Goal: Task Accomplishment & Management: Complete application form

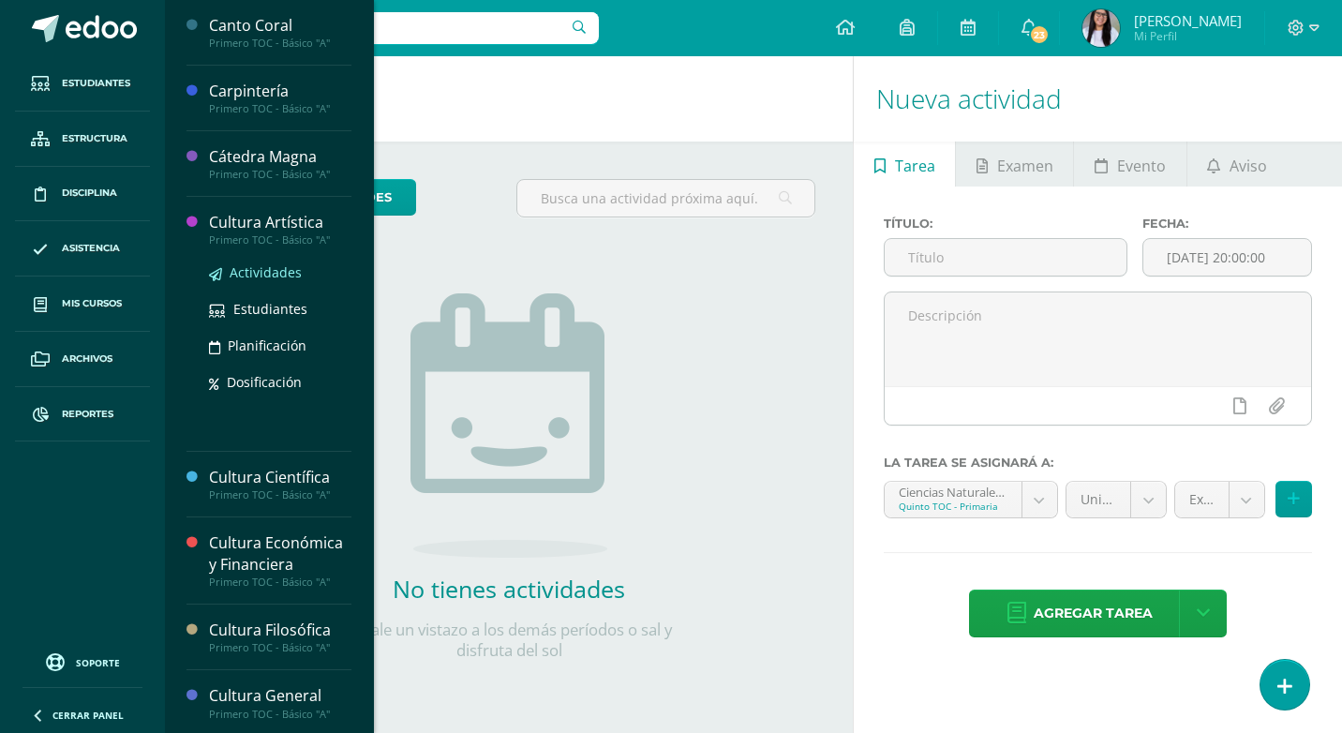
click at [255, 267] on span "Actividades" at bounding box center [266, 272] width 72 height 18
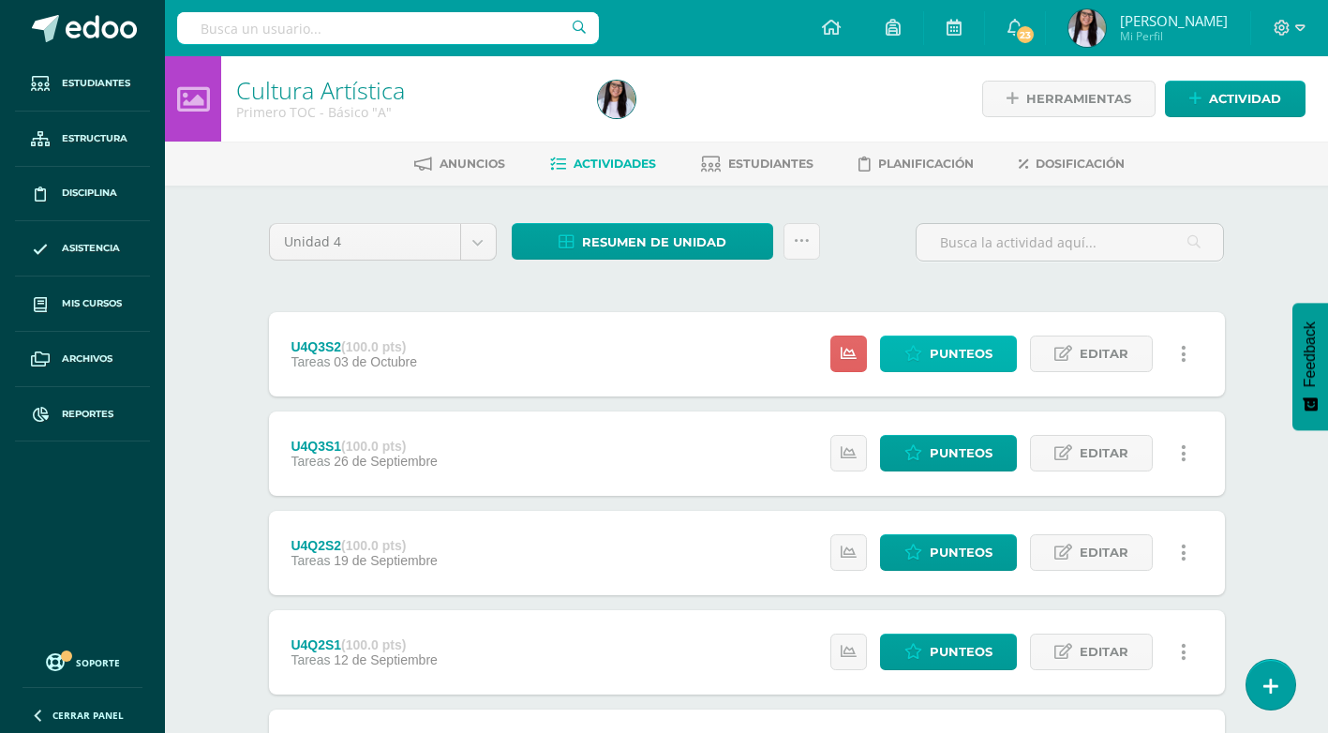
click at [980, 355] on span "Punteos" at bounding box center [961, 354] width 63 height 35
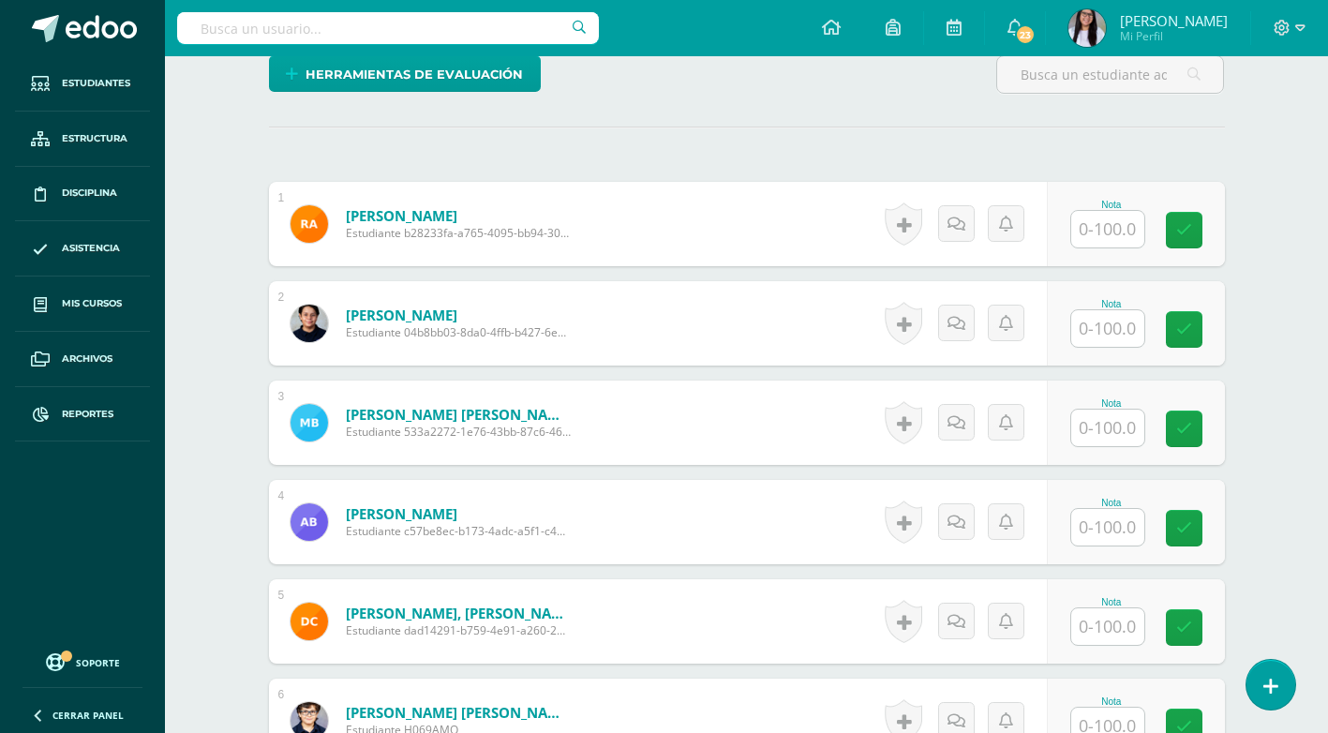
scroll to position [528, 0]
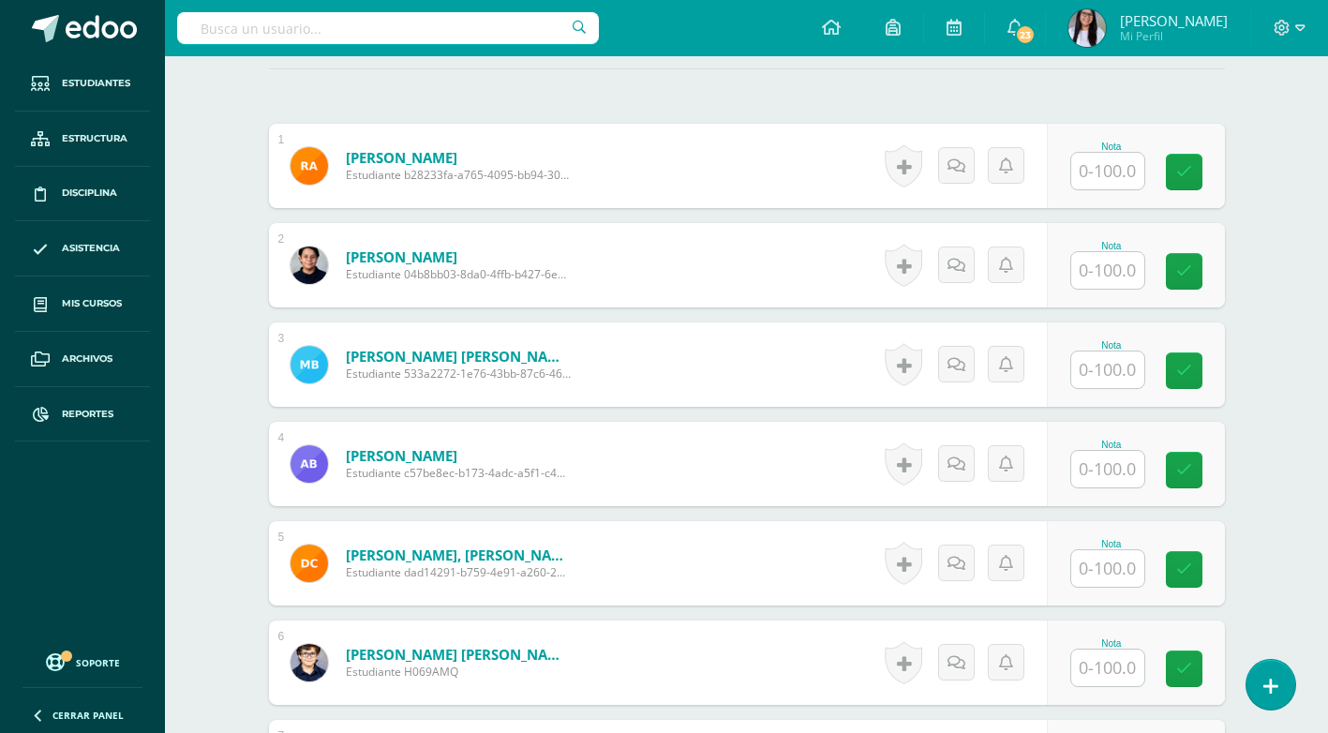
click at [1103, 173] on input "text" at bounding box center [1107, 171] width 73 height 37
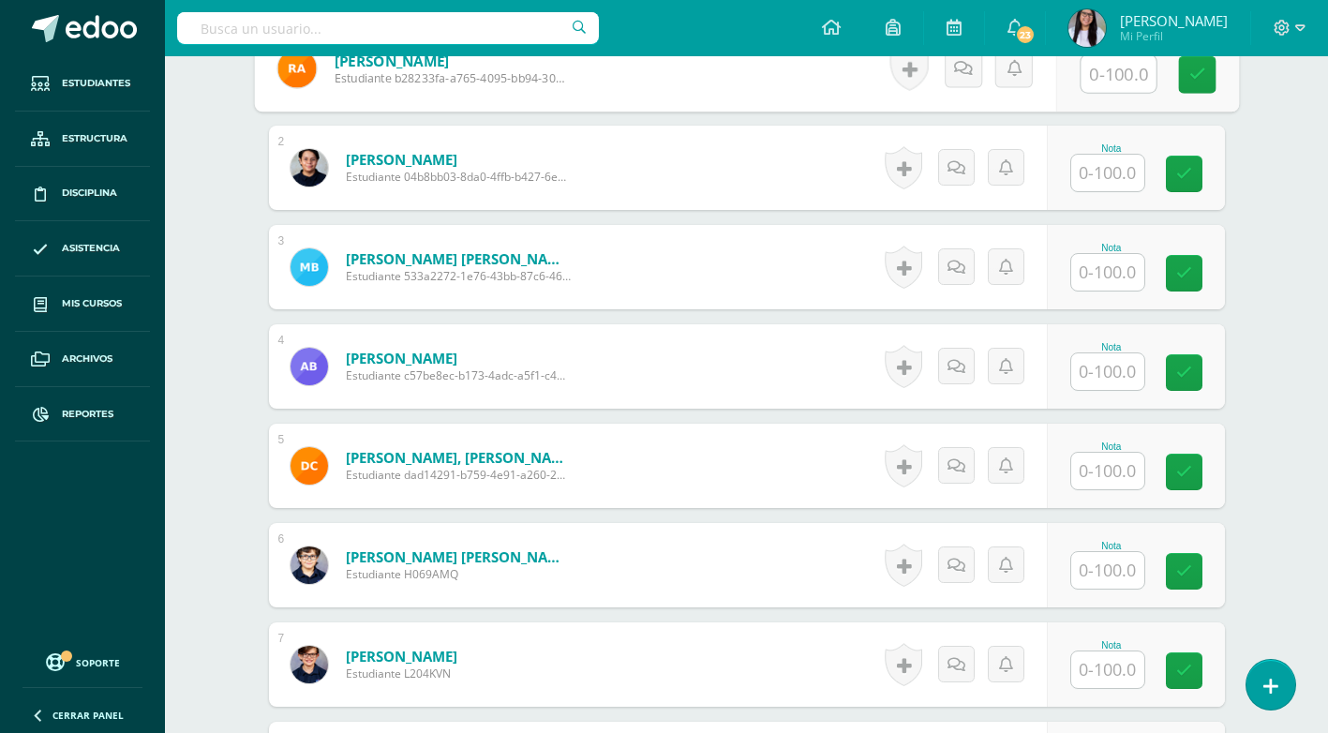
scroll to position [469, 0]
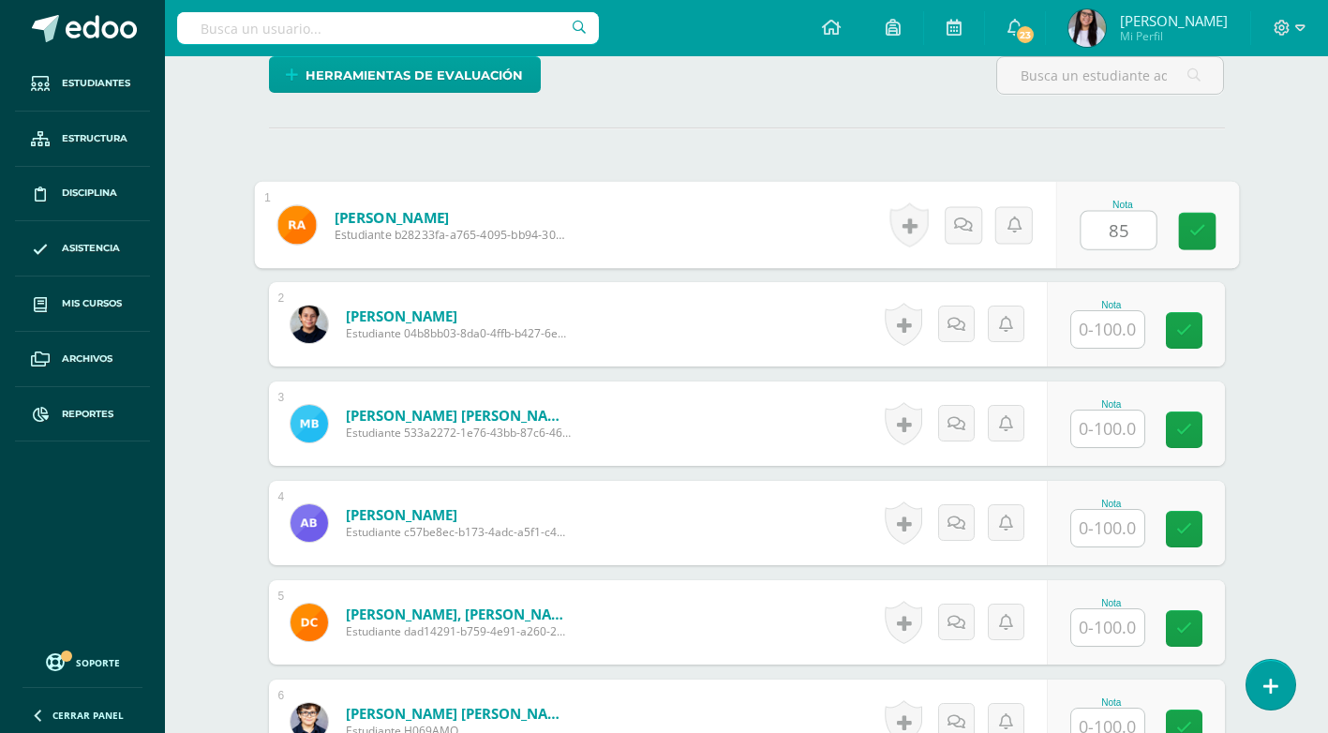
type input "85"
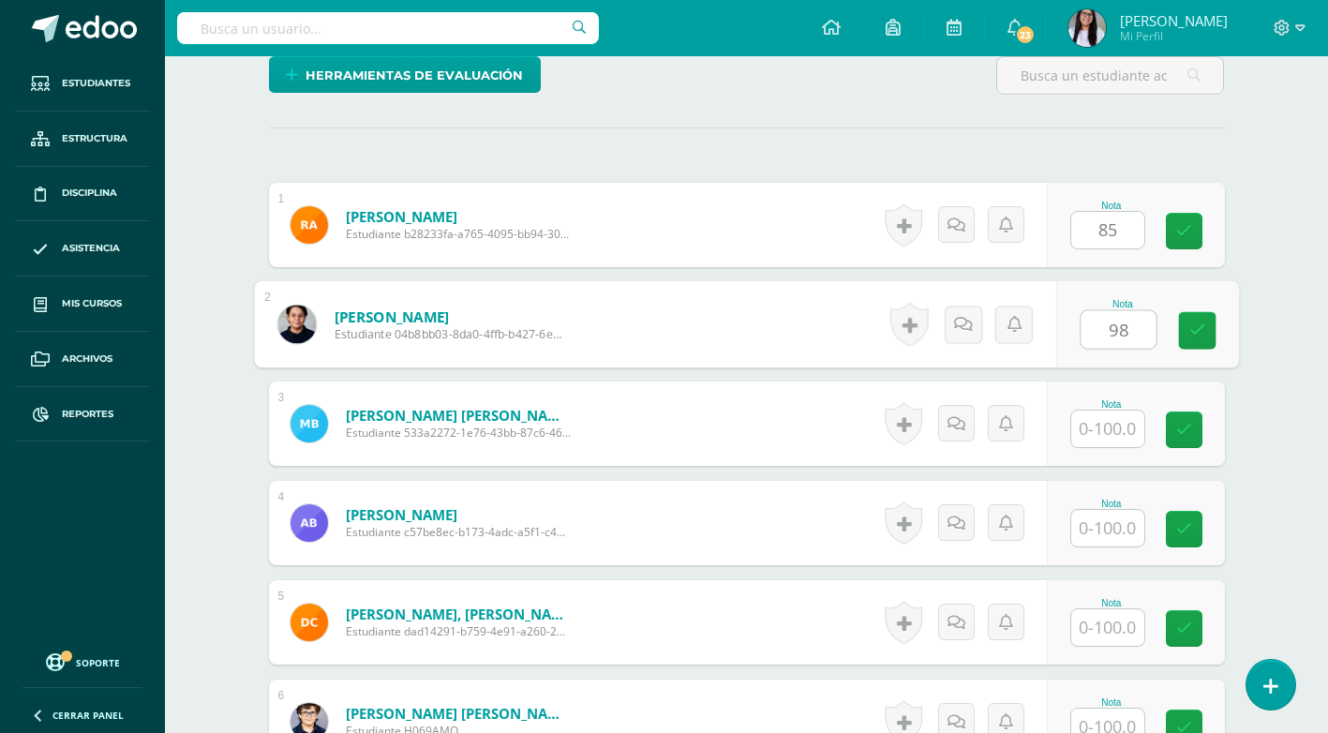
type input "98"
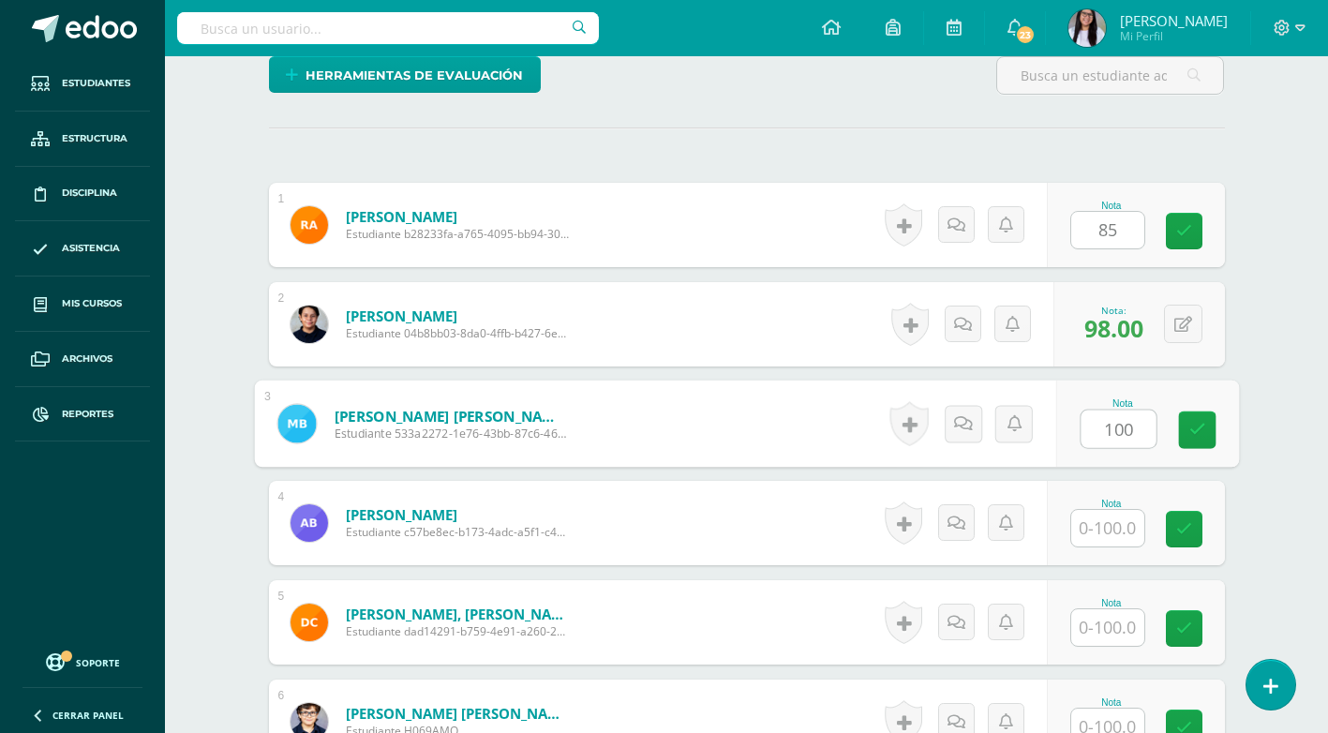
type input "100"
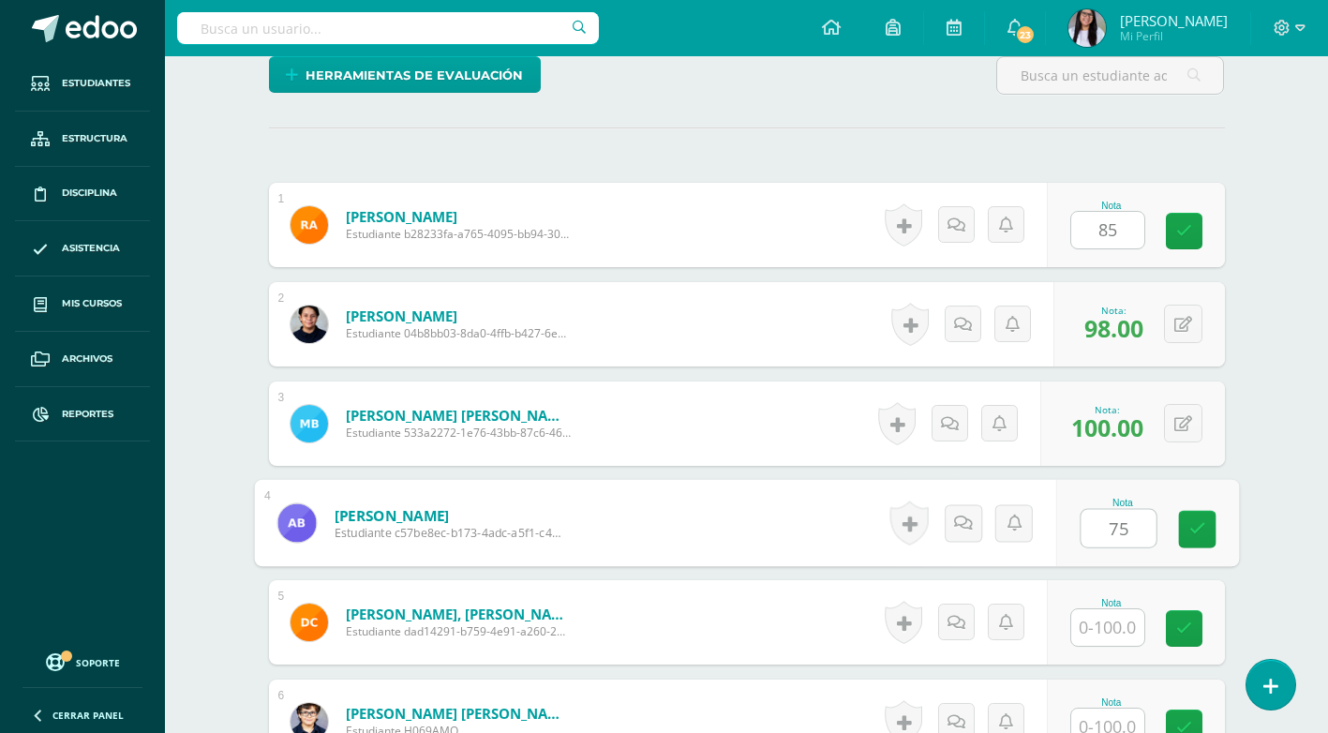
type input "75"
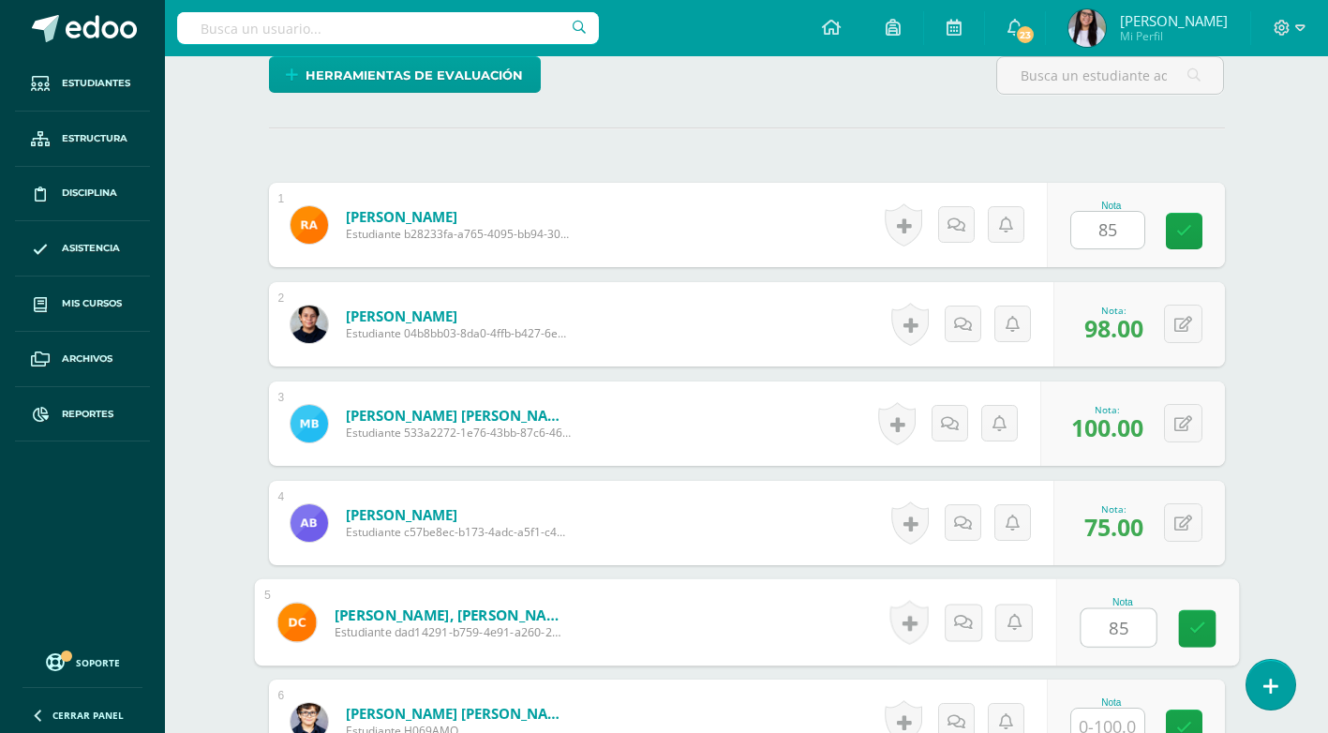
type input "85"
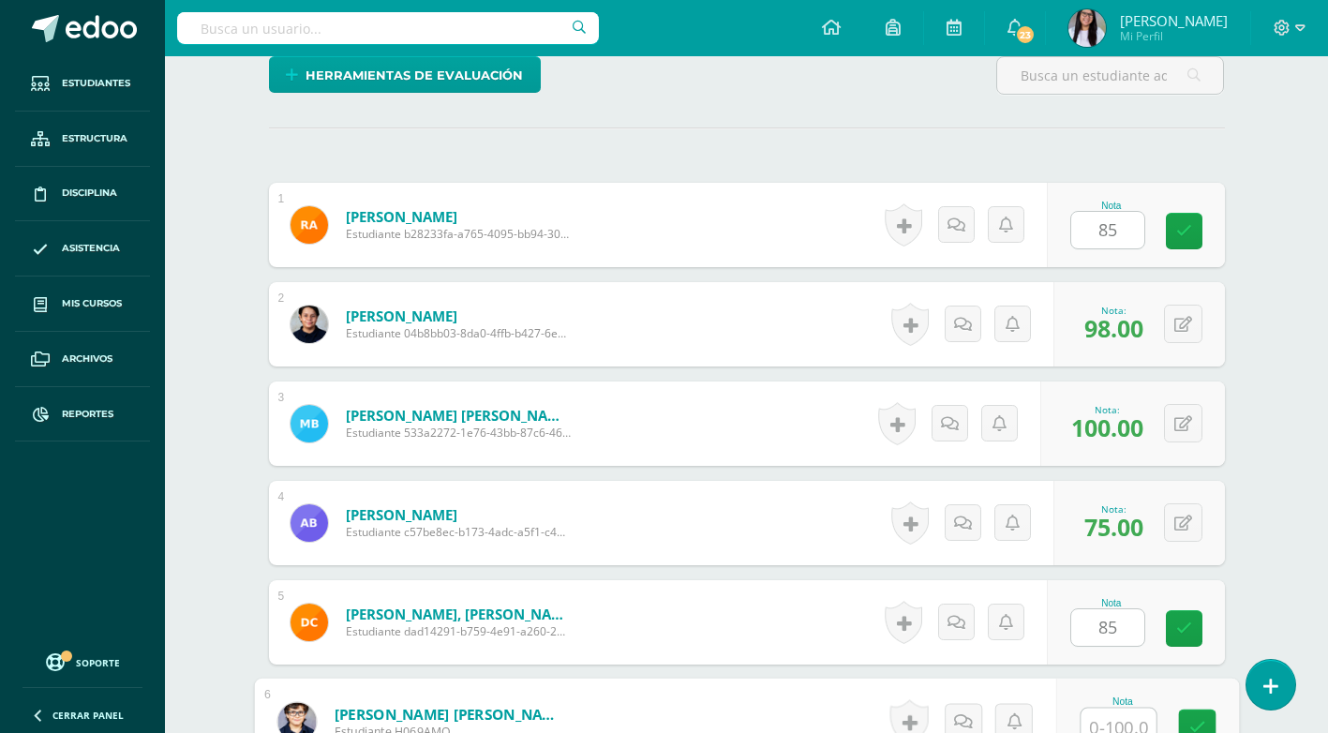
scroll to position [481, 0]
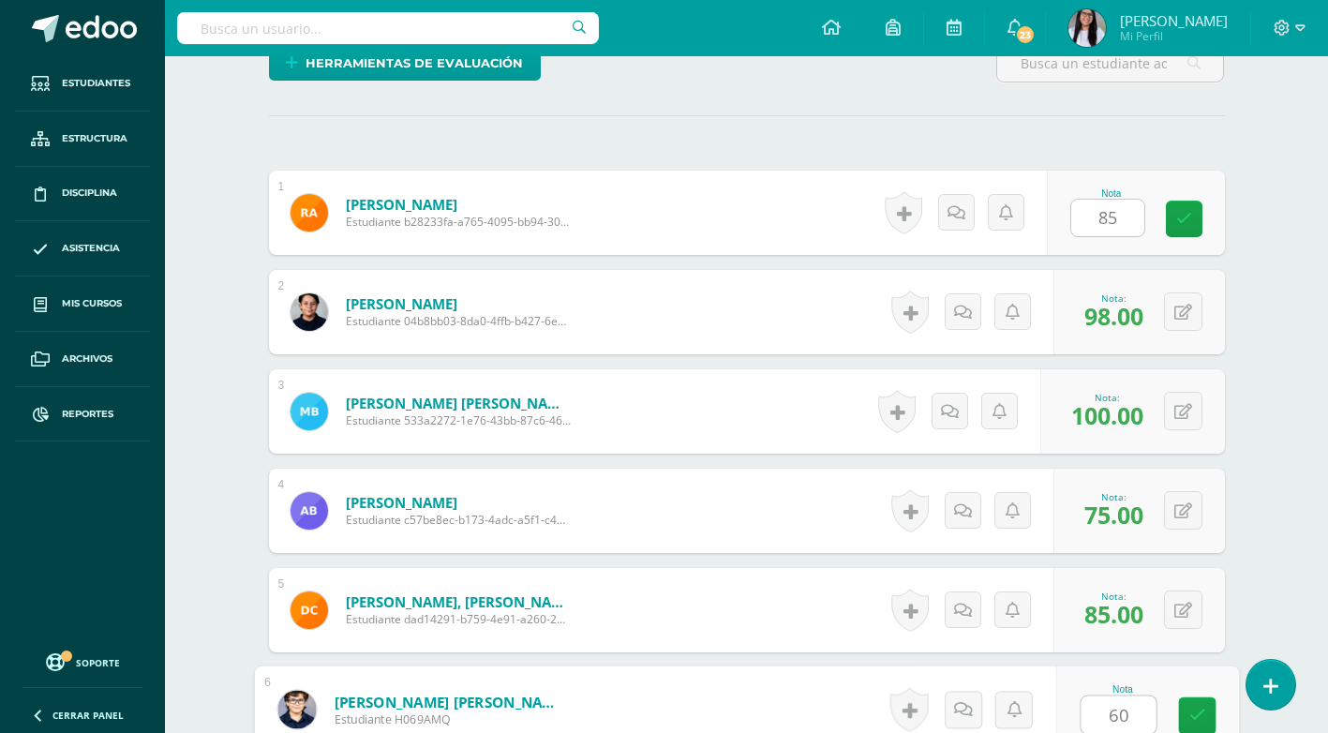
type input "60"
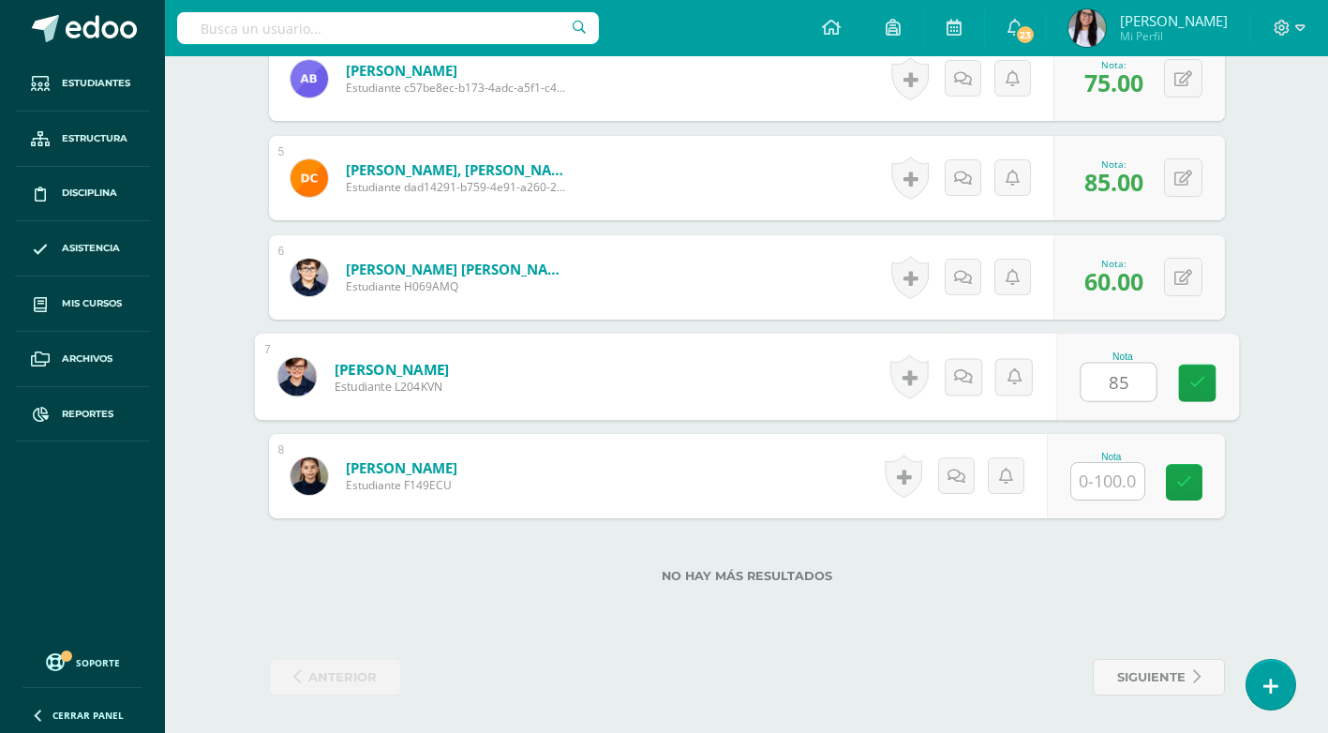
type input "85"
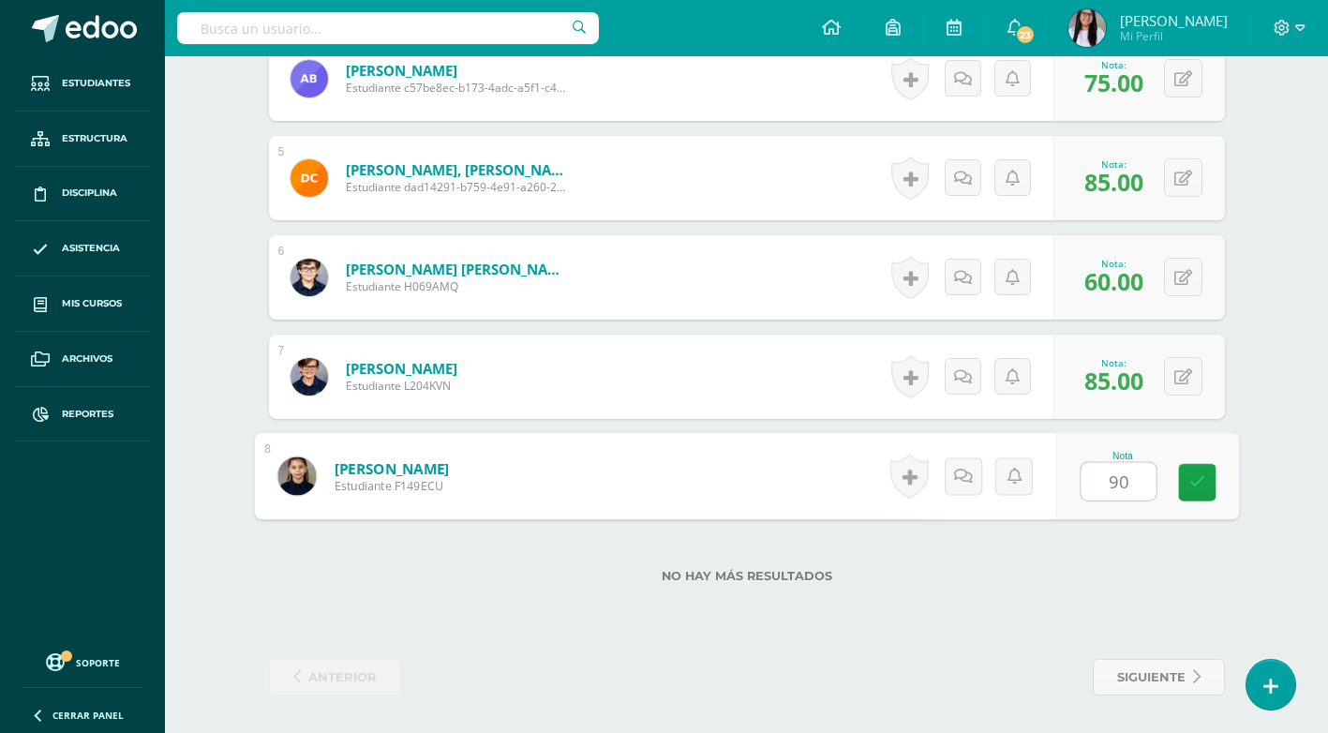
type input "90"
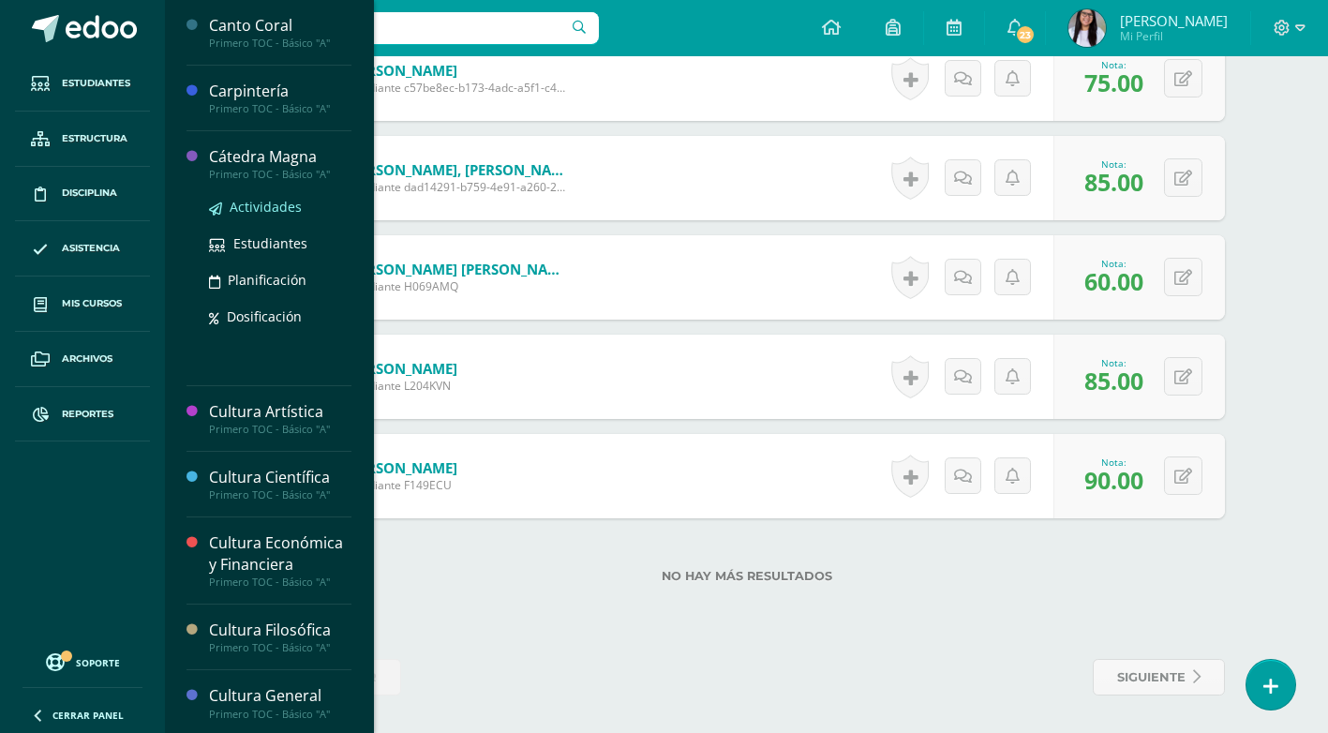
click at [282, 198] on span "Actividades" at bounding box center [266, 207] width 72 height 18
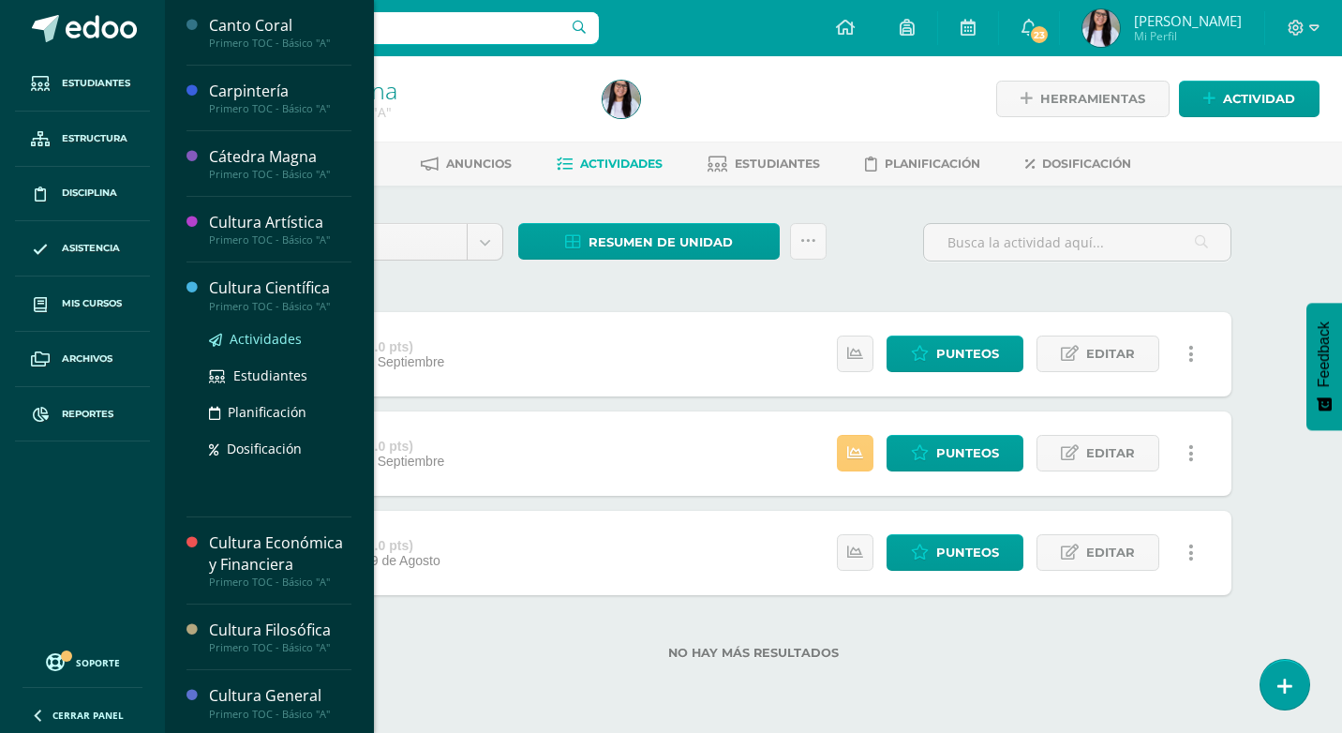
click at [260, 336] on span "Actividades" at bounding box center [266, 339] width 72 height 18
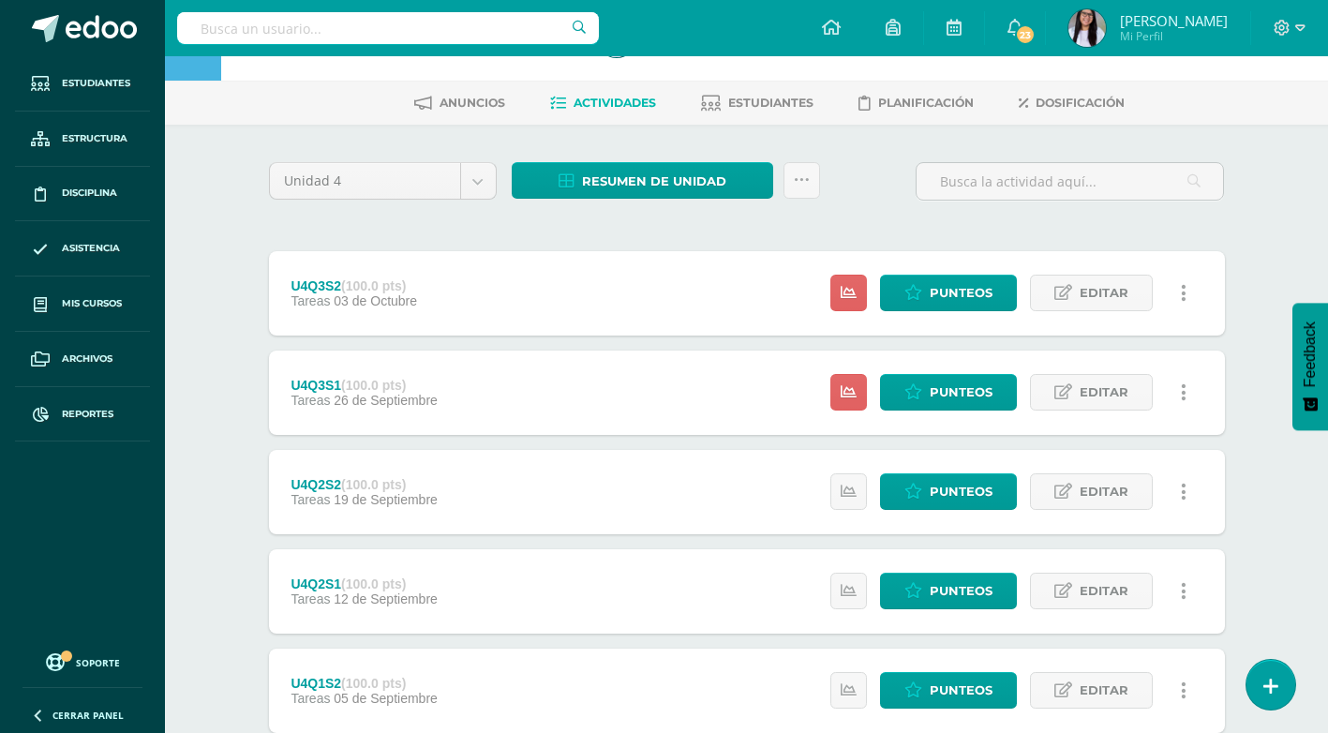
scroll to position [94, 0]
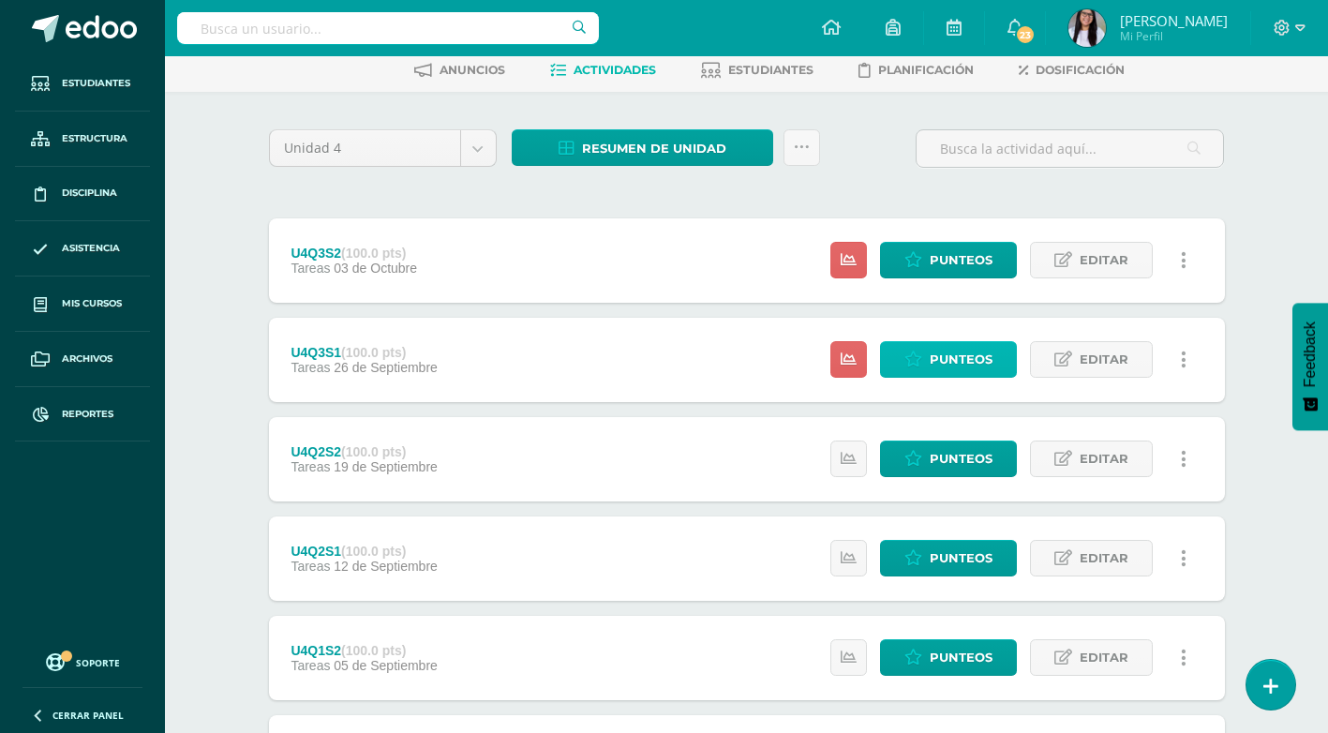
click at [953, 356] on span "Punteos" at bounding box center [961, 359] width 63 height 35
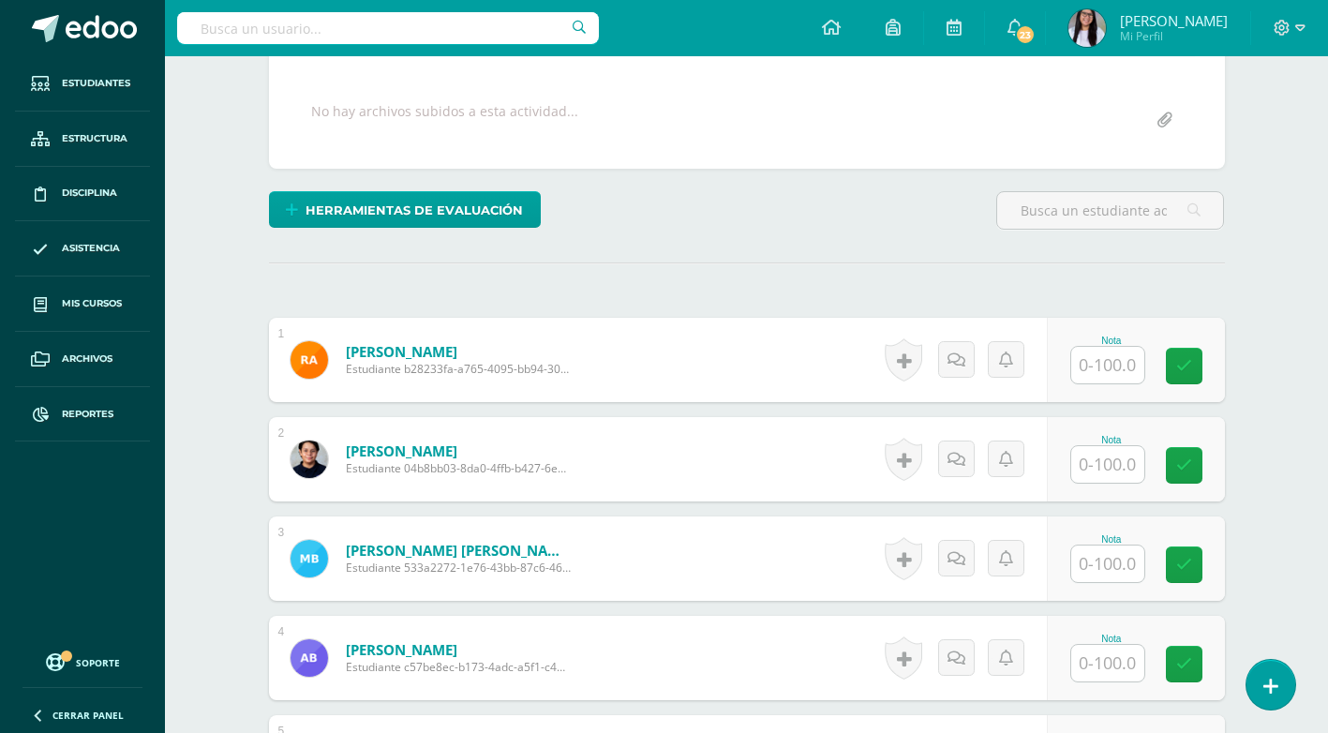
scroll to position [333, 0]
click at [1086, 359] on input "text" at bounding box center [1107, 366] width 73 height 37
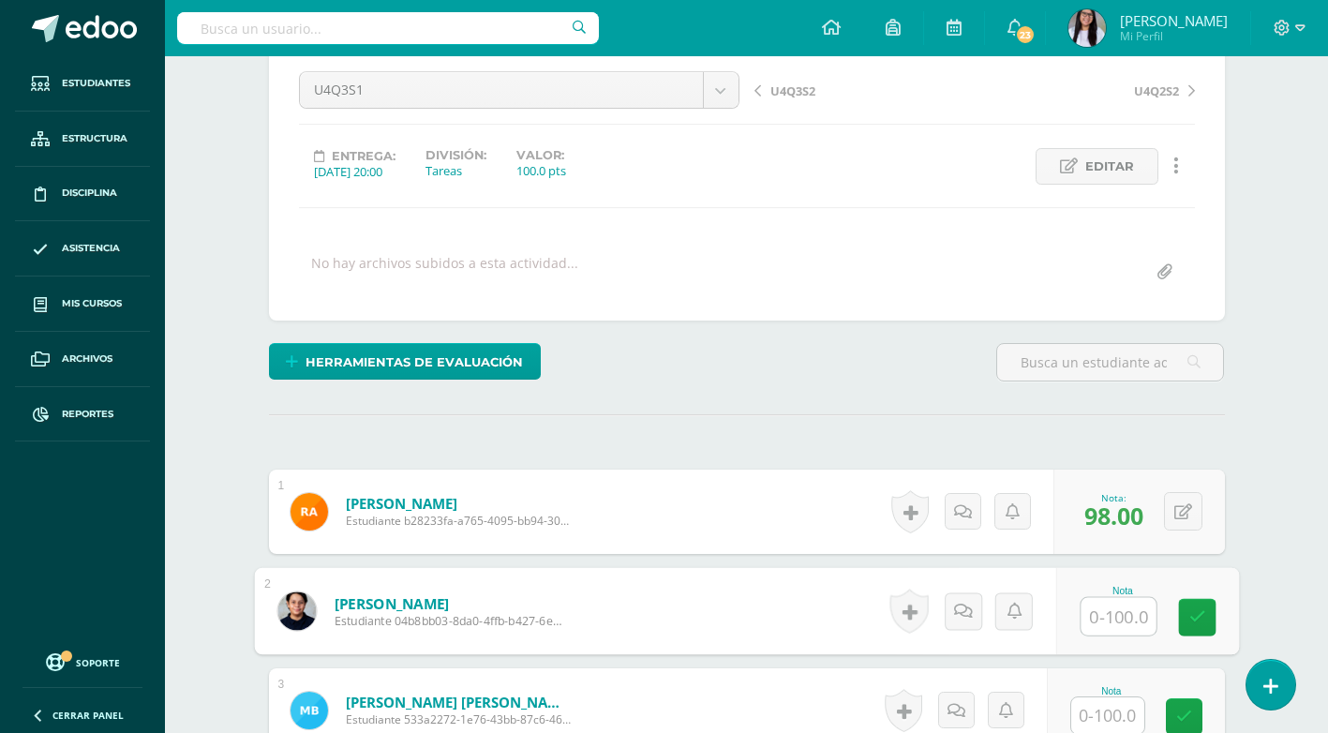
scroll to position [375, 0]
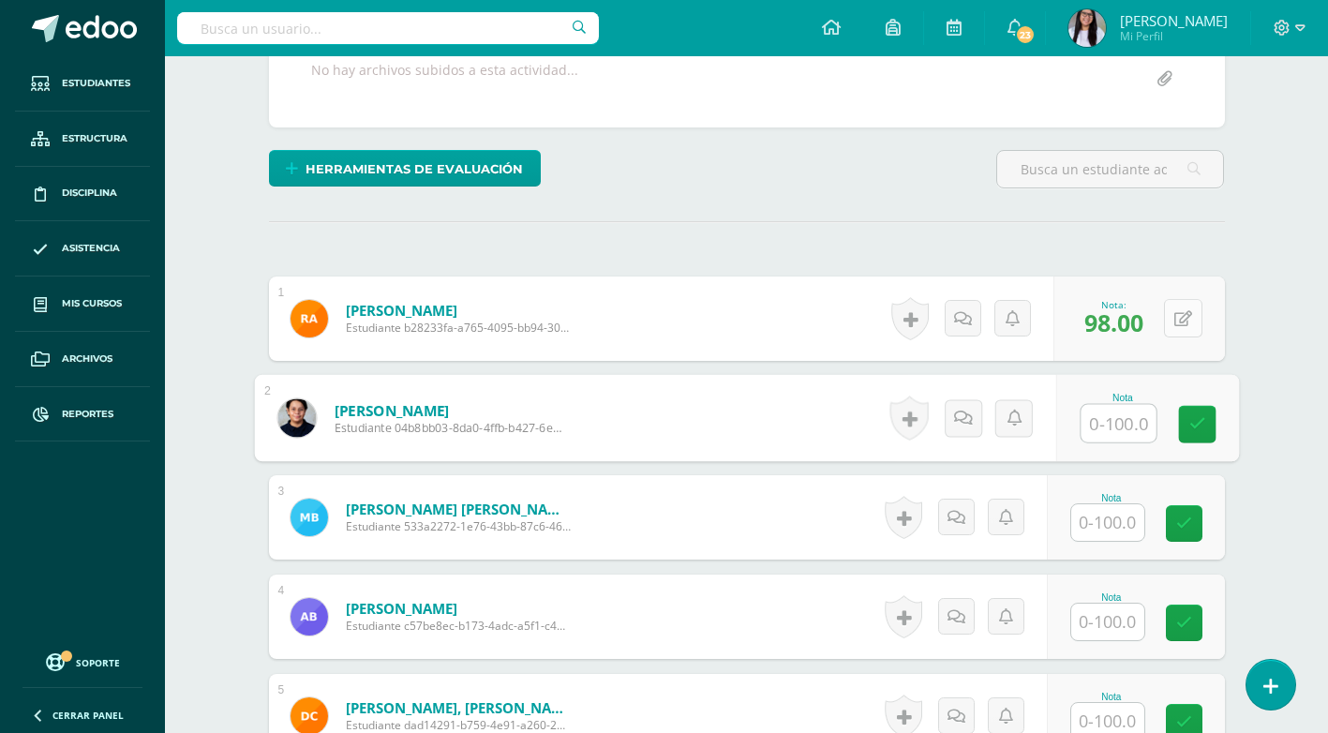
click at [1178, 323] on button at bounding box center [1183, 318] width 38 height 38
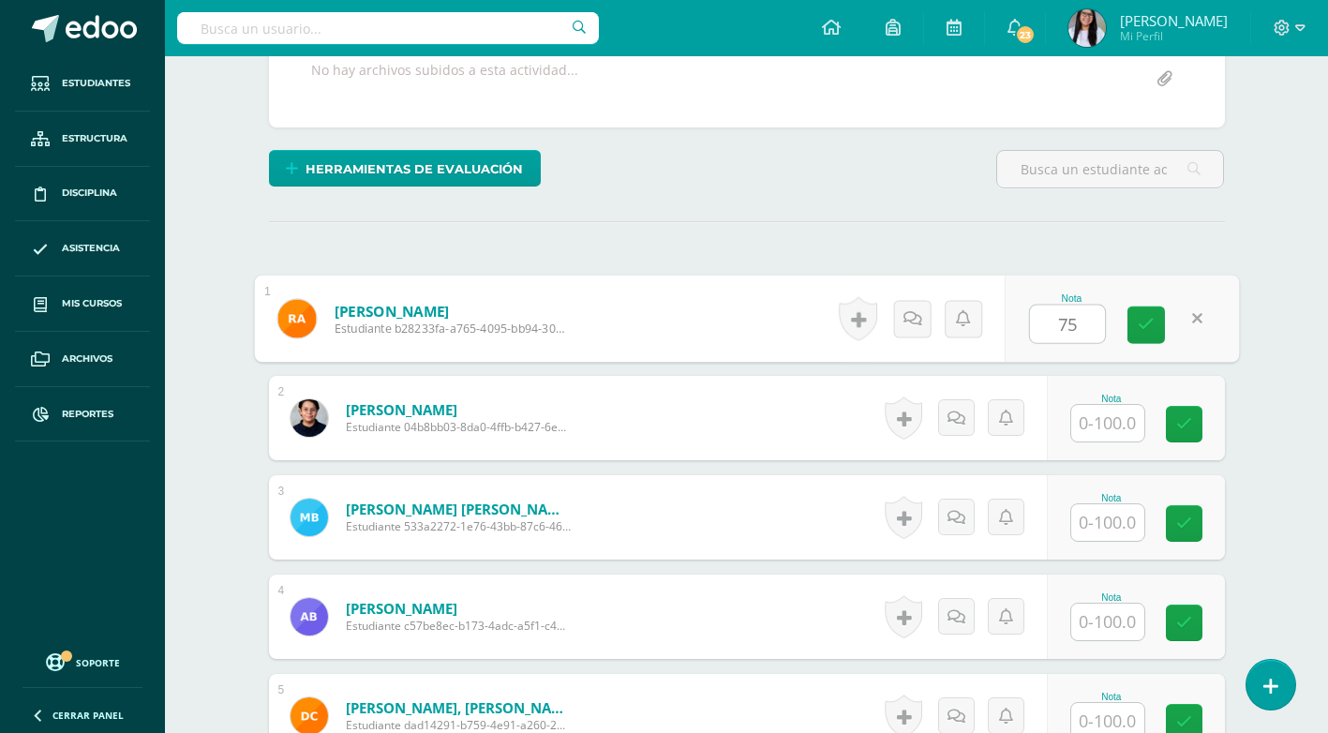
type input "75"
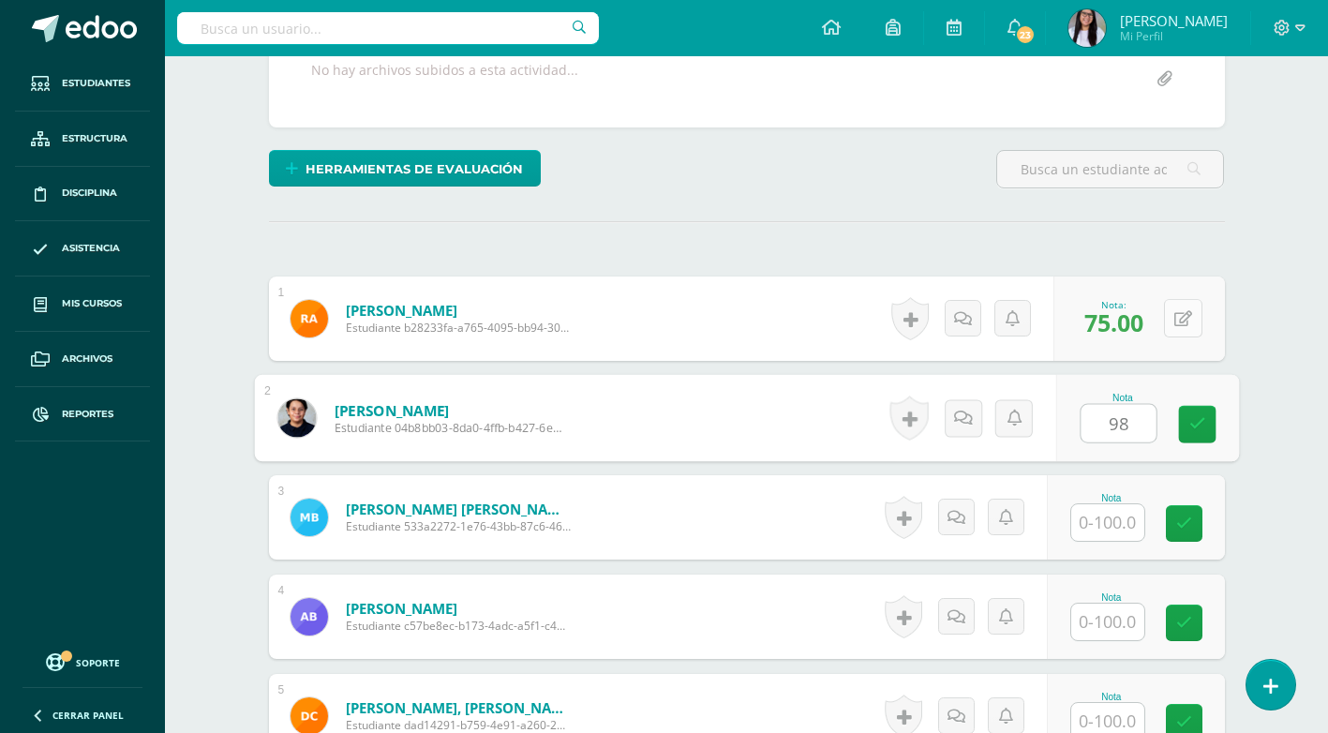
type input "98"
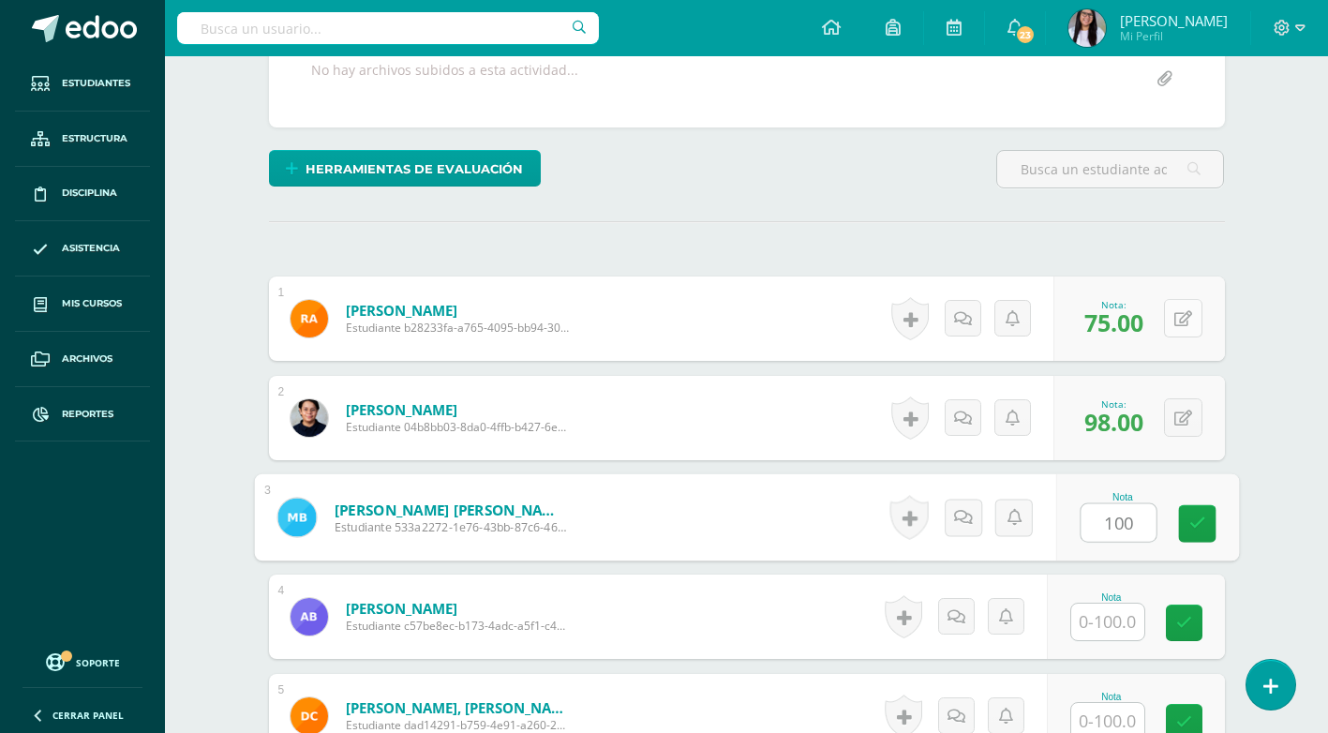
type input "100"
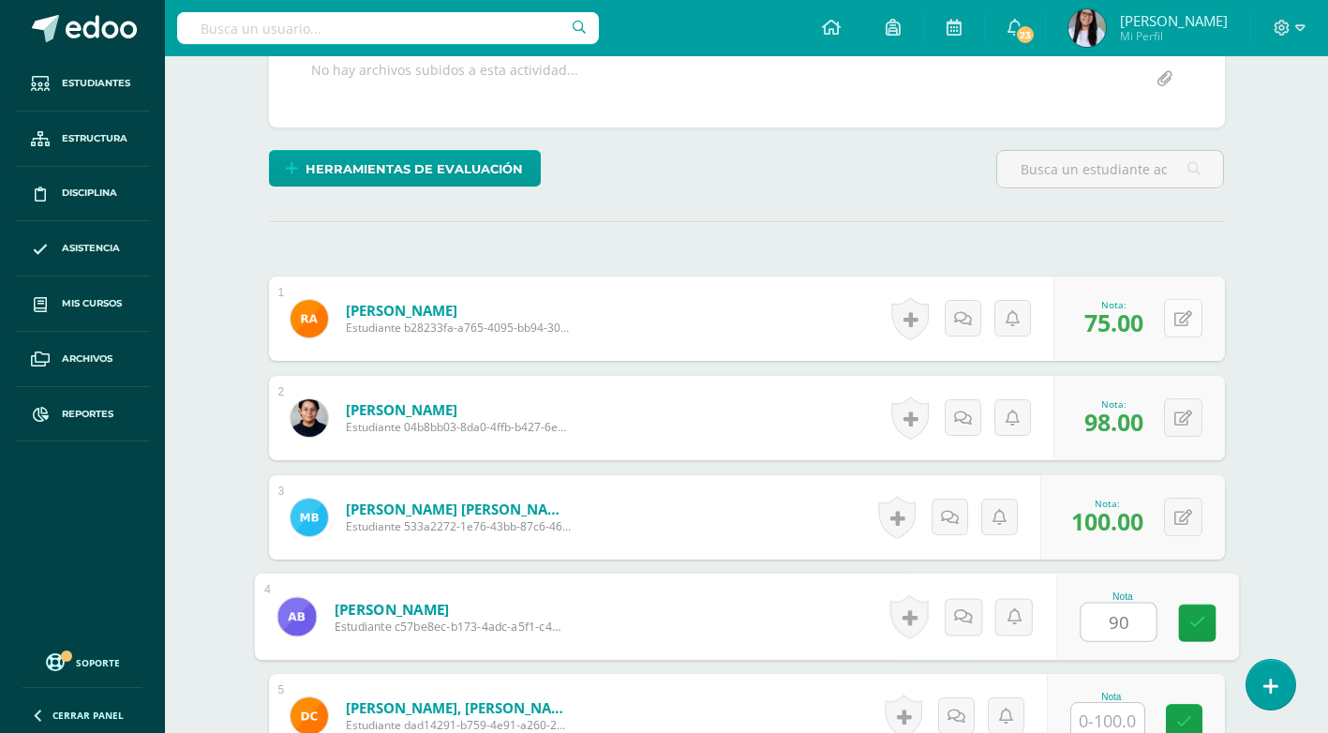
type input "90"
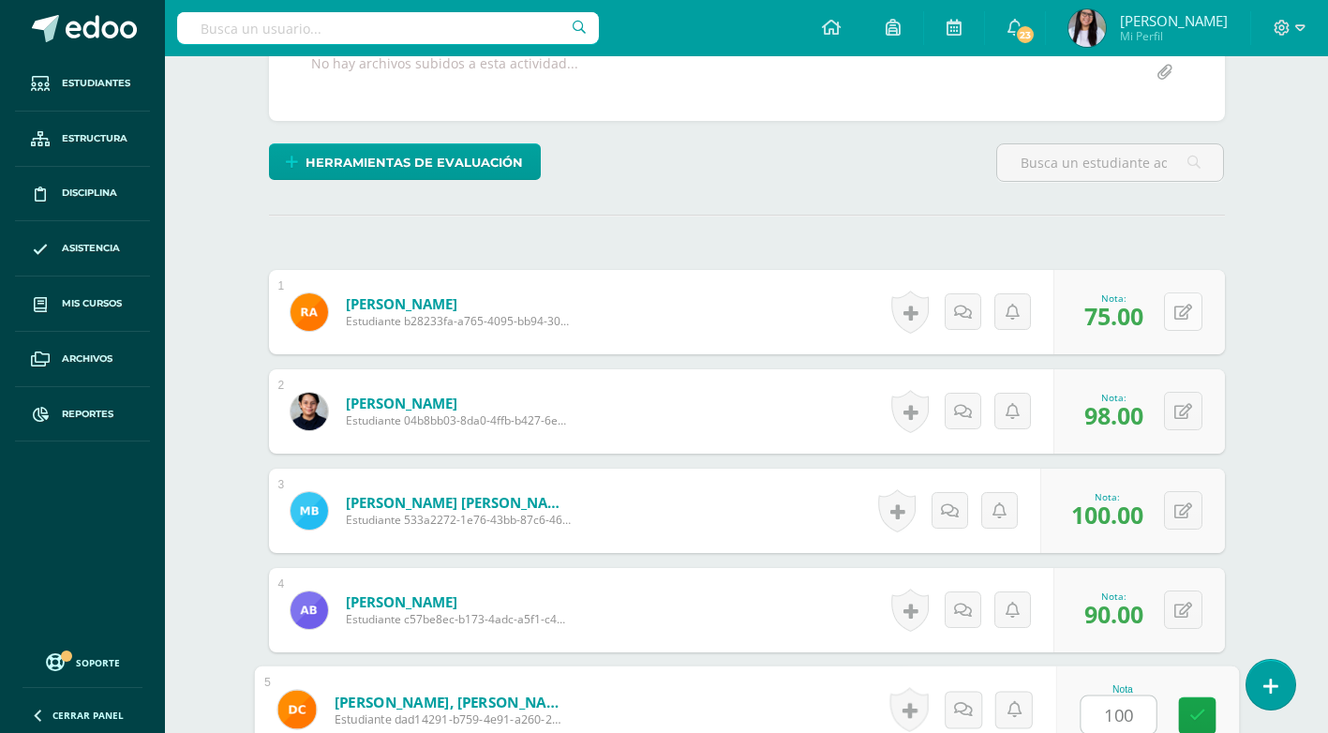
type input "100"
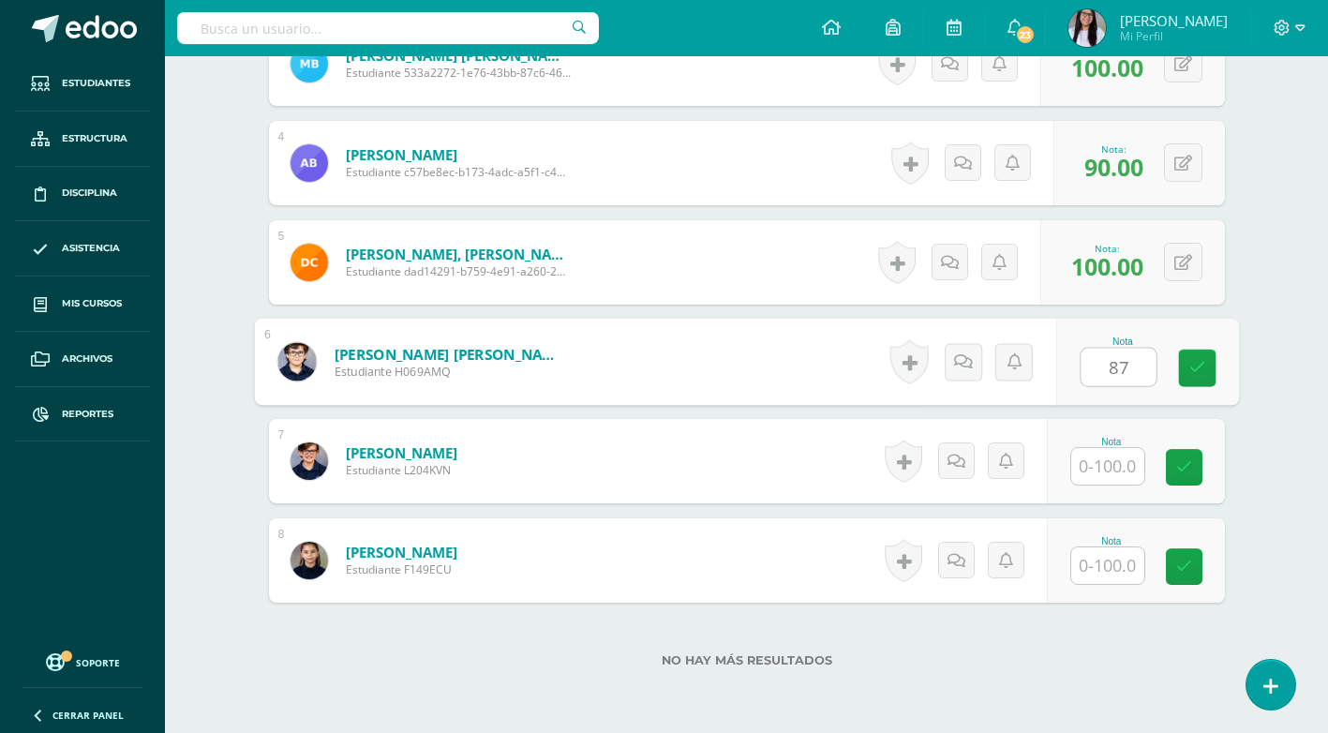
type input "87"
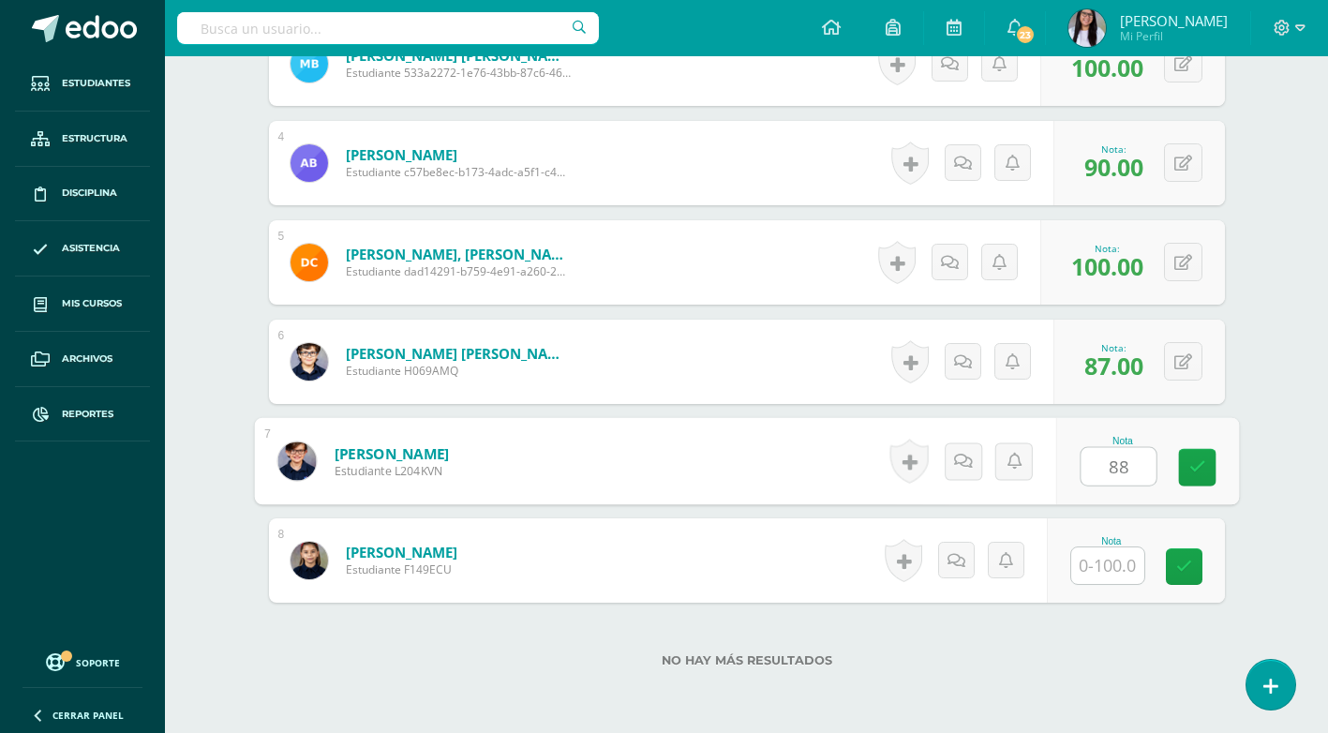
type input "88"
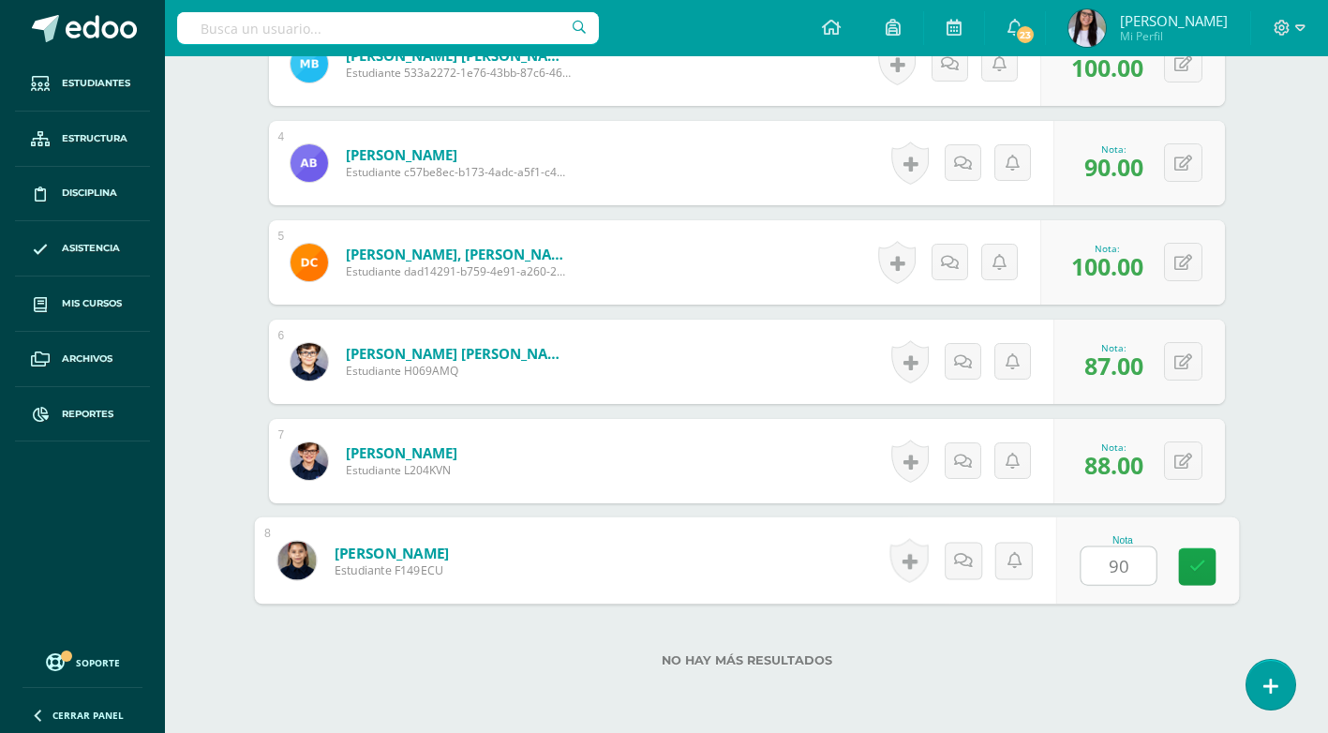
type input "90"
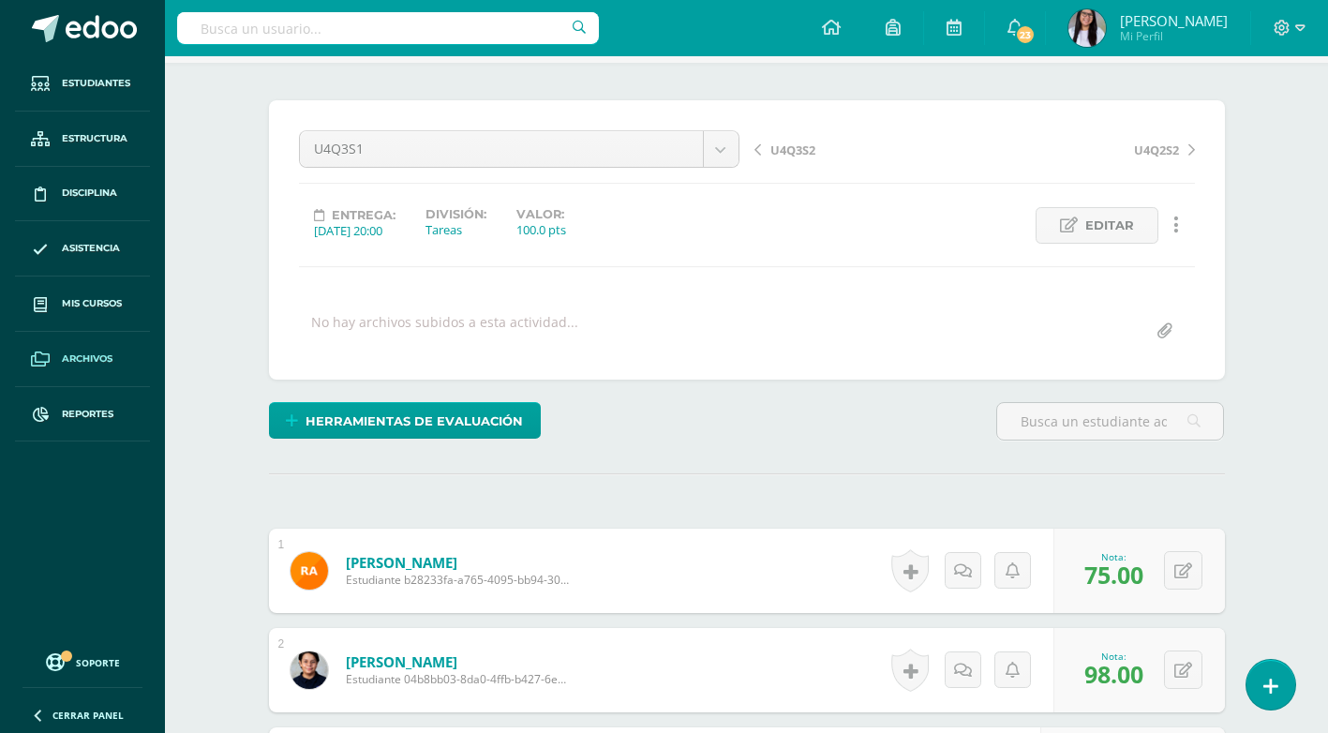
scroll to position [0, 0]
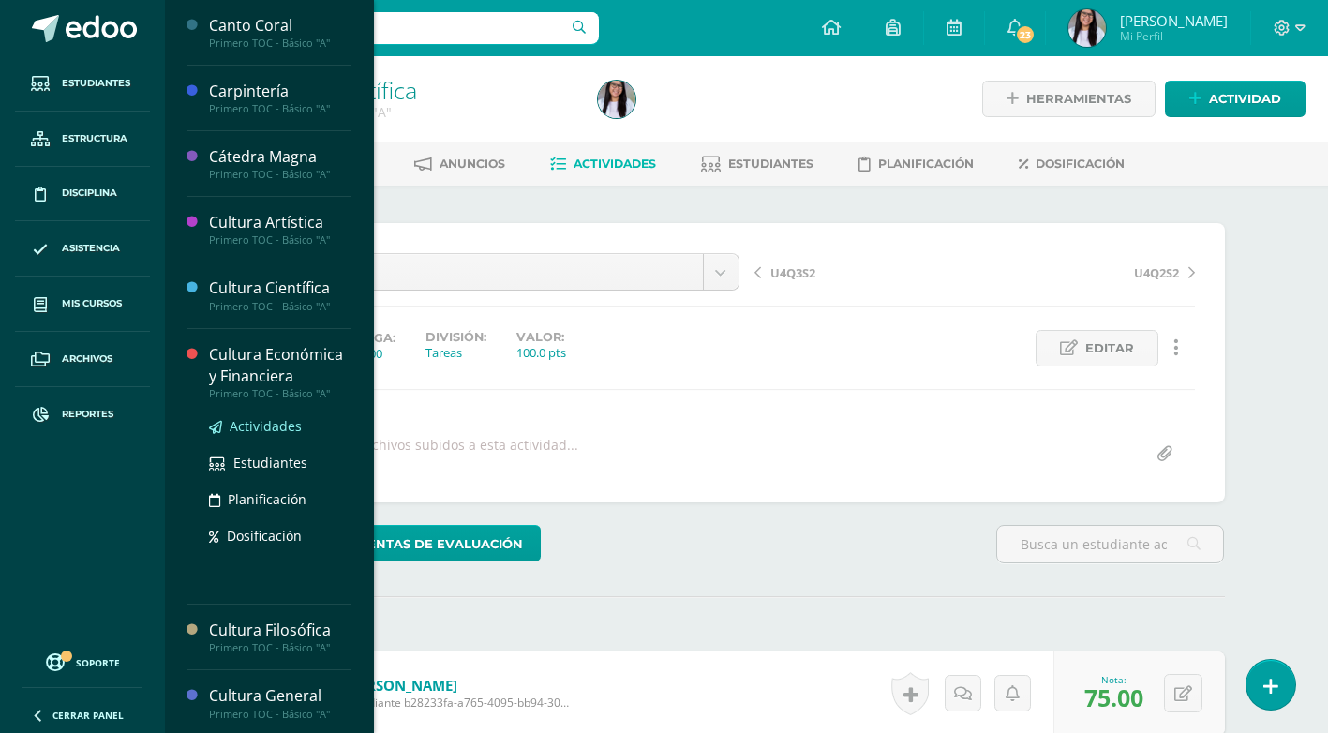
click at [261, 424] on span "Actividades" at bounding box center [266, 426] width 72 height 18
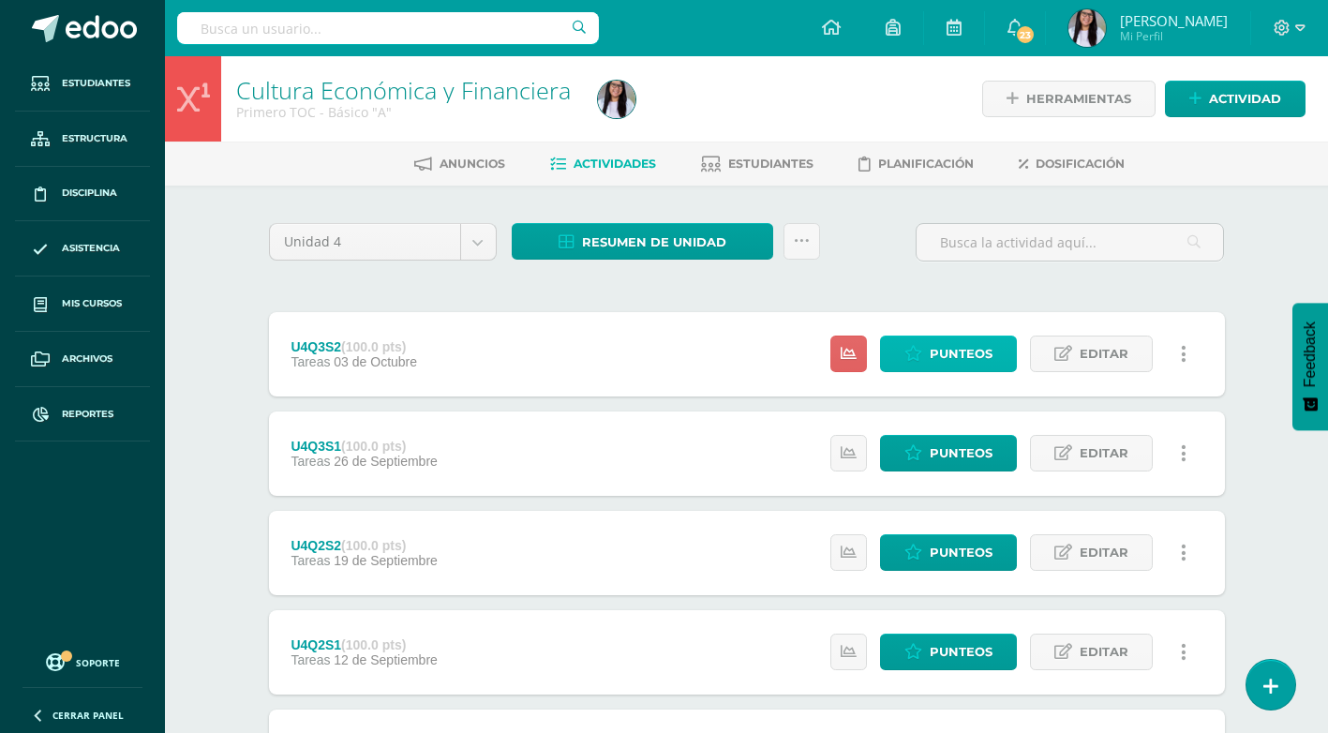
click at [956, 343] on span "Punteos" at bounding box center [961, 354] width 63 height 35
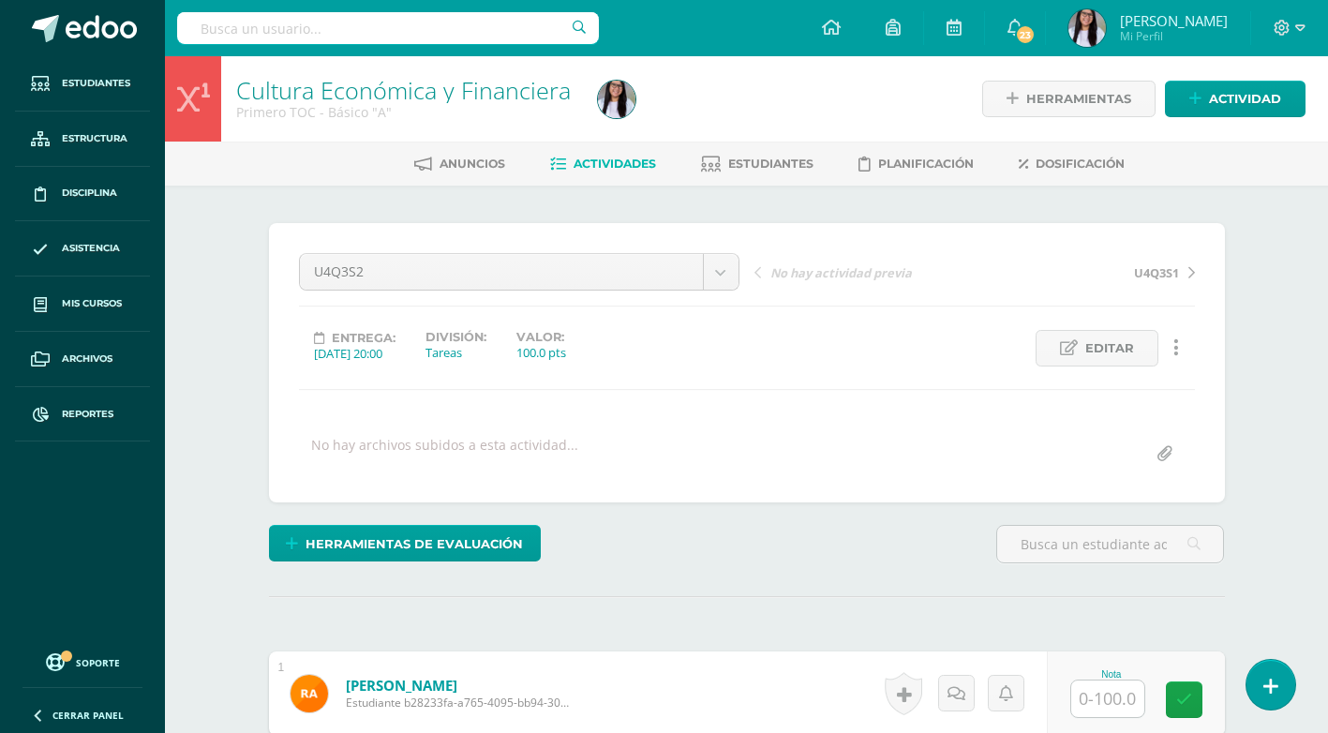
scroll to position [281, 0]
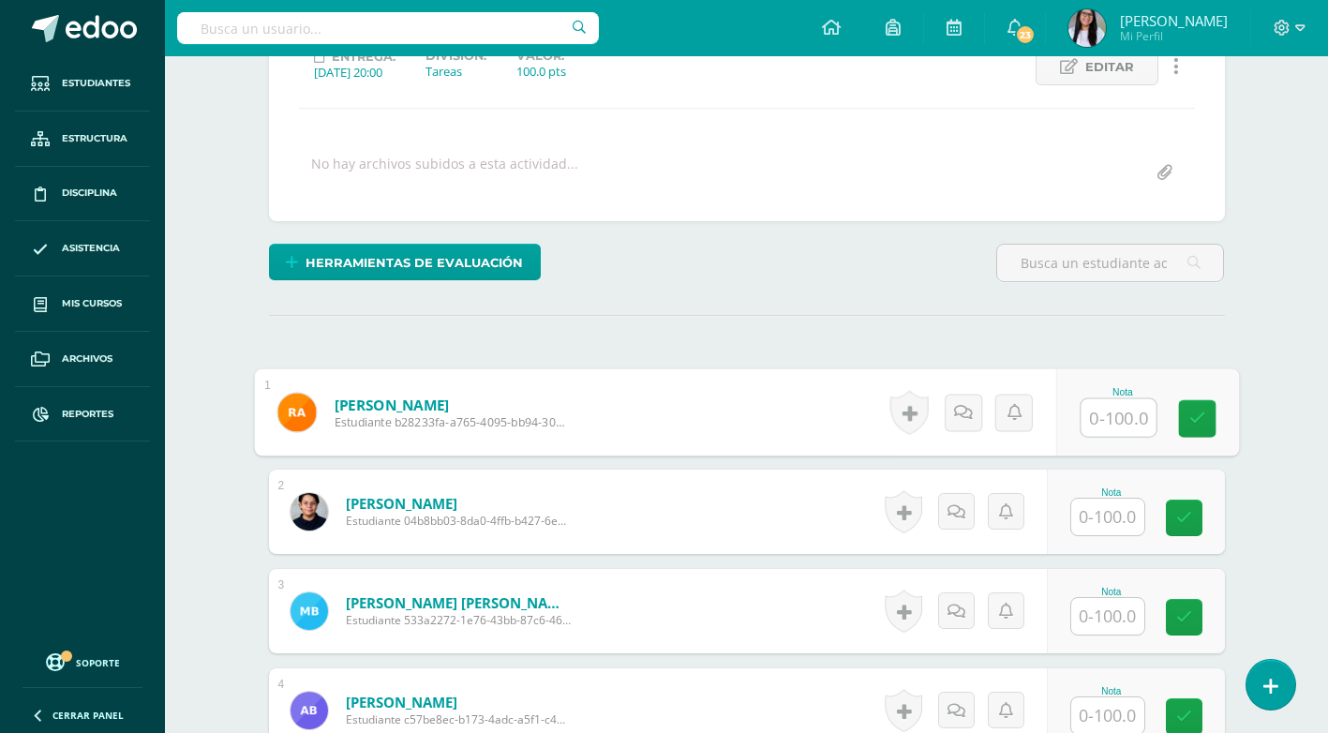
click at [1117, 418] on input "text" at bounding box center [1118, 417] width 75 height 37
type input "80"
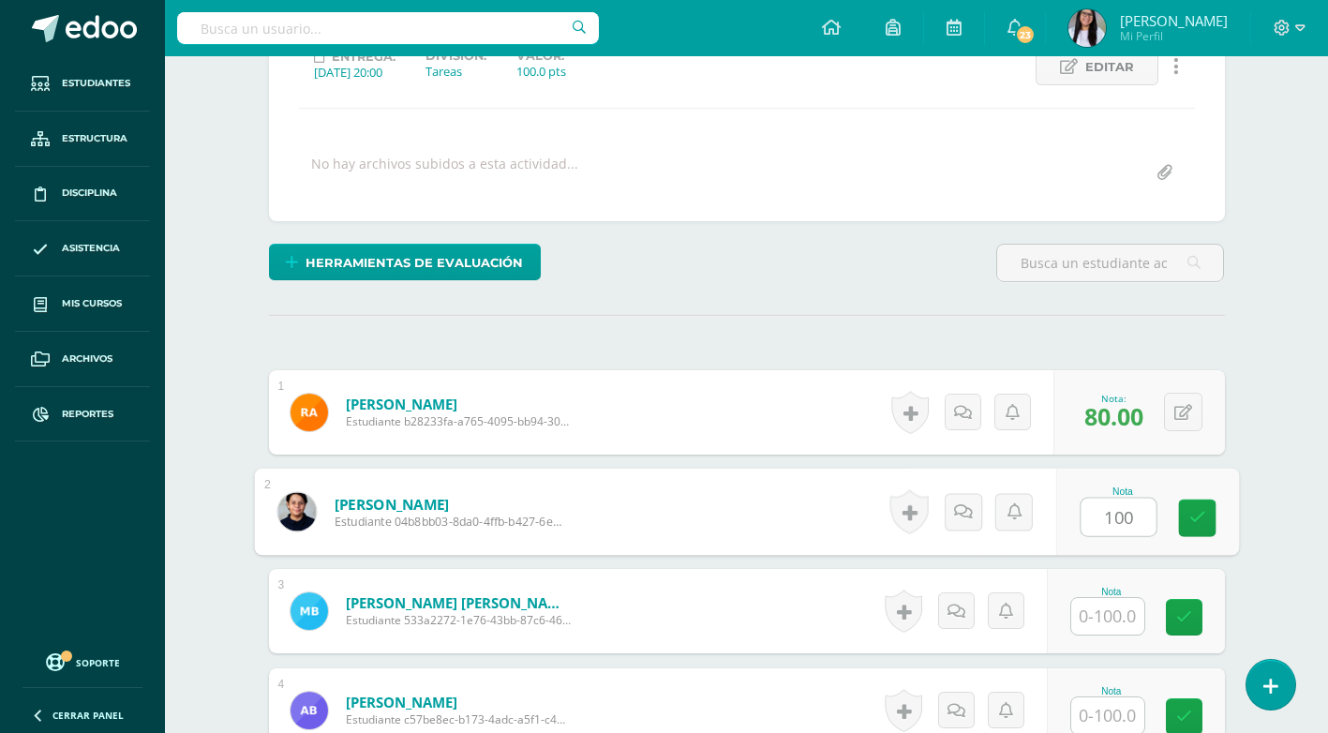
type input "100"
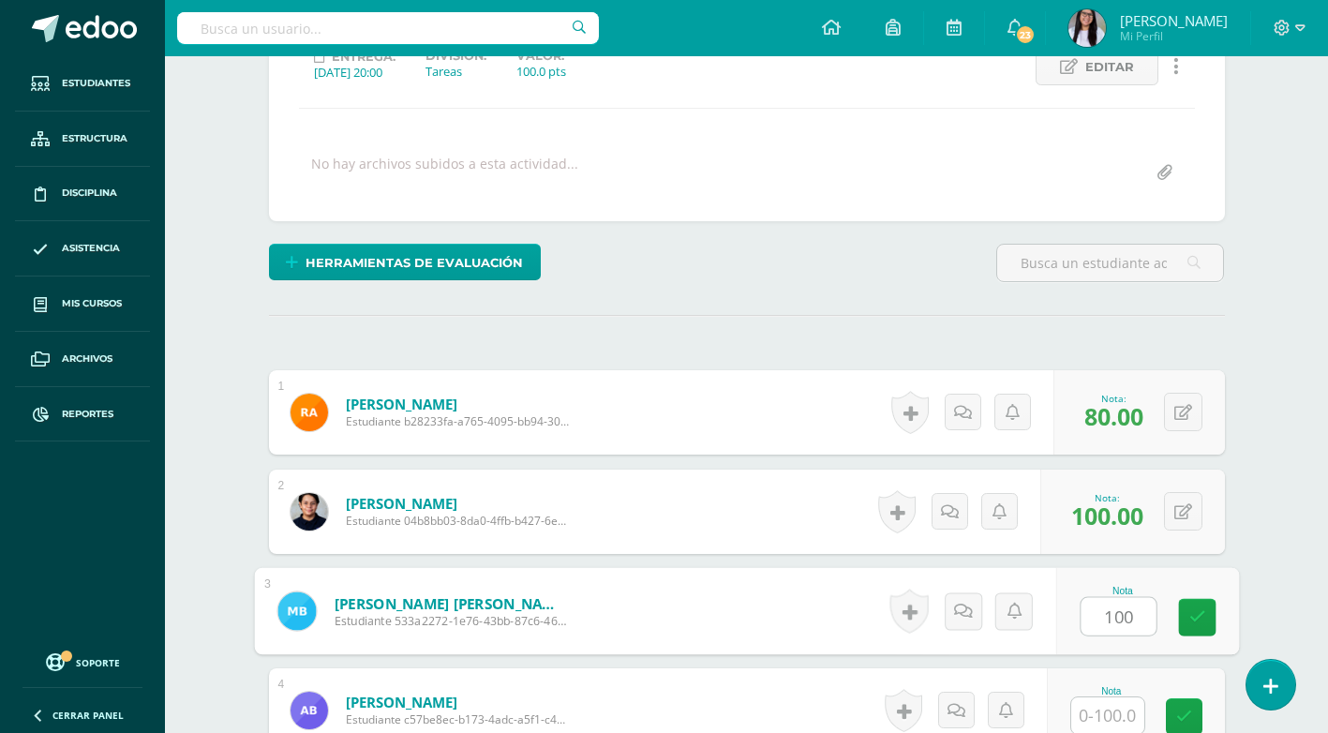
type input "100"
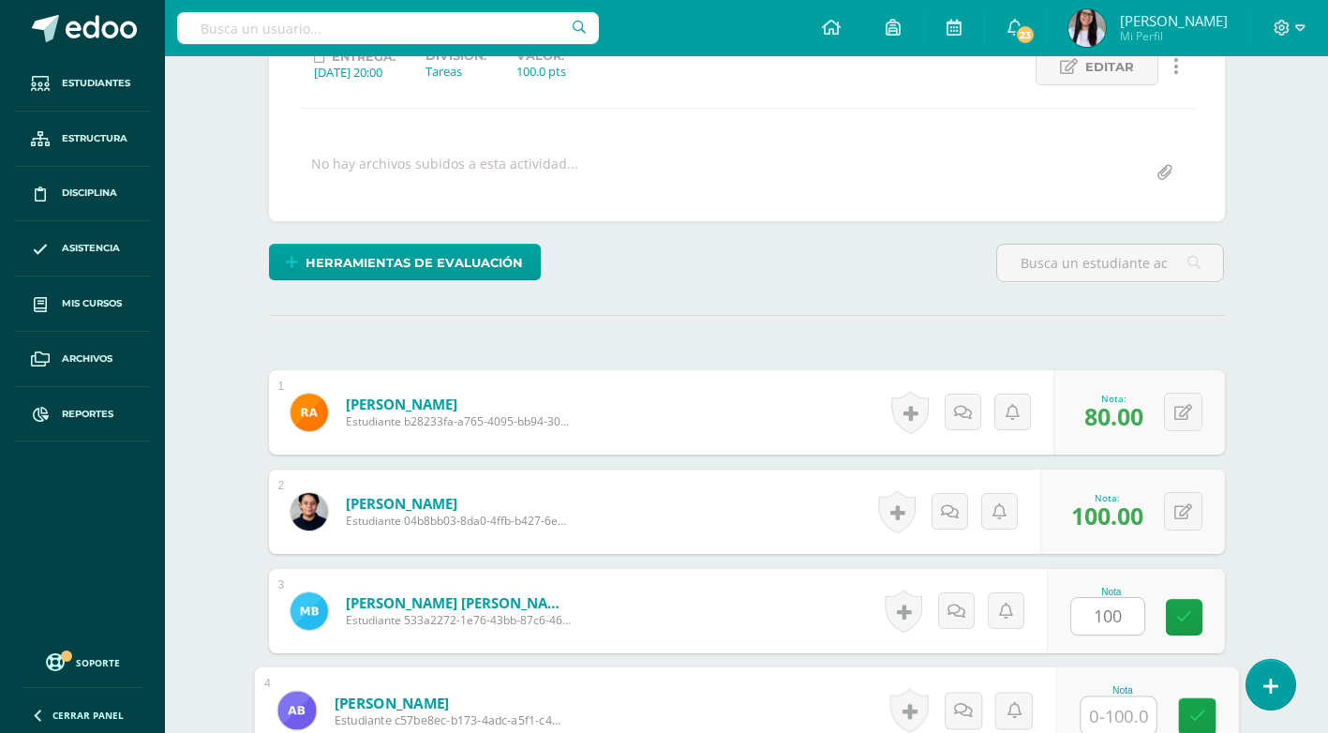
scroll to position [282, 0]
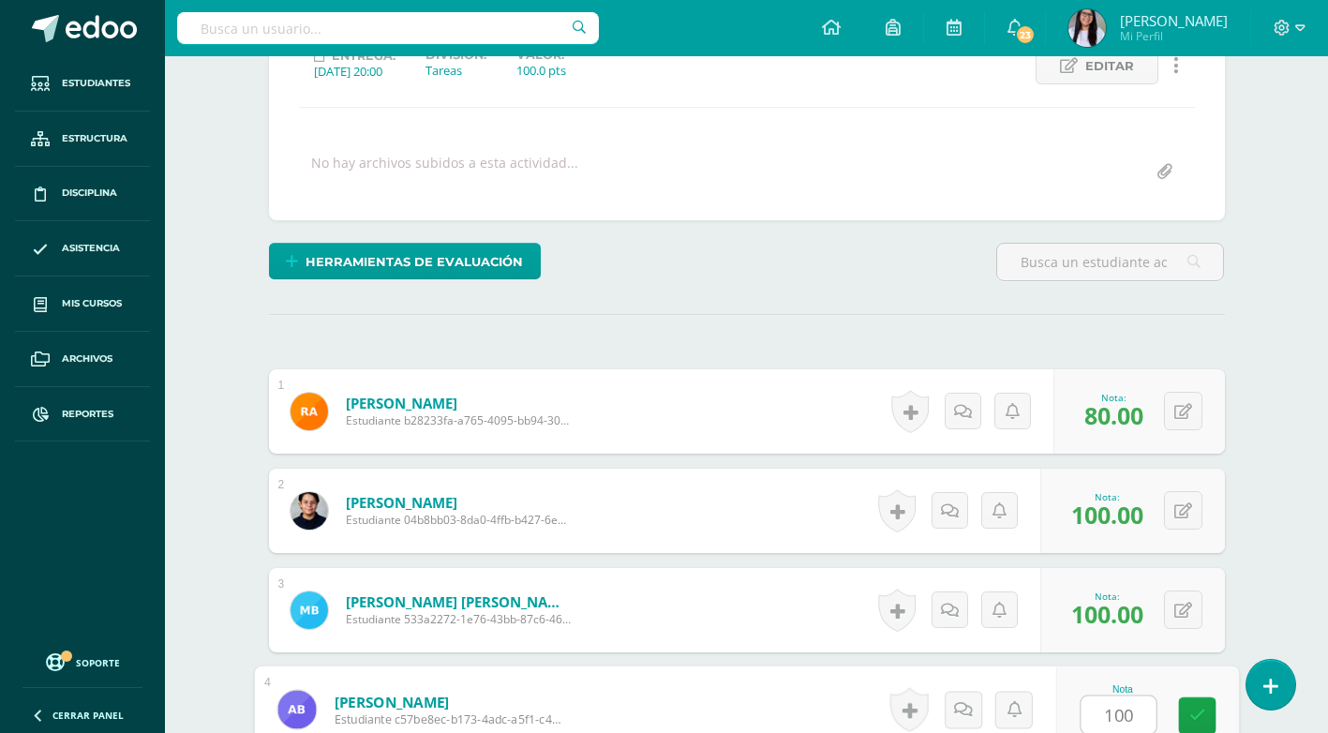
type input "100"
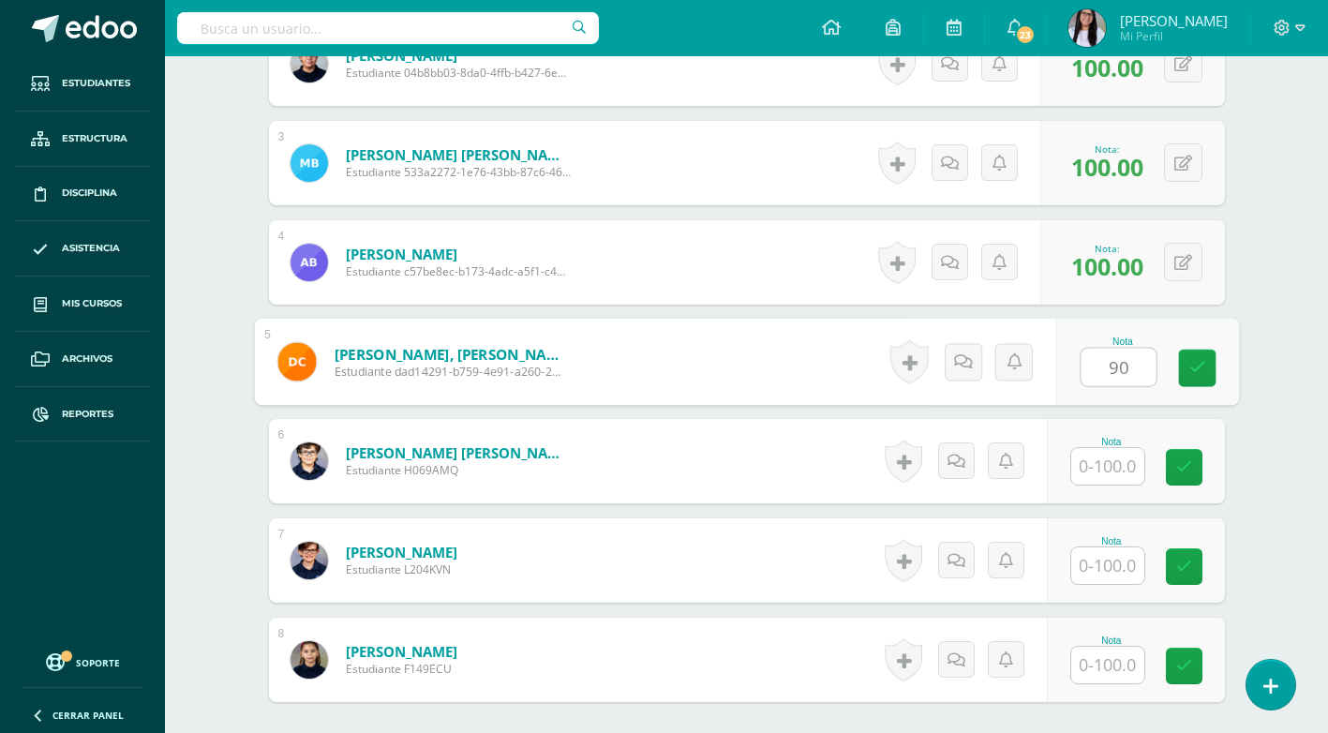
type input "90"
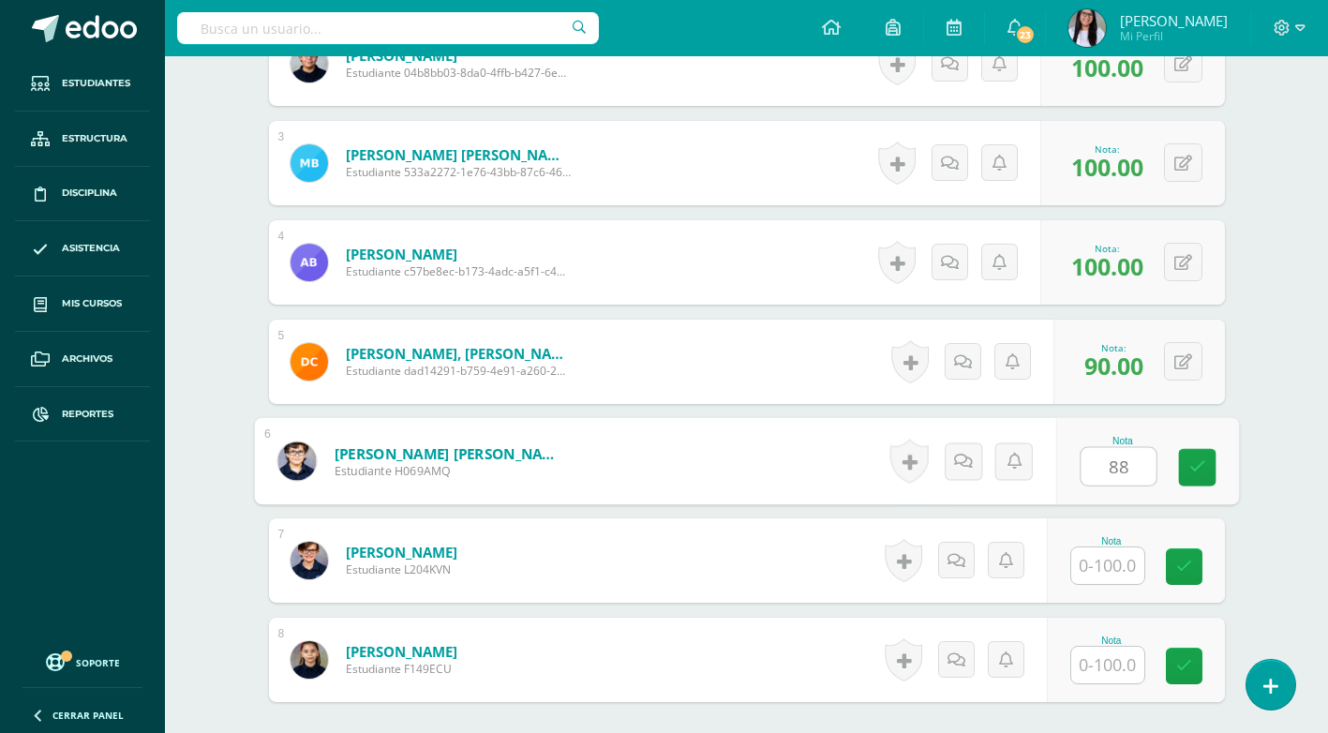
type input "88"
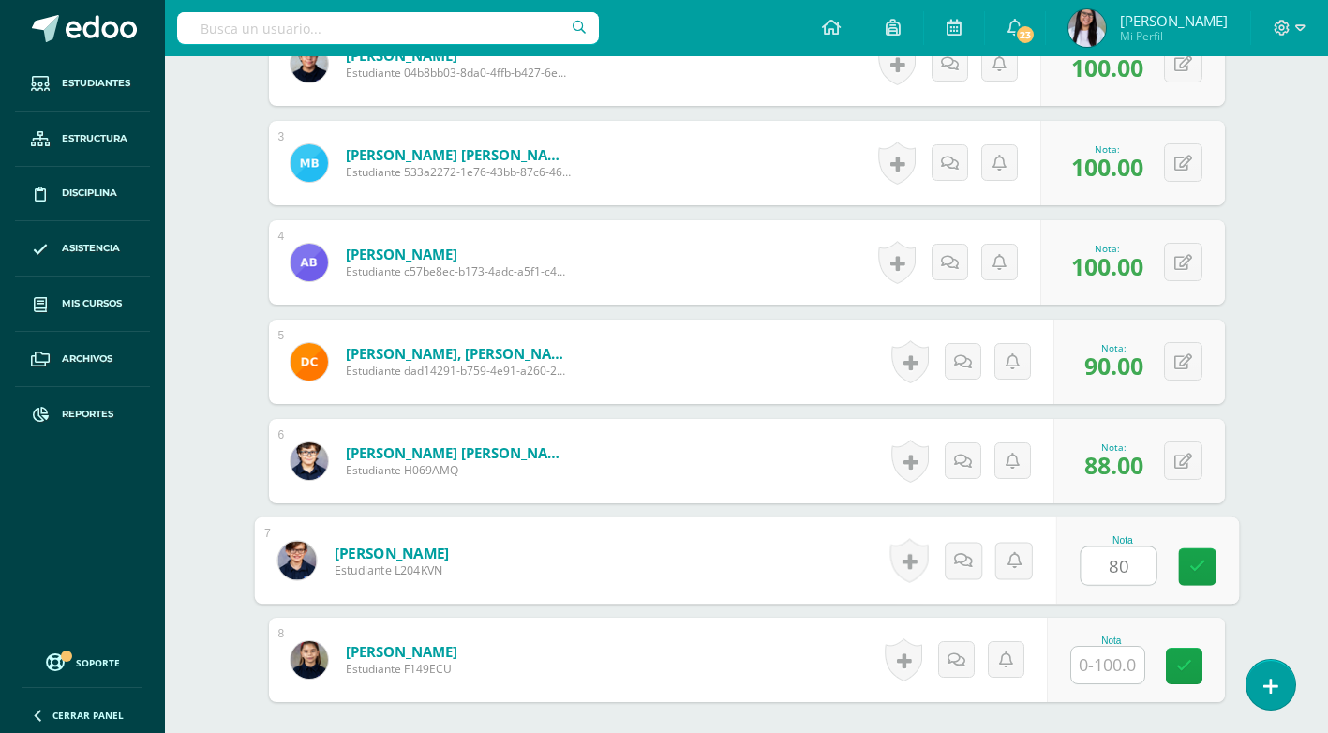
type input "80"
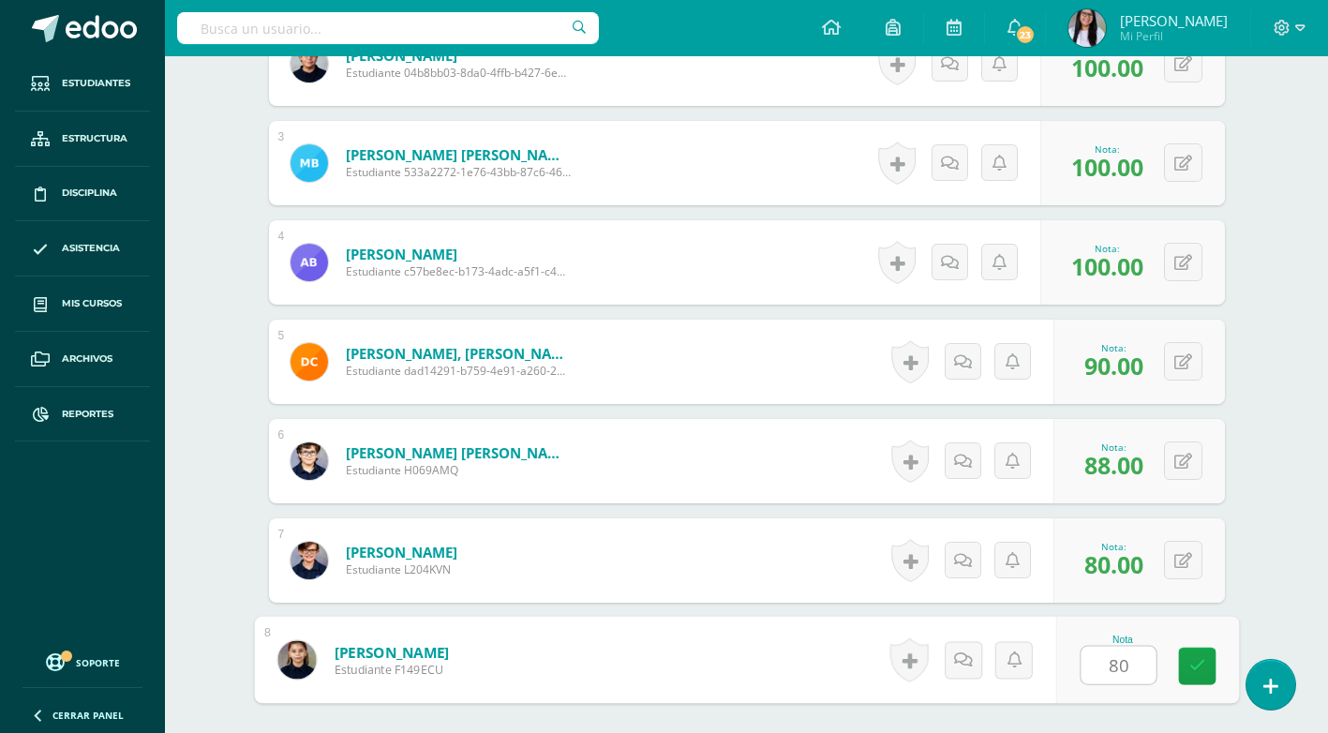
type input "80"
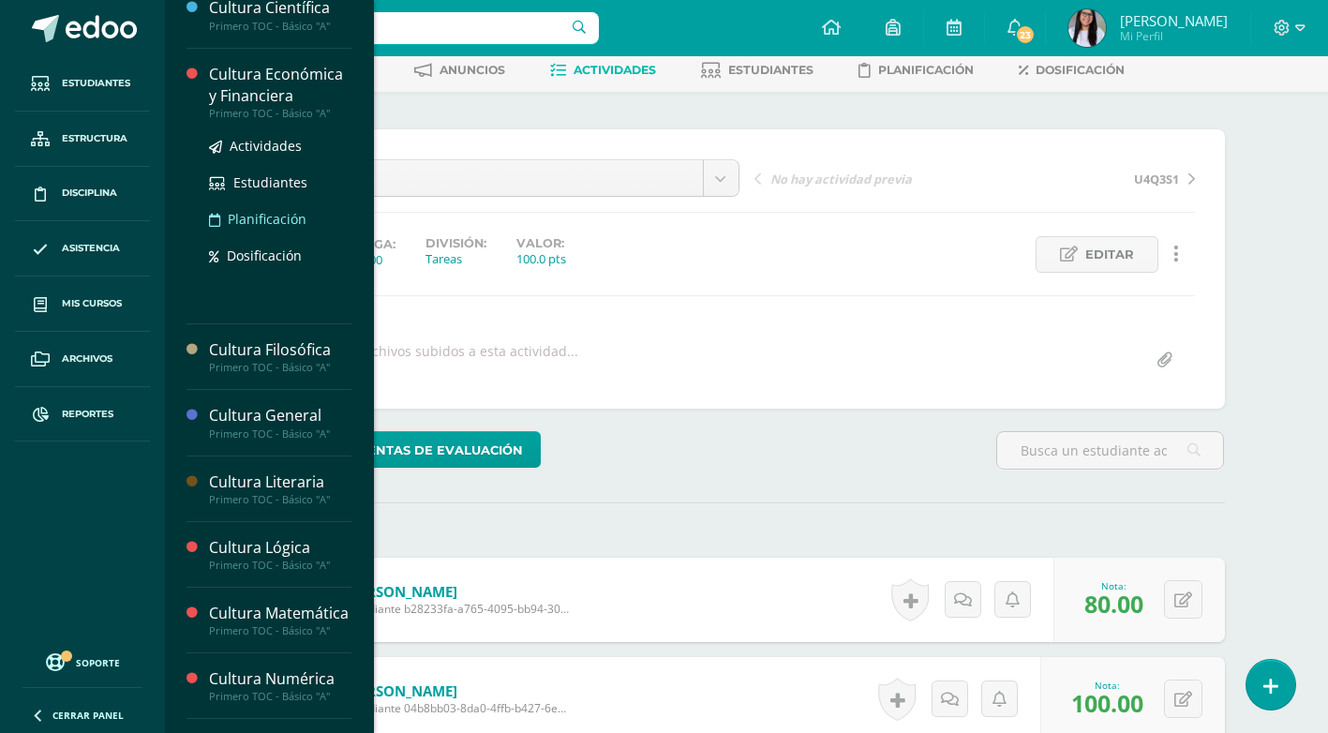
scroll to position [281, 0]
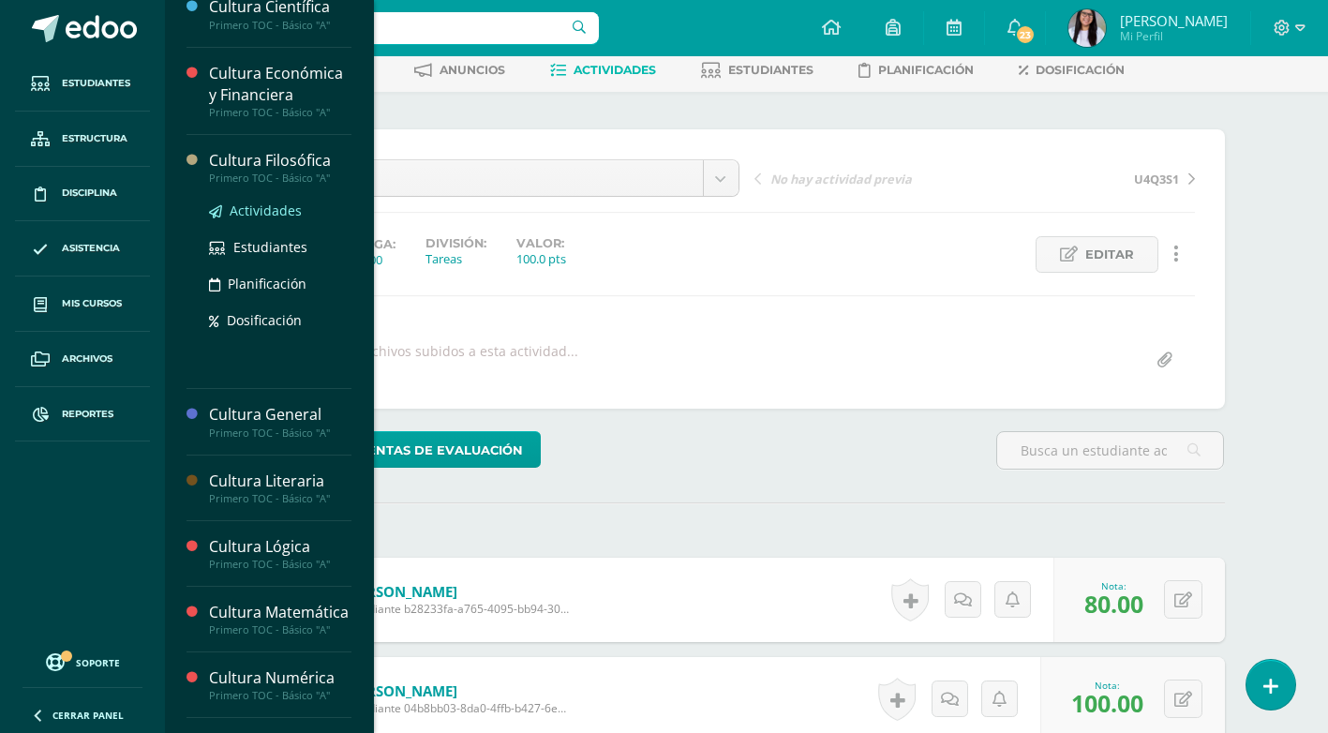
click at [268, 208] on span "Actividades" at bounding box center [266, 211] width 72 height 18
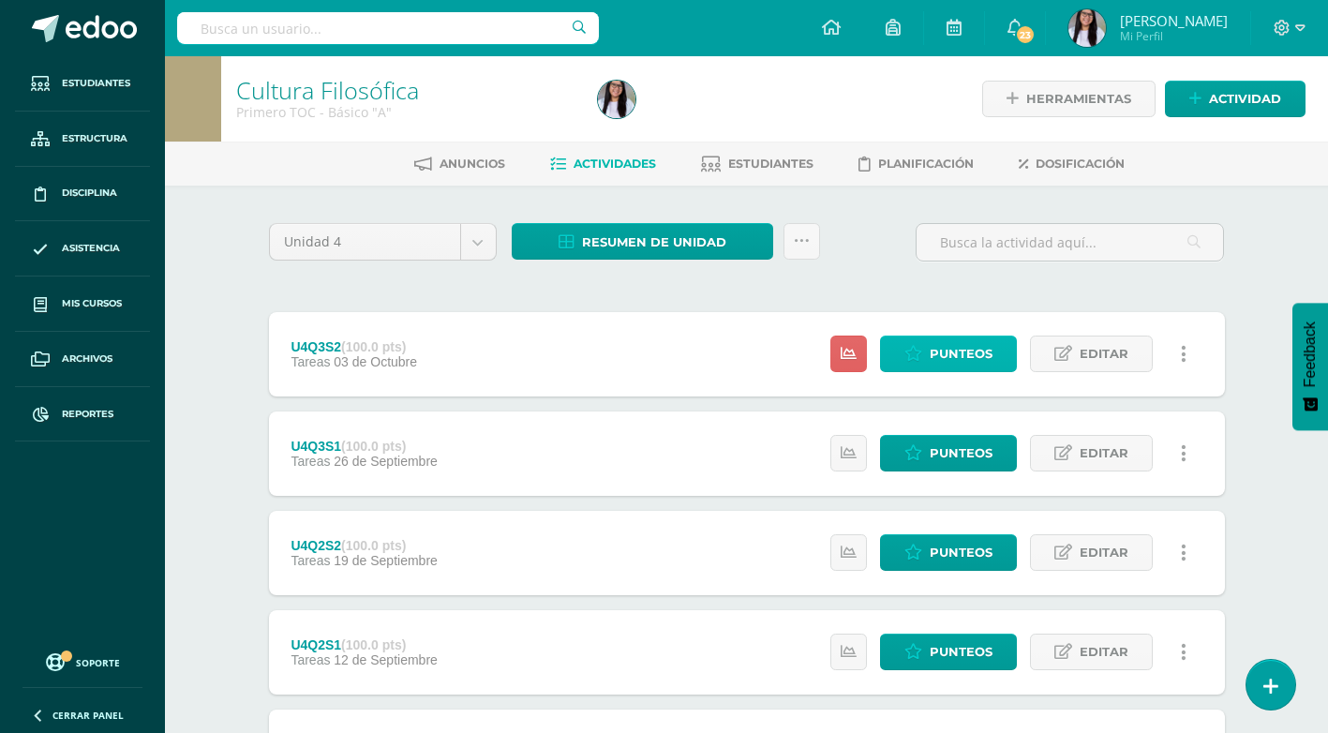
click at [915, 355] on icon at bounding box center [914, 354] width 18 height 16
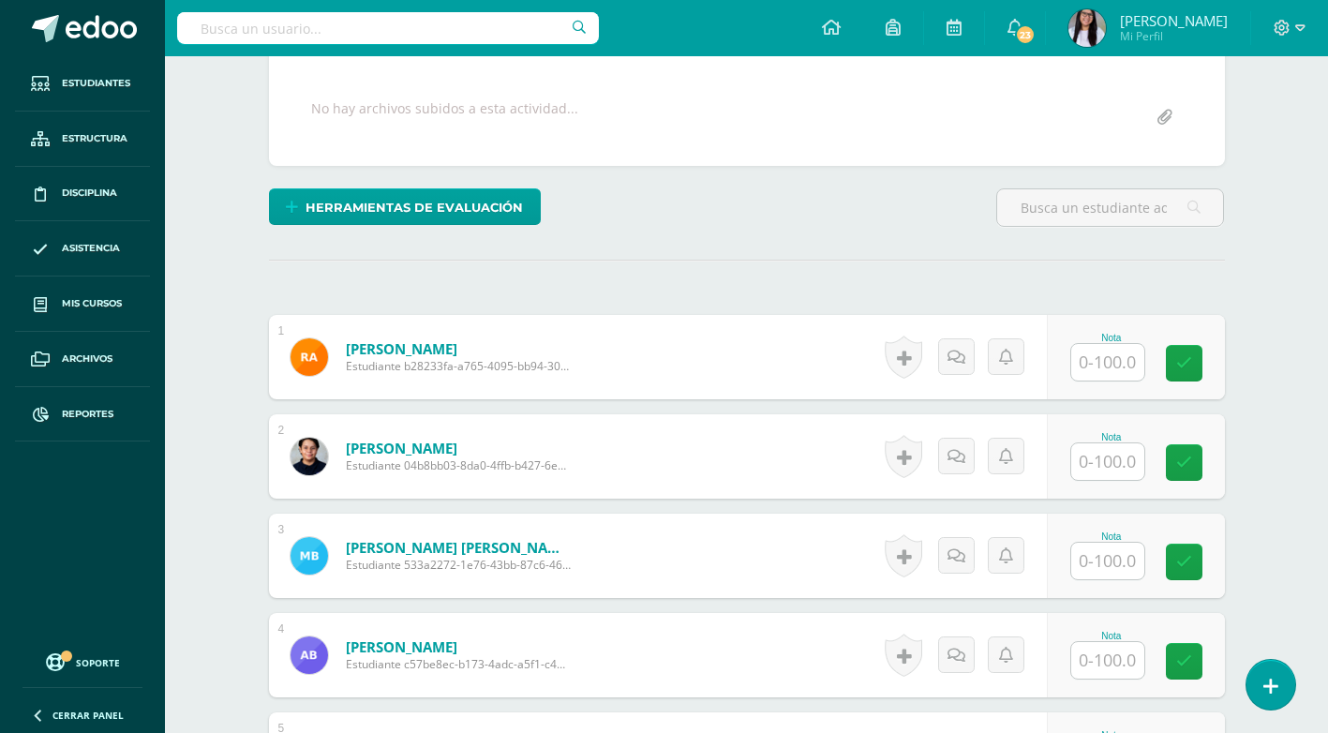
scroll to position [337, 0]
click at [1125, 368] on input "text" at bounding box center [1107, 361] width 73 height 37
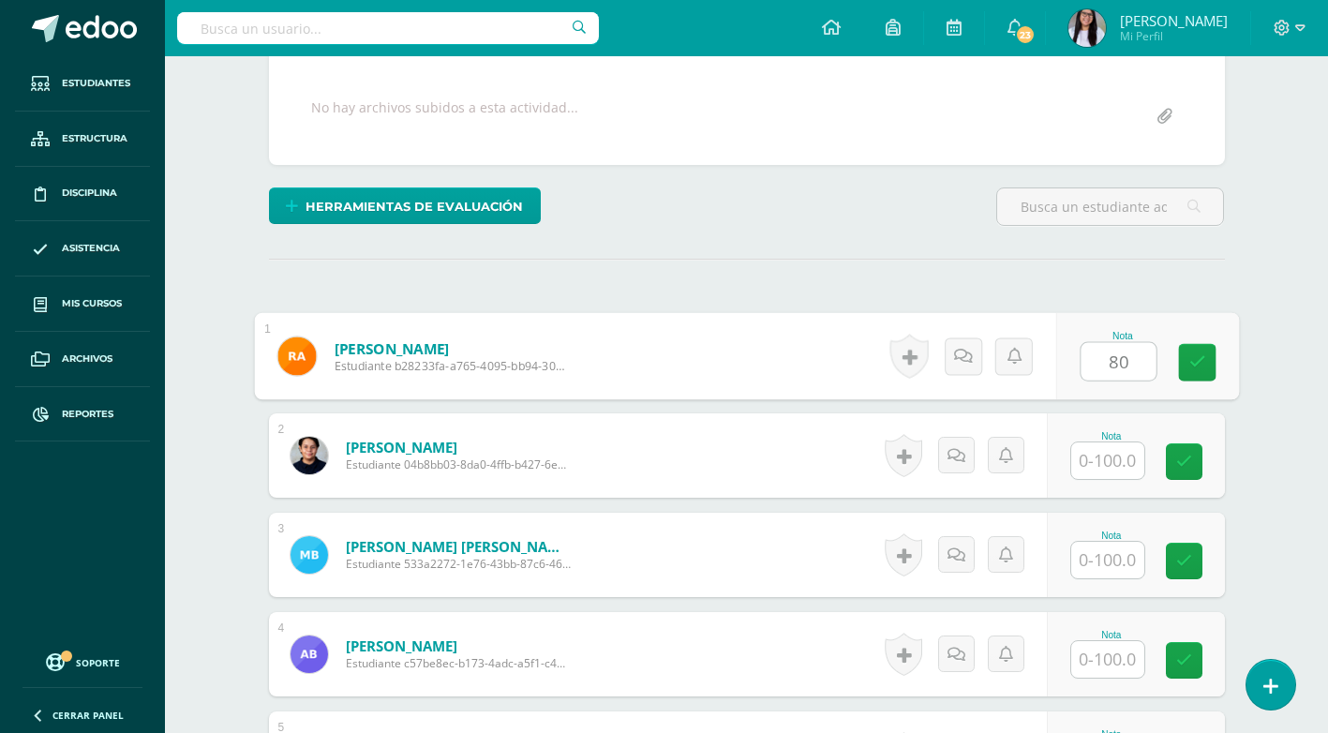
type input "80"
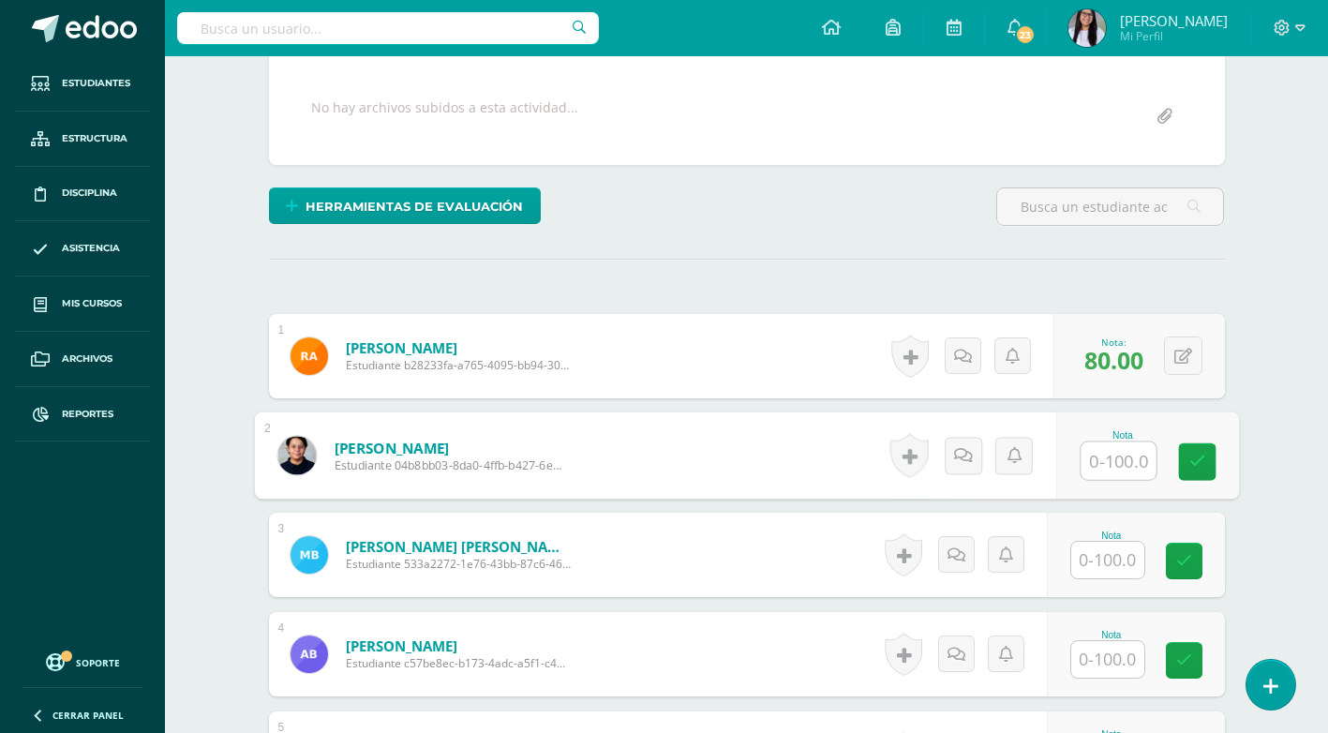
type input "1"
type input "98"
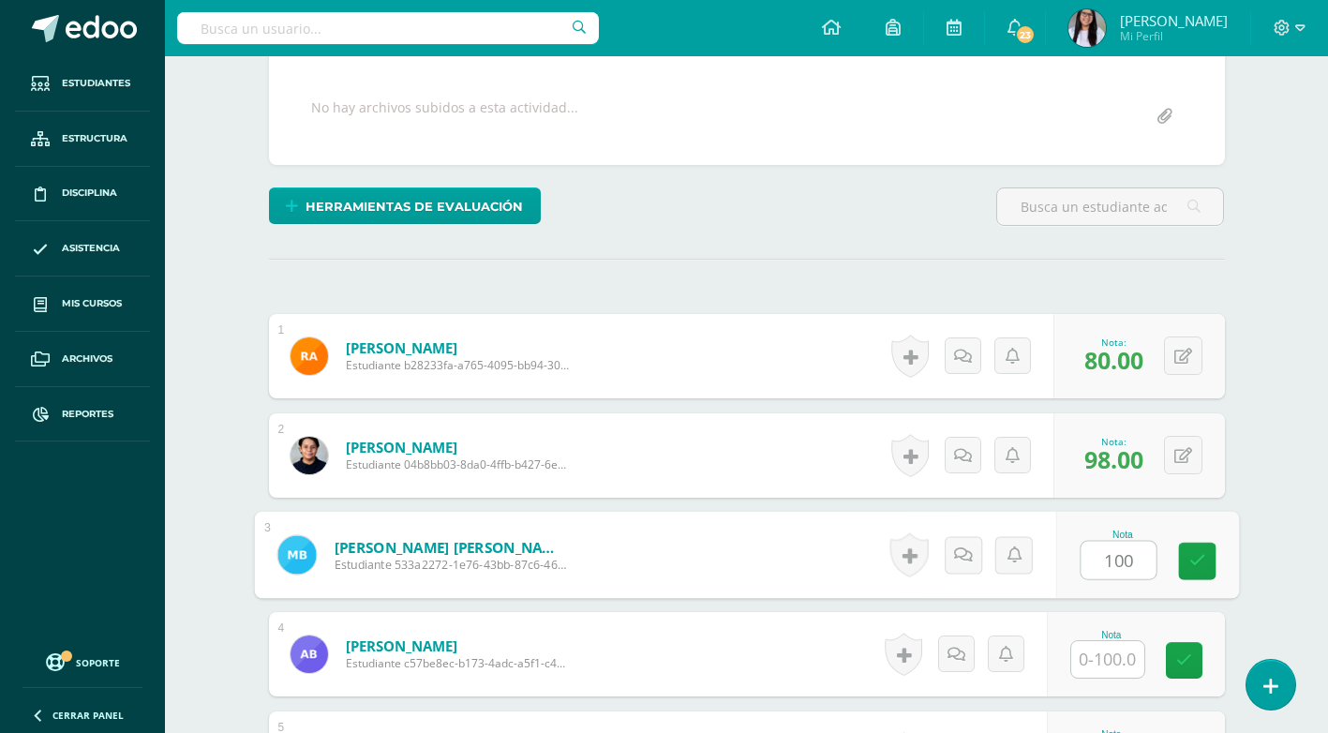
type input "100"
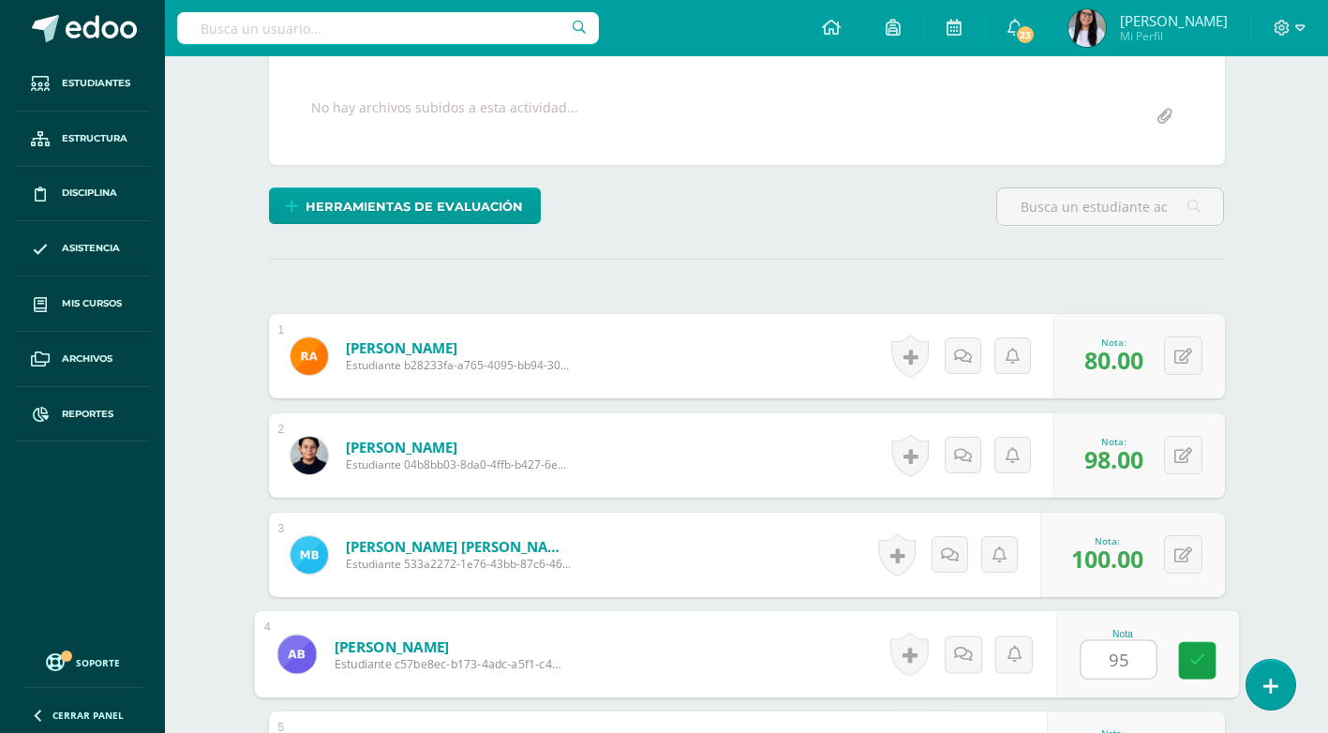
type input "95"
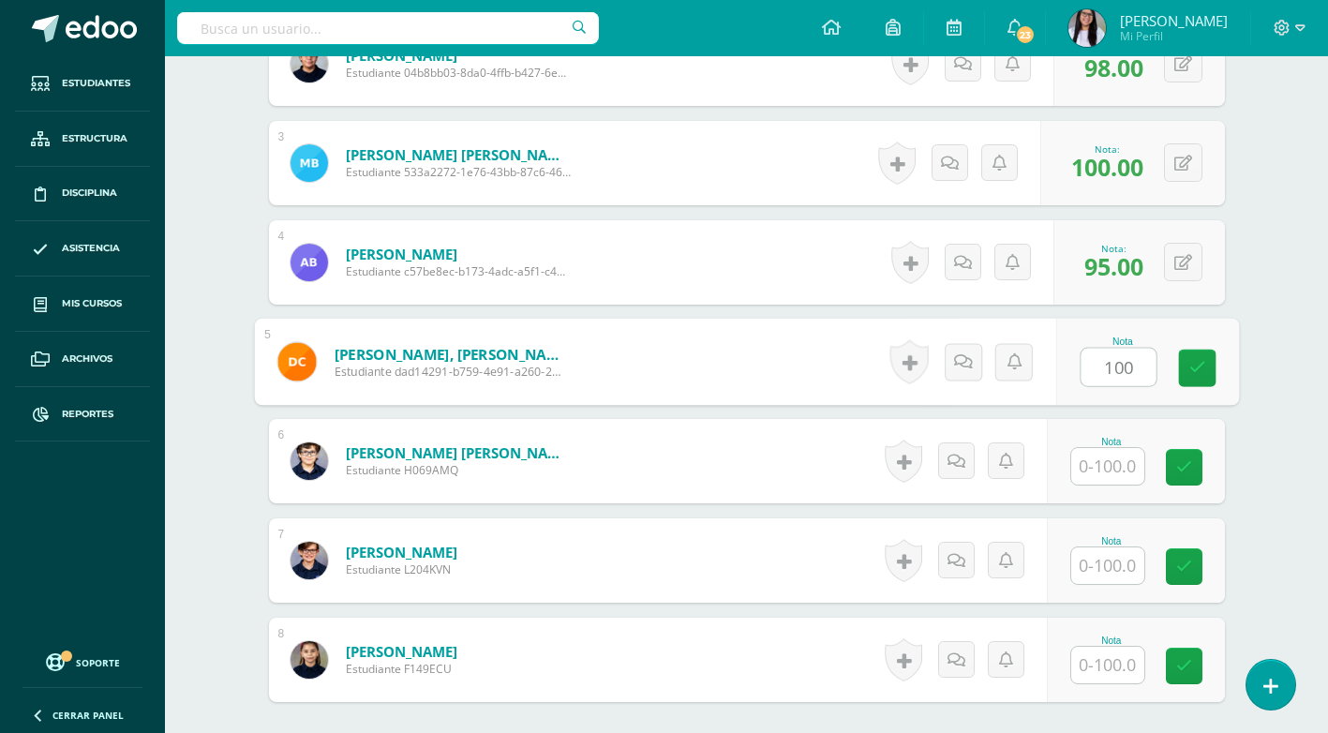
type input "100"
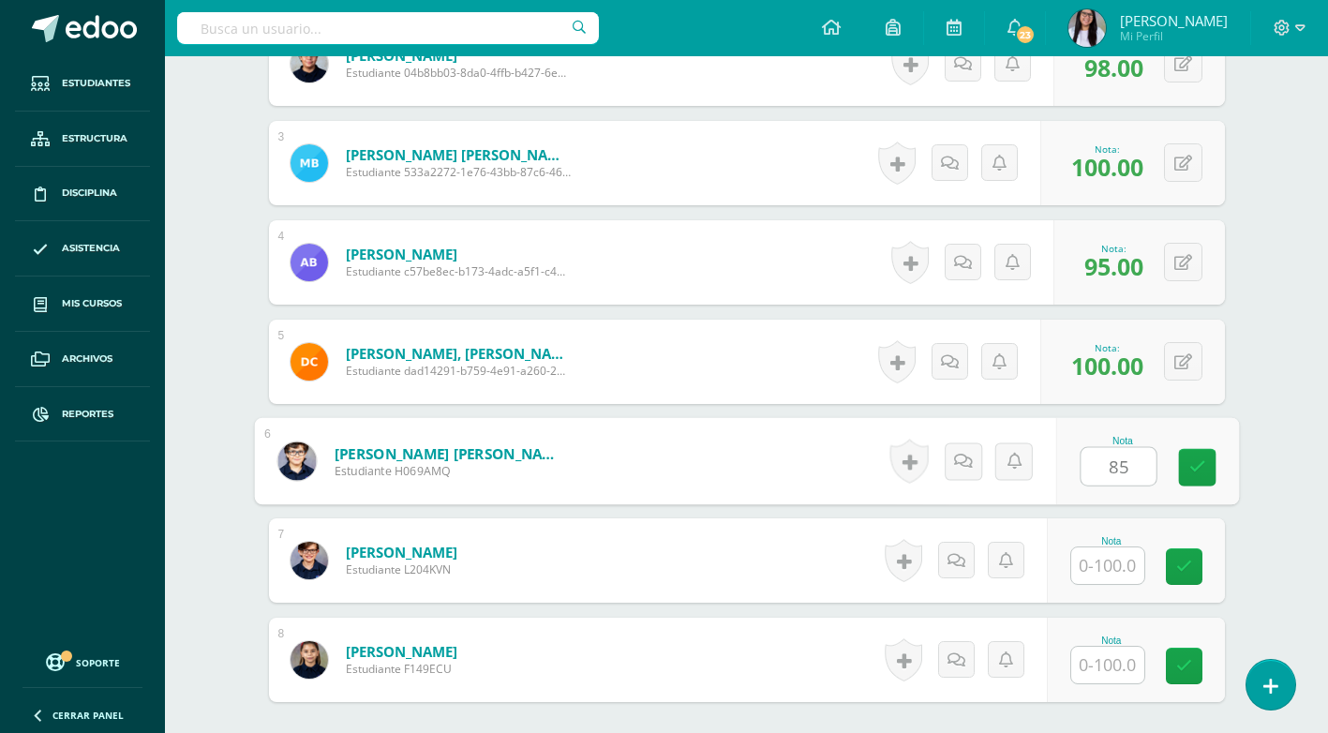
type input "85"
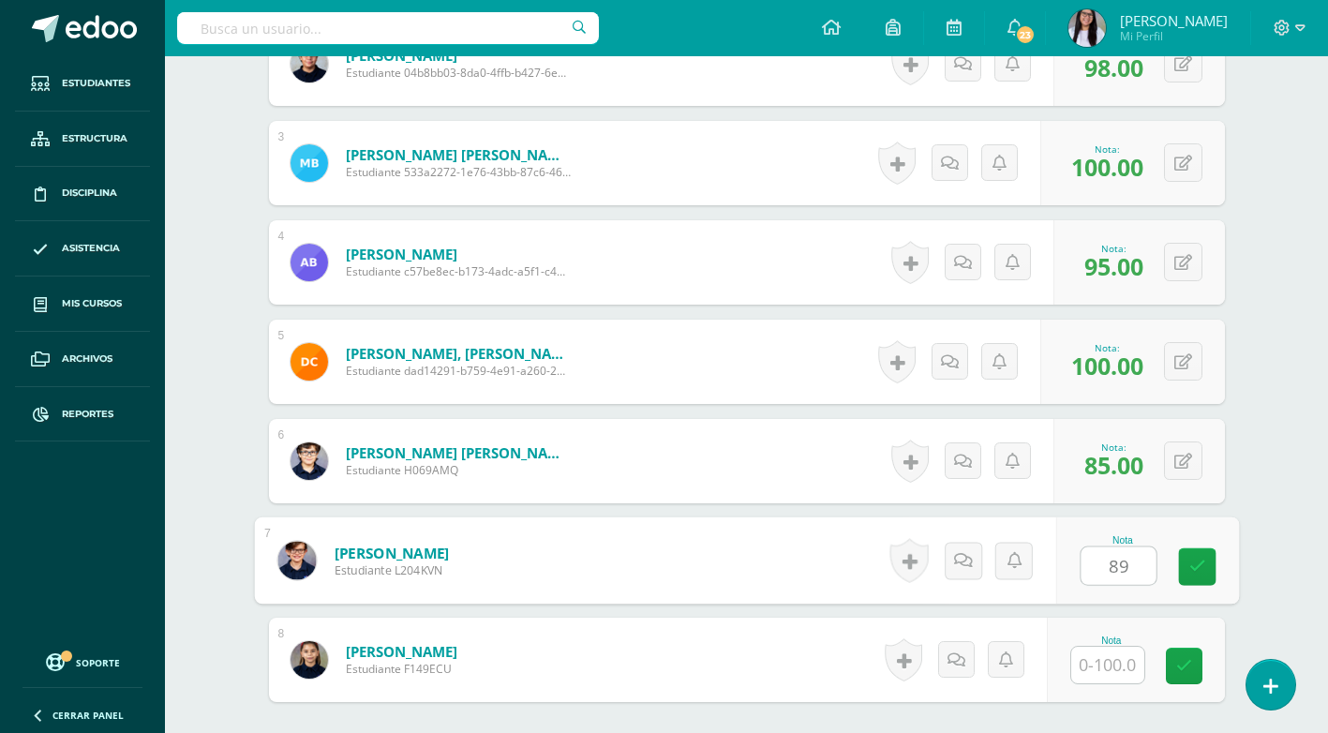
type input "89"
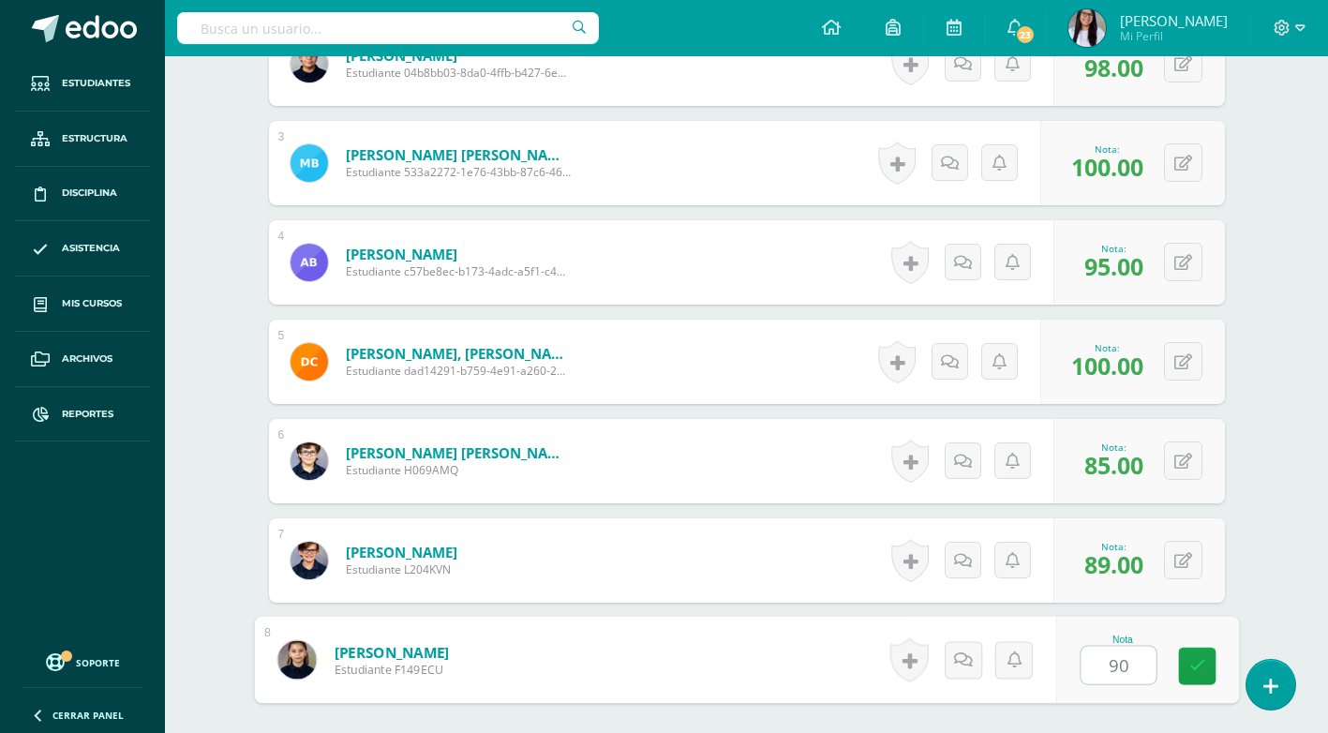
type input "90"
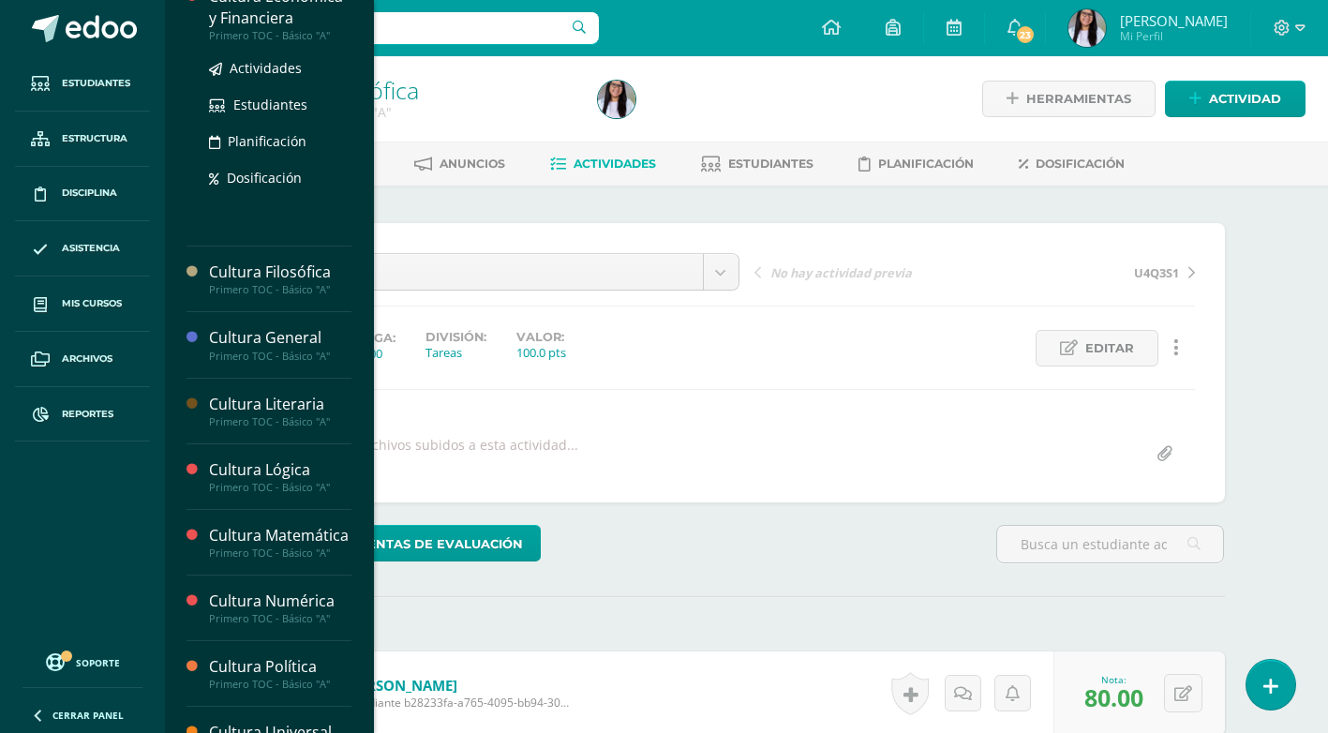
scroll to position [375, 0]
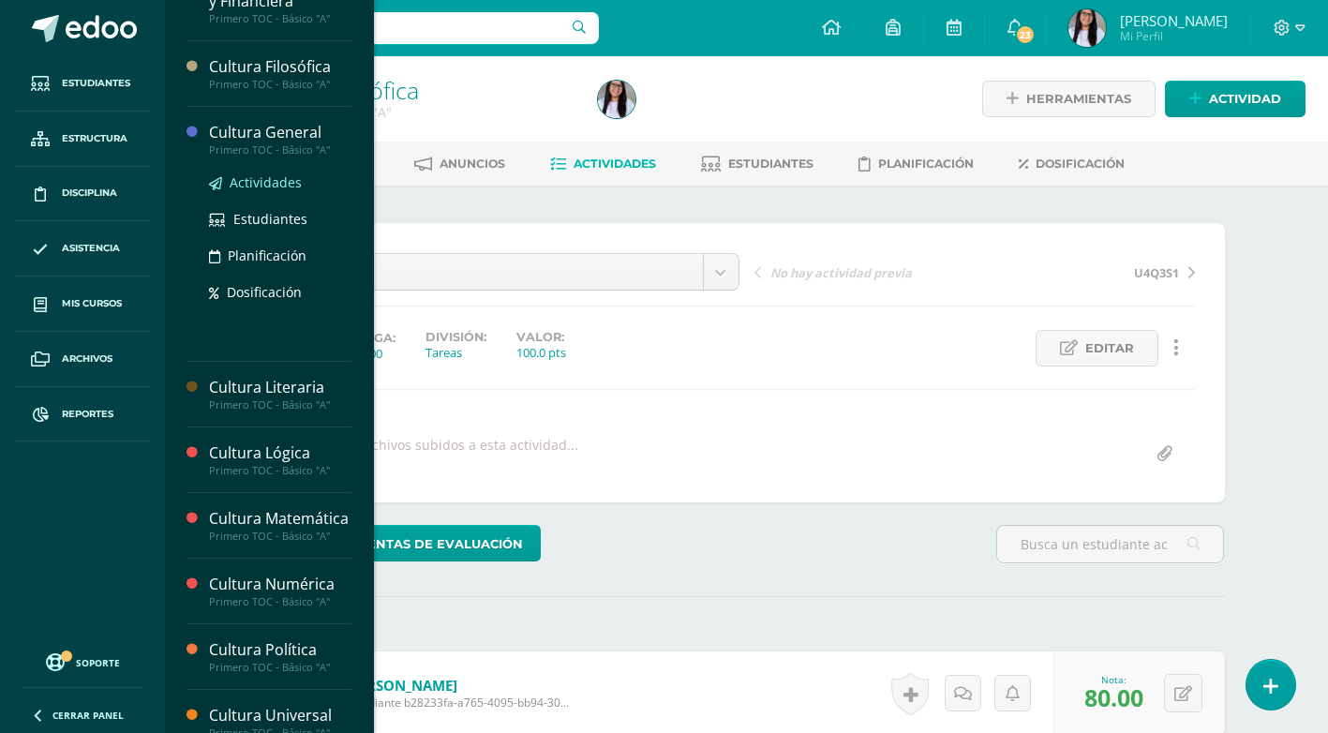
click at [281, 178] on span "Actividades" at bounding box center [266, 182] width 72 height 18
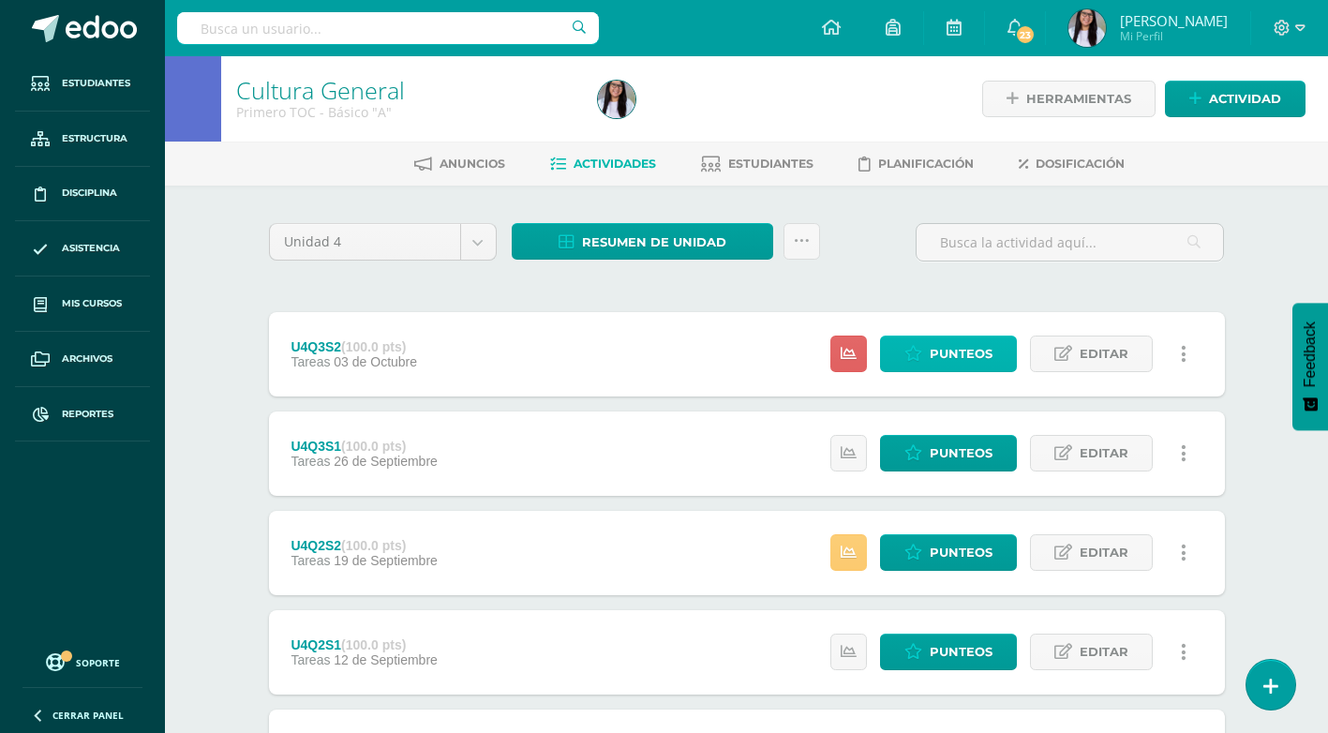
click at [929, 352] on link "Punteos" at bounding box center [948, 354] width 137 height 37
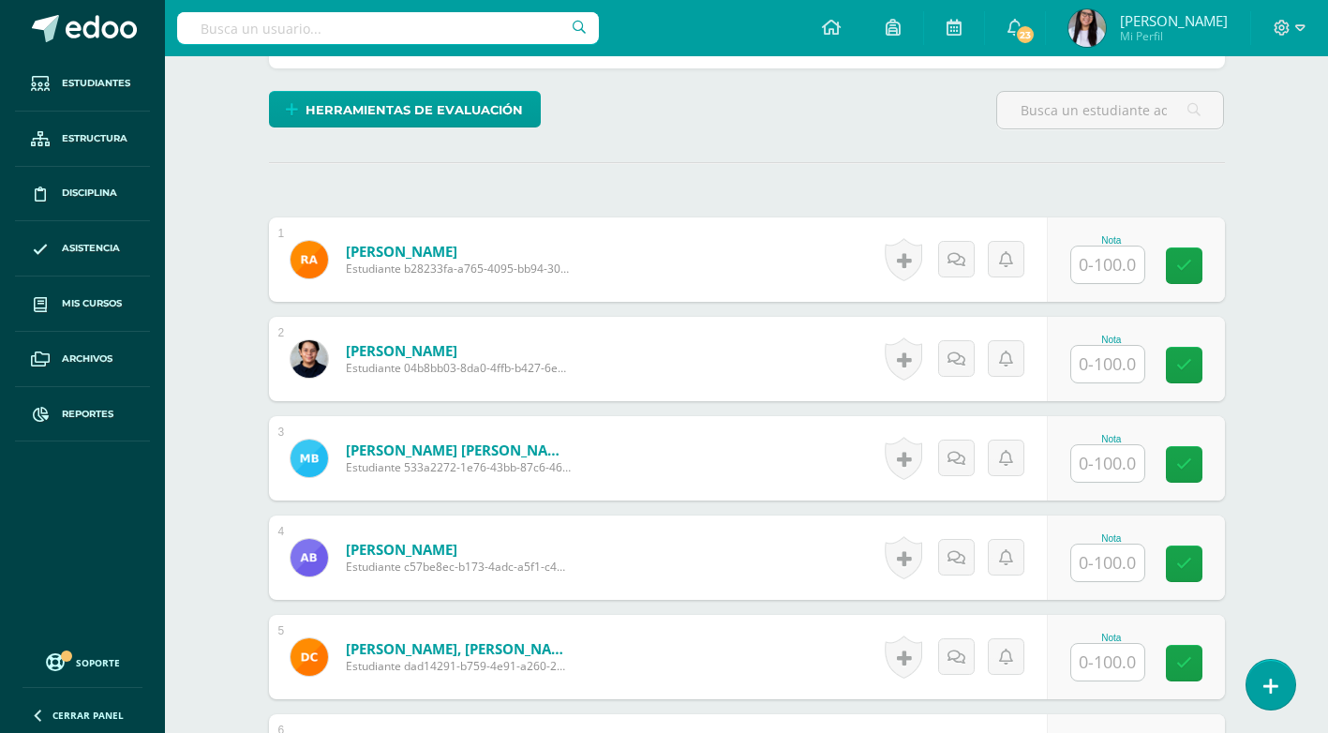
scroll to position [470, 0]
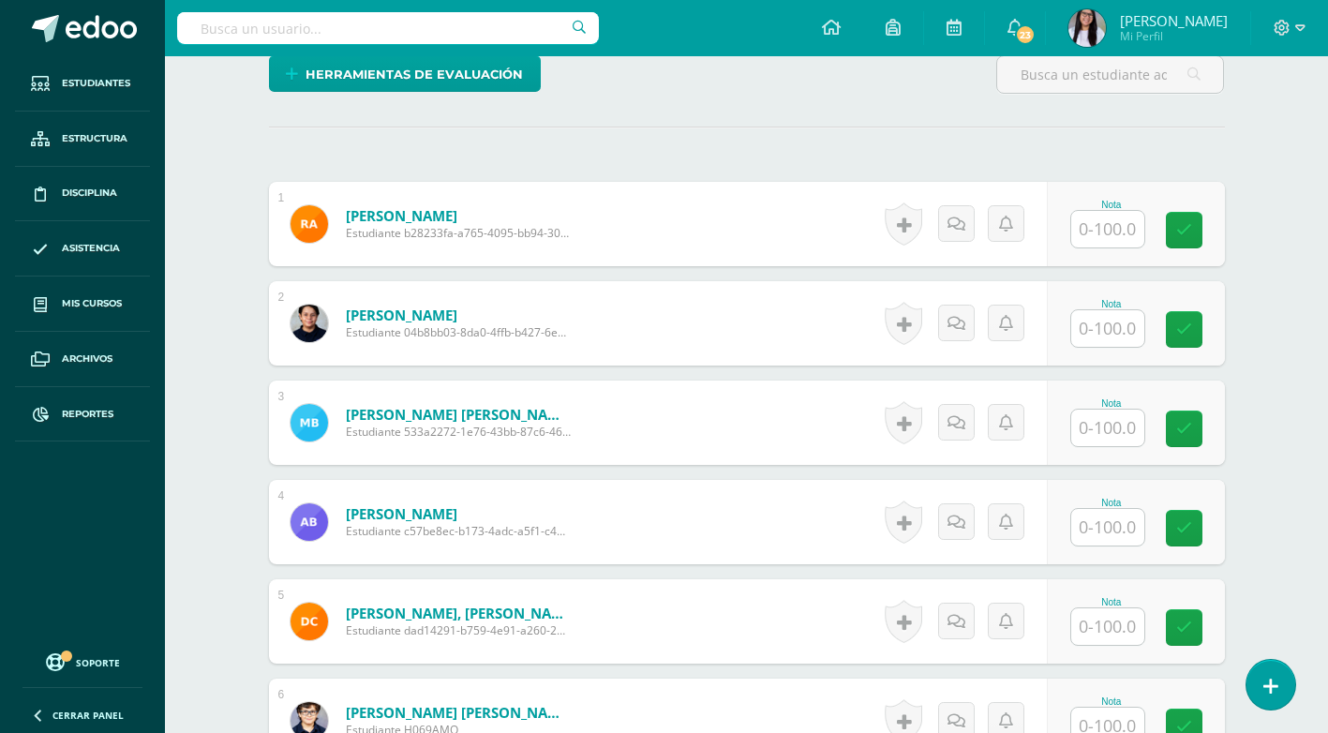
click at [1098, 233] on input "text" at bounding box center [1107, 229] width 73 height 37
type input "60"
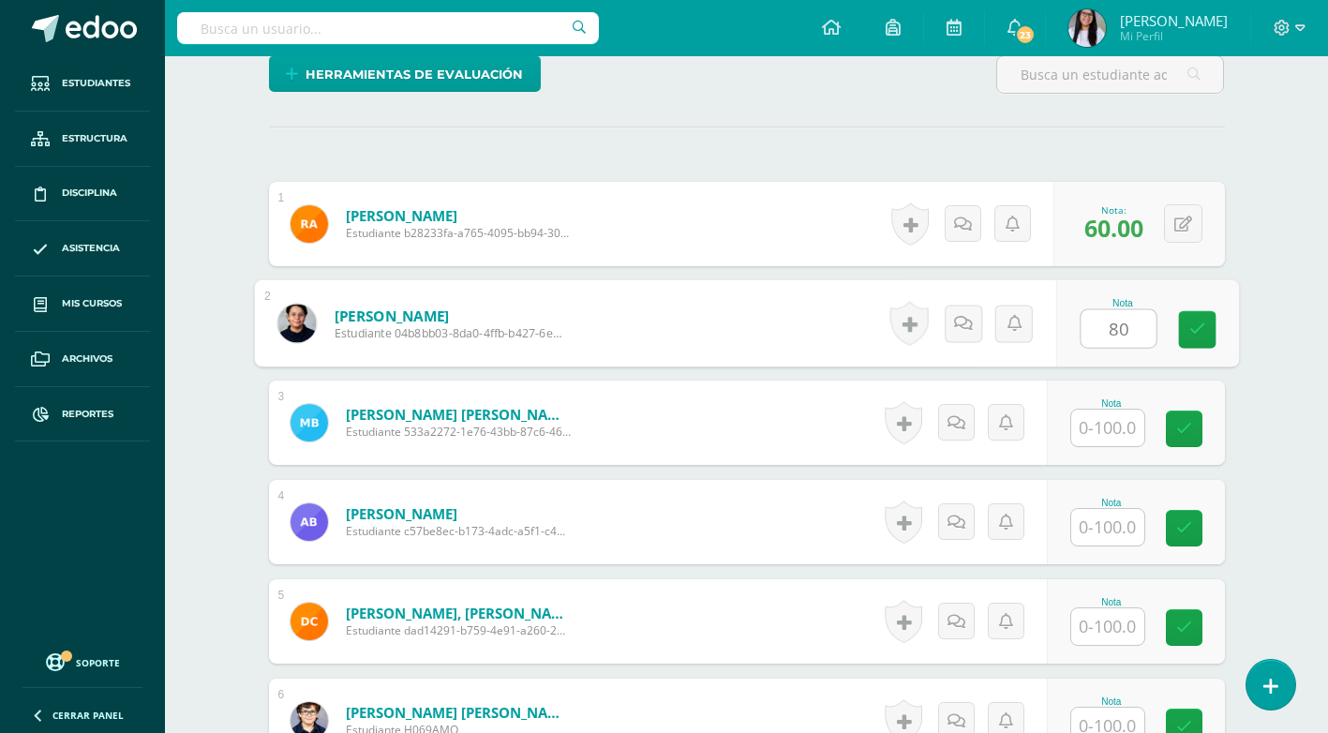
type input "80"
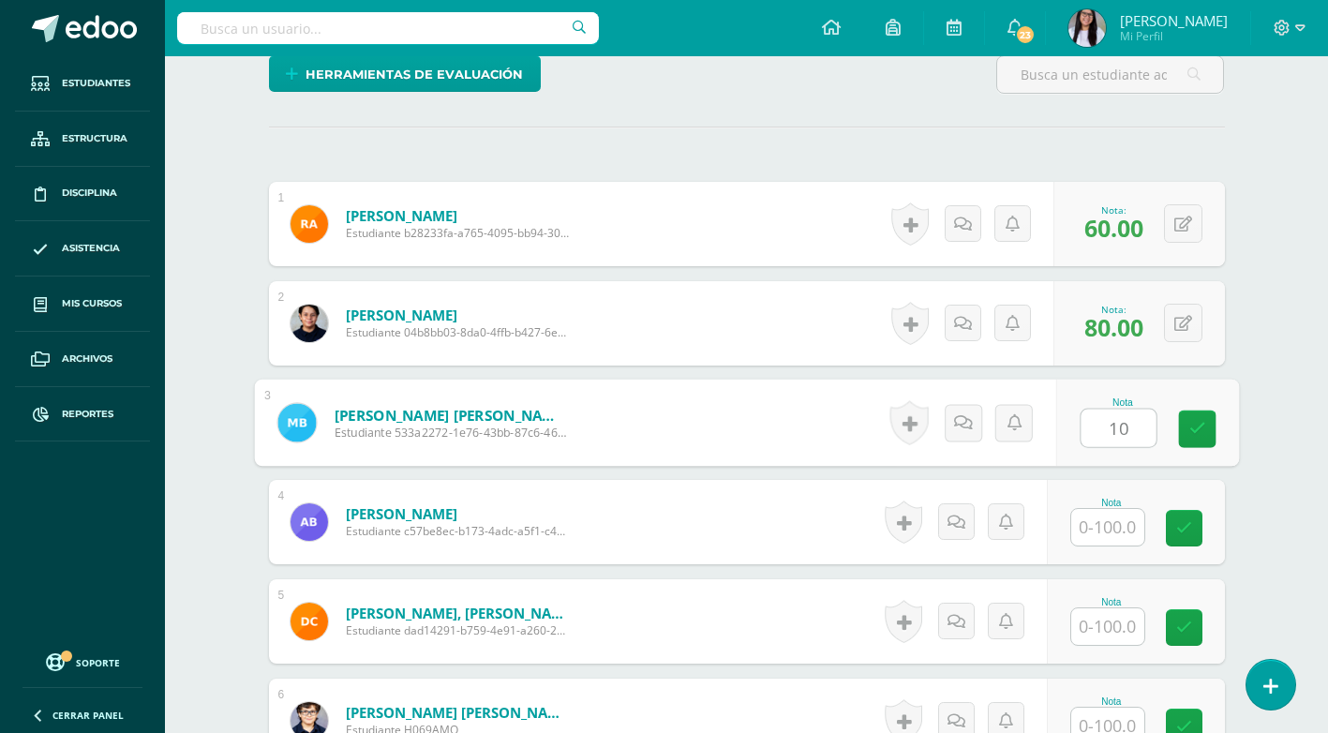
type input "1"
type input "95"
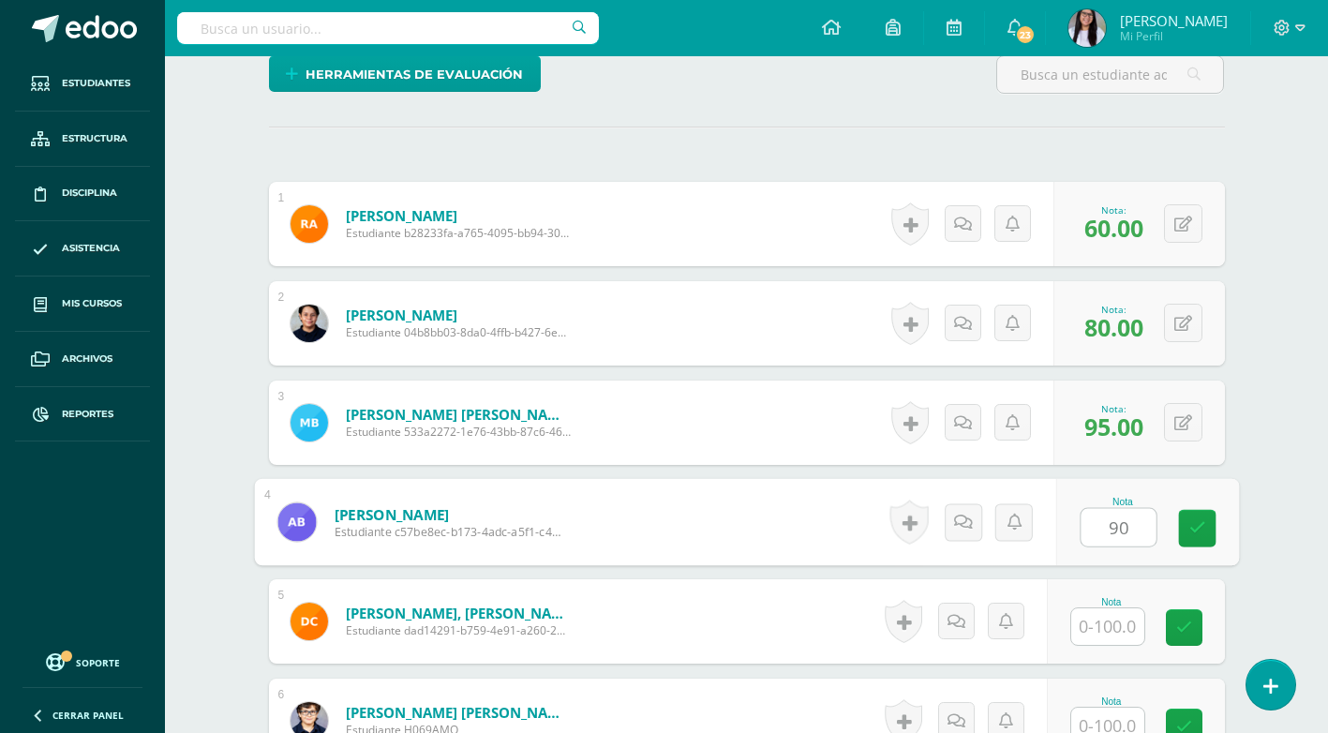
type input "90"
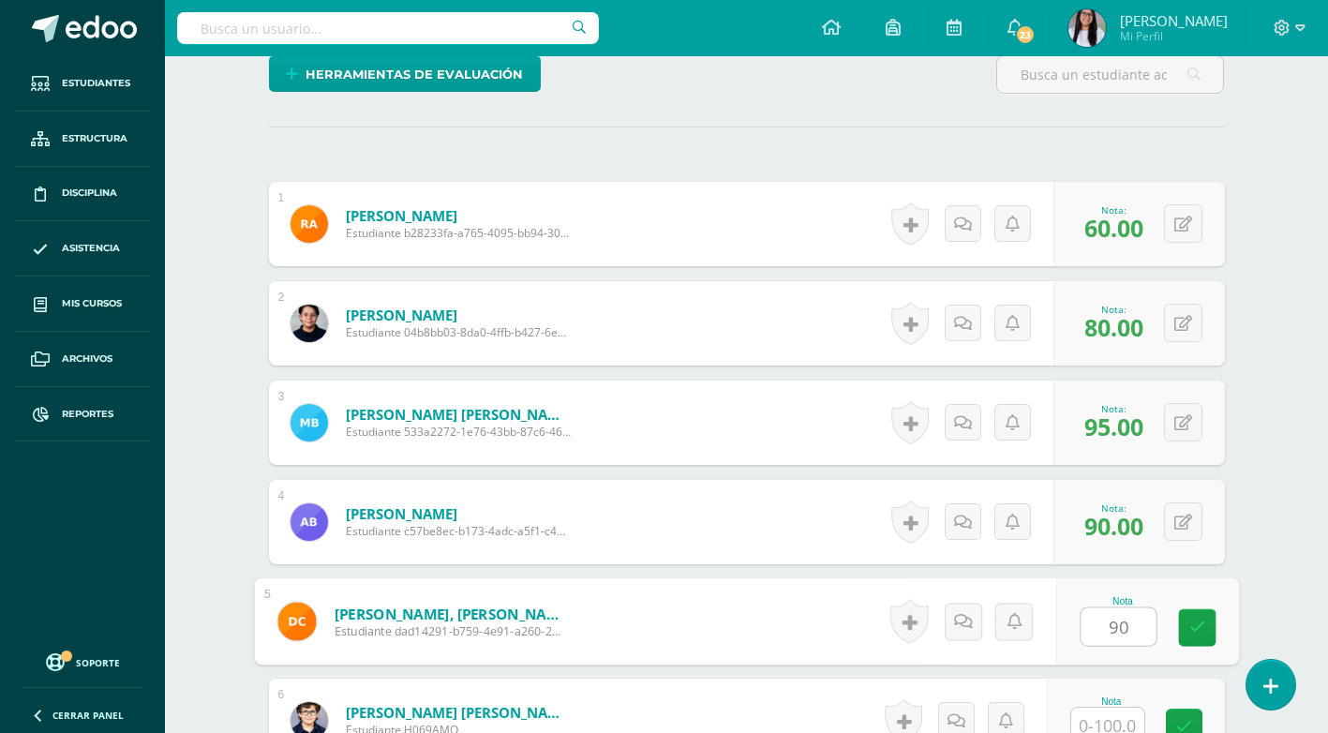
type input "90"
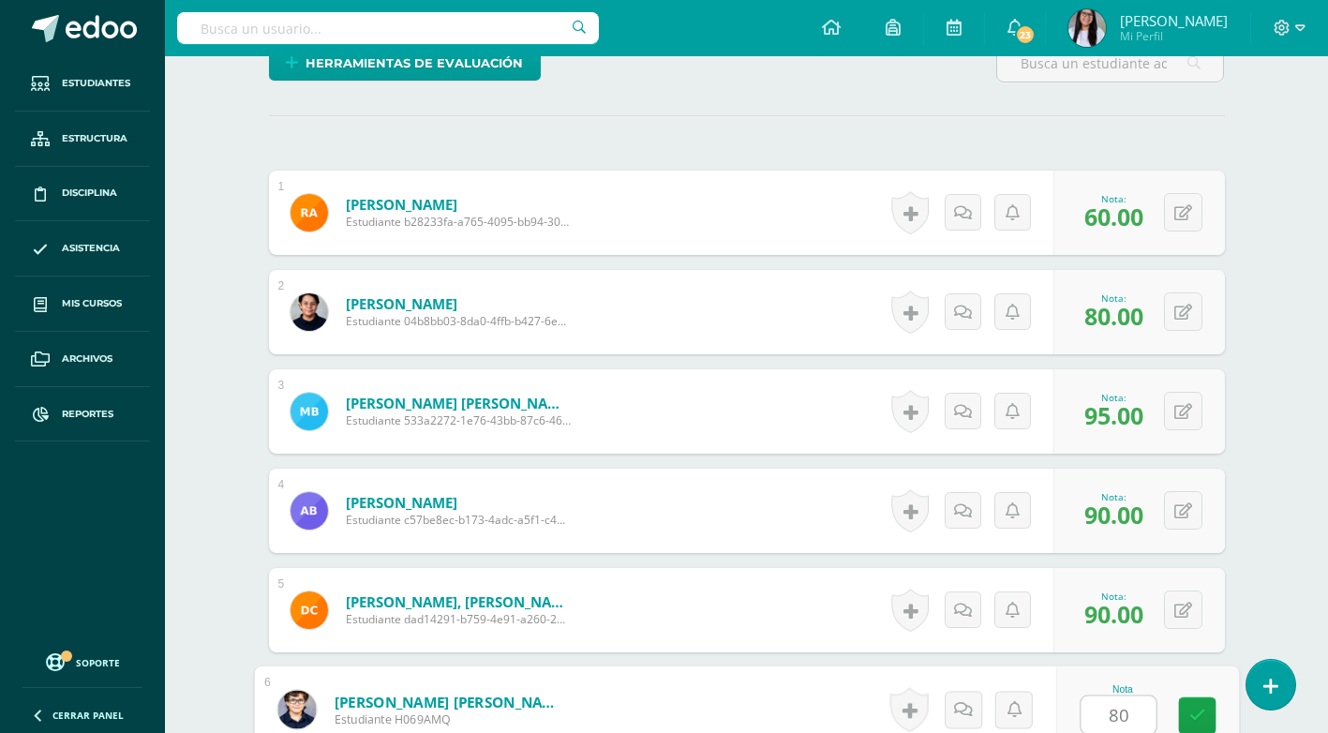
type input "80"
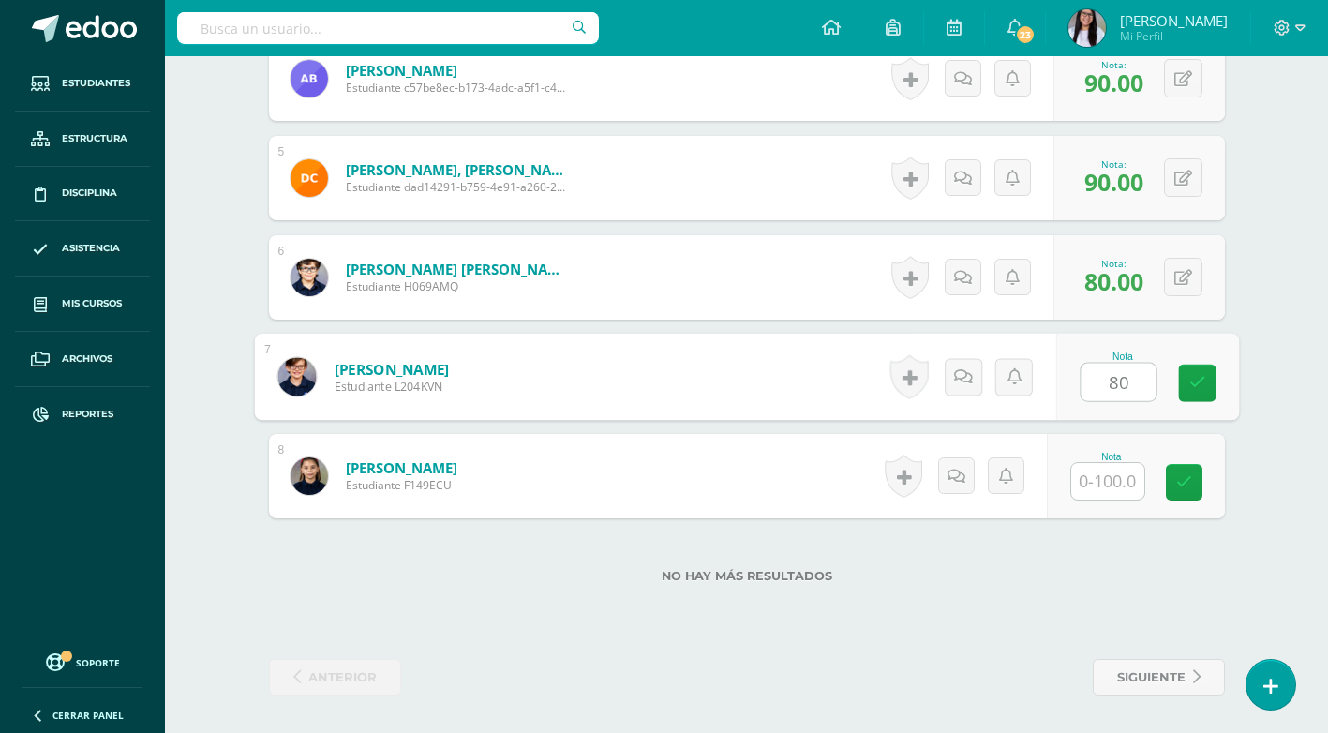
type input "80"
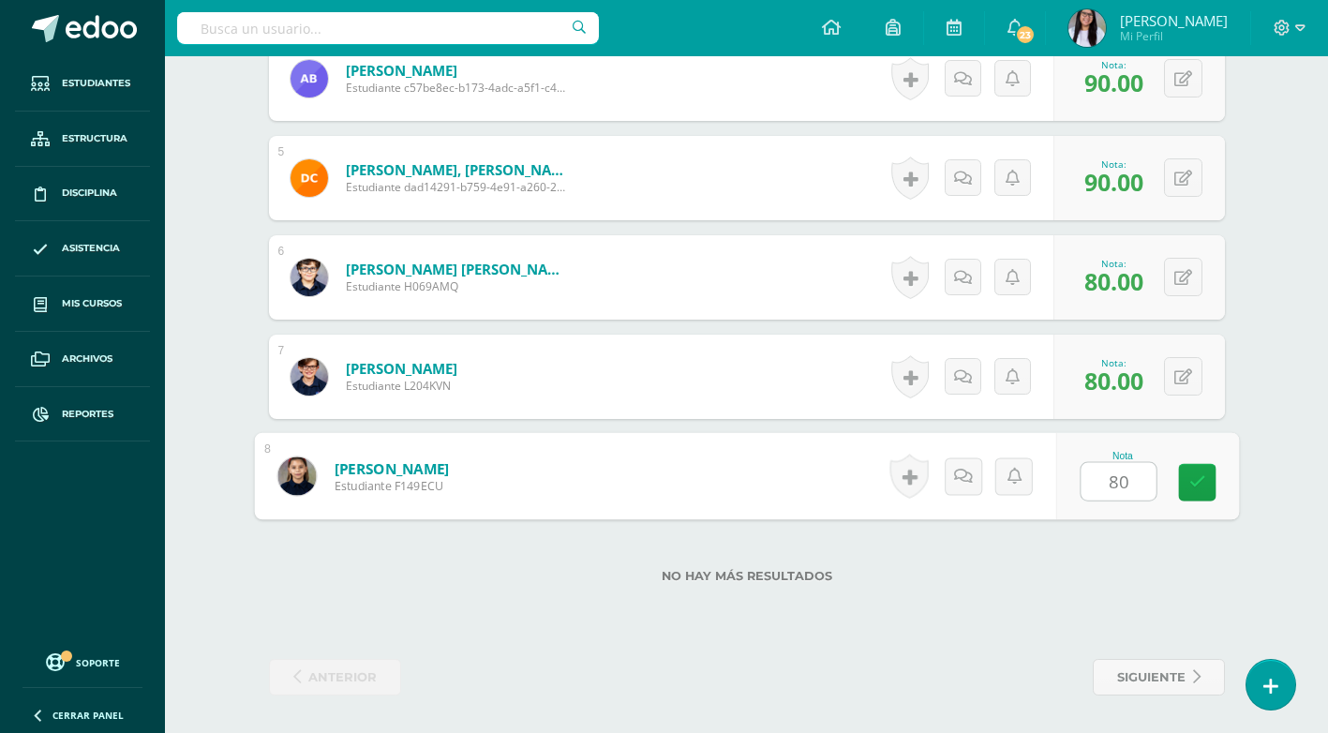
type input "80"
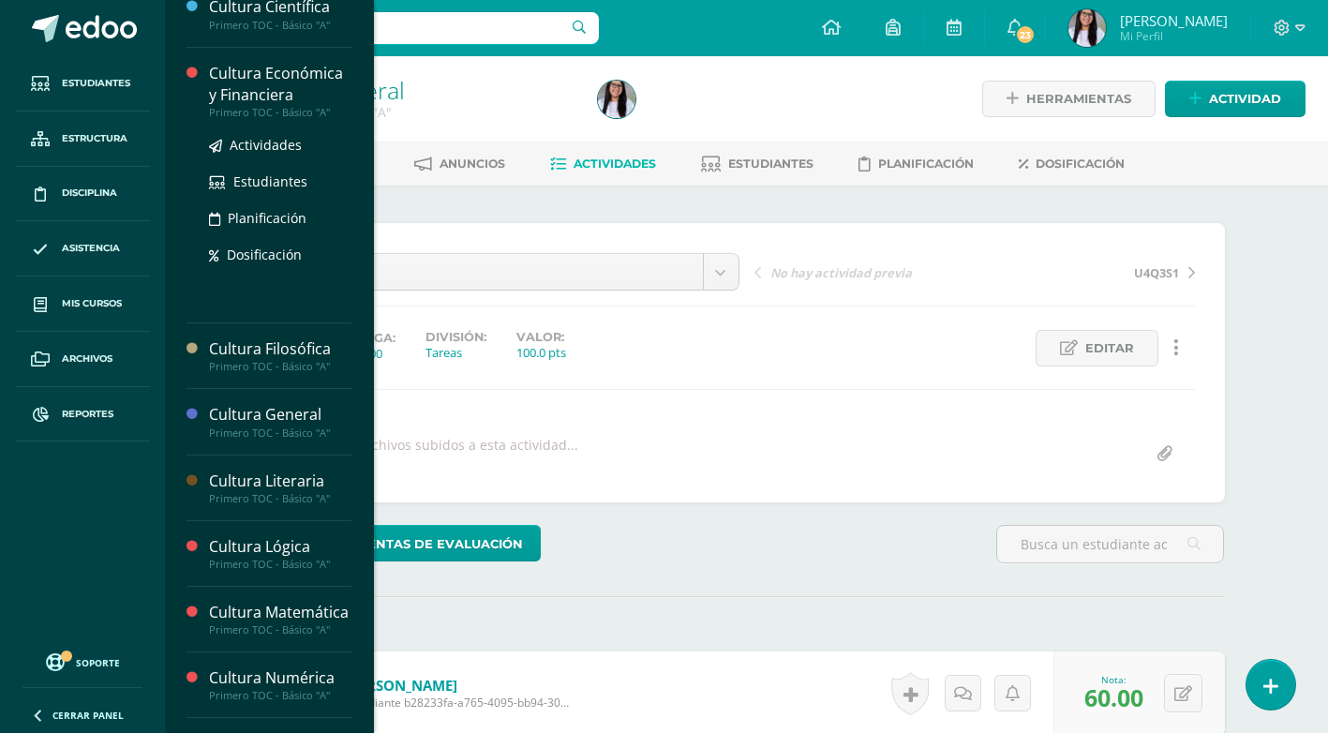
scroll to position [375, 0]
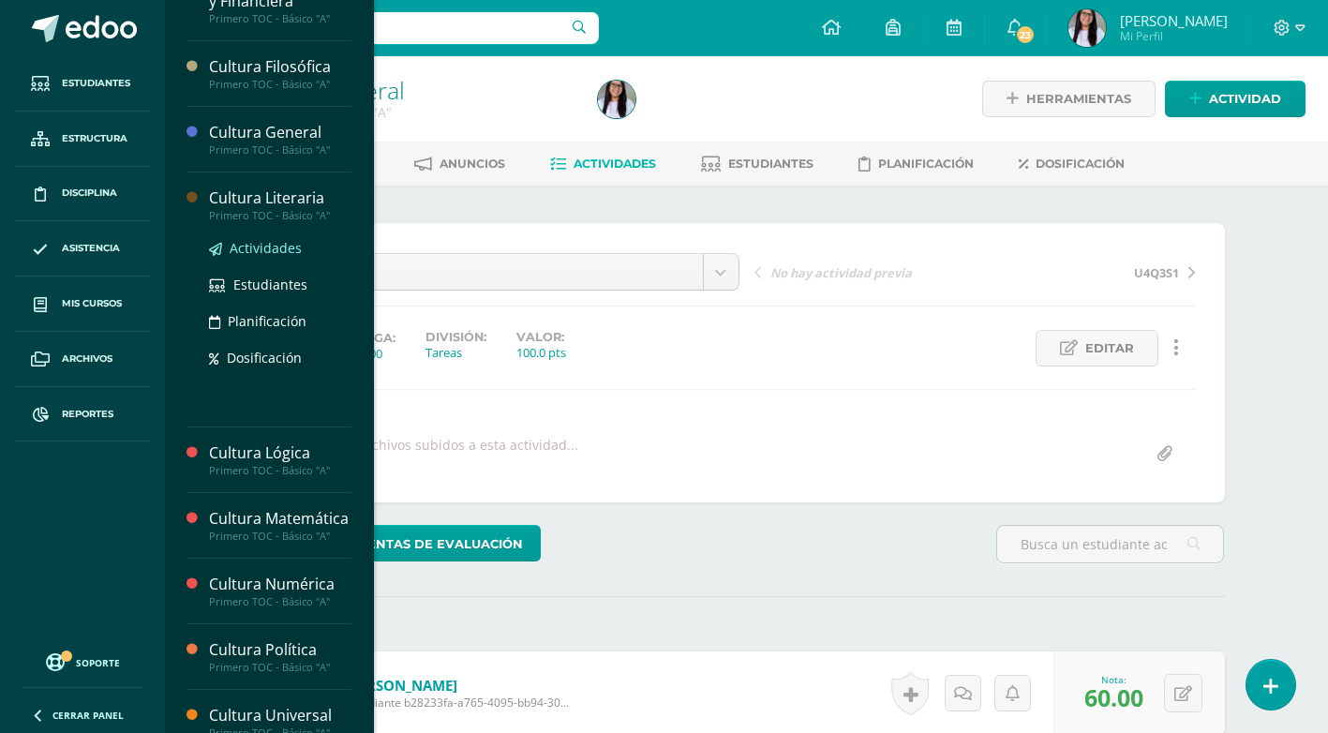
click at [282, 249] on span "Actividades" at bounding box center [266, 248] width 72 height 18
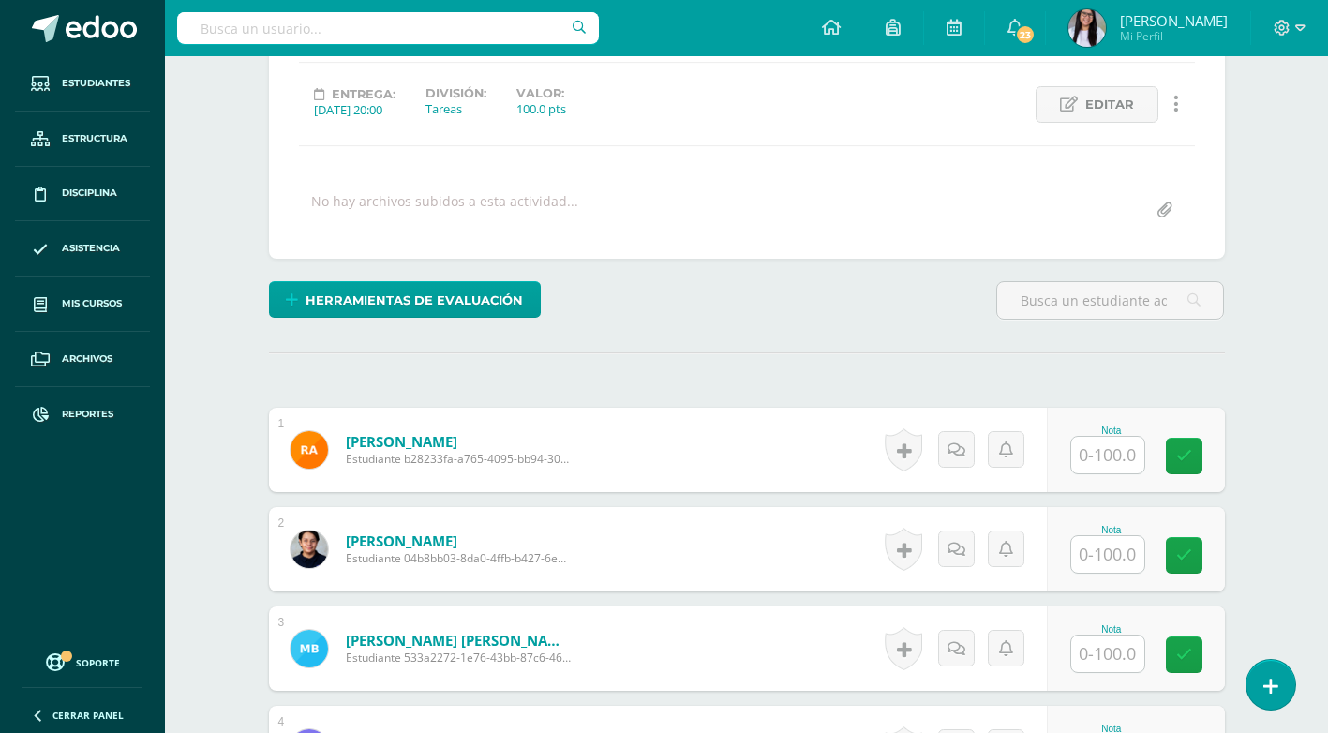
click at [1097, 460] on input "text" at bounding box center [1107, 455] width 73 height 37
type input "72"
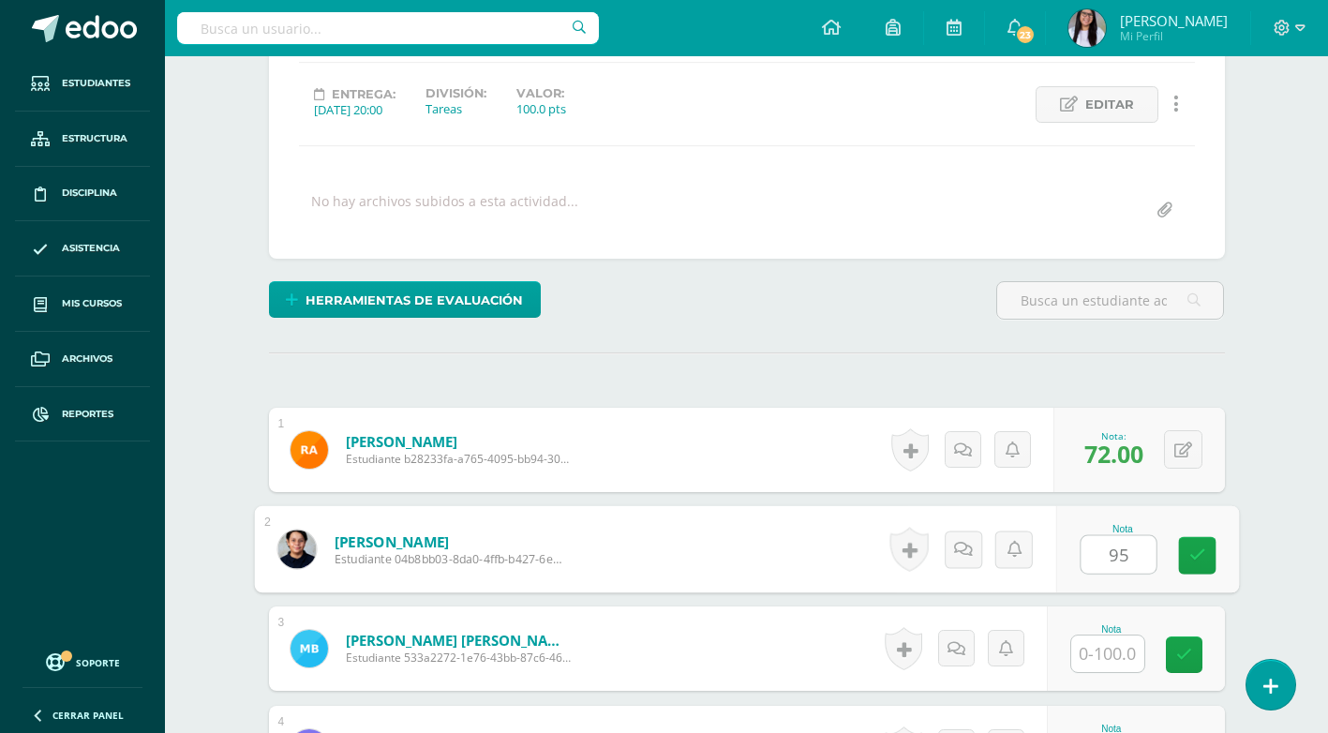
type input "95"
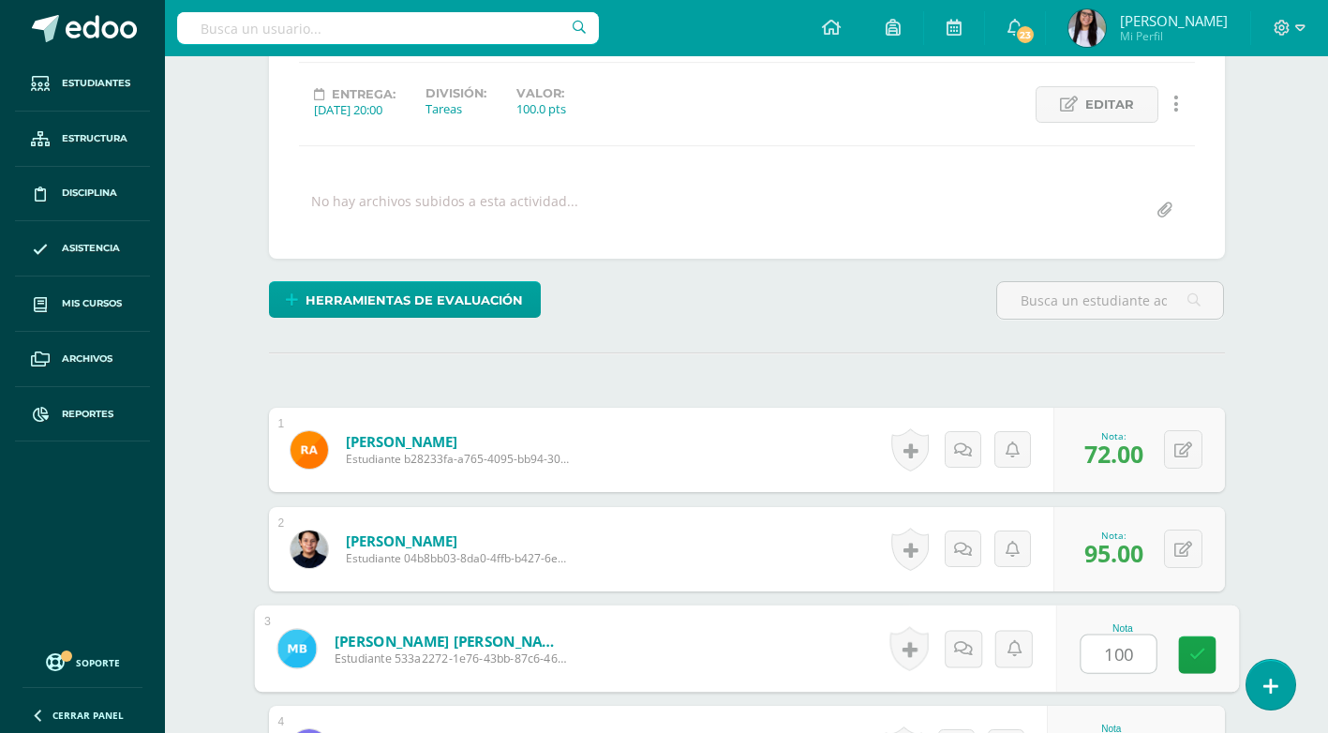
type input "100"
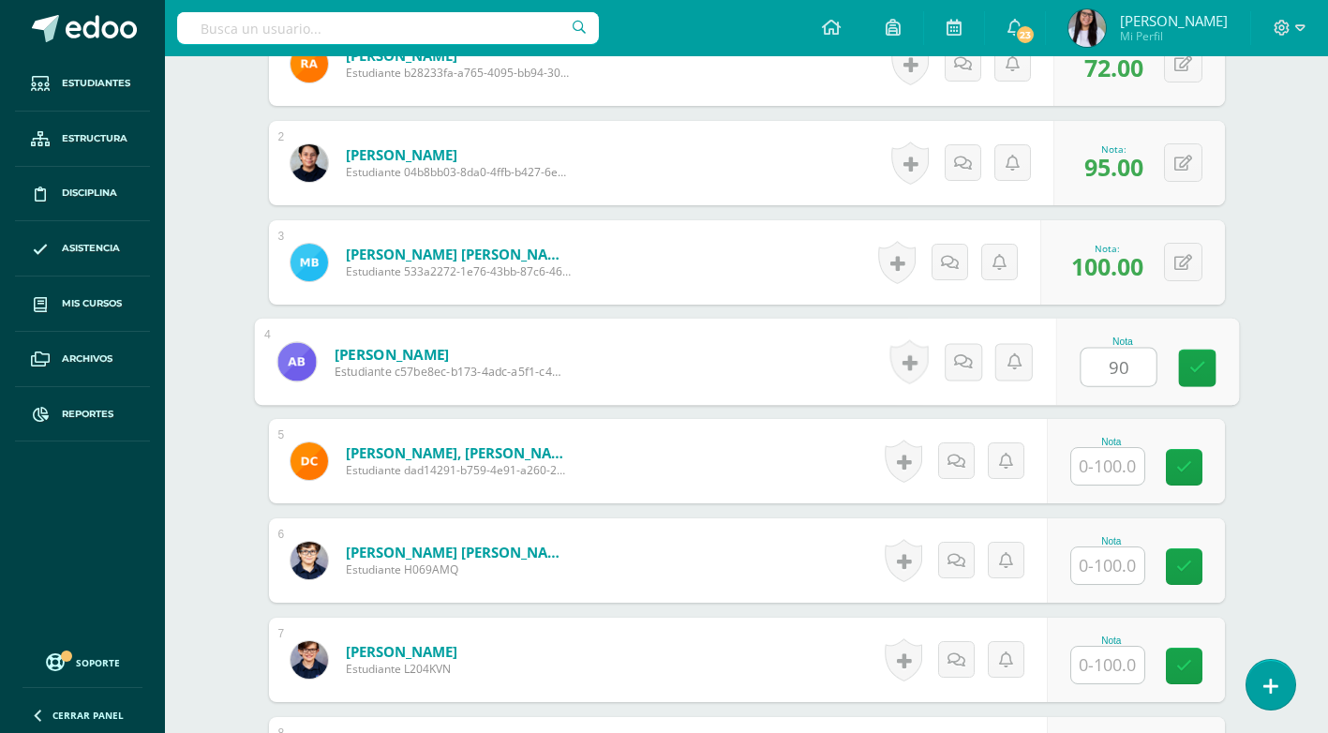
type input "90"
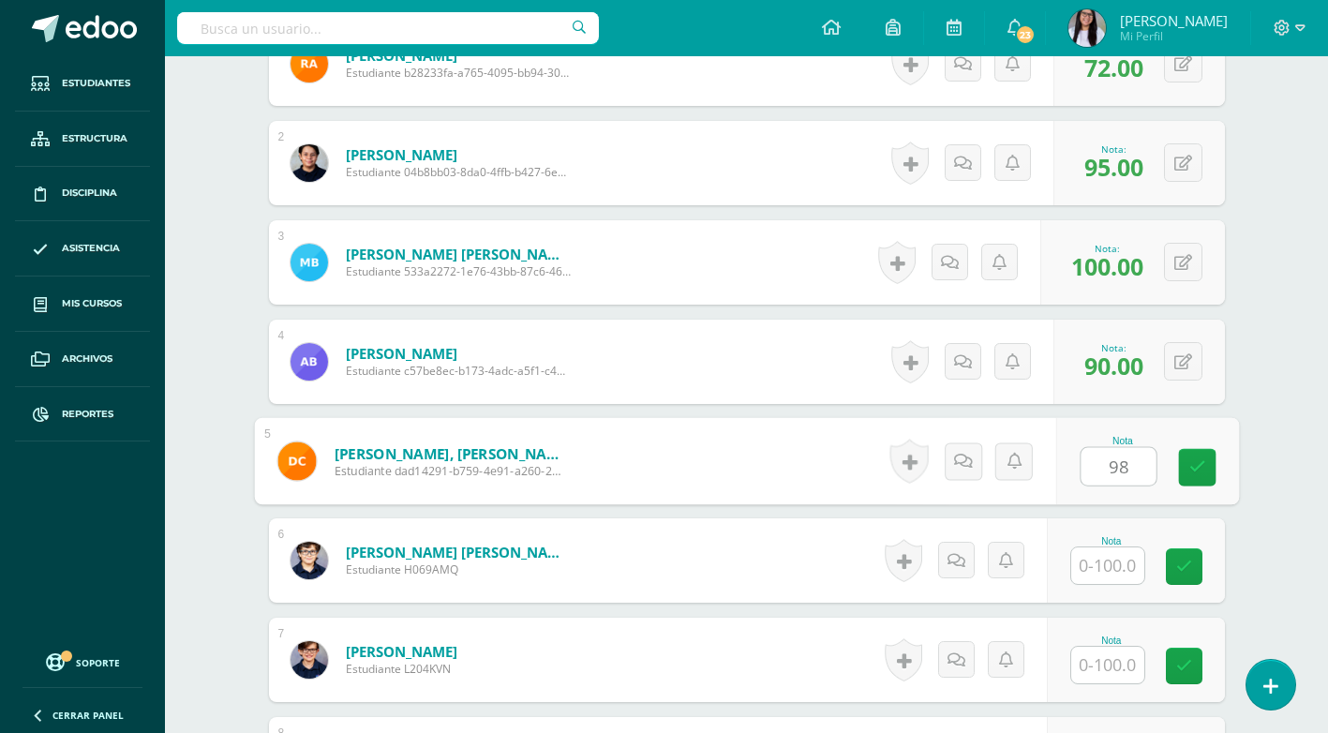
type input "98"
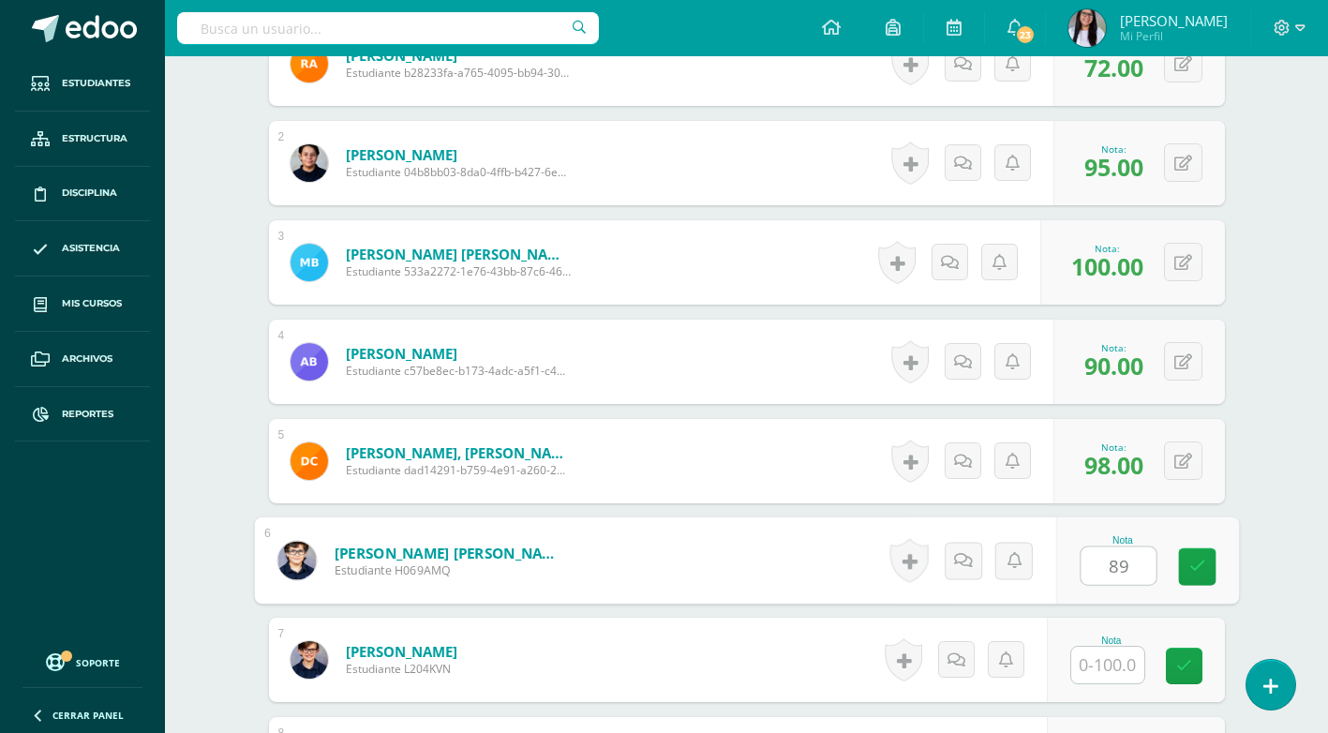
type input "89"
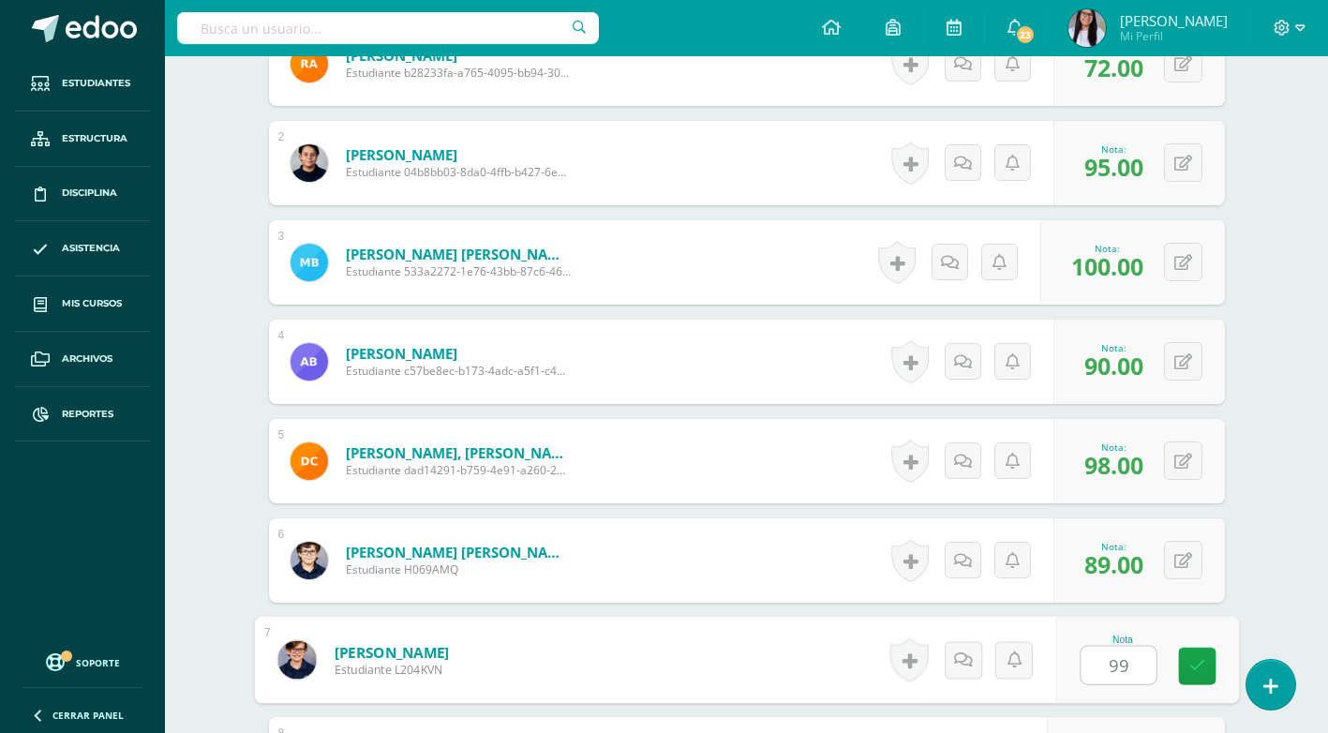
type input "9"
type input "85"
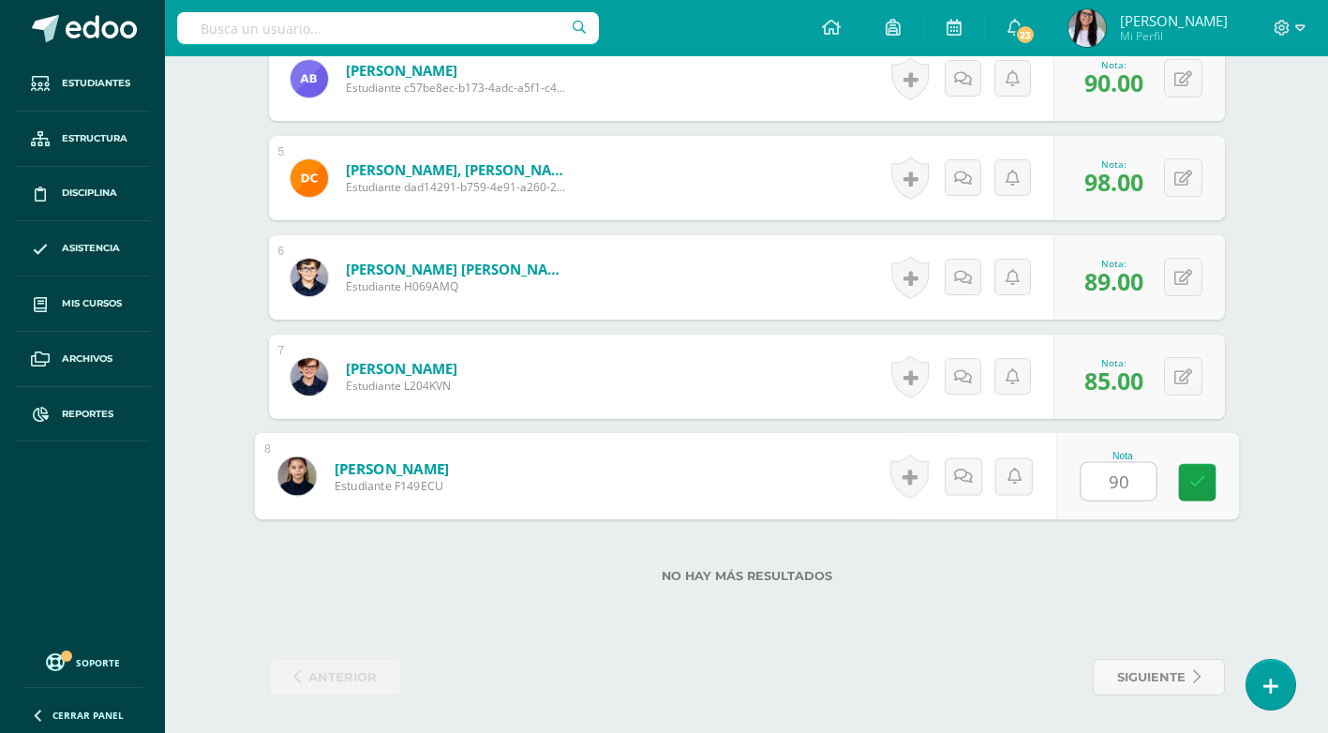
type input "90"
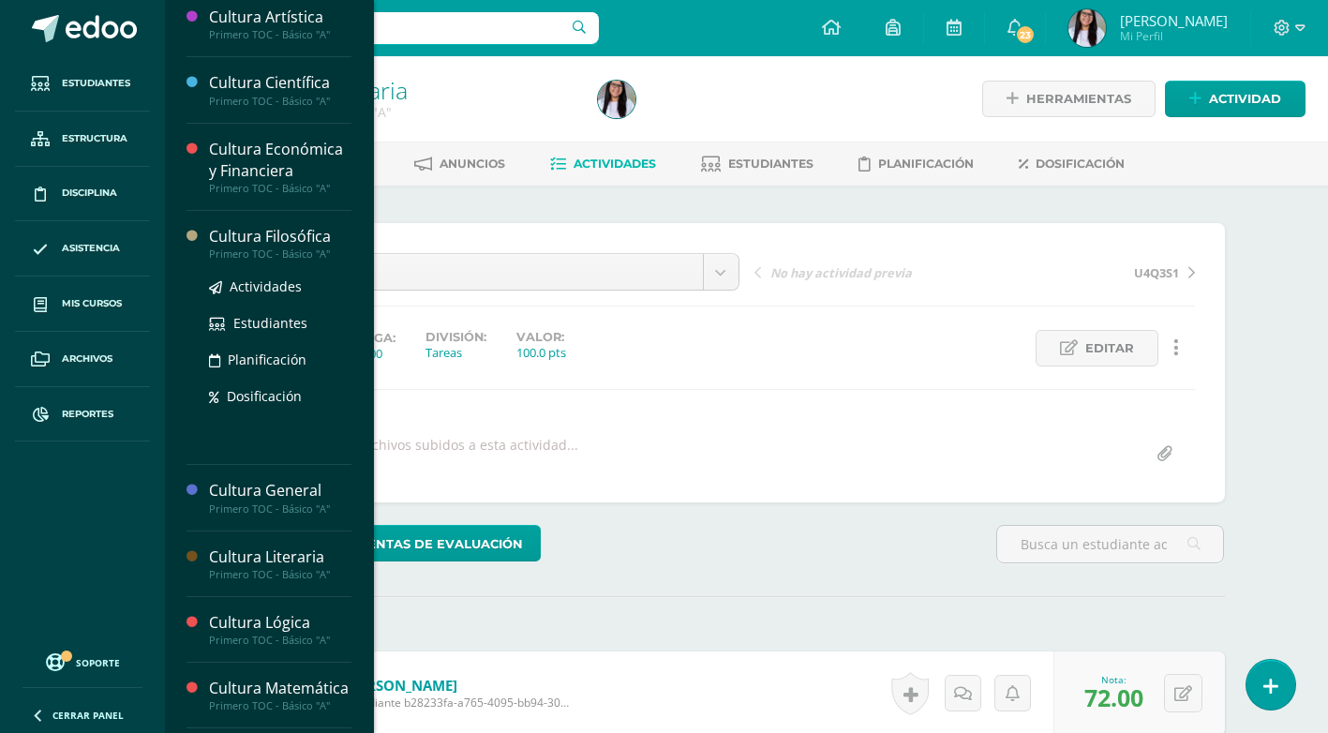
scroll to position [375, 0]
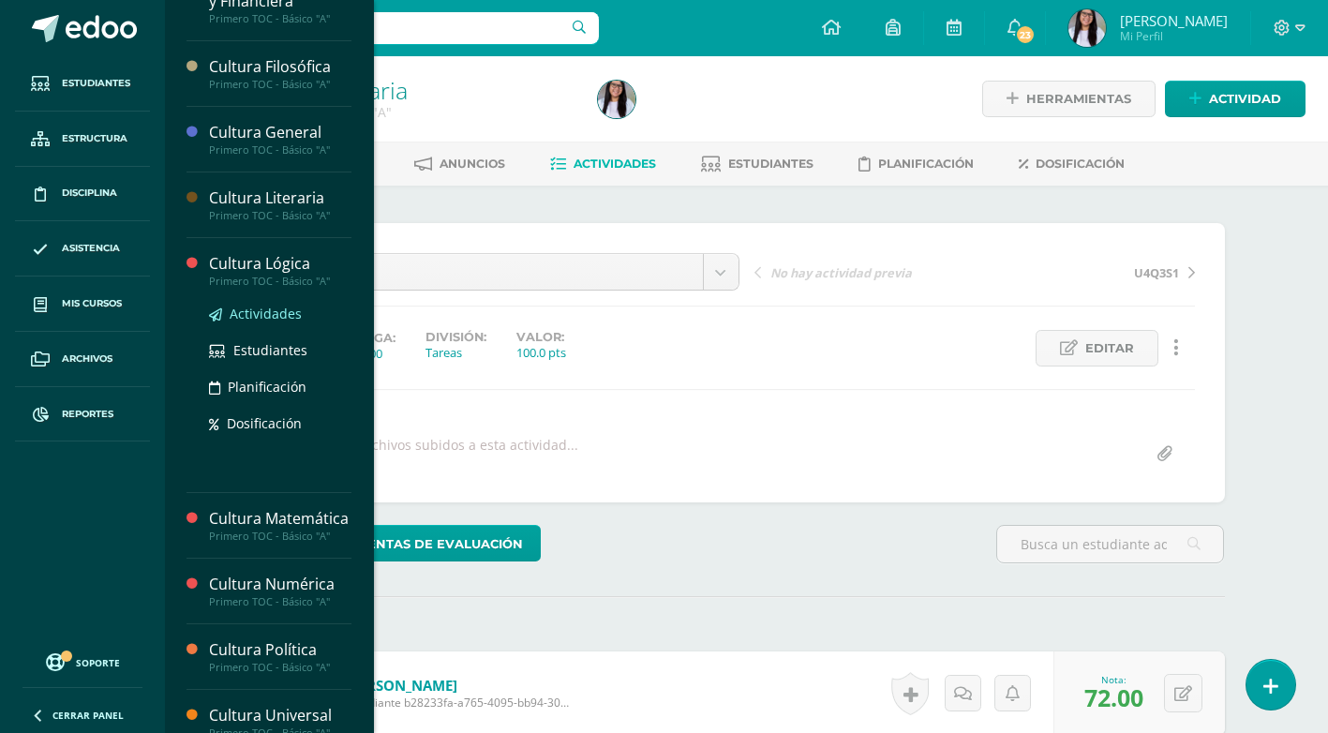
click at [238, 312] on span "Actividades" at bounding box center [266, 314] width 72 height 18
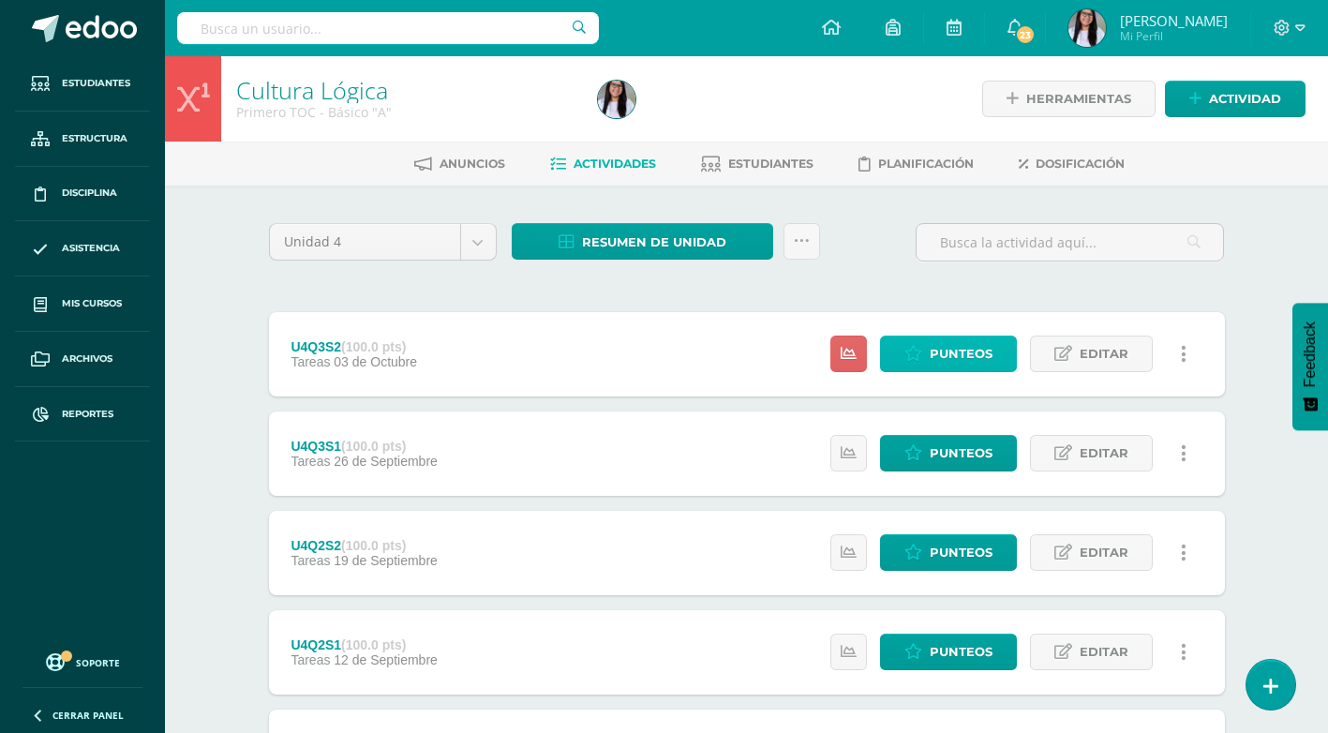
click at [952, 356] on span "Punteos" at bounding box center [961, 354] width 63 height 35
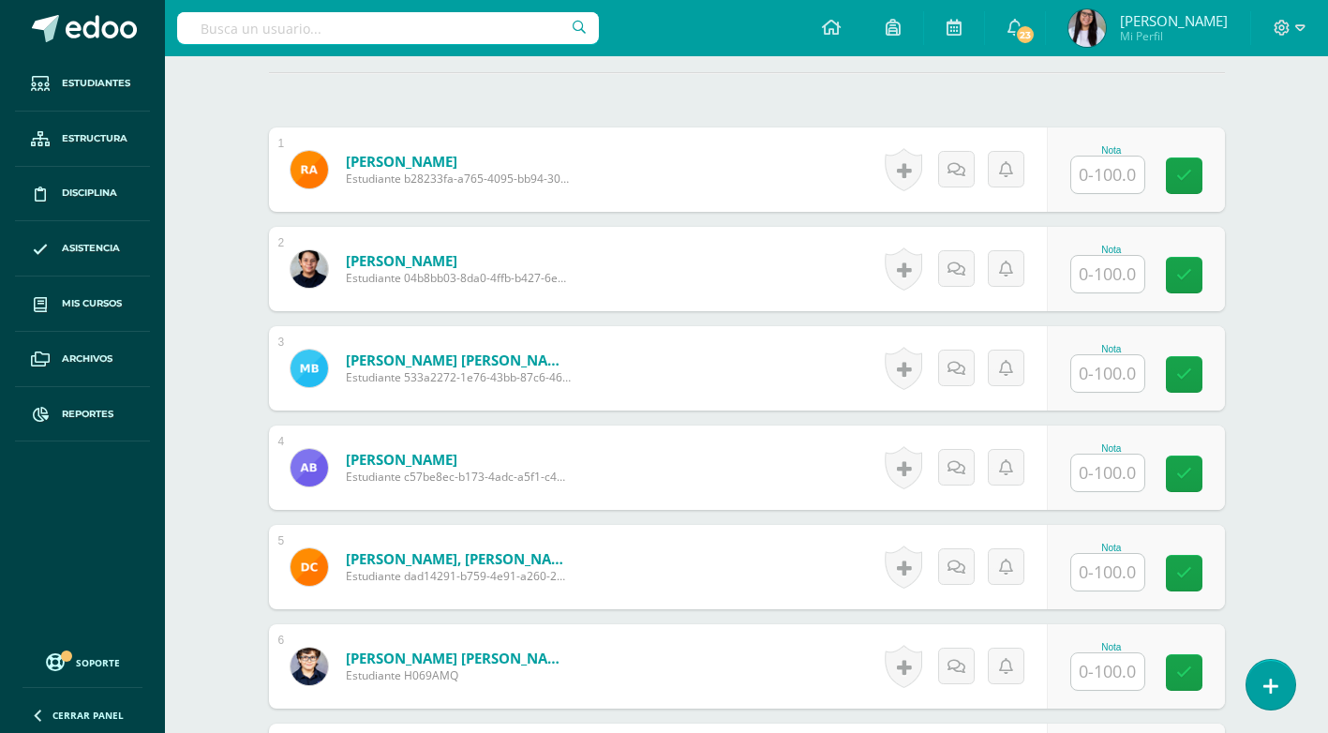
scroll to position [525, 0]
click at [1103, 189] on input "text" at bounding box center [1107, 174] width 73 height 37
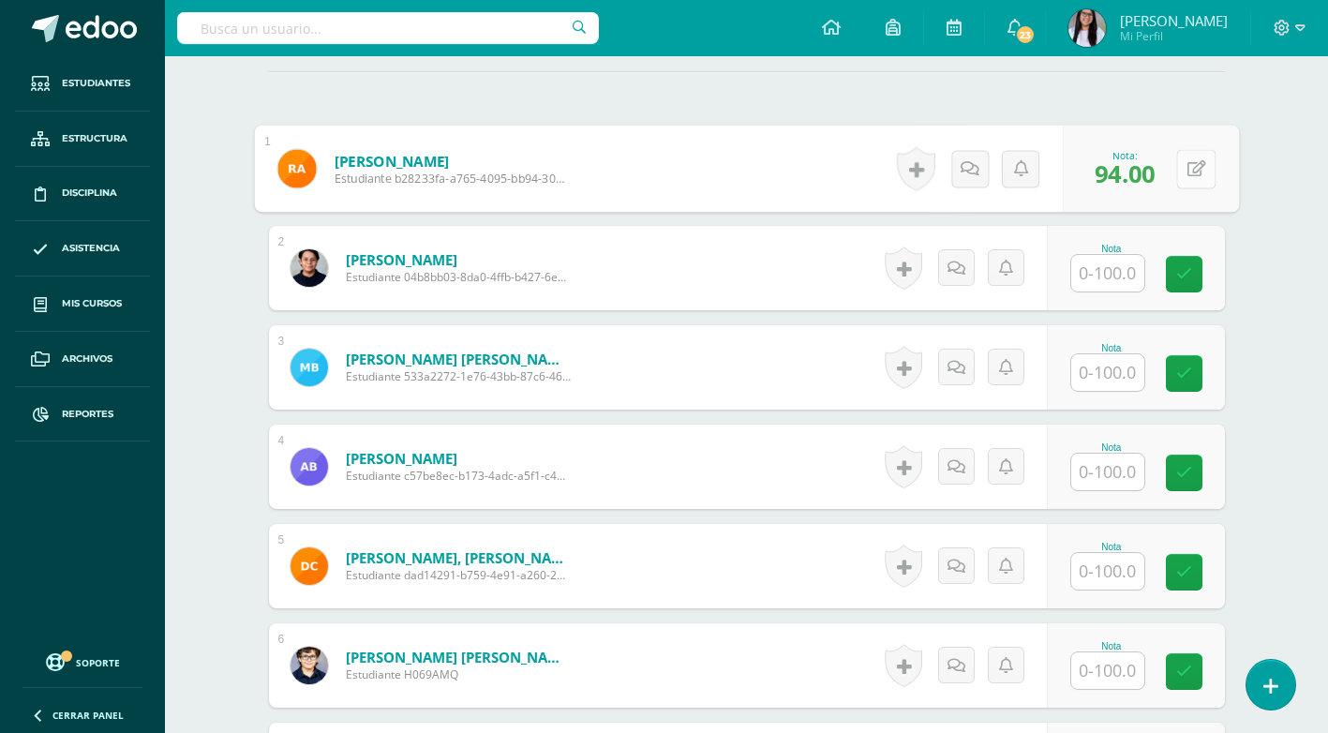
click at [1178, 164] on button at bounding box center [1195, 168] width 39 height 39
type input "95"
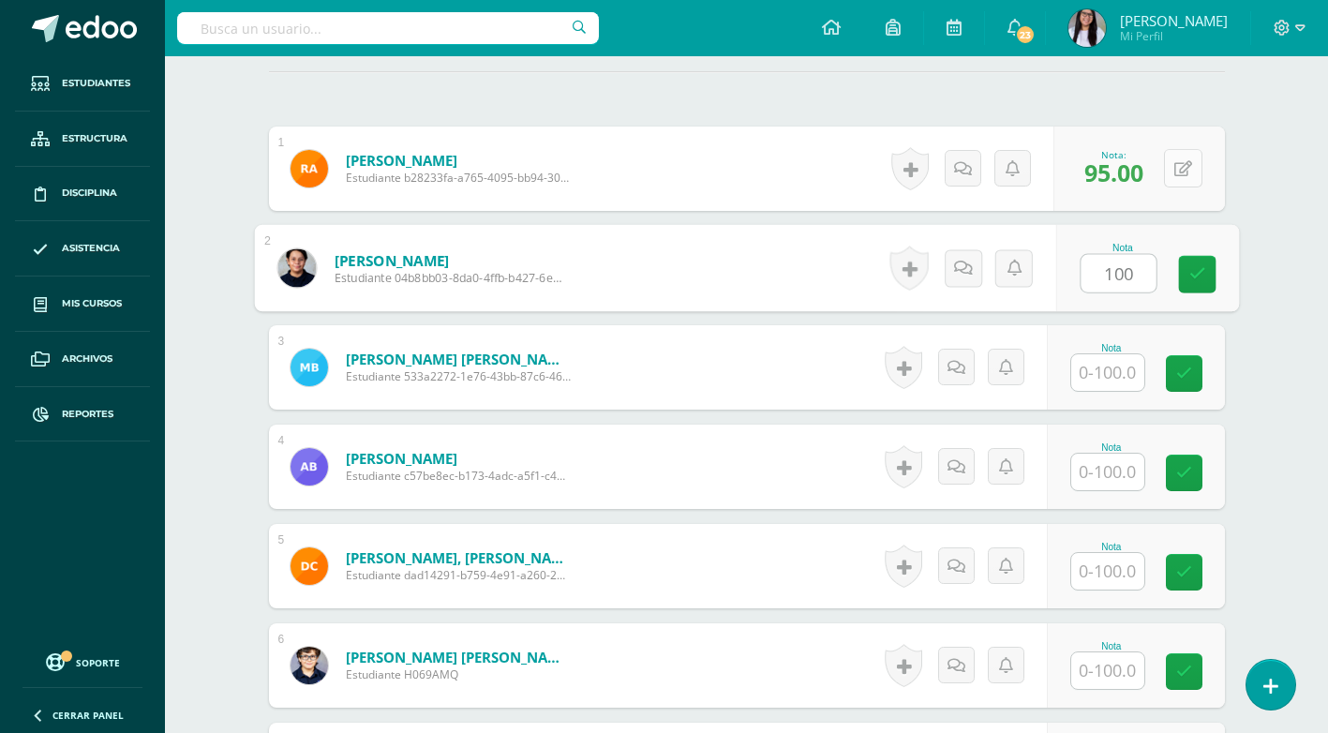
type input "100"
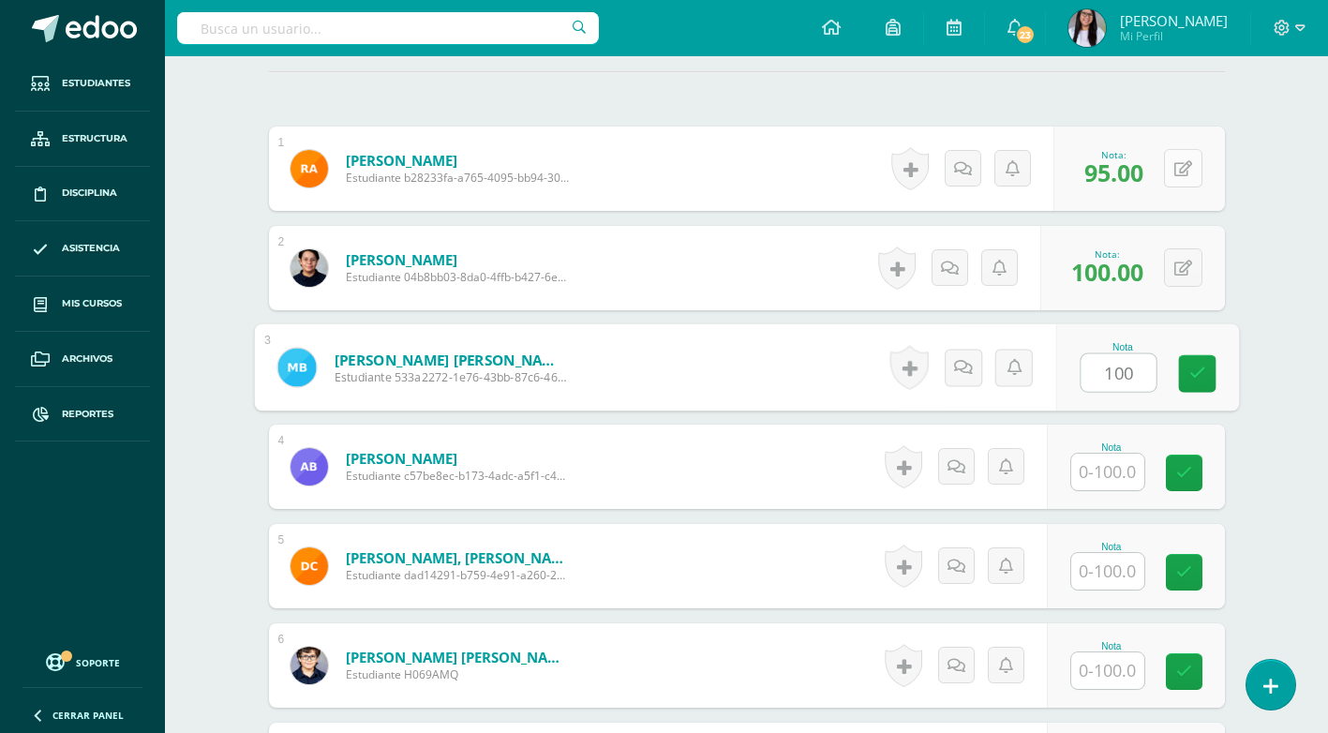
type input "100"
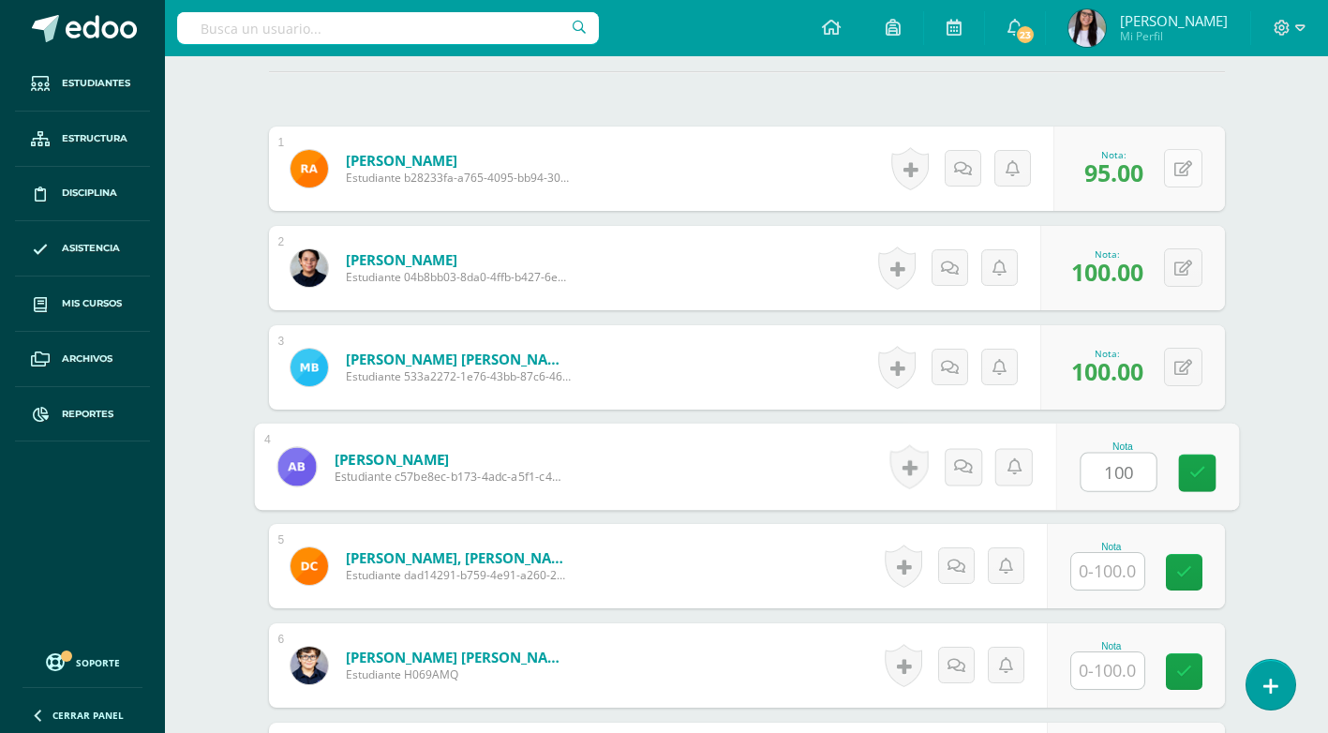
type input "100"
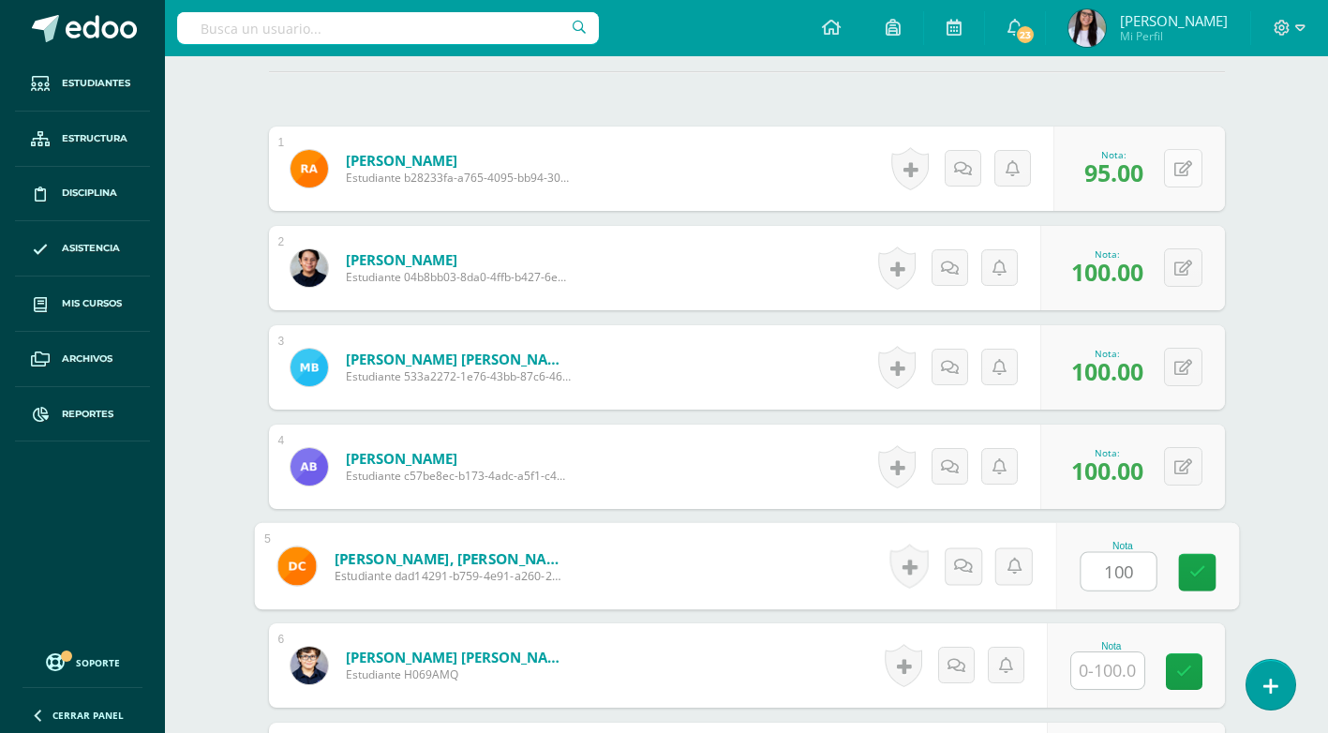
type input "100"
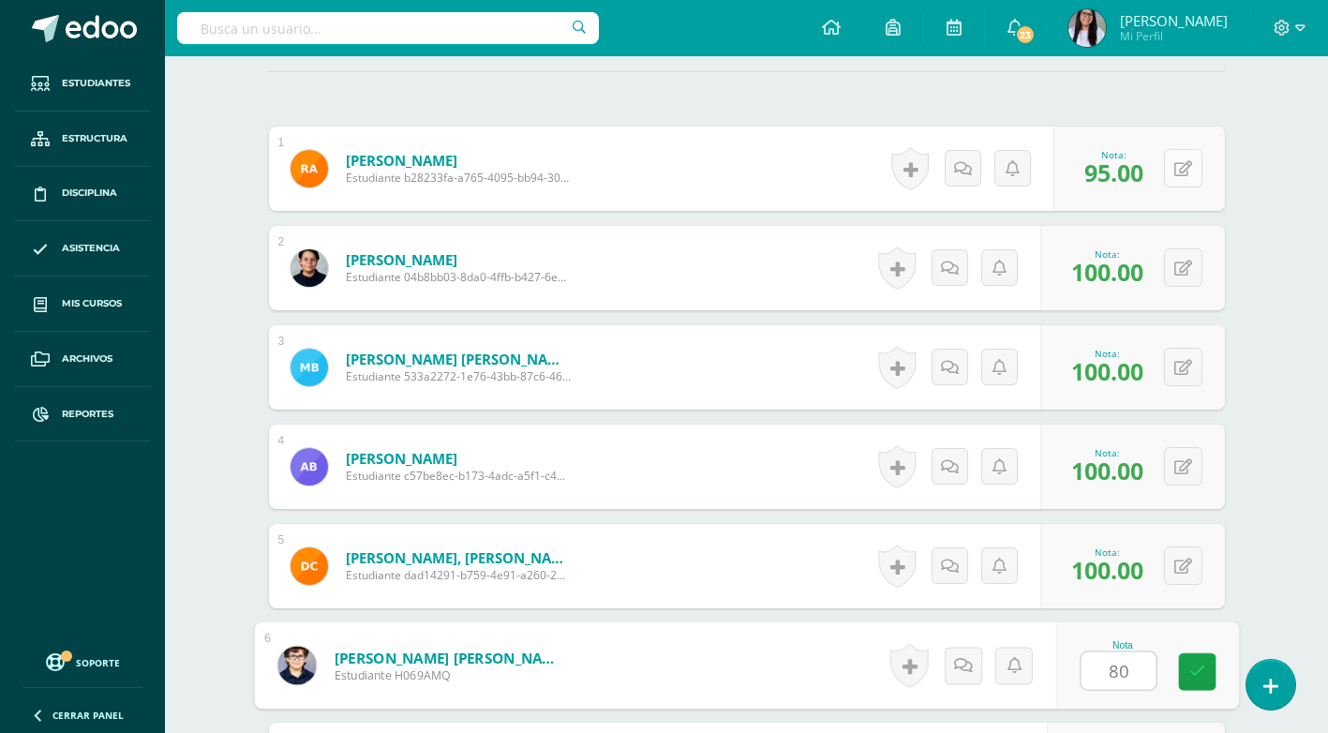
type input "80"
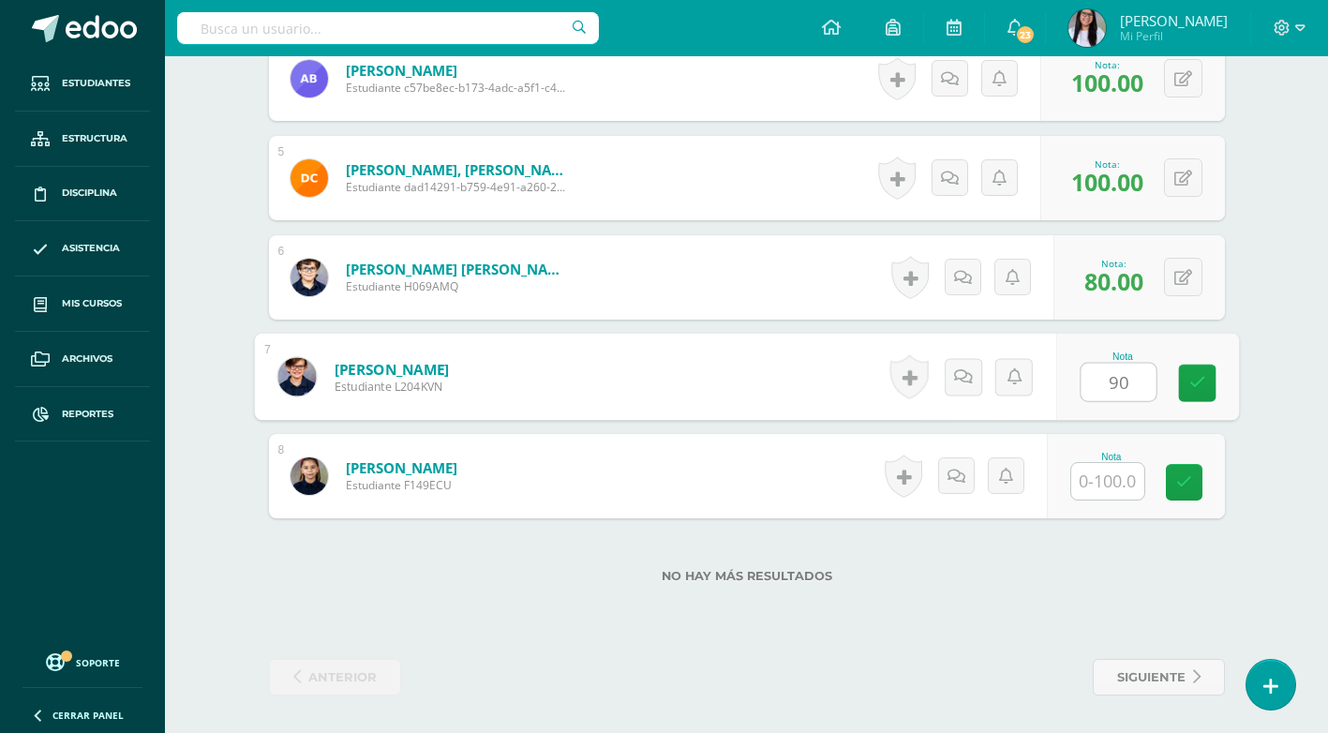
type input "90"
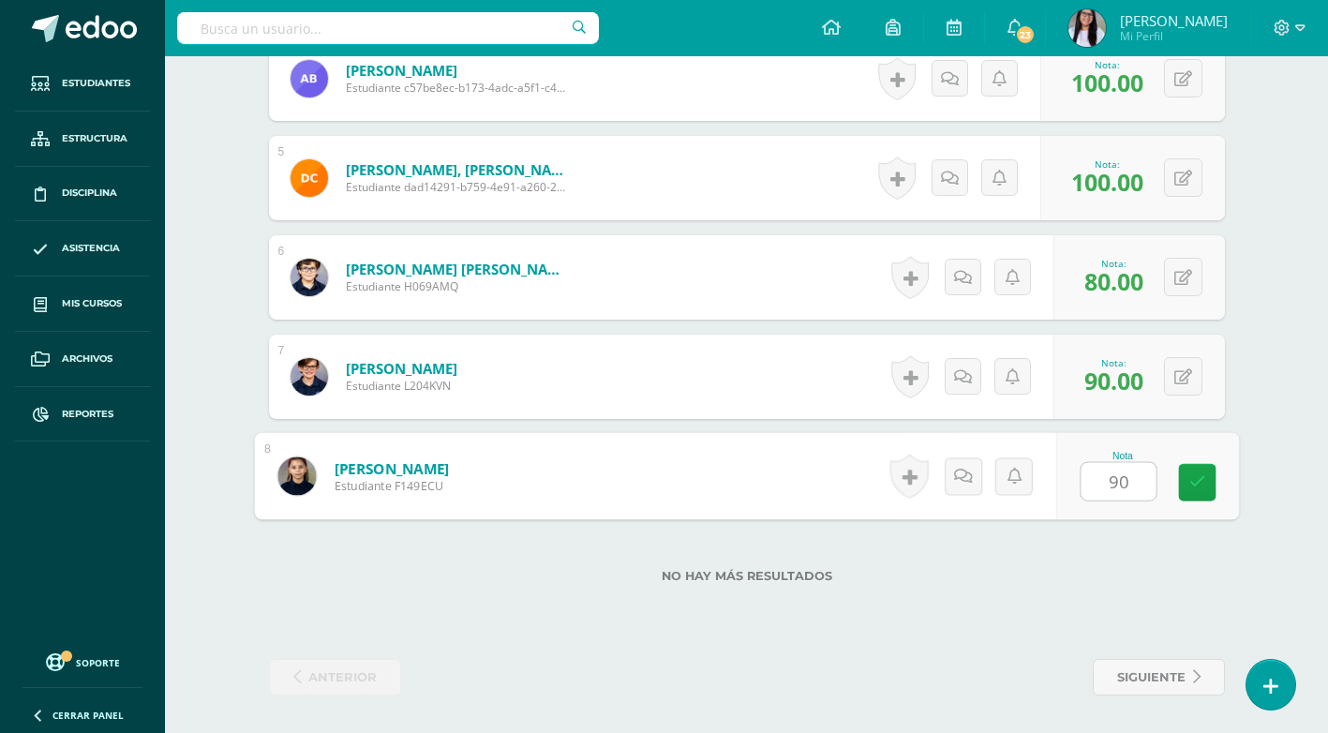
type input "90"
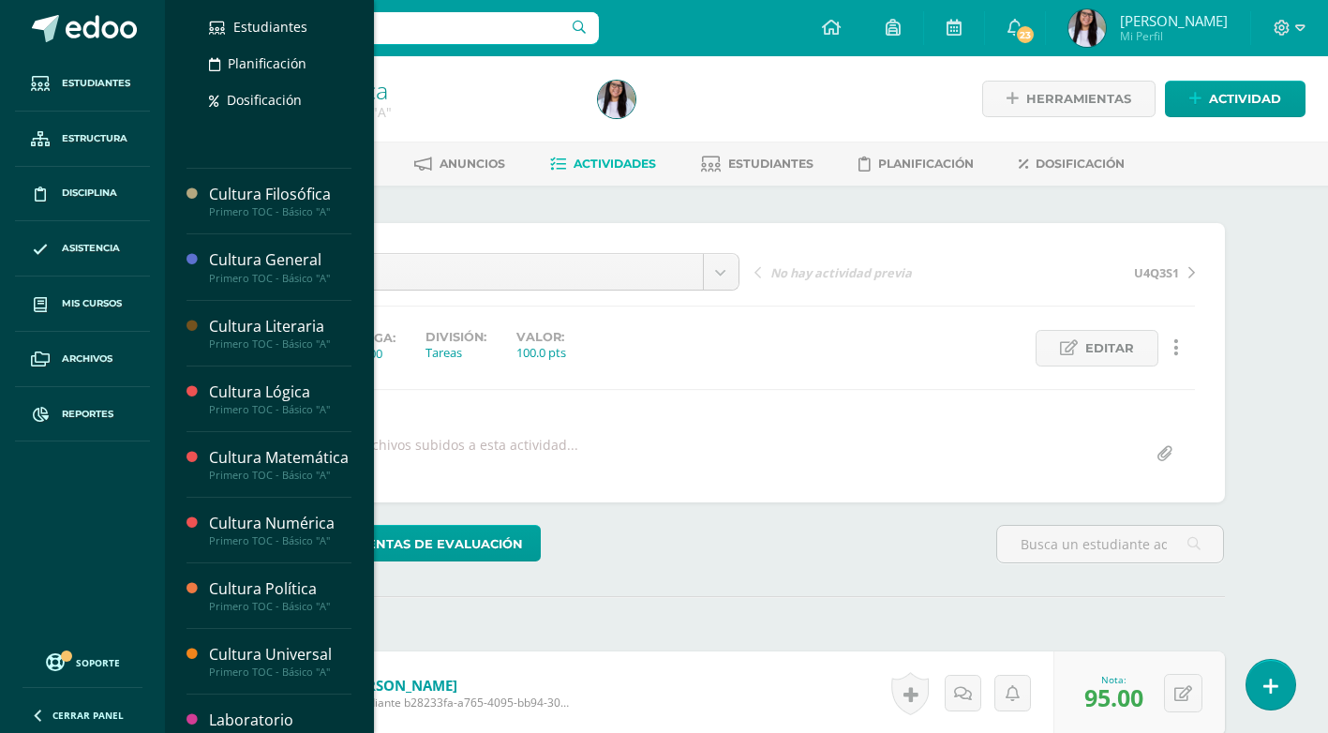
scroll to position [469, 0]
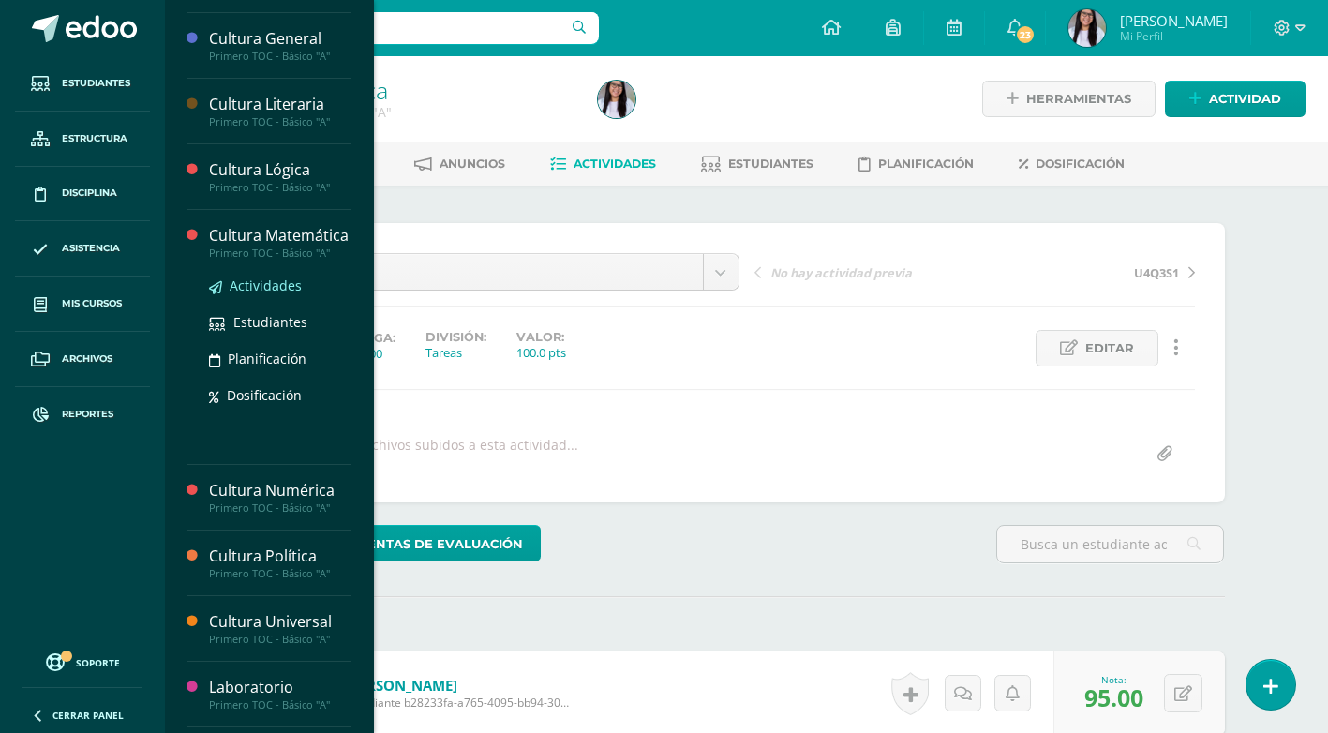
click at [241, 294] on span "Actividades" at bounding box center [266, 286] width 72 height 18
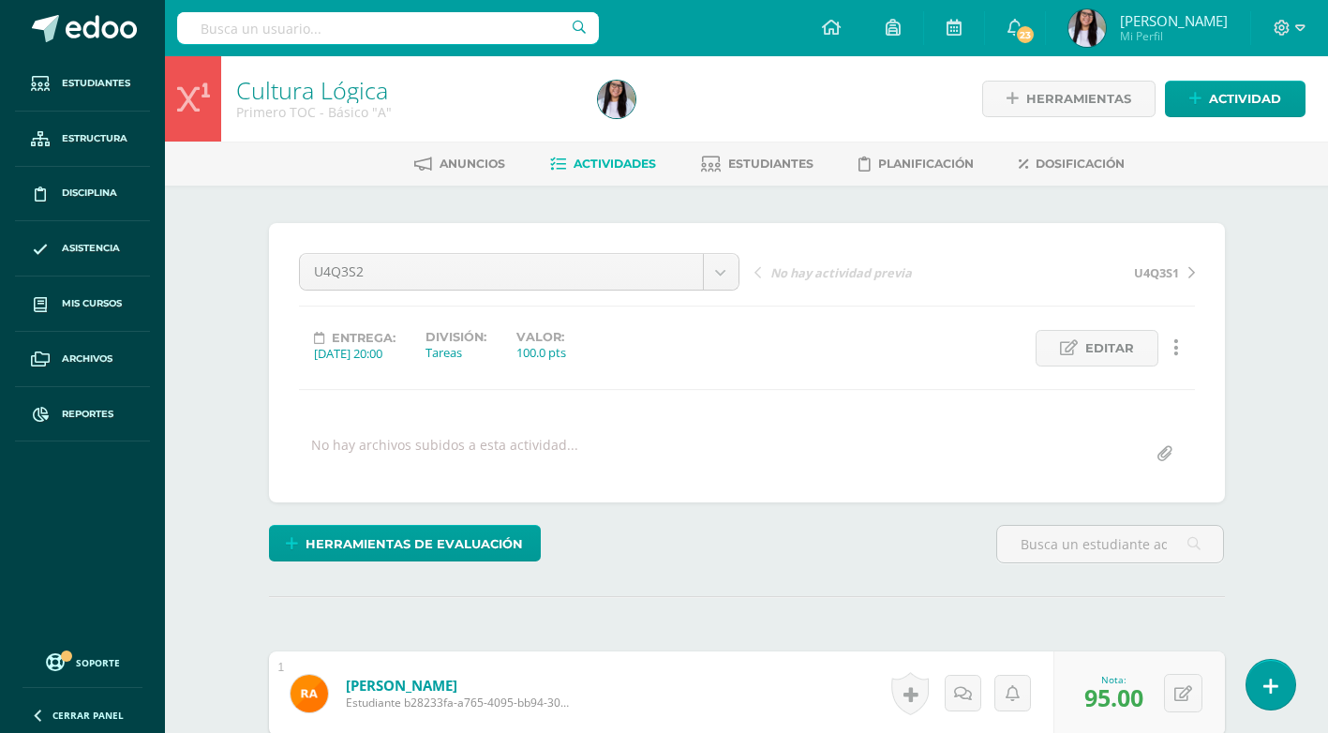
scroll to position [405, 0]
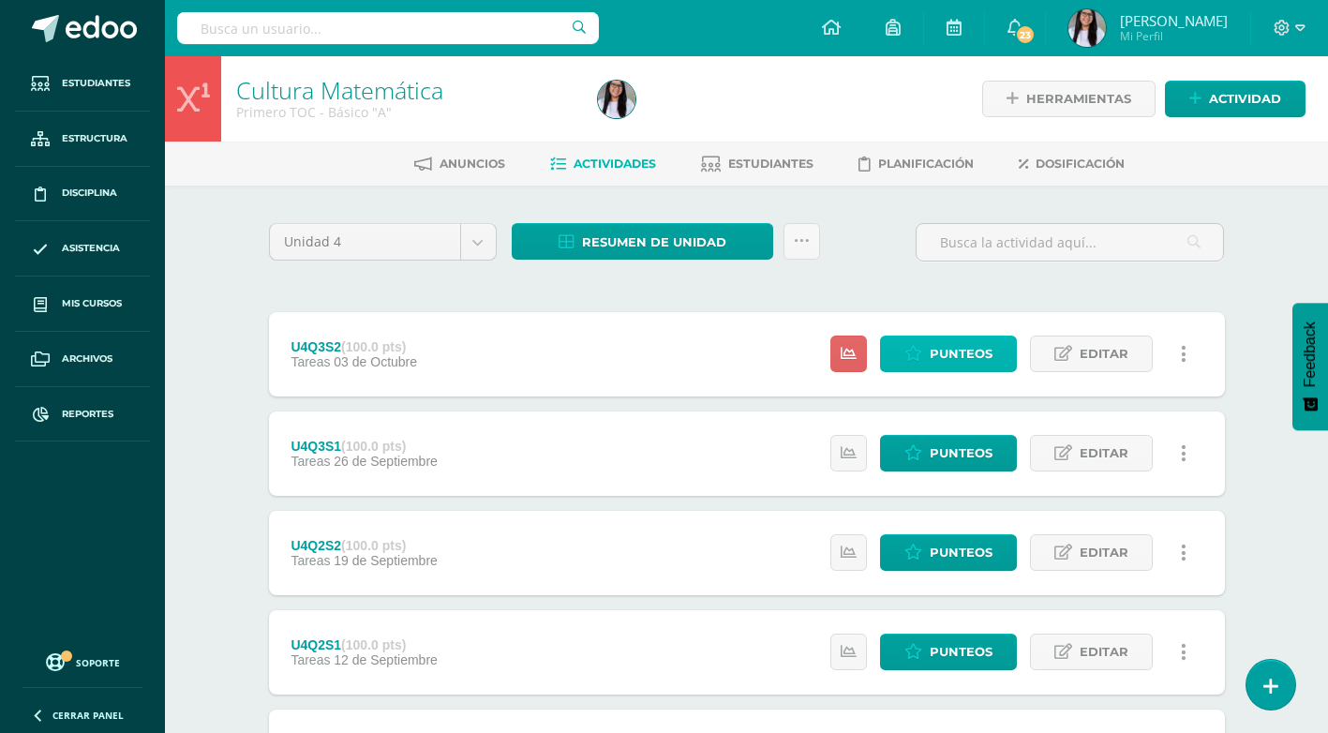
click at [927, 359] on link "Punteos" at bounding box center [948, 354] width 137 height 37
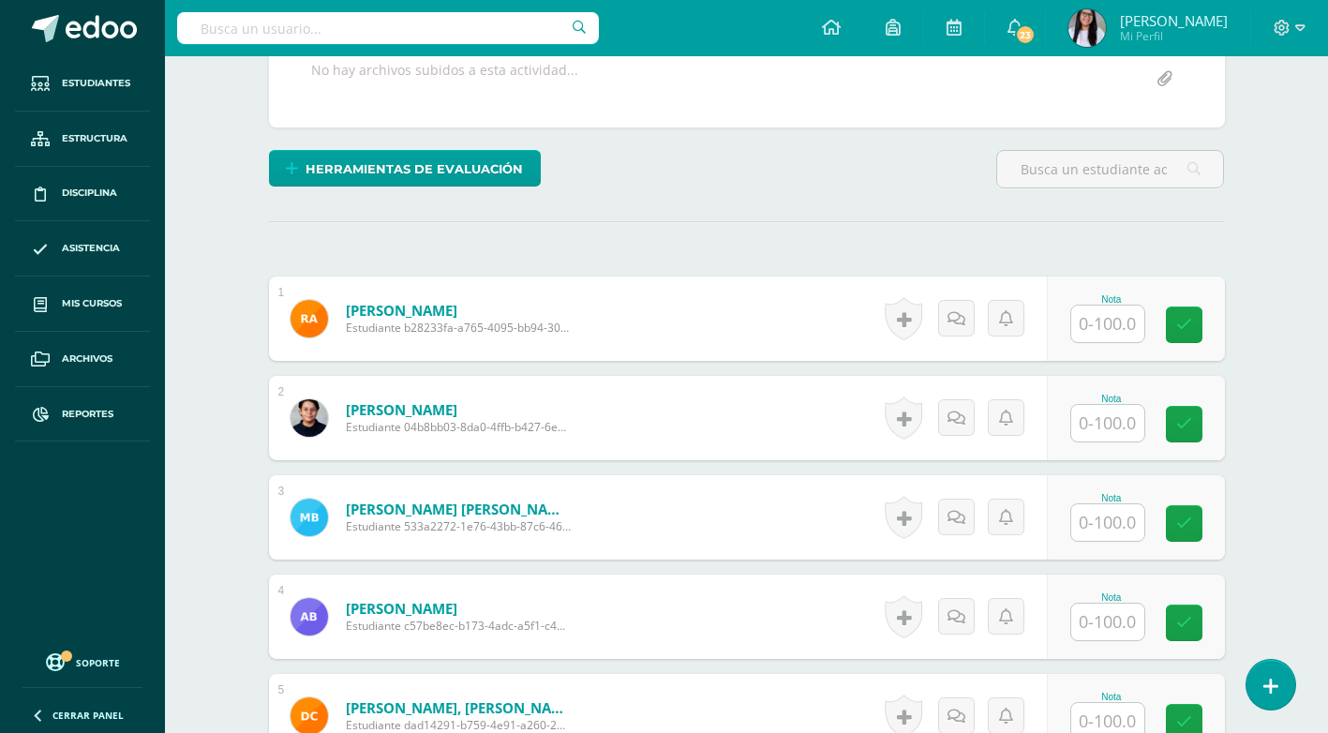
scroll to position [376, 0]
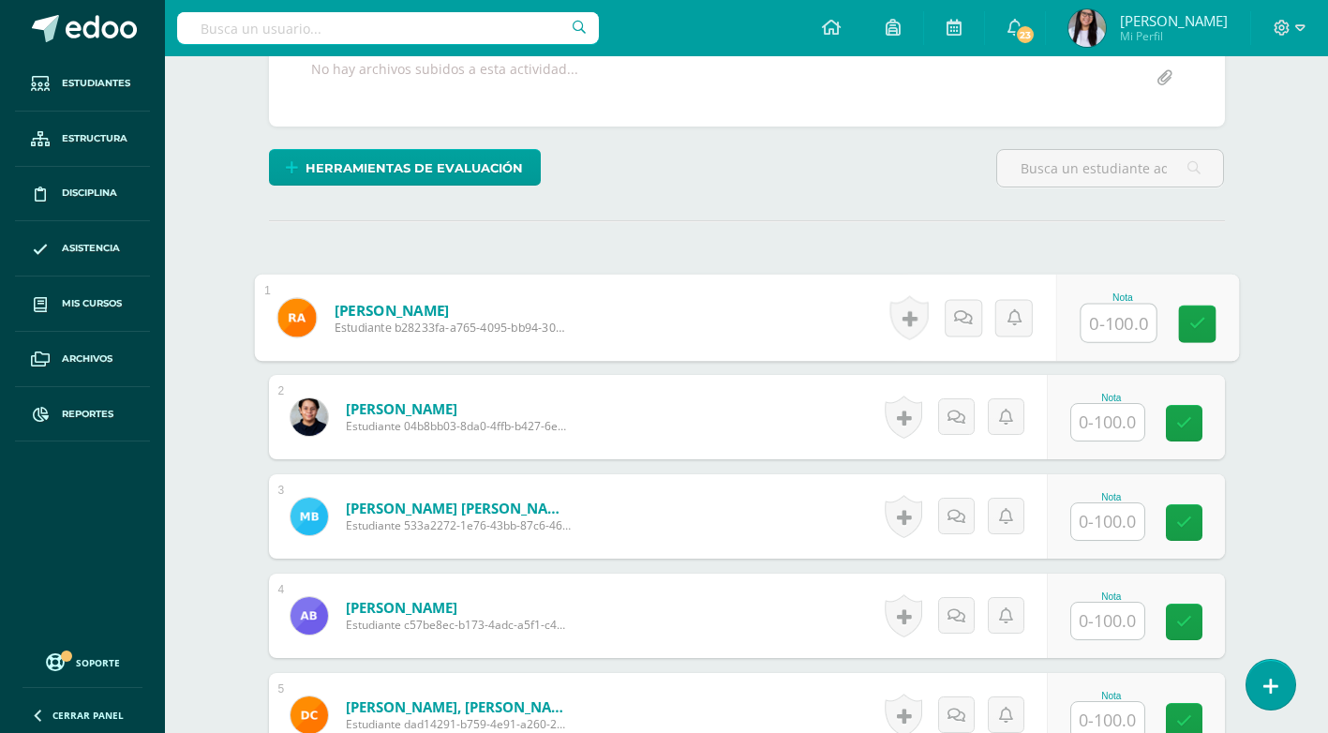
click at [1134, 315] on input "text" at bounding box center [1118, 323] width 75 height 37
type input "7"
type input "80"
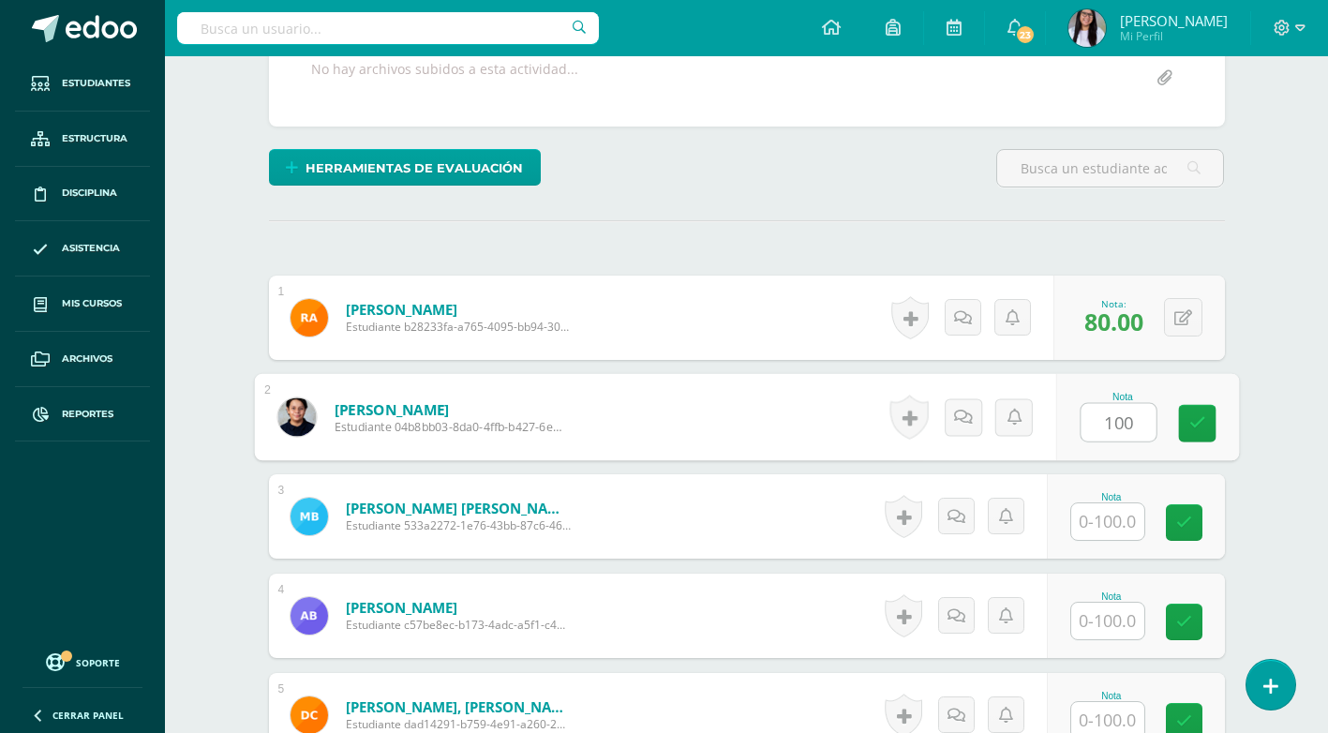
type input "100"
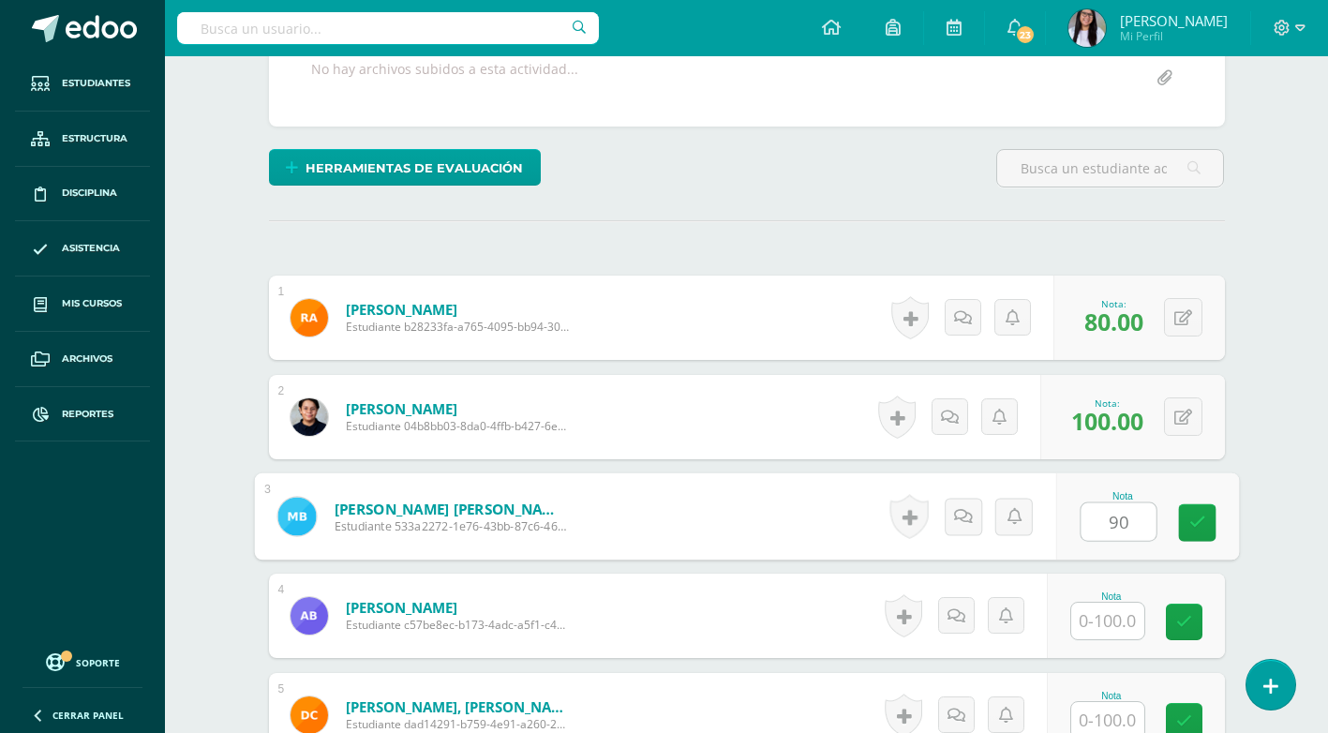
type input "90"
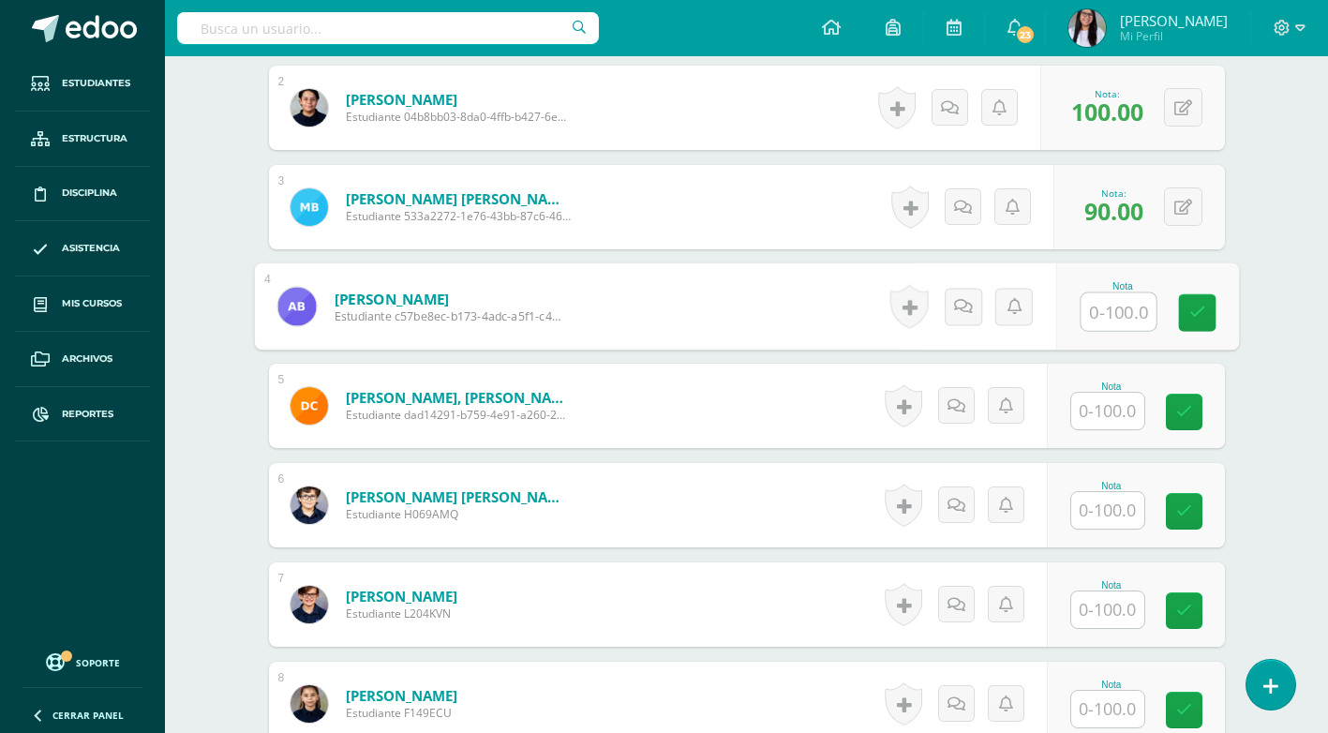
scroll to position [844, 0]
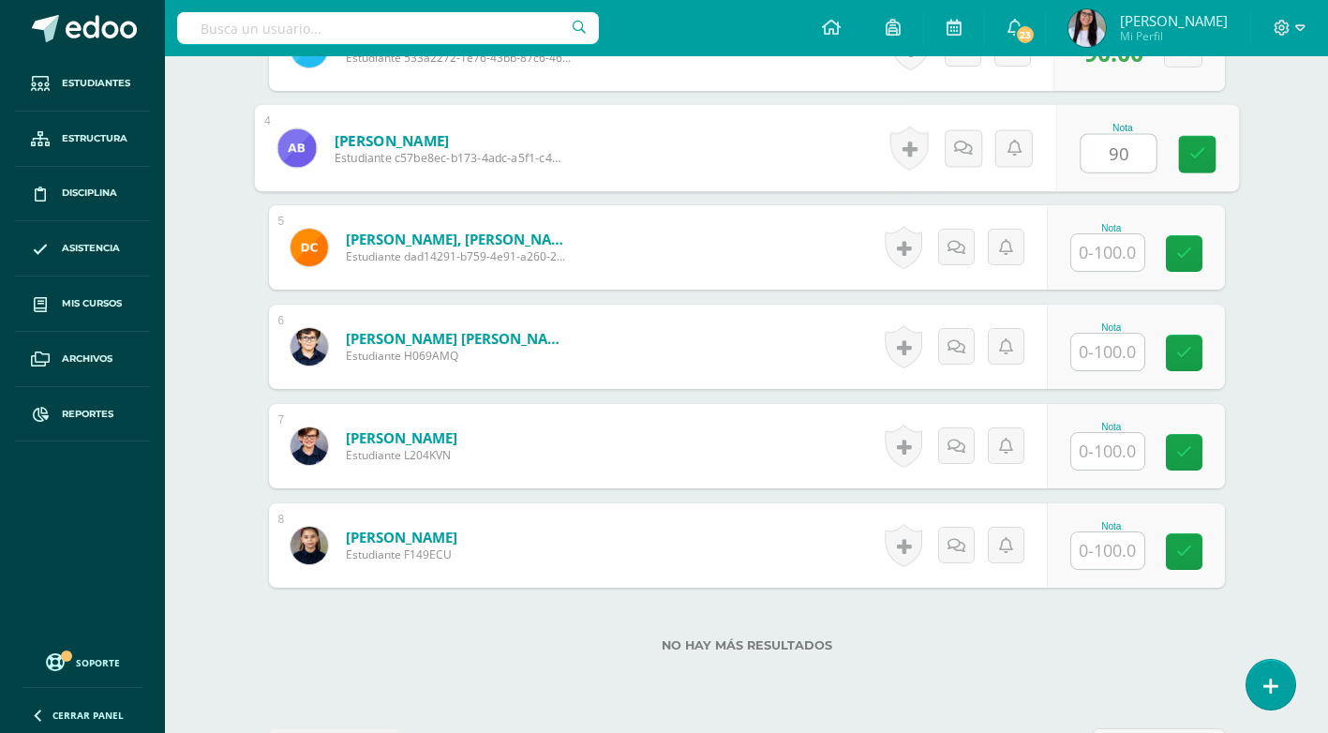
type input "90"
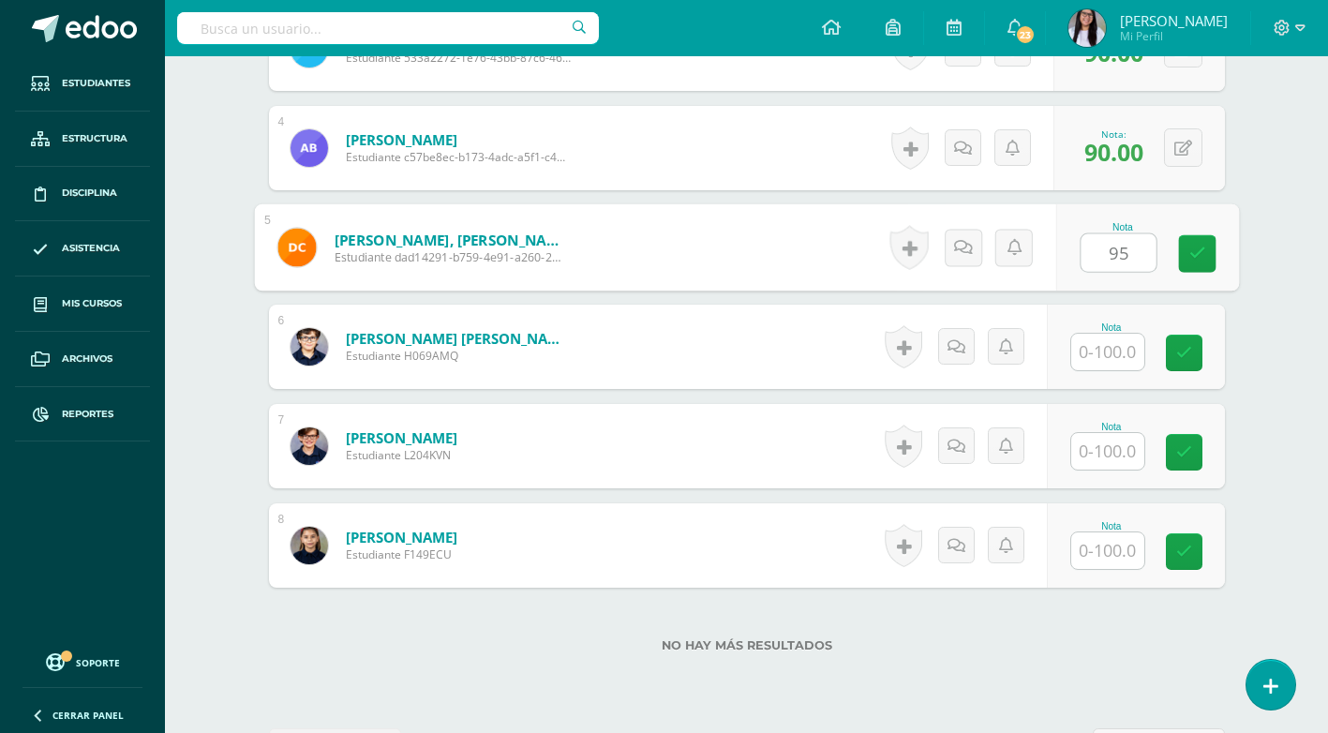
type input "95"
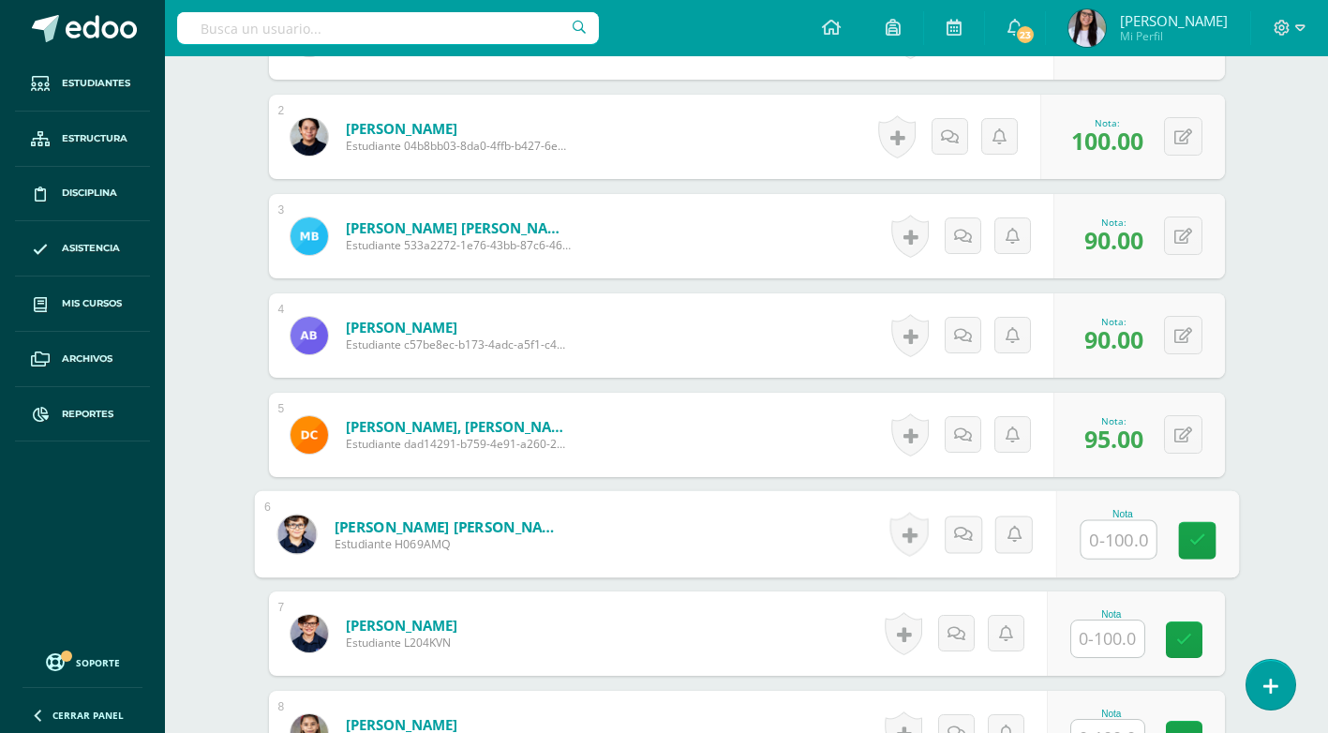
scroll to position [913, 0]
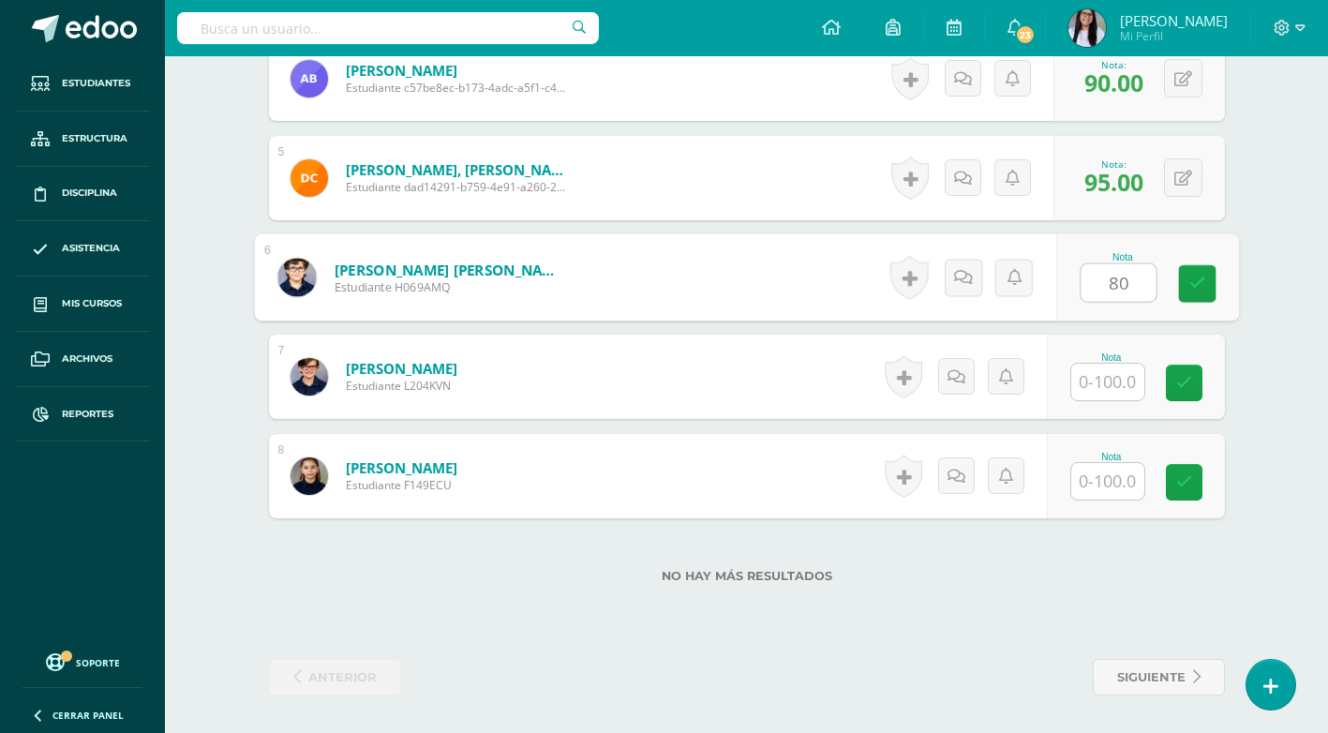
type input "80"
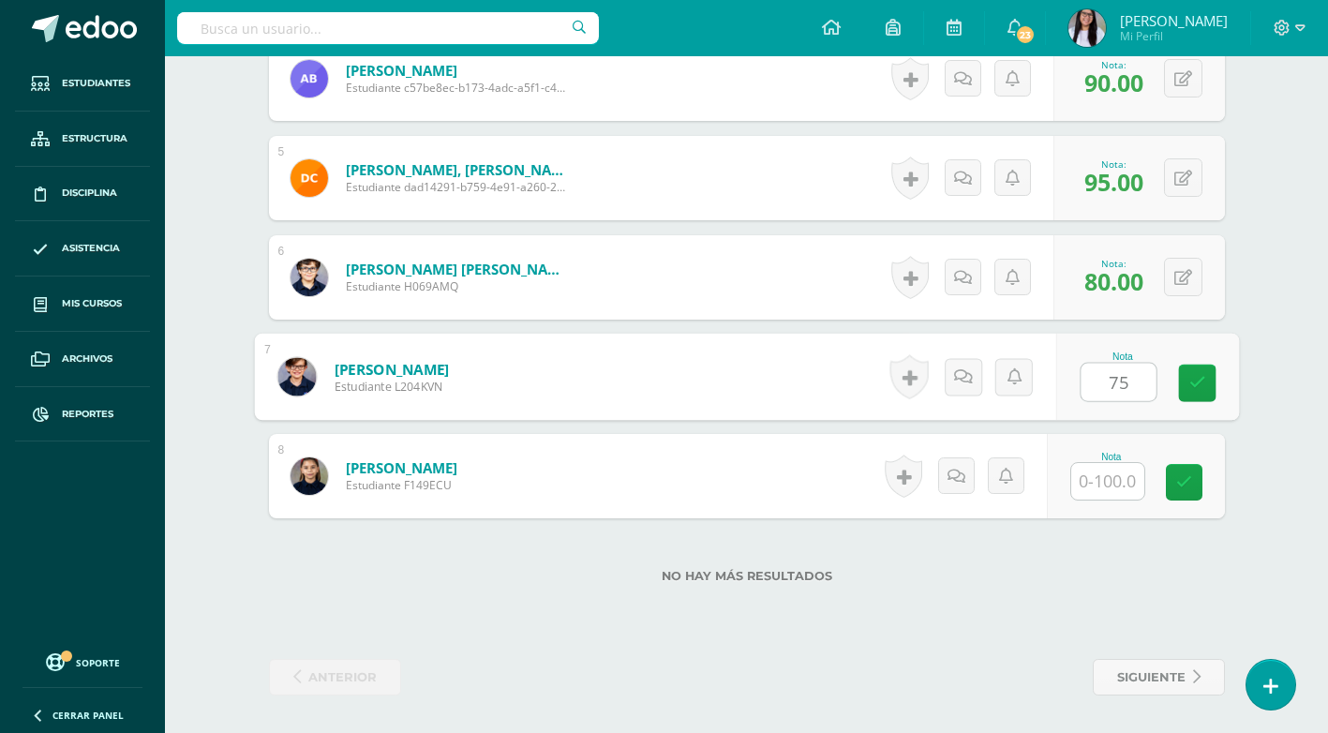
type input "75"
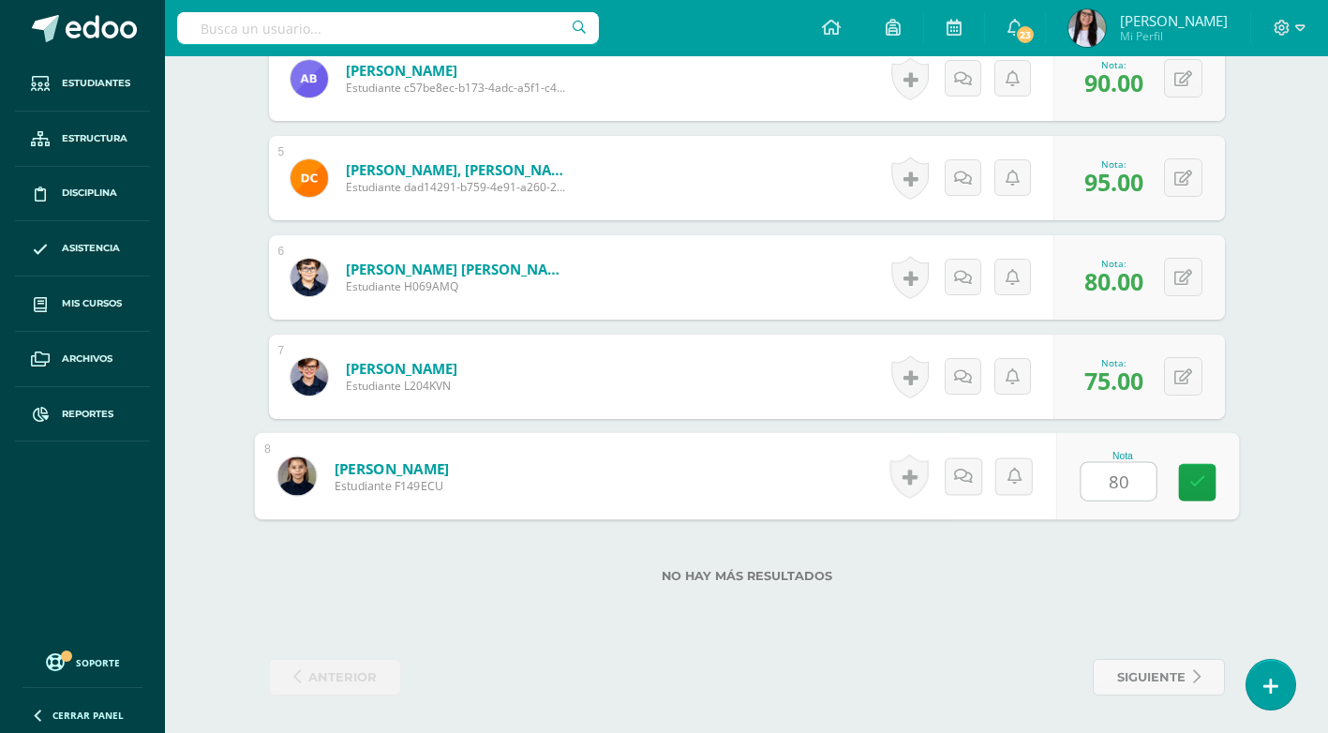
type input "80"
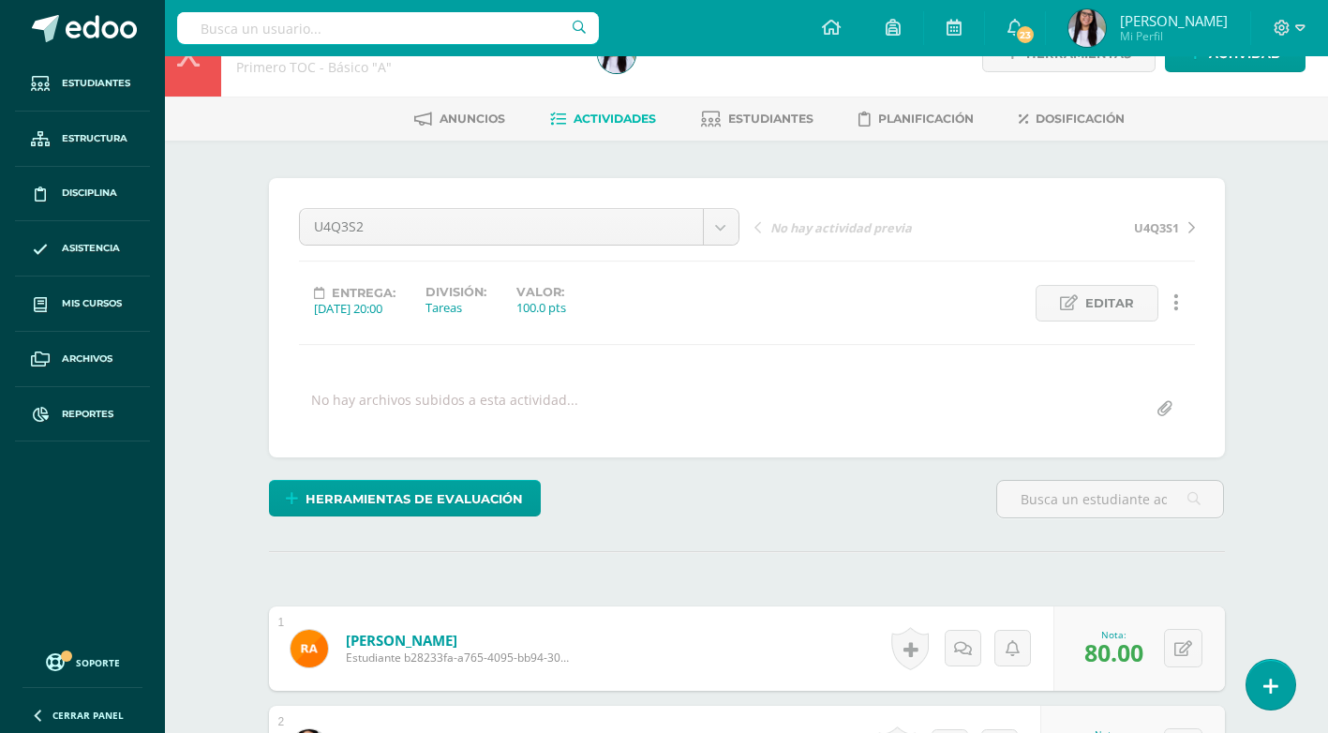
scroll to position [0, 0]
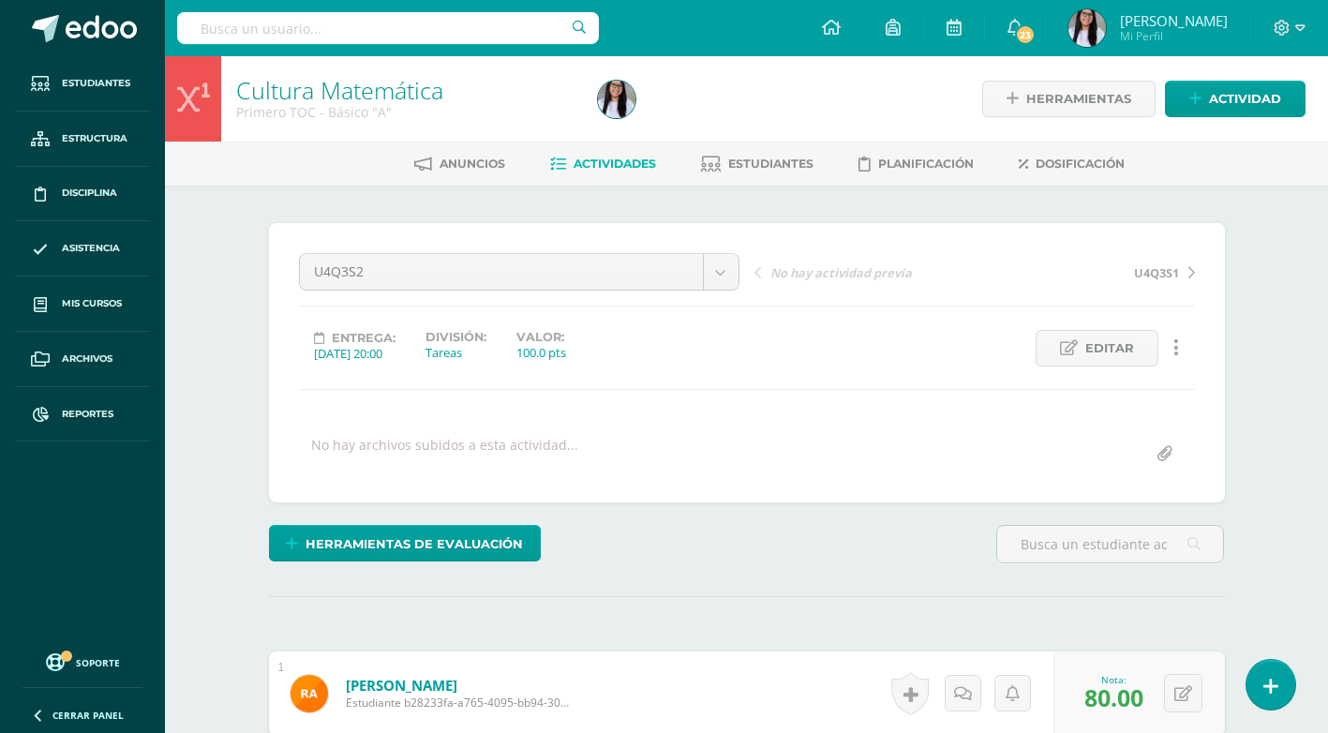
click at [299, 90] on link "Cultura Matemática" at bounding box center [339, 90] width 207 height 32
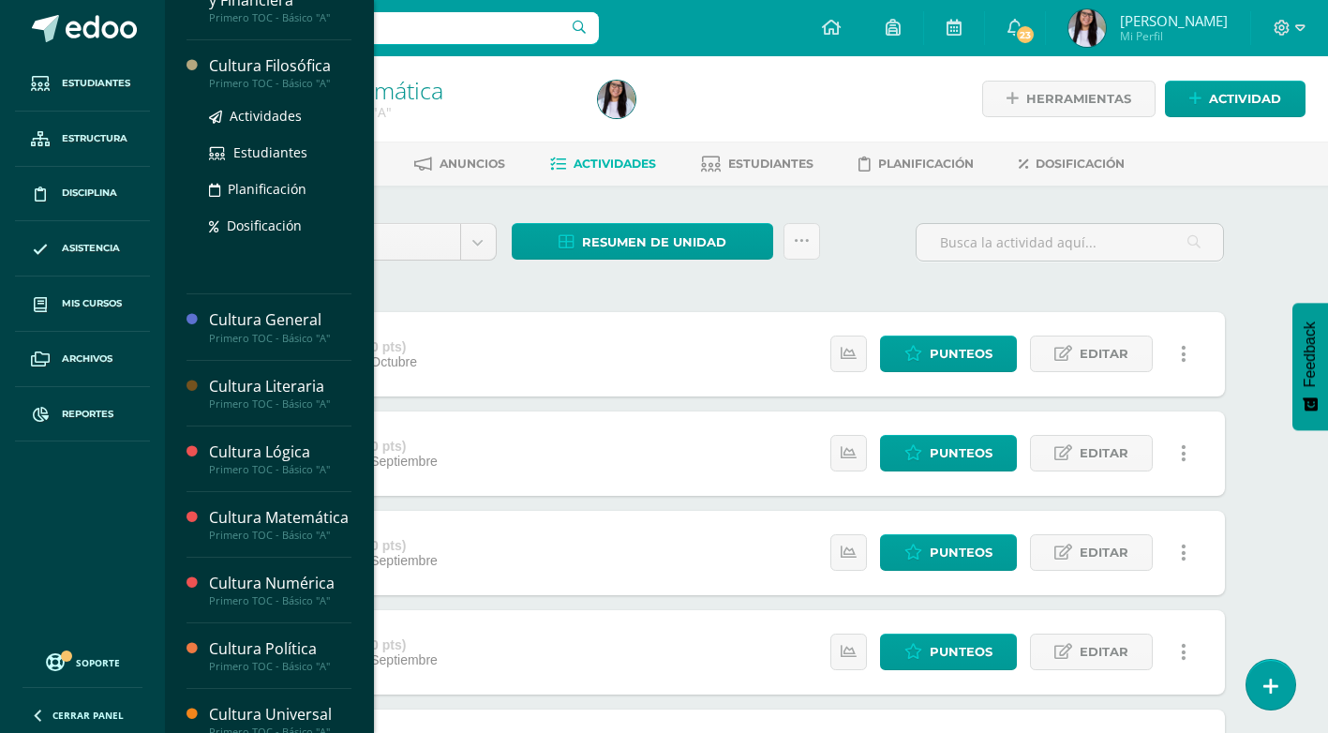
scroll to position [594, 0]
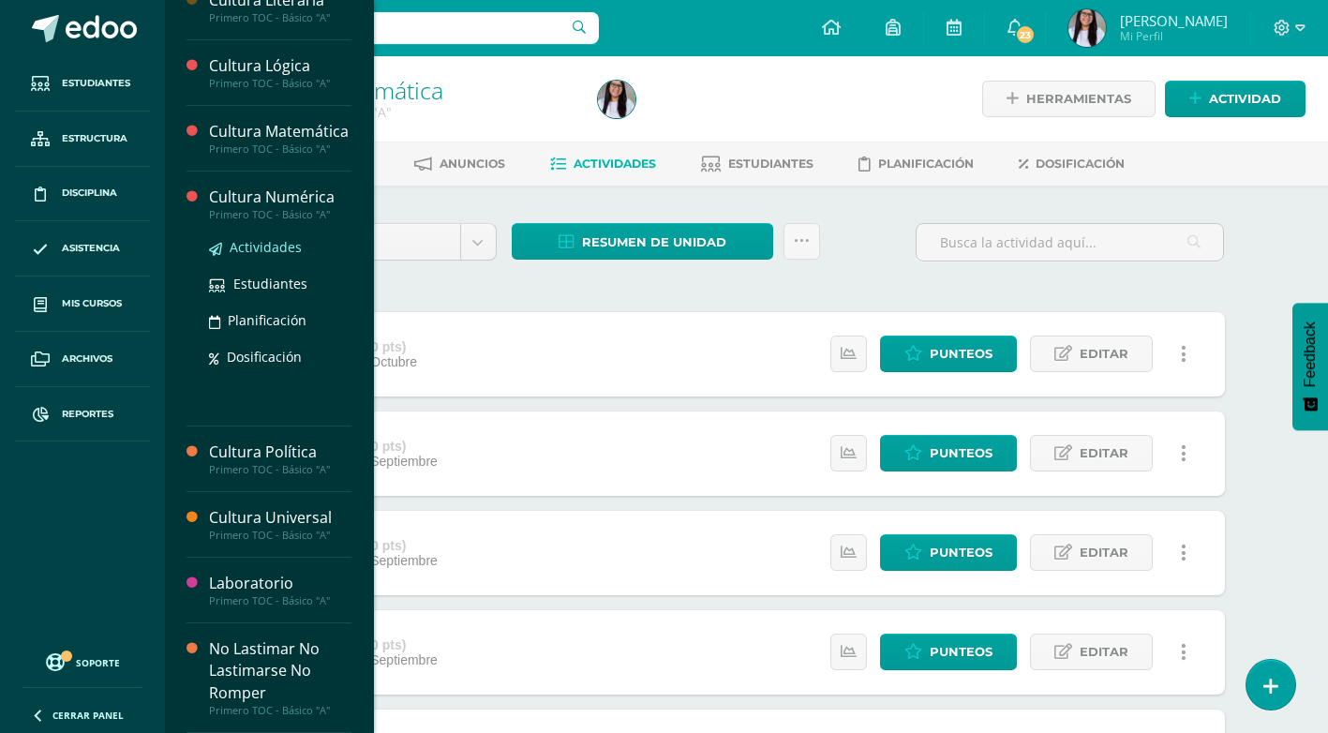
click at [256, 254] on span "Actividades" at bounding box center [266, 247] width 72 height 18
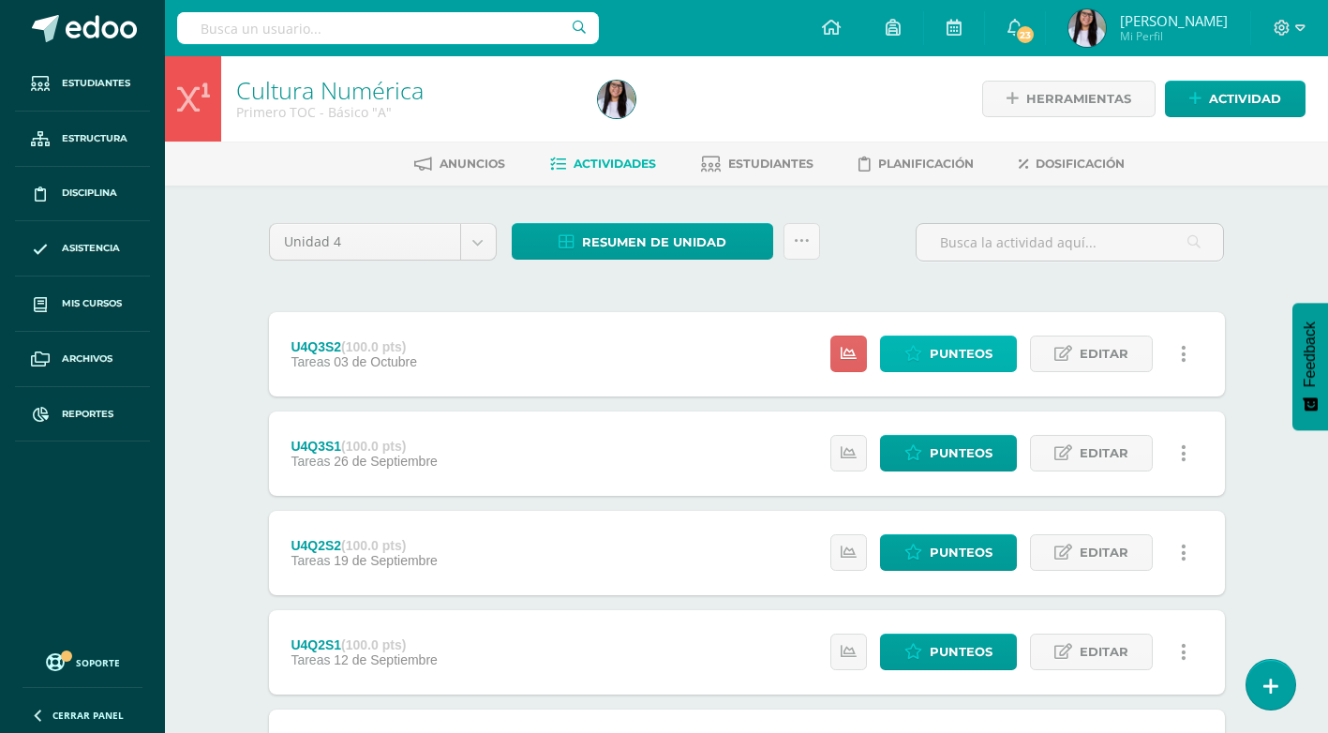
click at [918, 347] on icon at bounding box center [914, 354] width 18 height 16
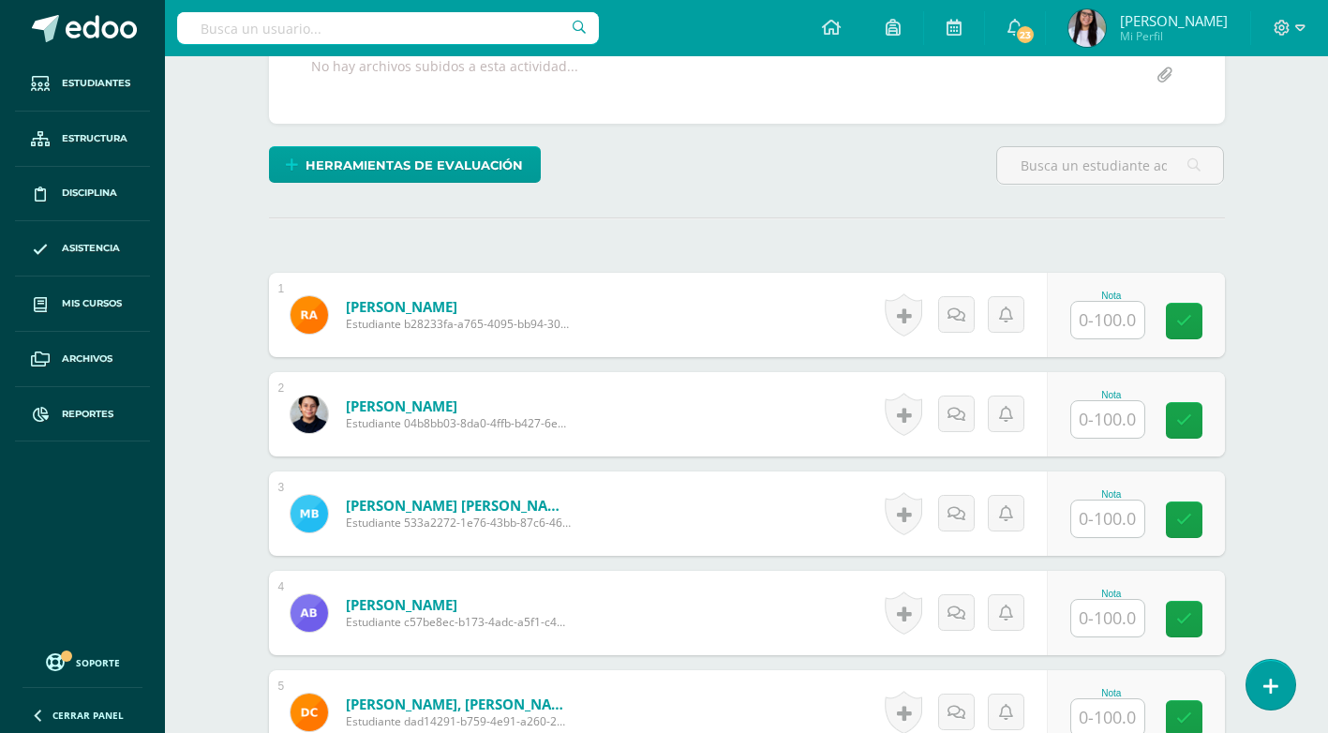
scroll to position [376, 0]
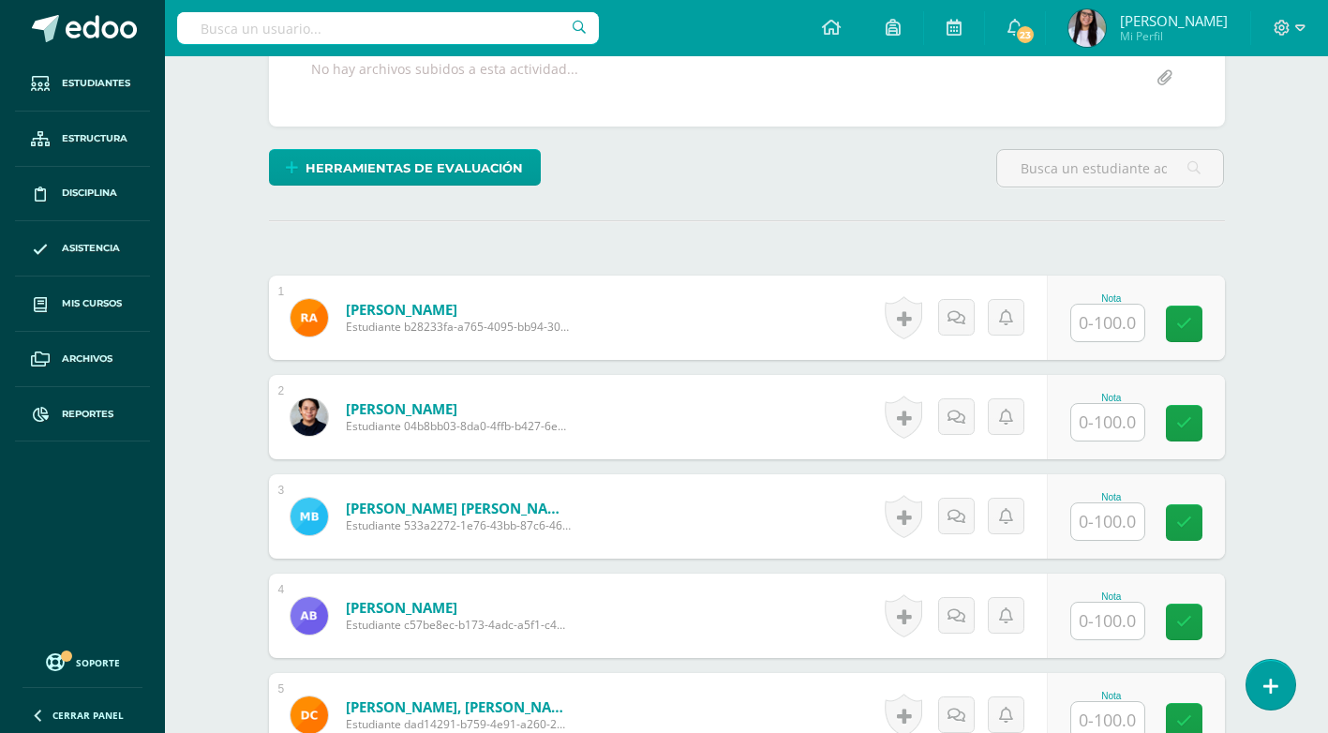
click at [1114, 326] on input "text" at bounding box center [1107, 323] width 73 height 37
type input "75"
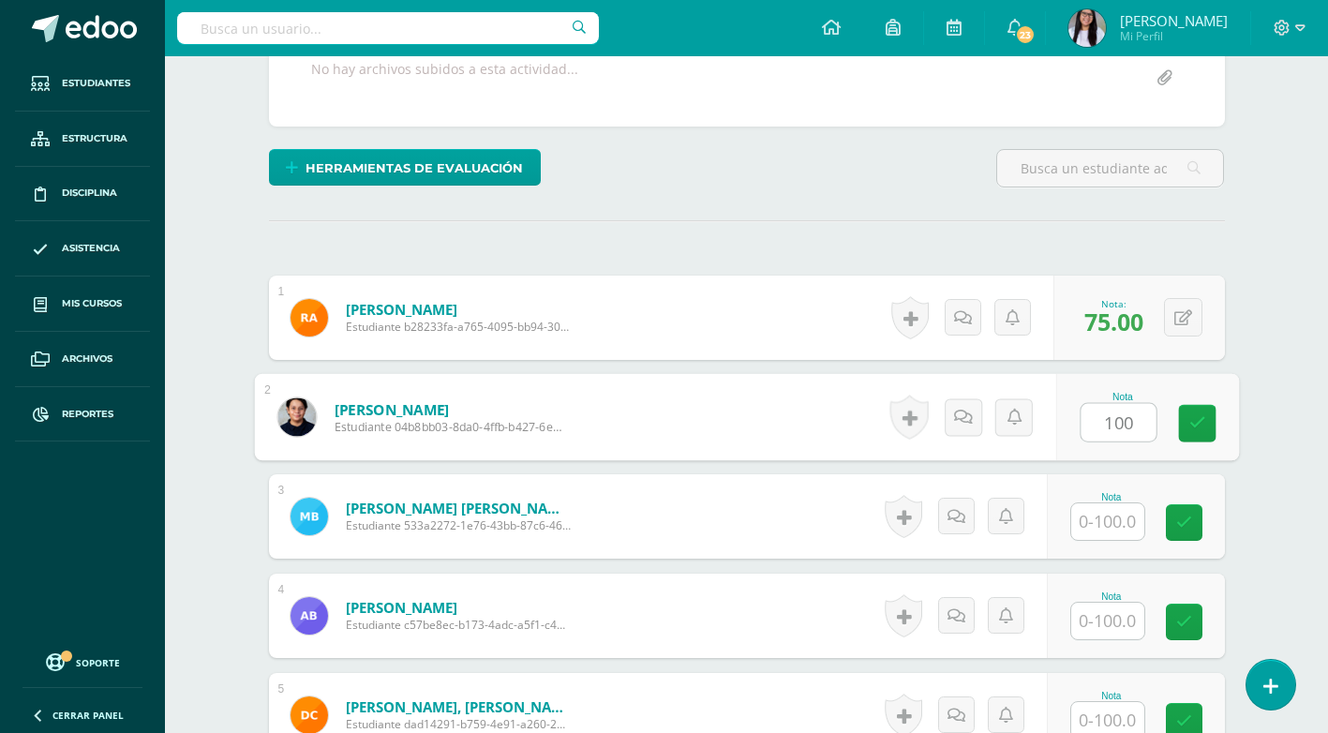
type input "100"
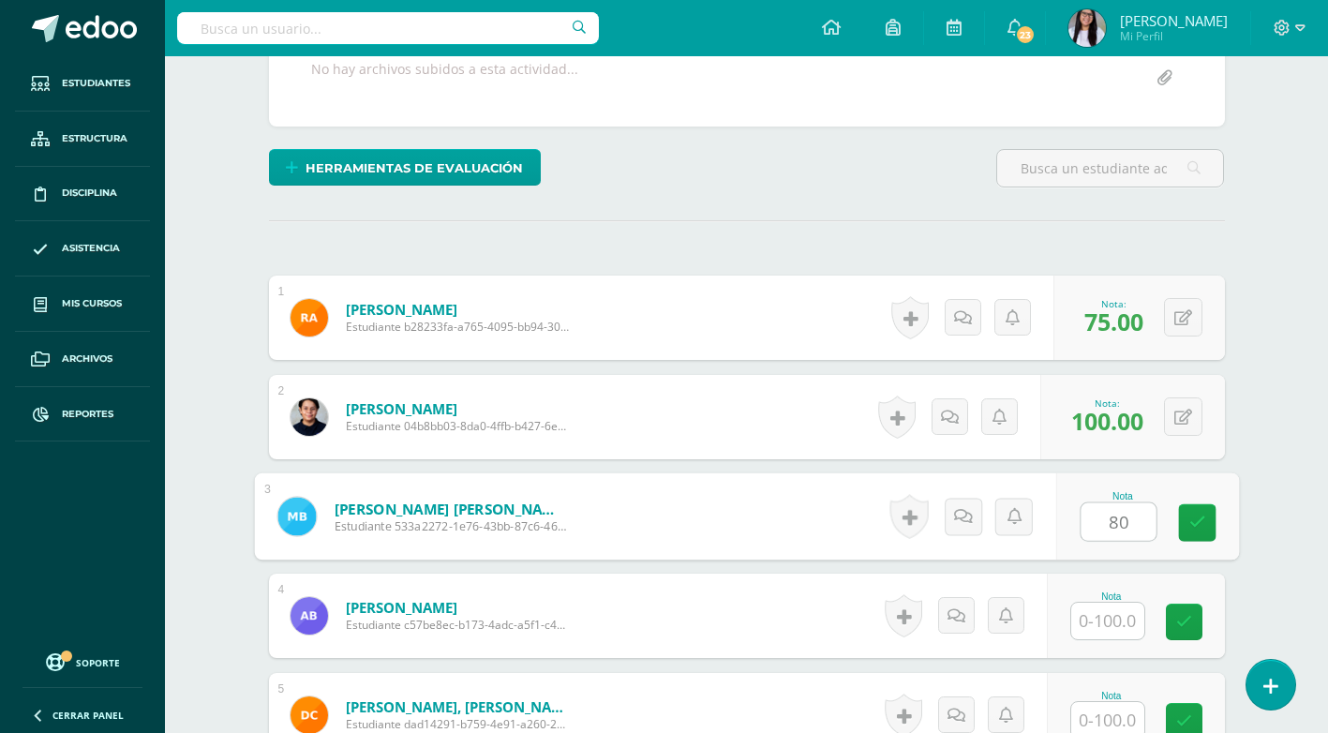
type input "80"
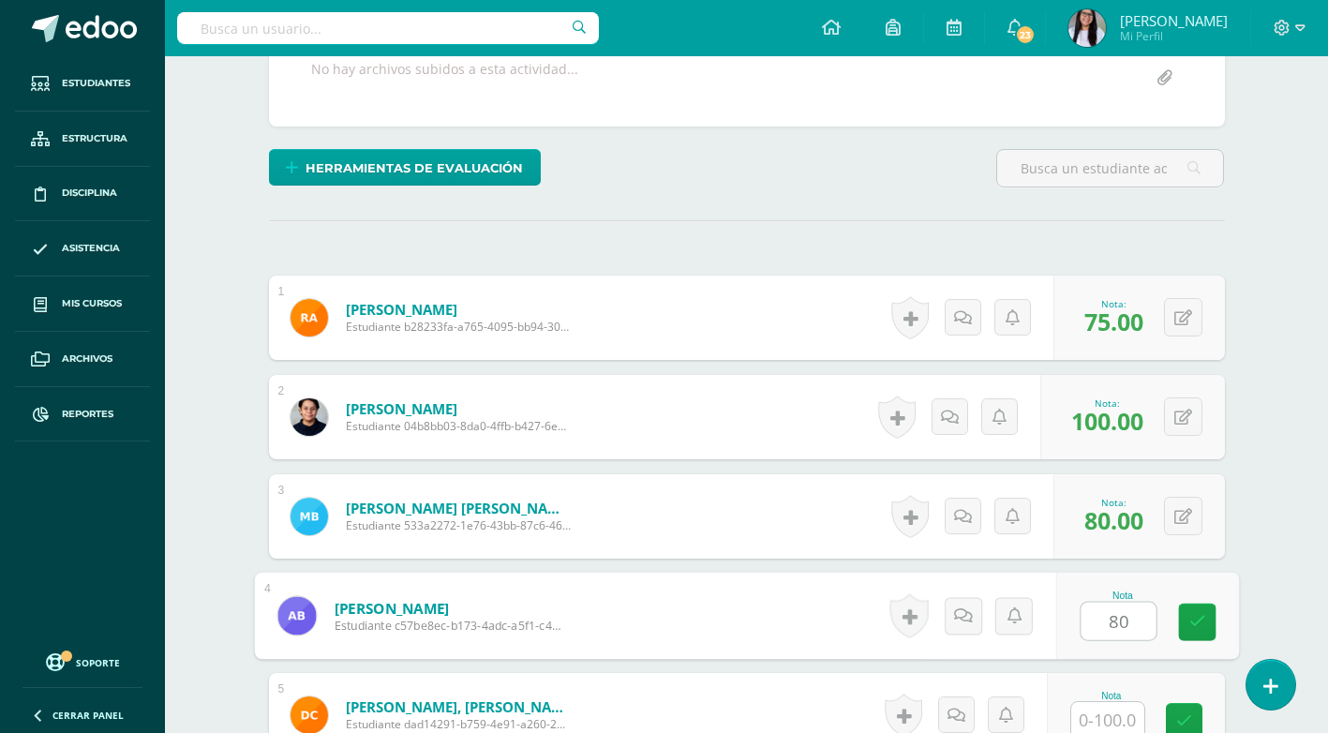
type input "80"
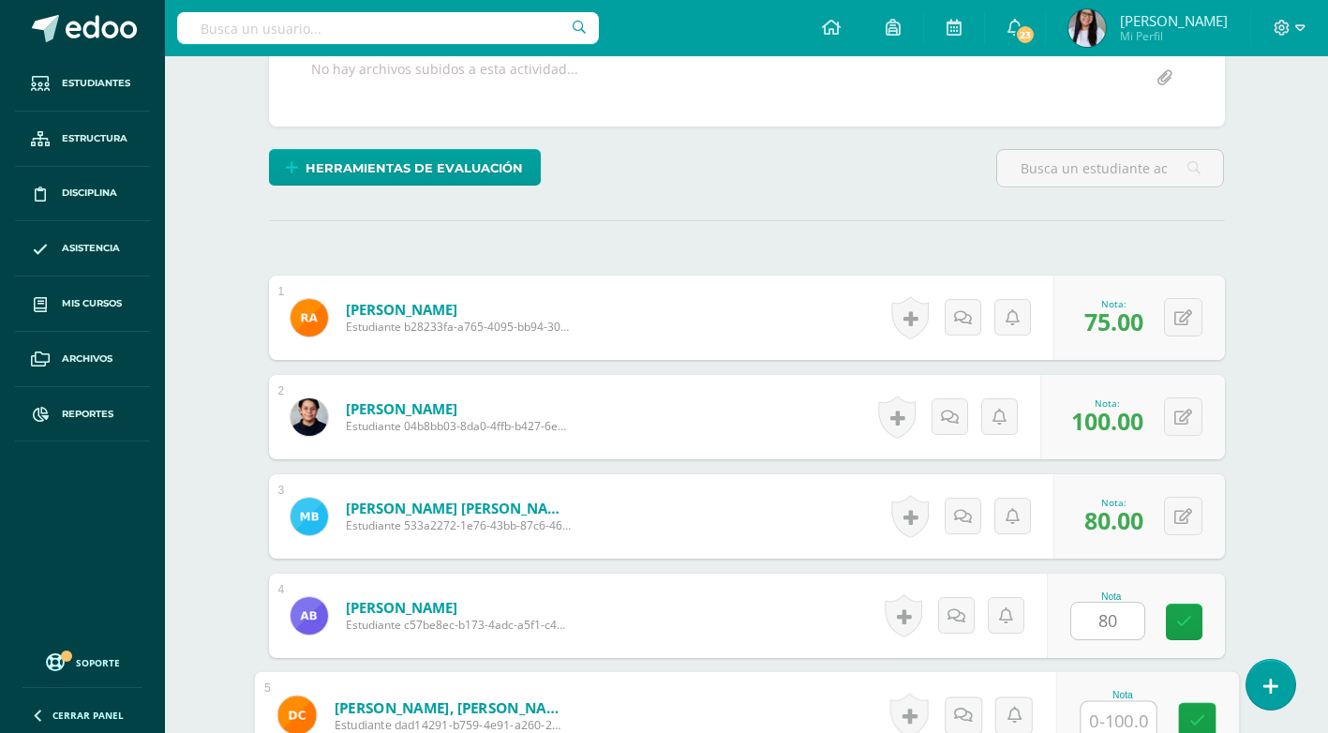
scroll to position [382, 0]
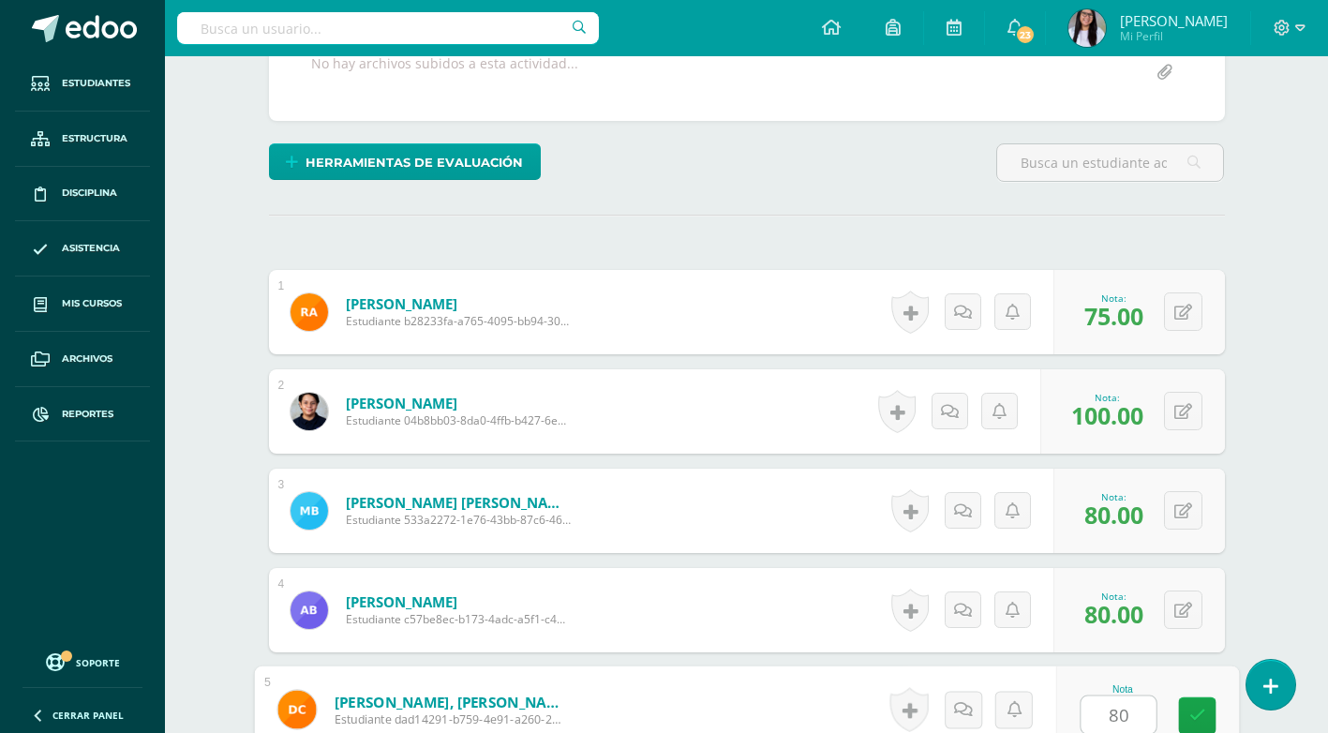
type input "80"
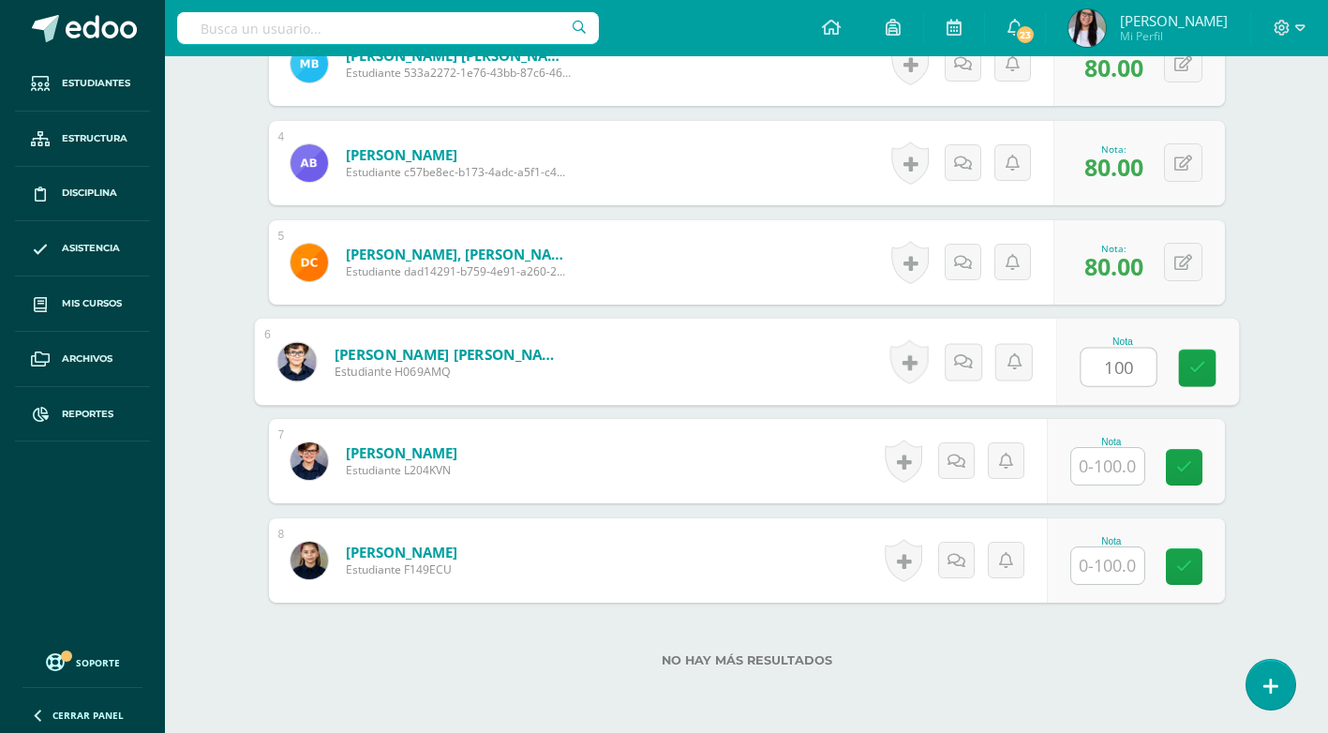
type input "100"
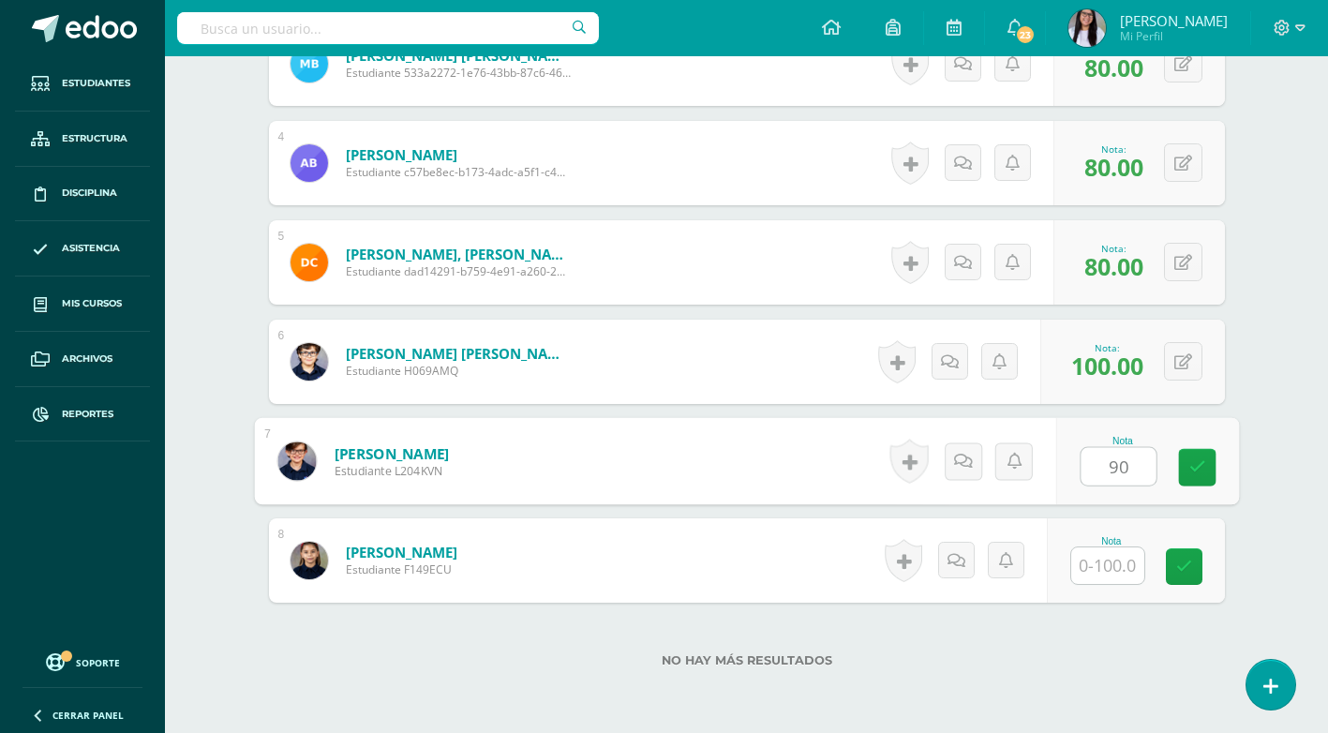
type input "90"
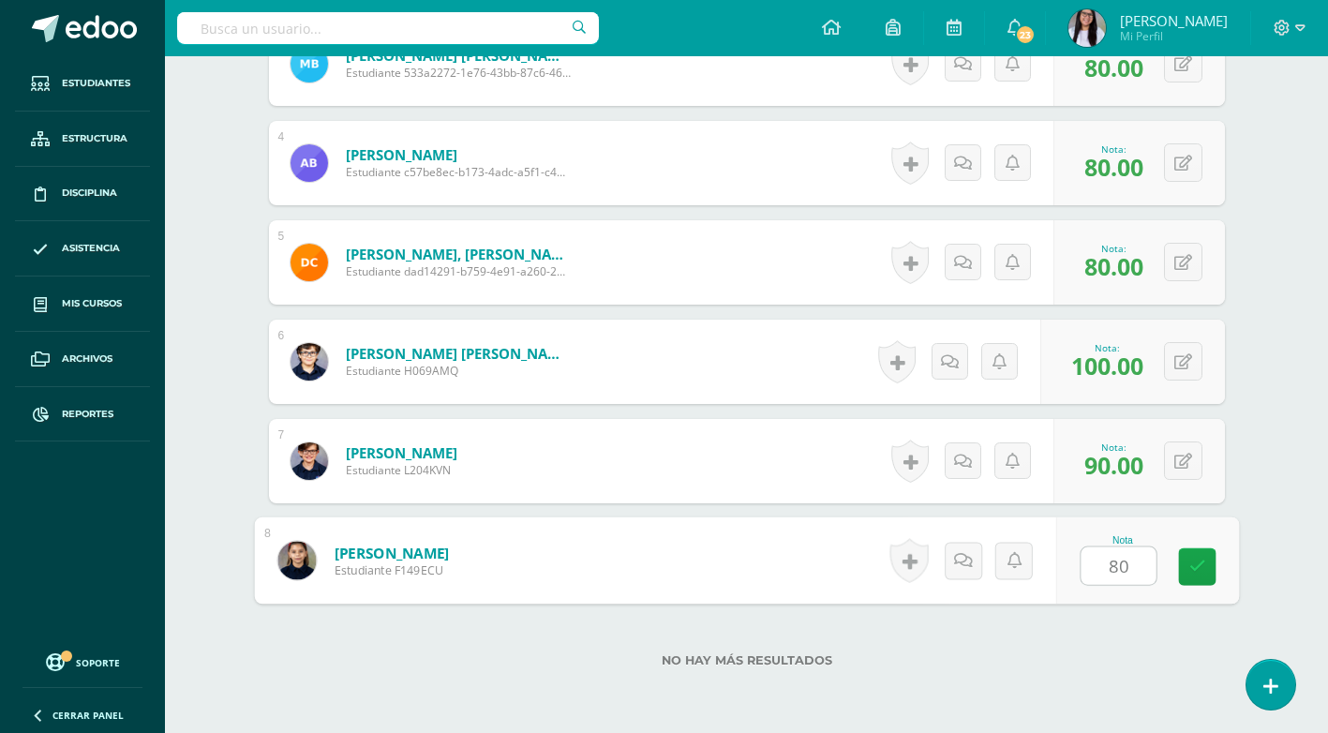
type input "80"
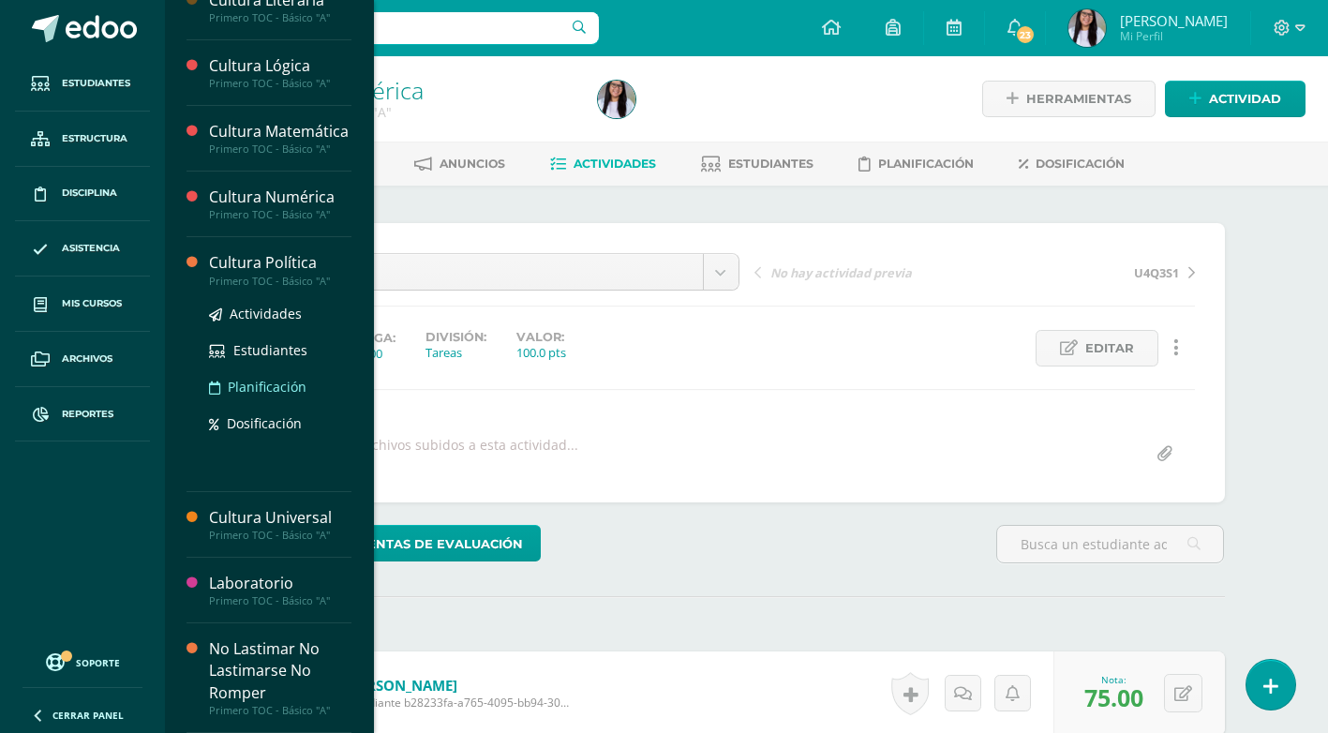
scroll to position [594, 0]
click at [261, 310] on span "Actividades" at bounding box center [266, 314] width 72 height 18
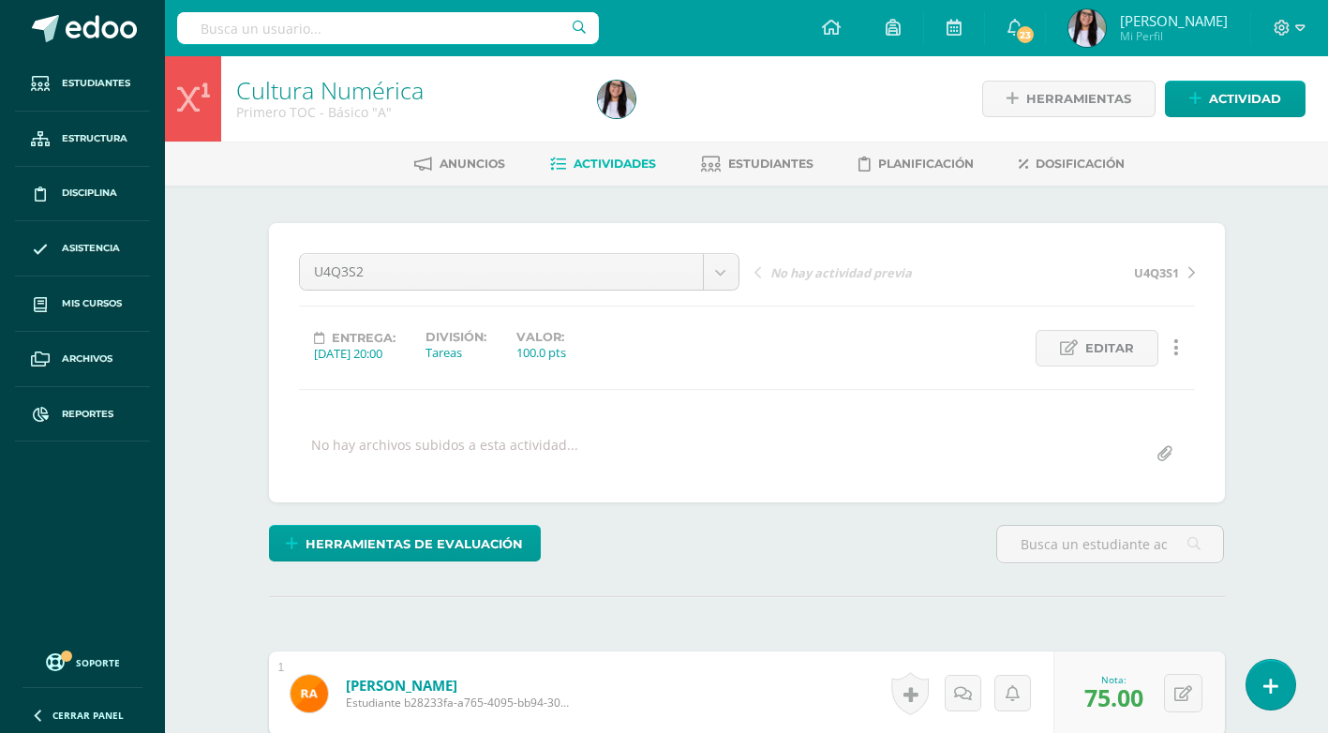
scroll to position [405, 0]
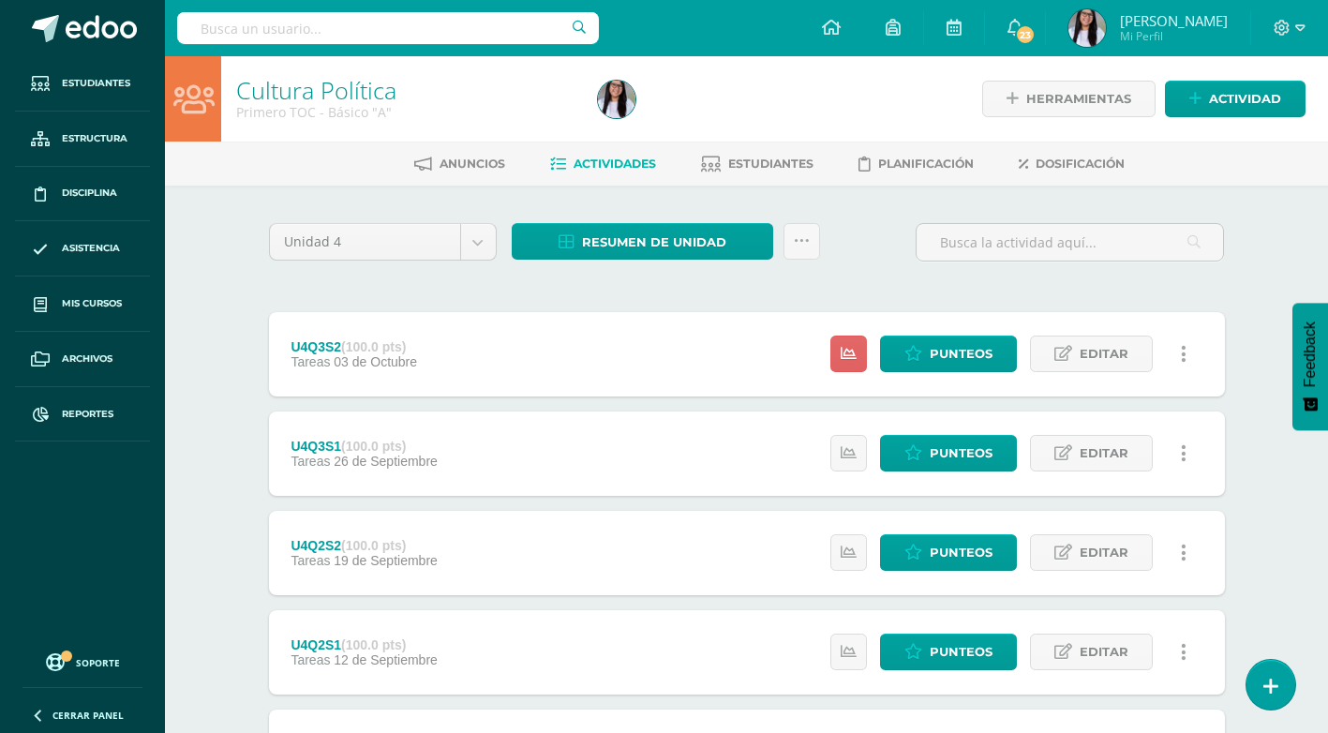
scroll to position [94, 0]
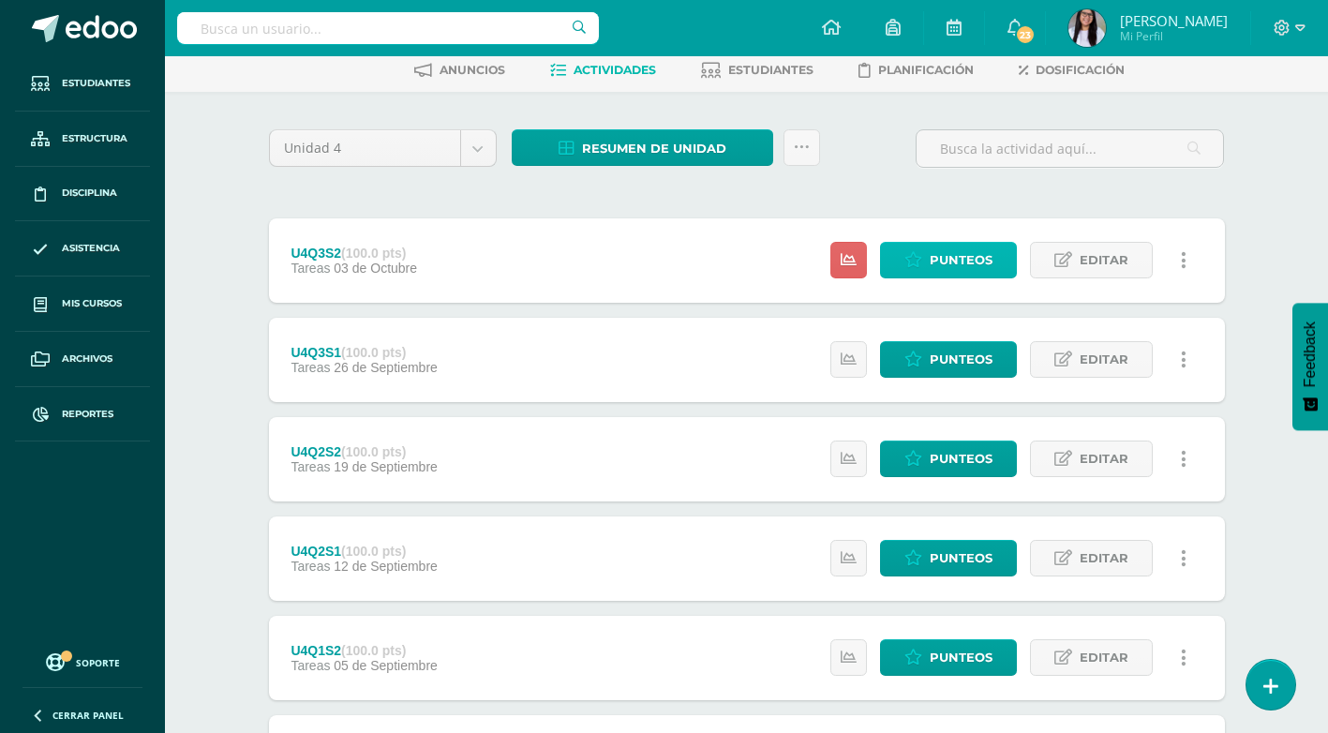
click at [937, 257] on span "Punteos" at bounding box center [961, 260] width 63 height 35
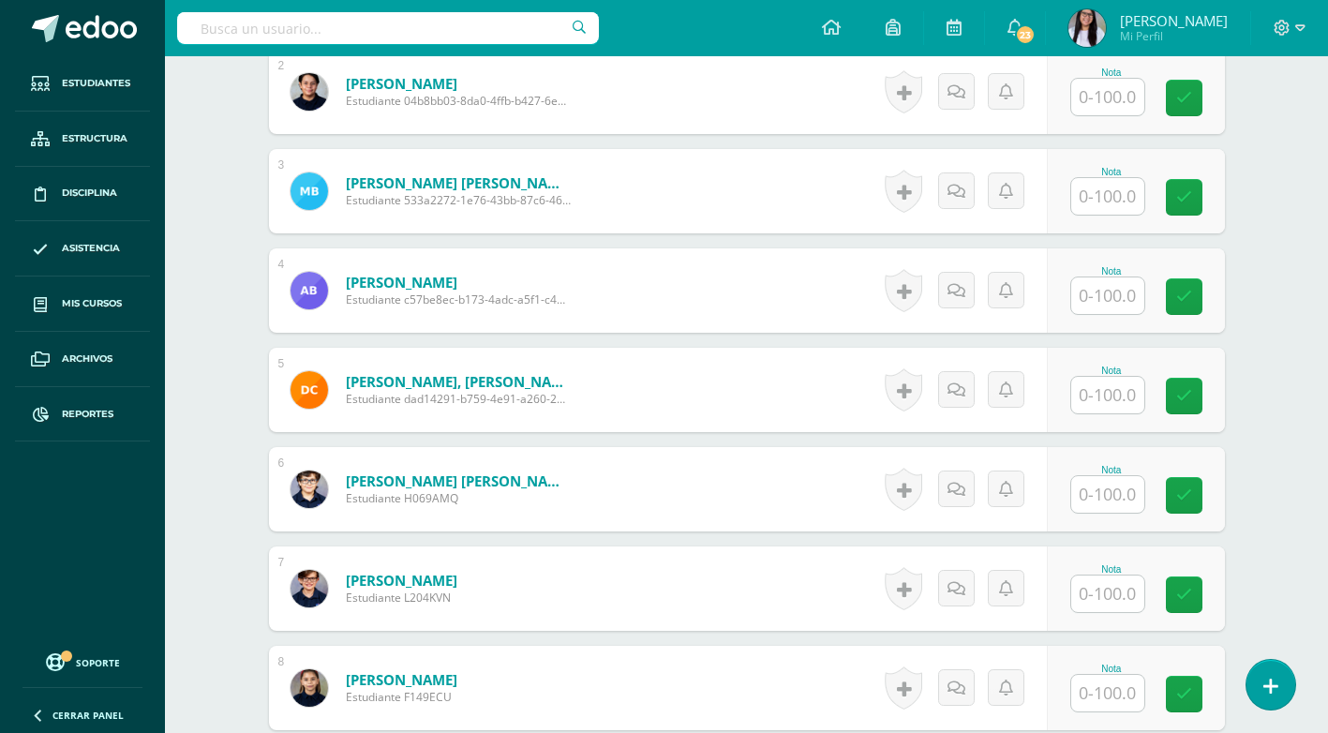
scroll to position [562, 0]
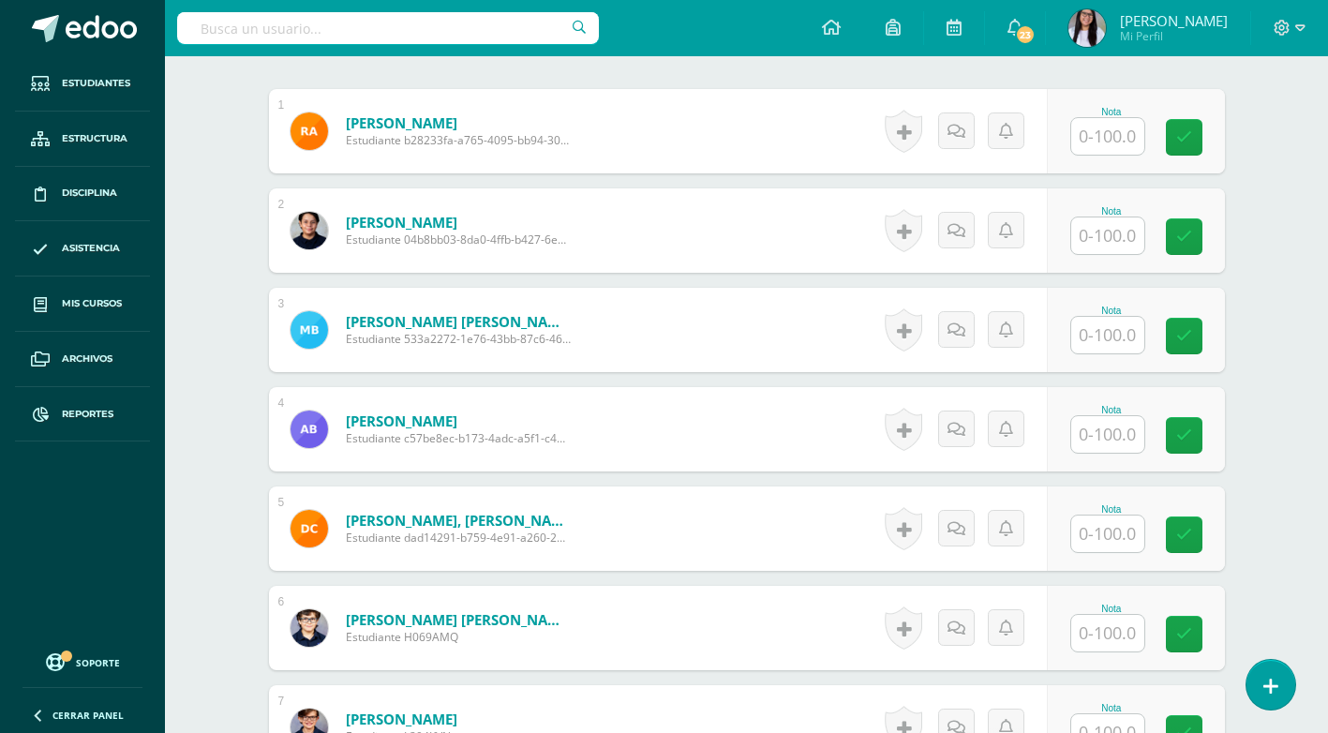
click at [1095, 142] on input "text" at bounding box center [1107, 136] width 73 height 37
type input "80"
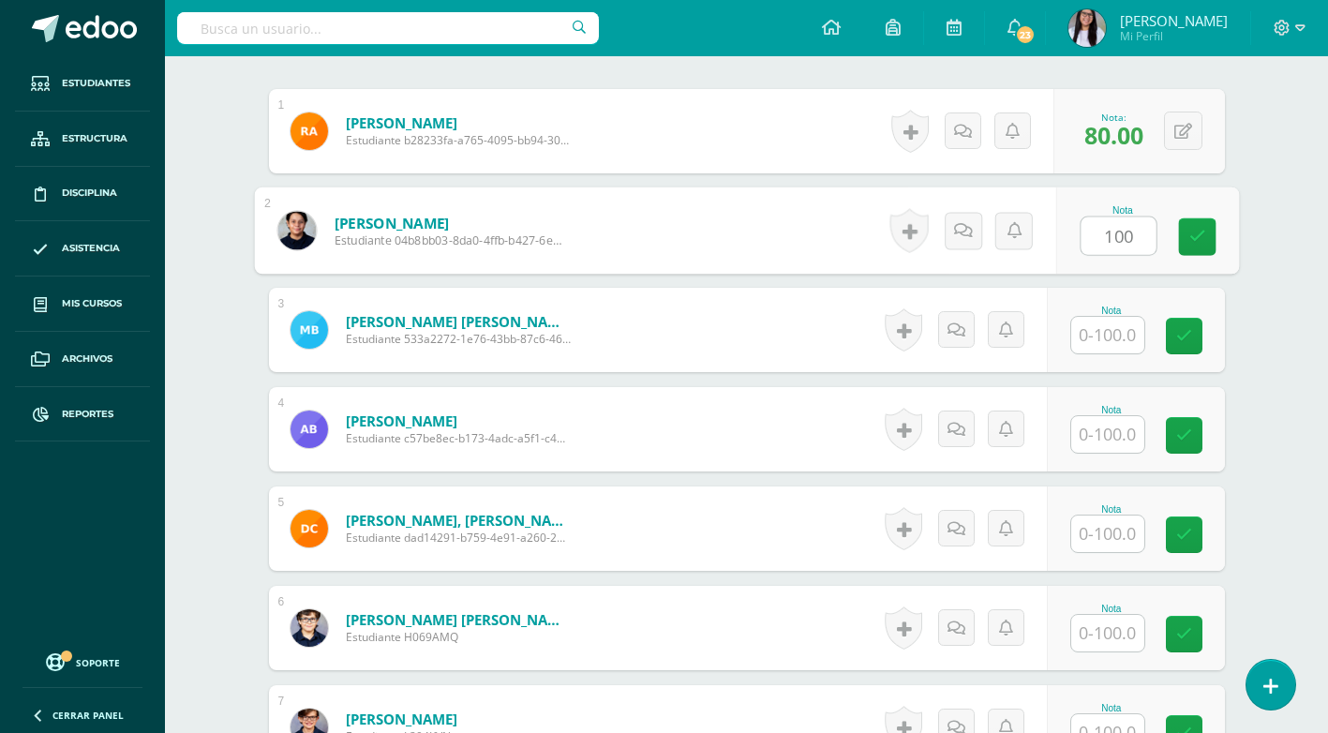
type input "100"
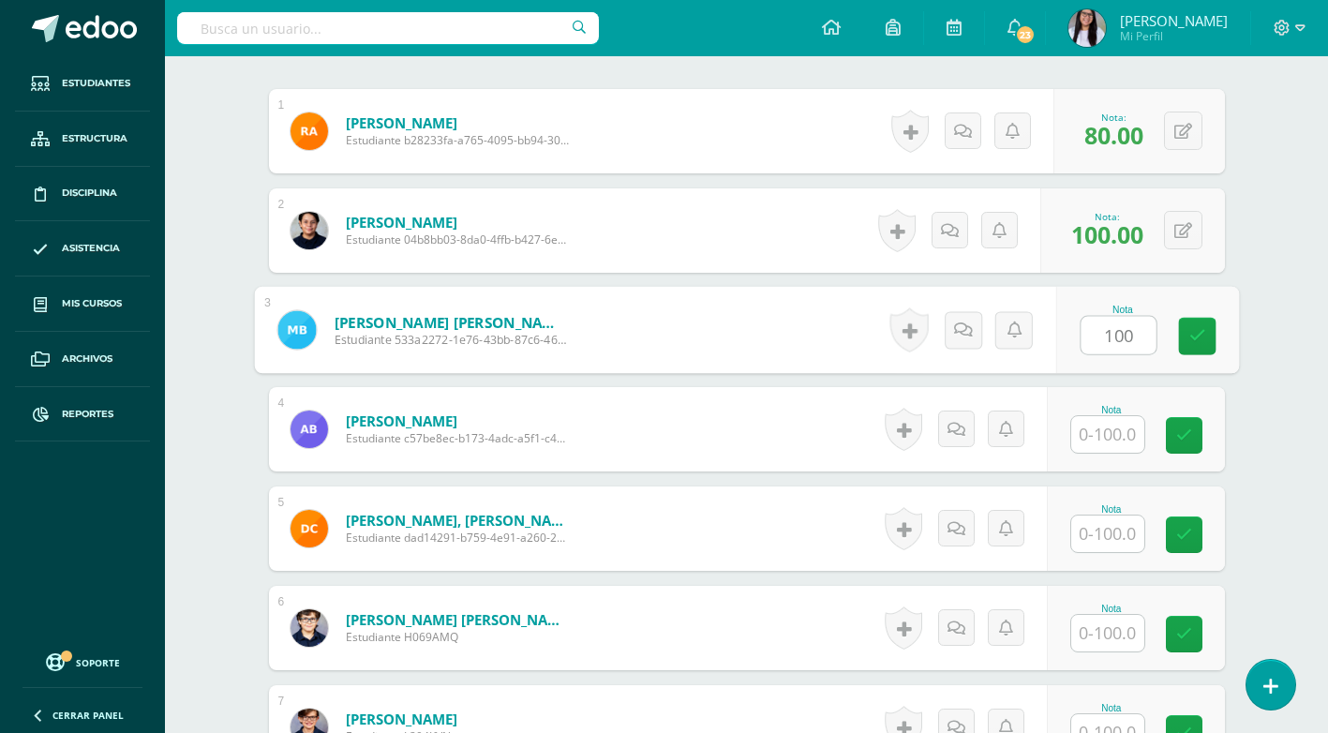
type input "100"
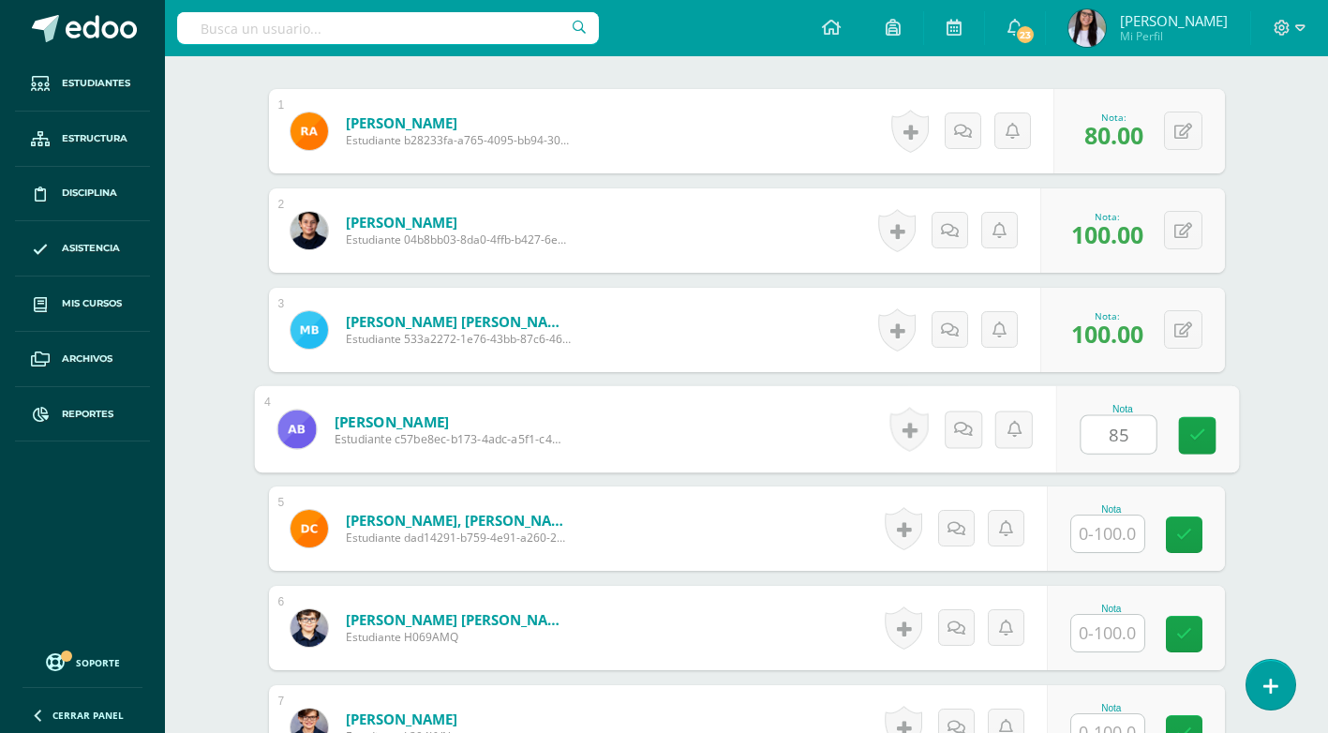
type input "85"
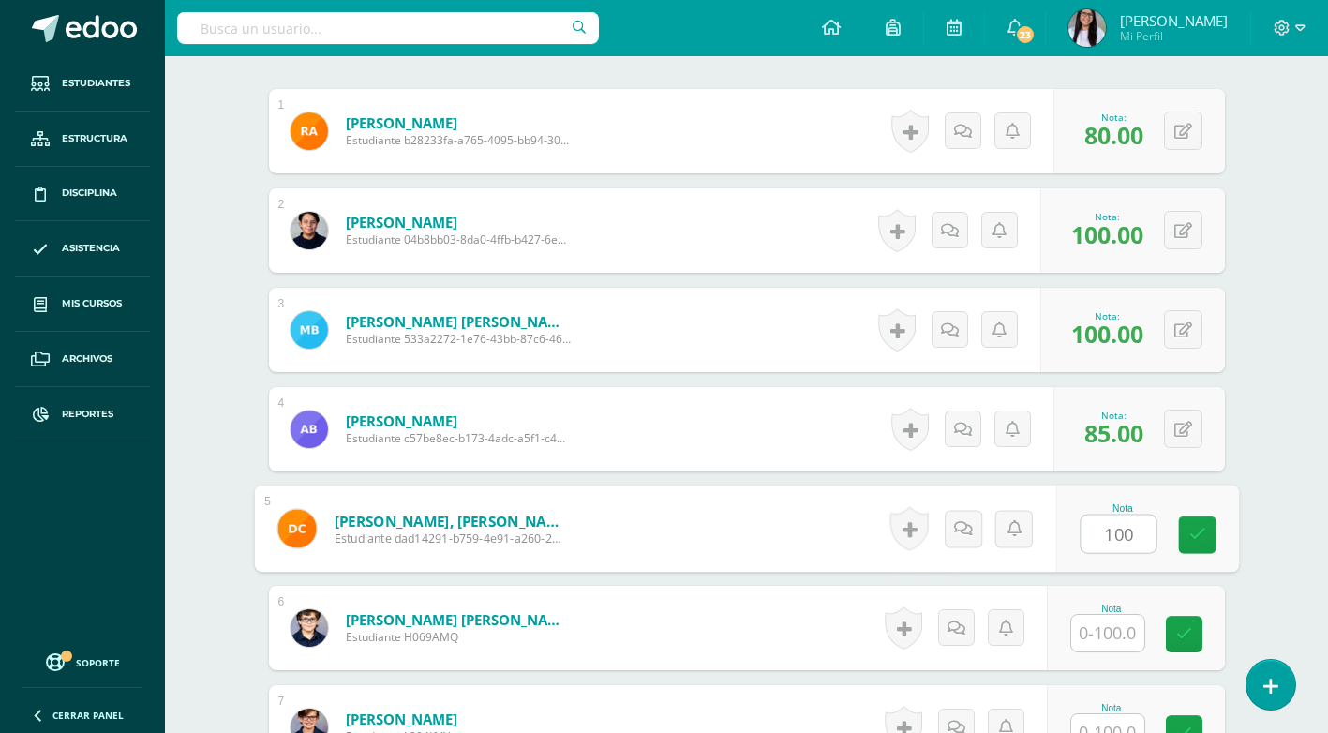
type input "100"
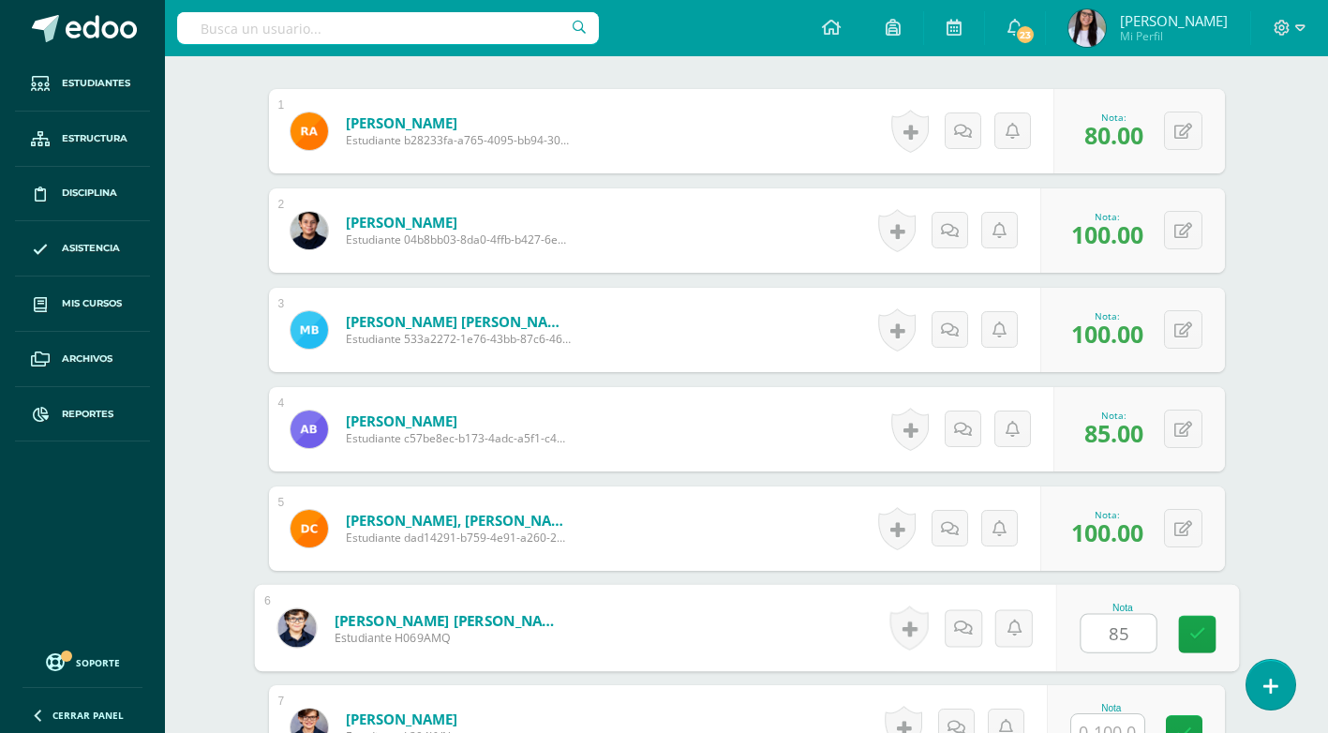
type input "85"
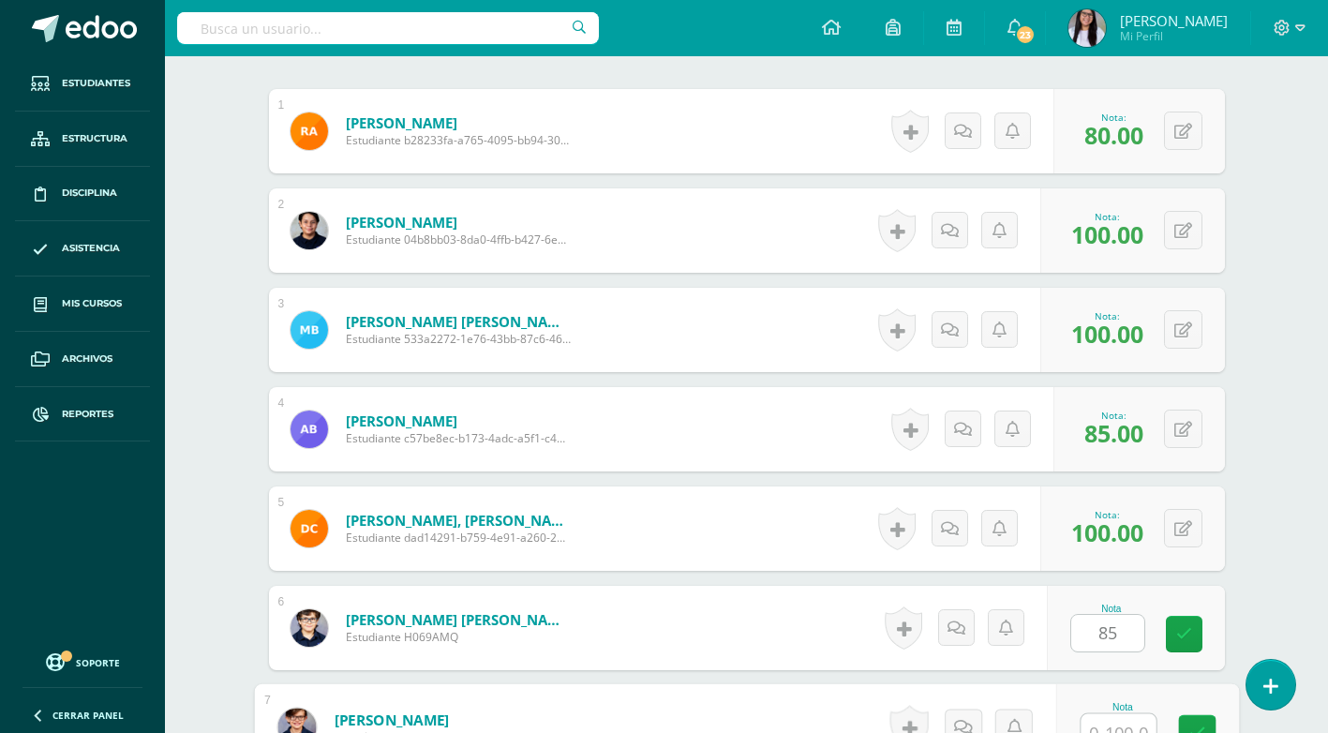
scroll to position [580, 0]
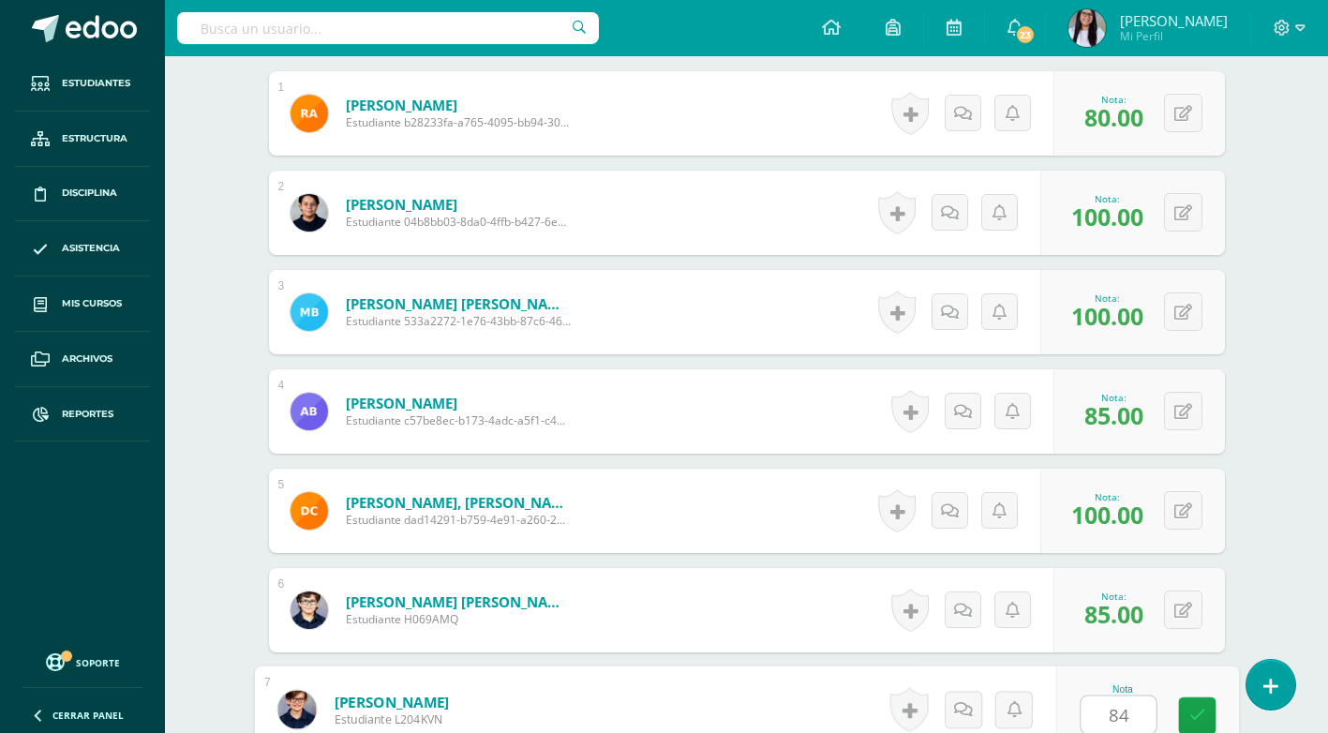
type input "84"
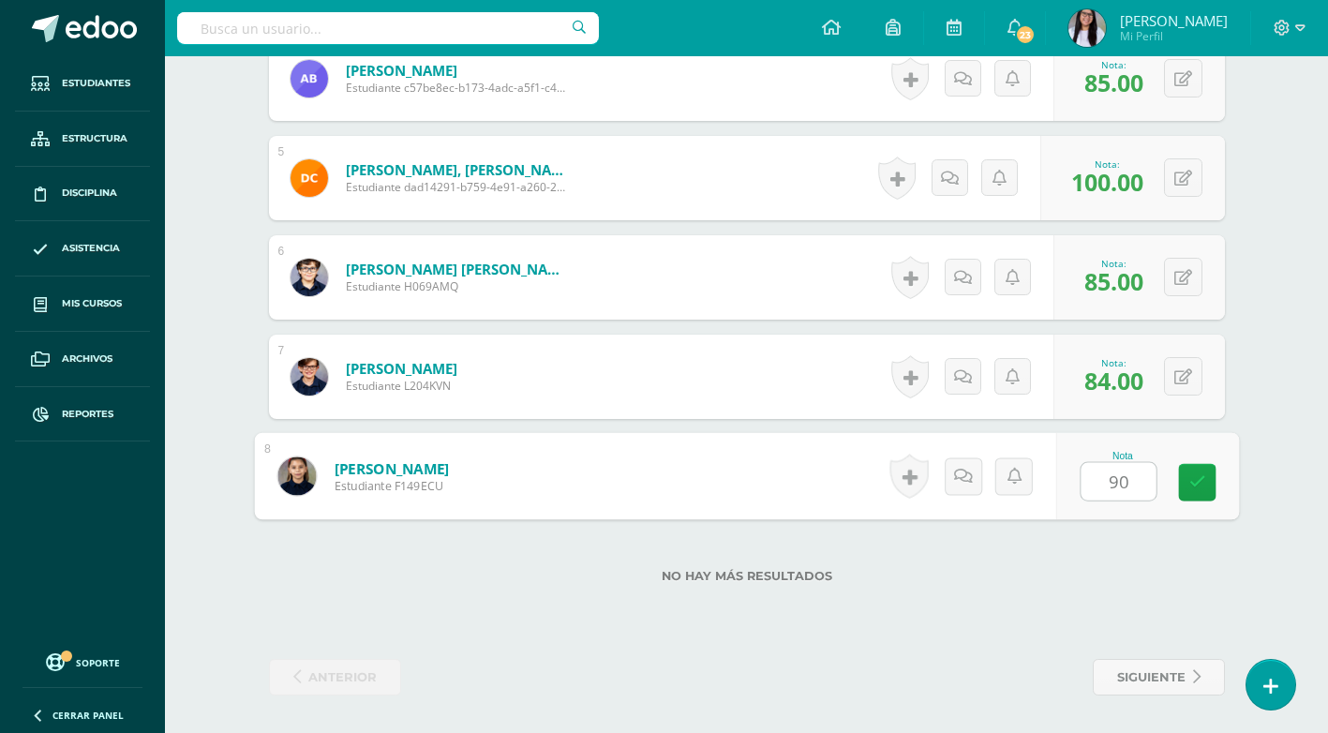
type input "90"
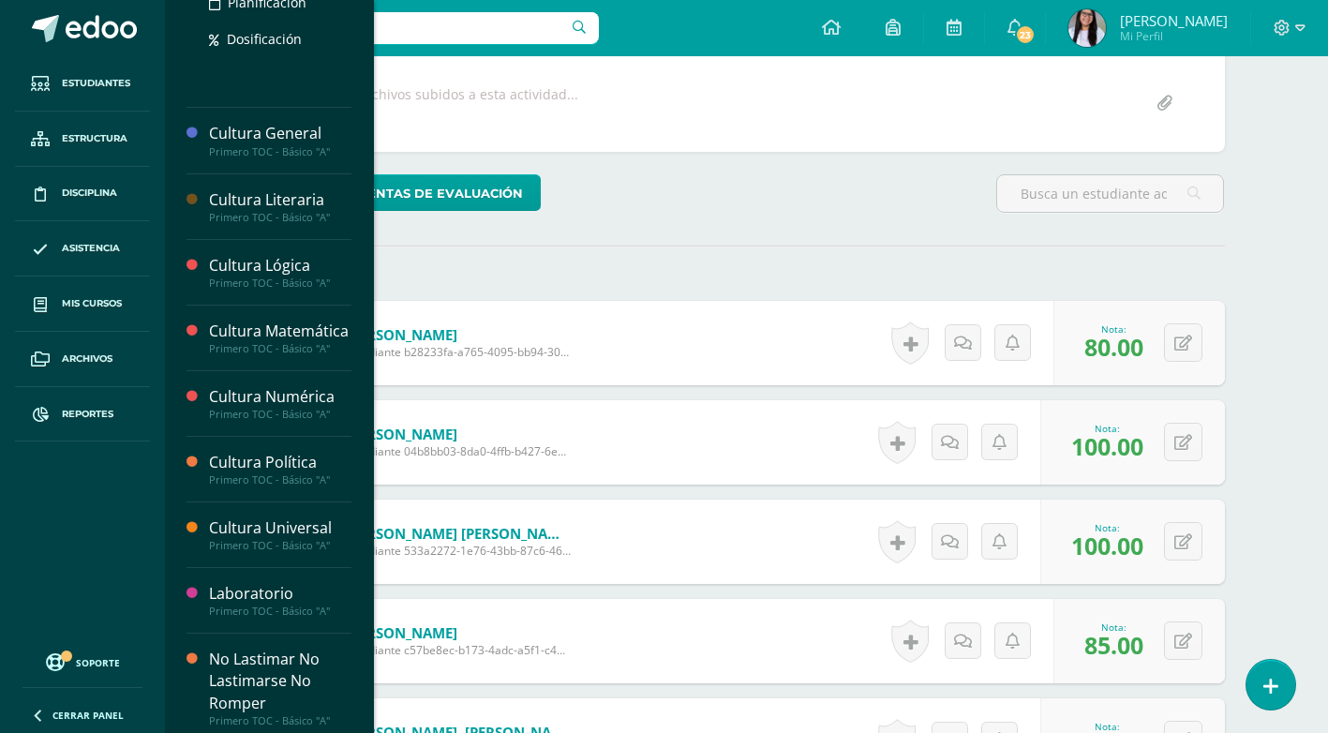
scroll to position [594, 0]
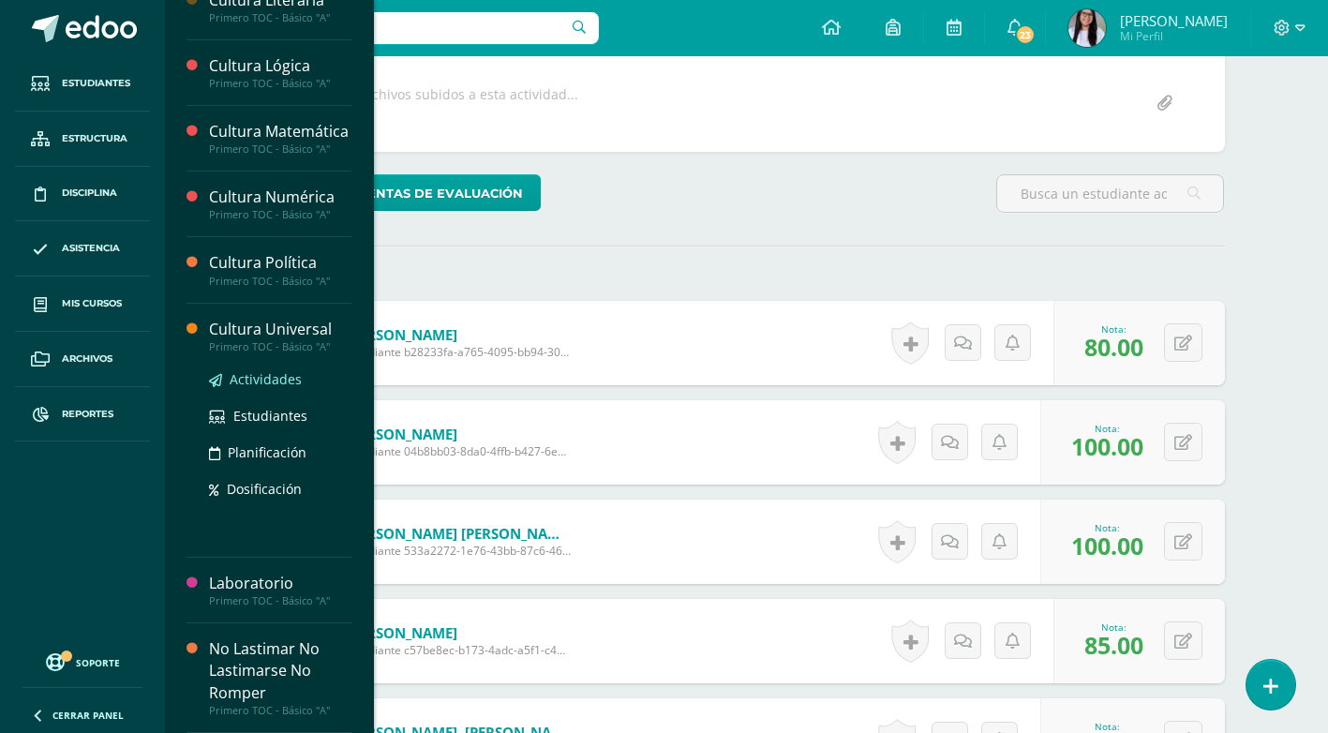
click at [287, 387] on span "Actividades" at bounding box center [266, 379] width 72 height 18
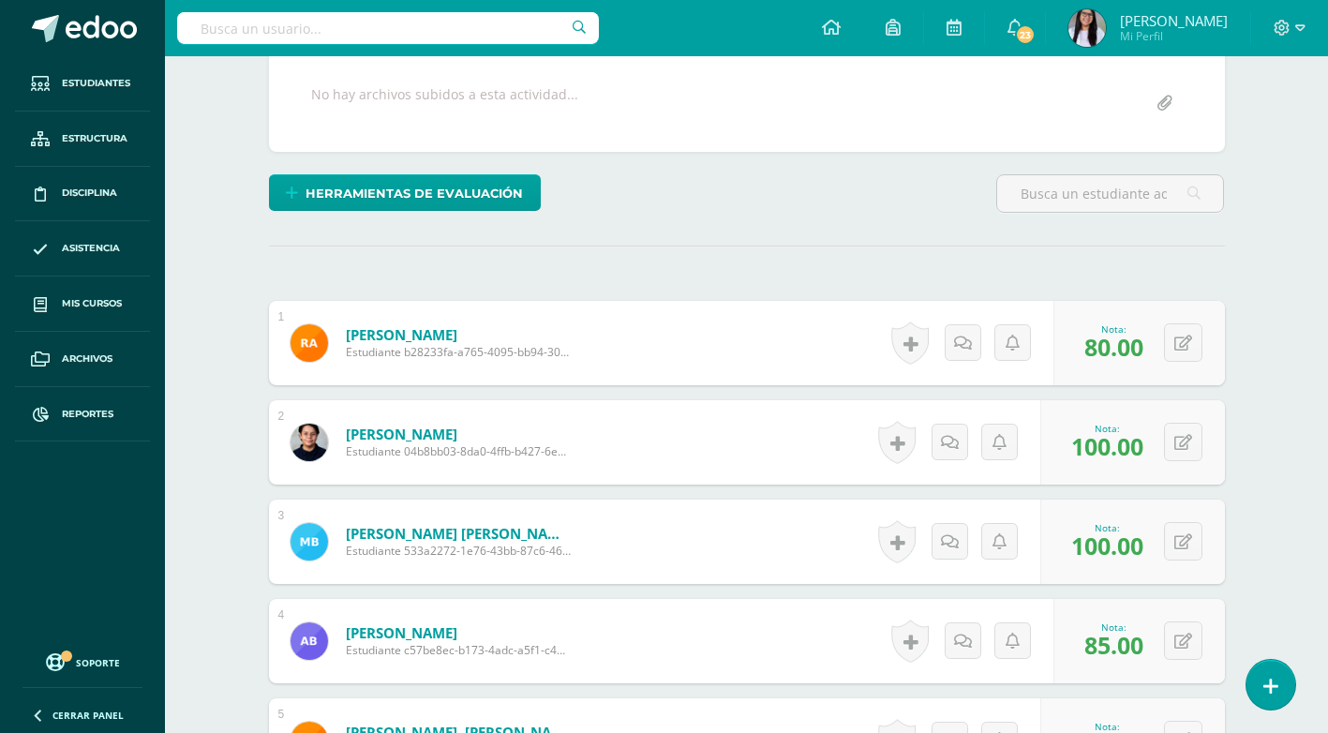
scroll to position [405, 0]
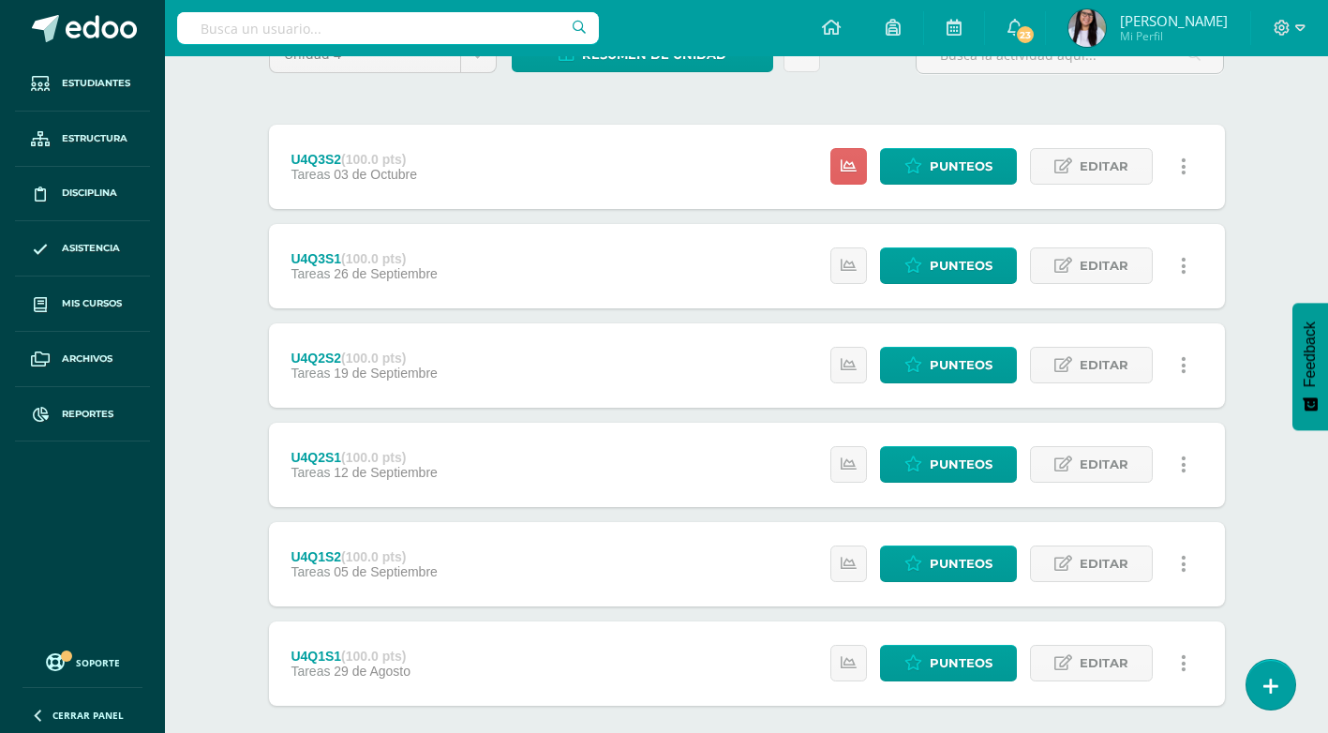
scroll to position [94, 0]
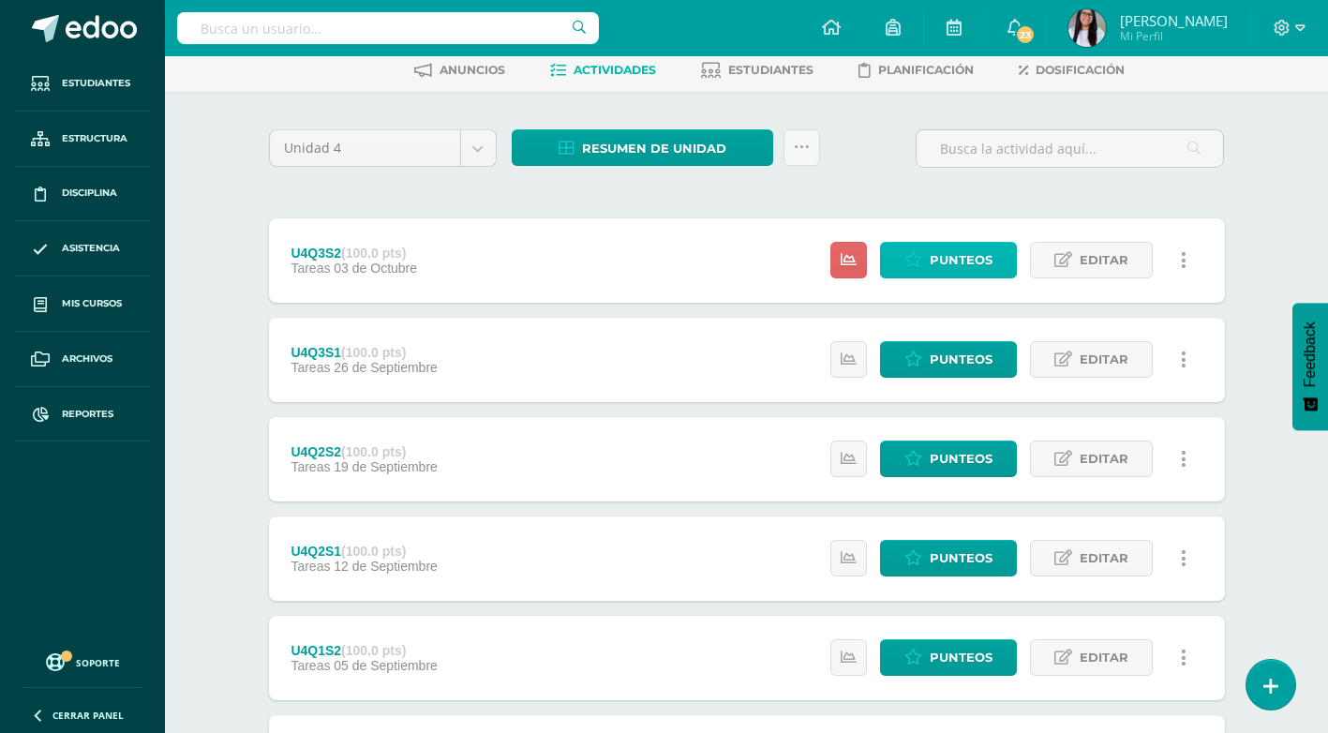
click at [942, 273] on span "Punteos" at bounding box center [961, 260] width 63 height 35
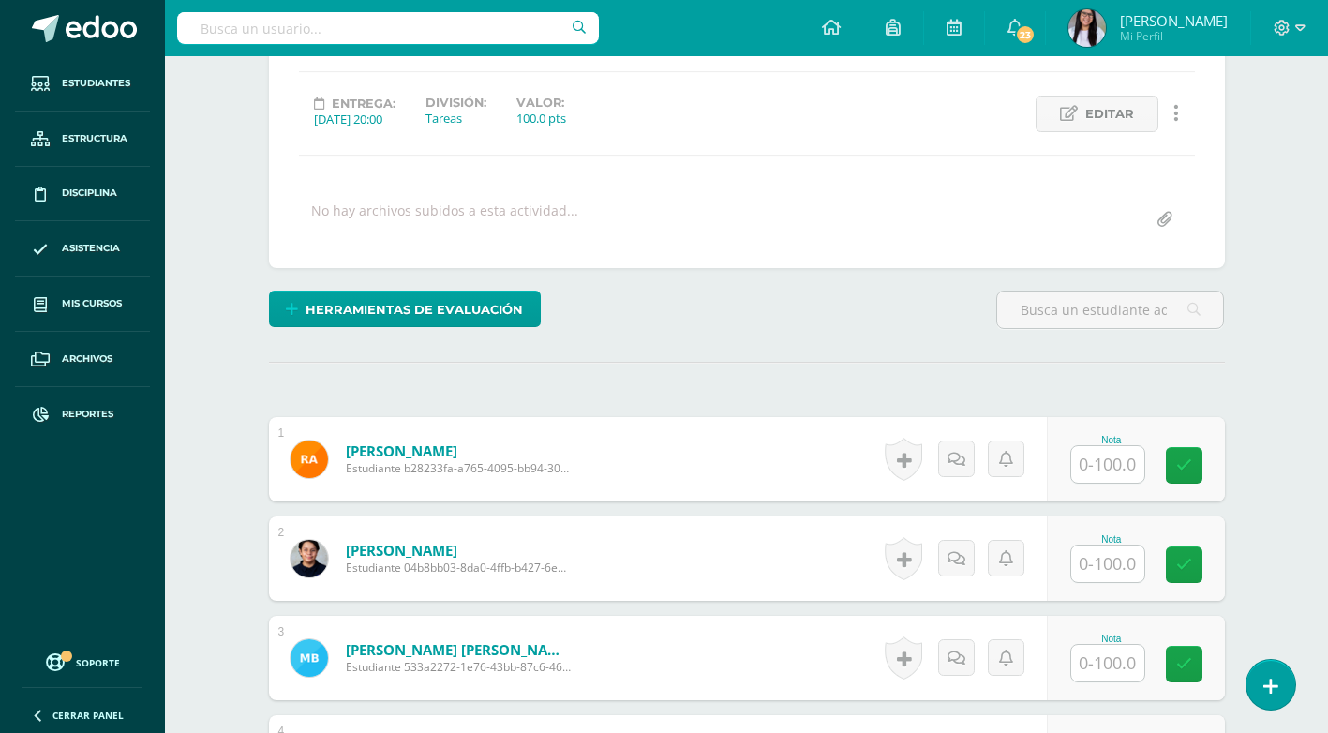
scroll to position [469, 0]
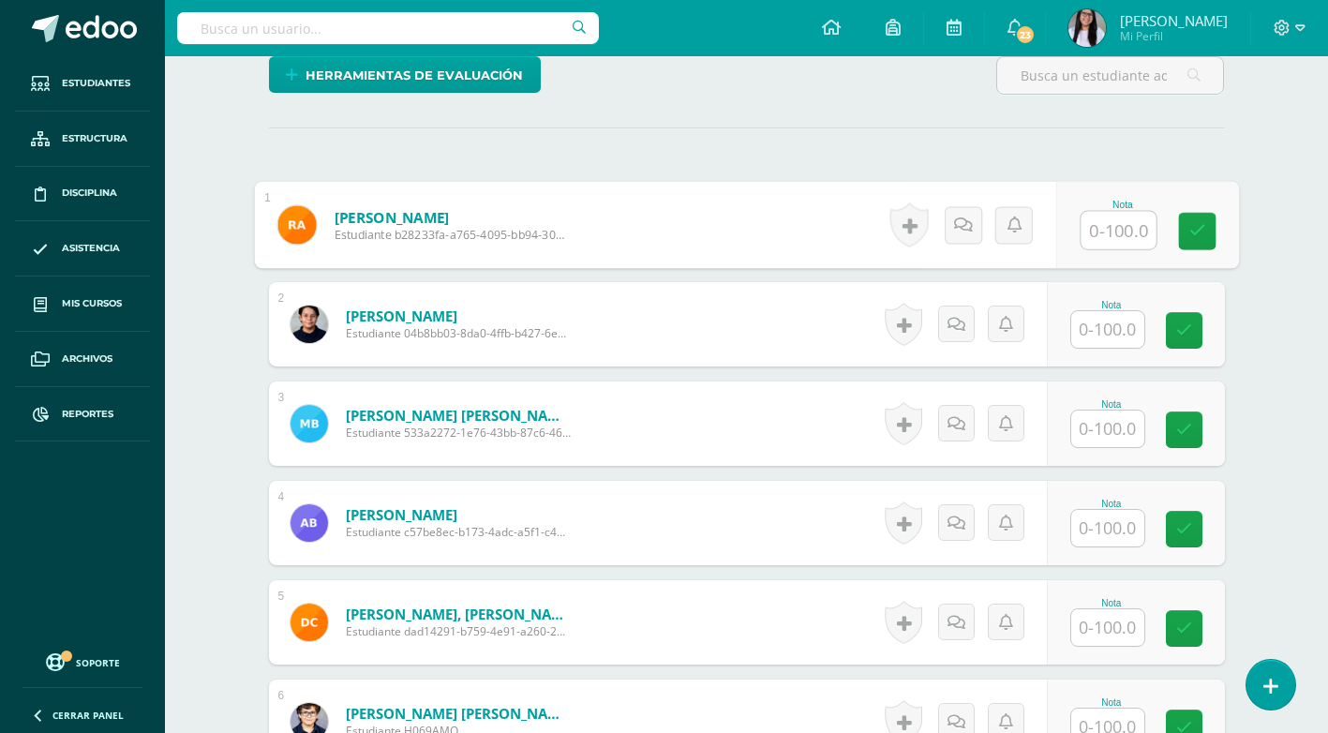
click at [1108, 229] on input "text" at bounding box center [1118, 230] width 75 height 37
type input "80"
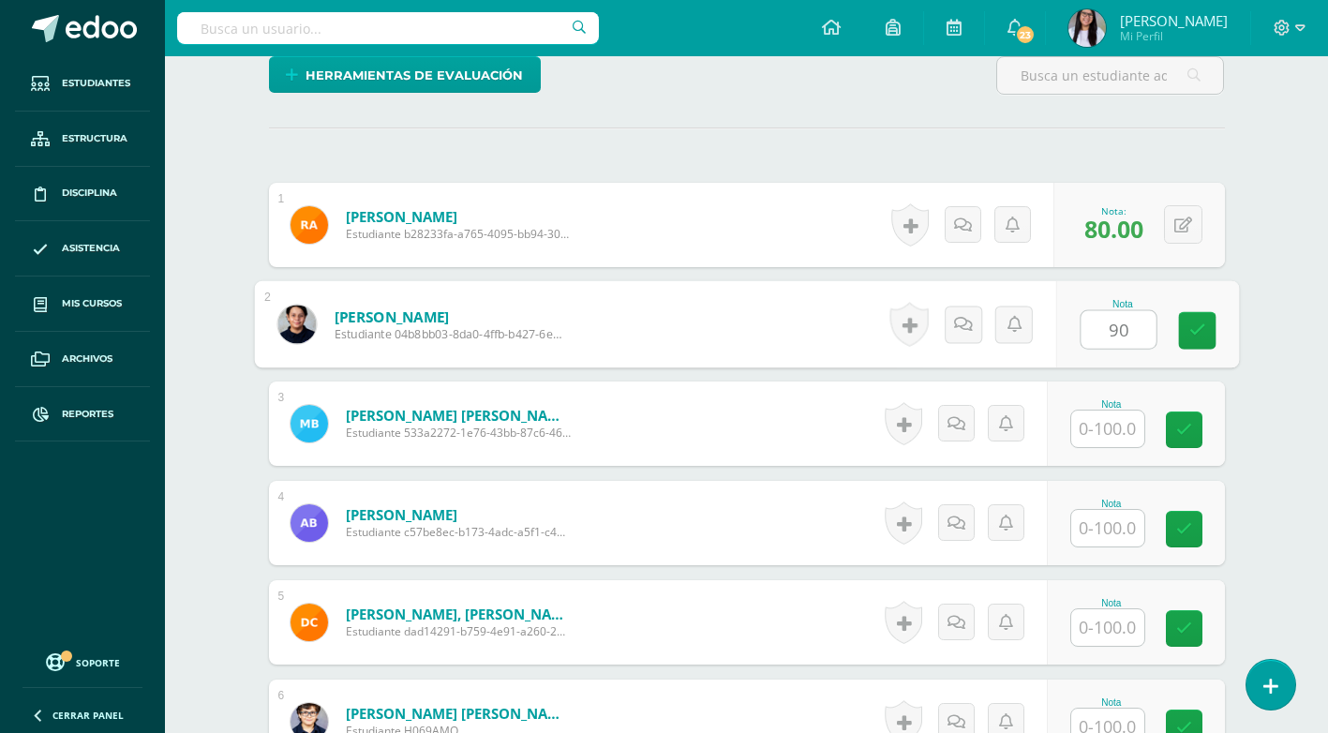
type input "90"
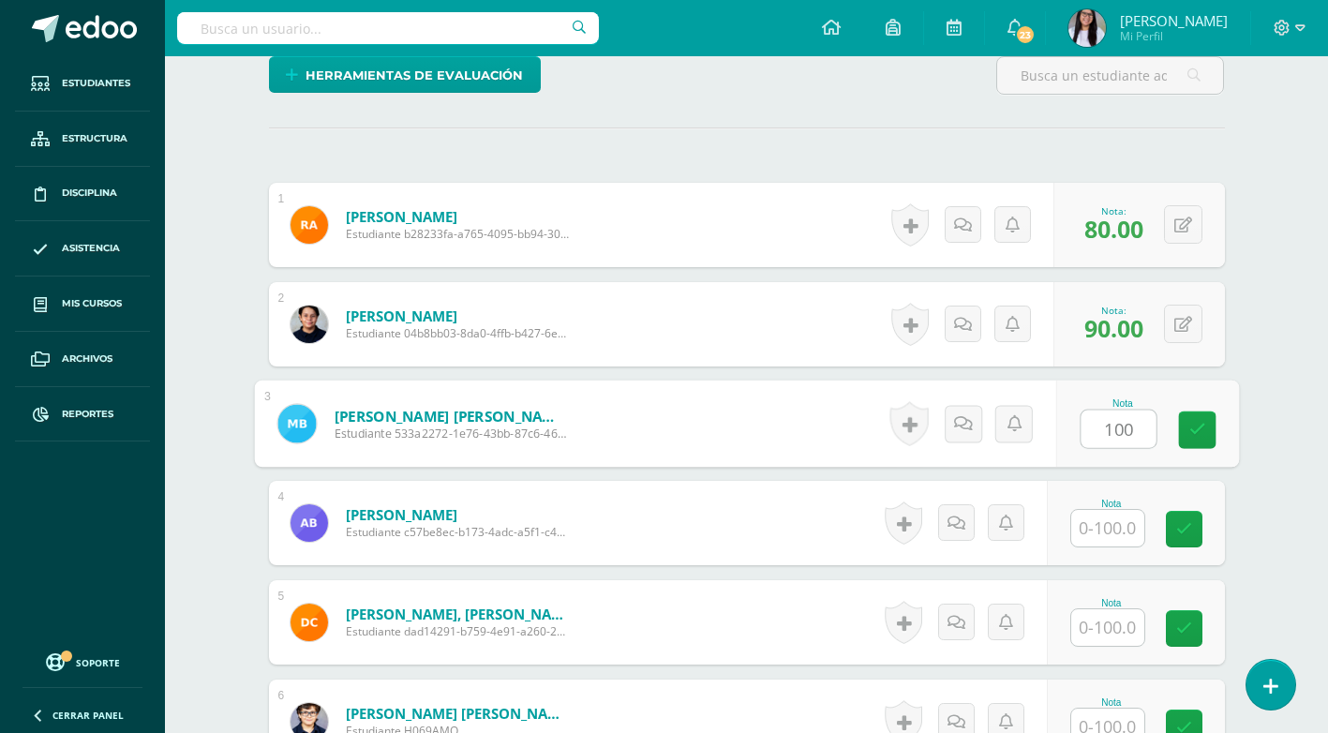
type input "100"
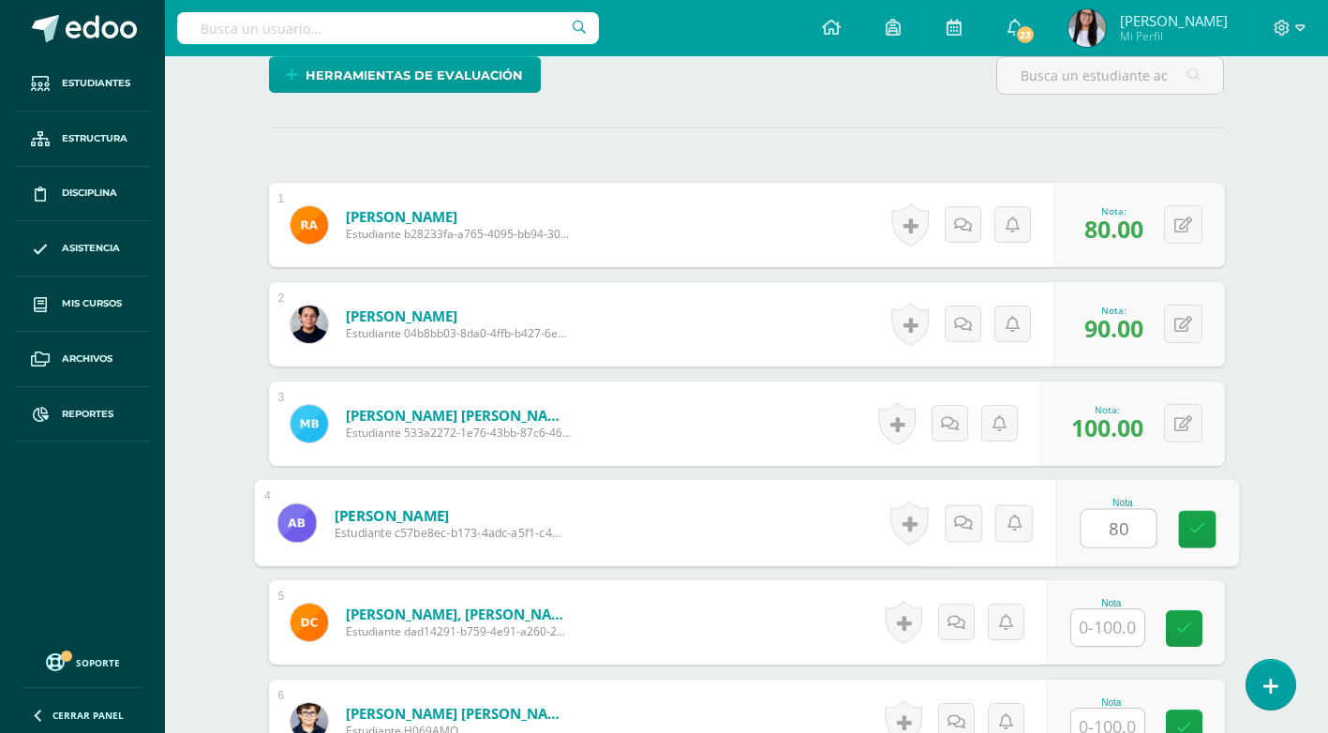
type input "8"
type input "90"
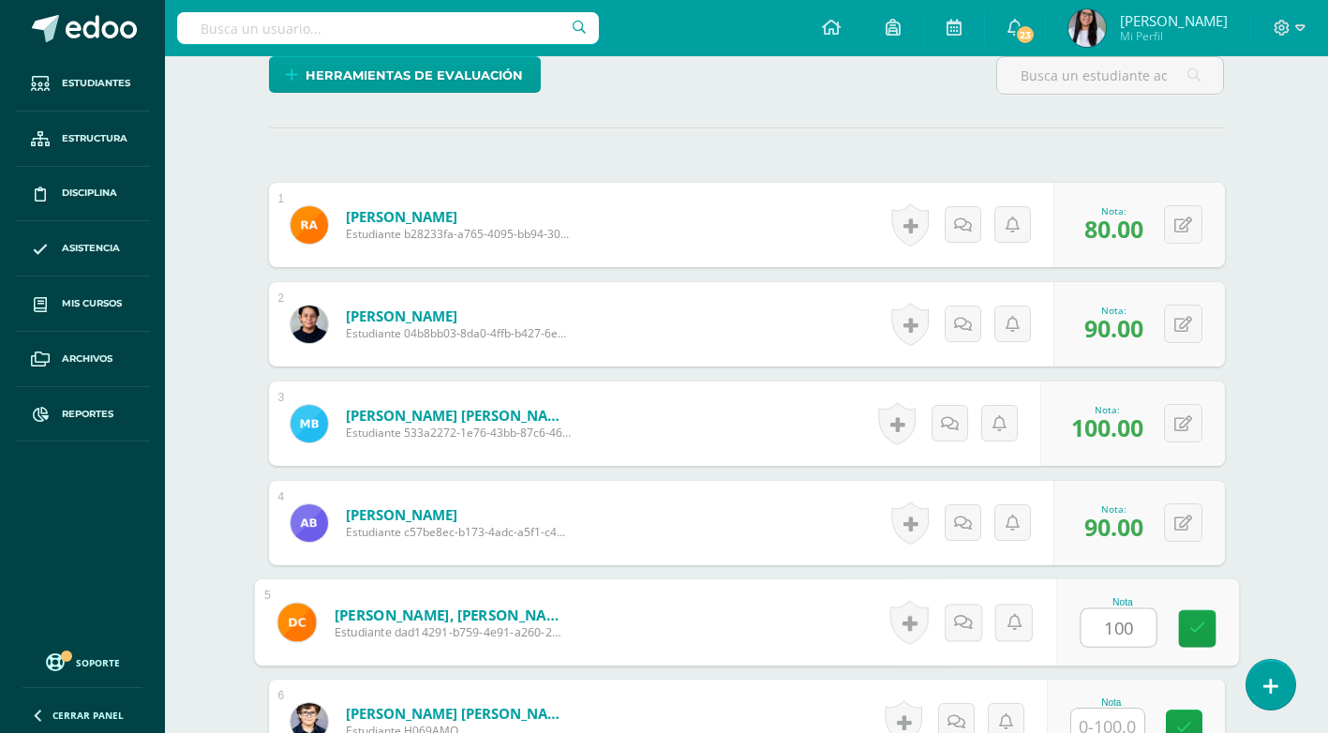
type input "100"
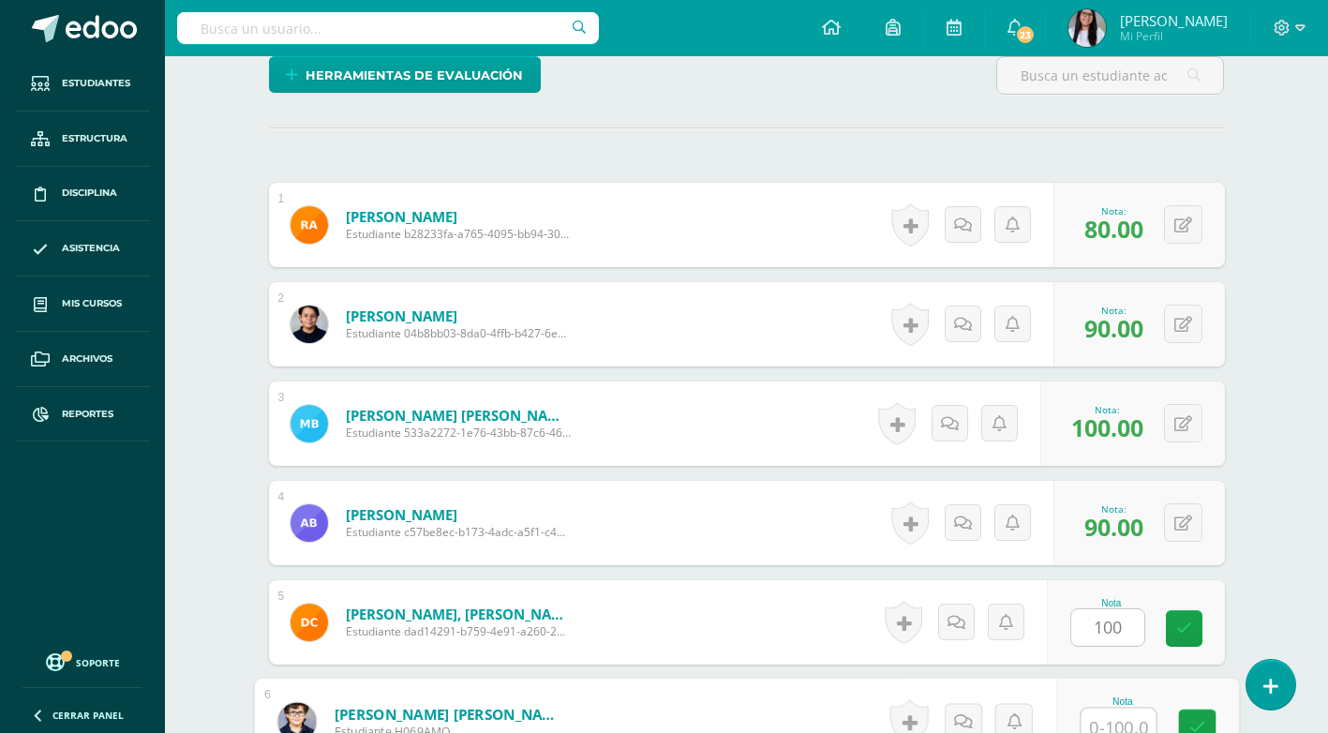
scroll to position [481, 0]
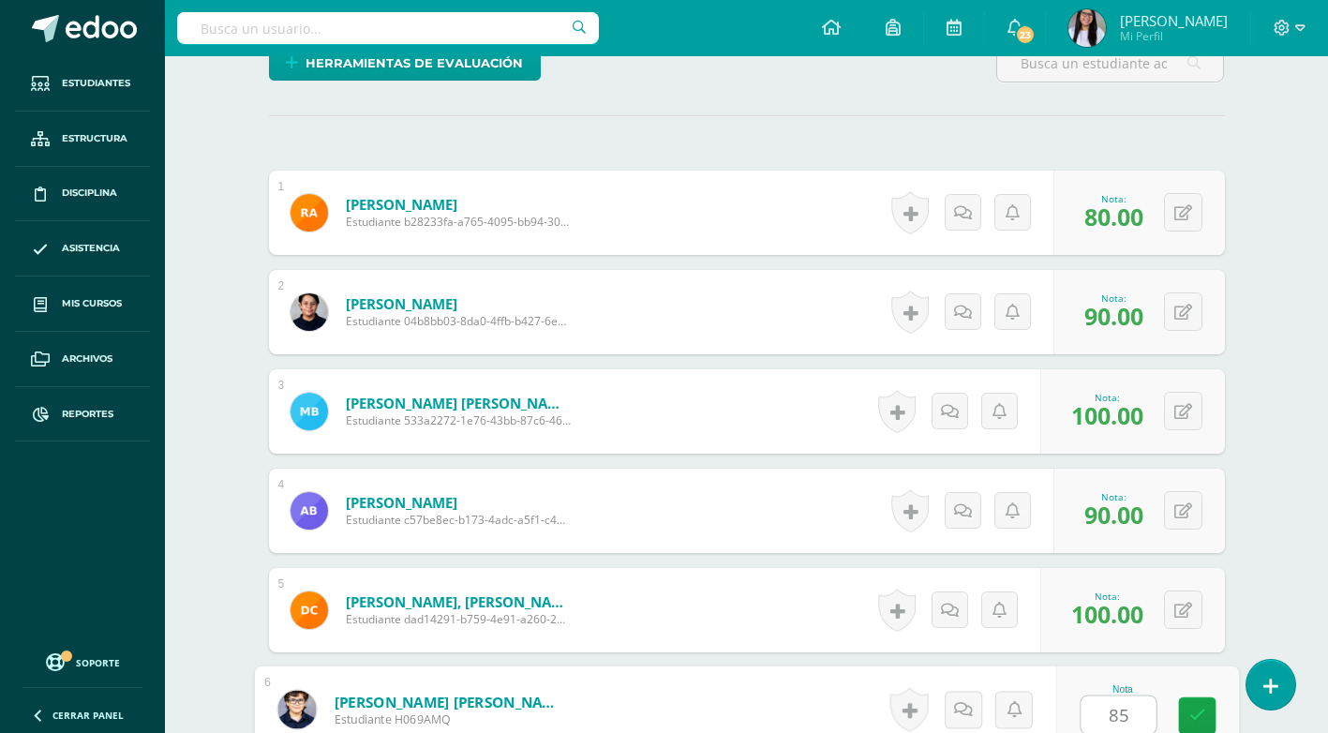
type input "85"
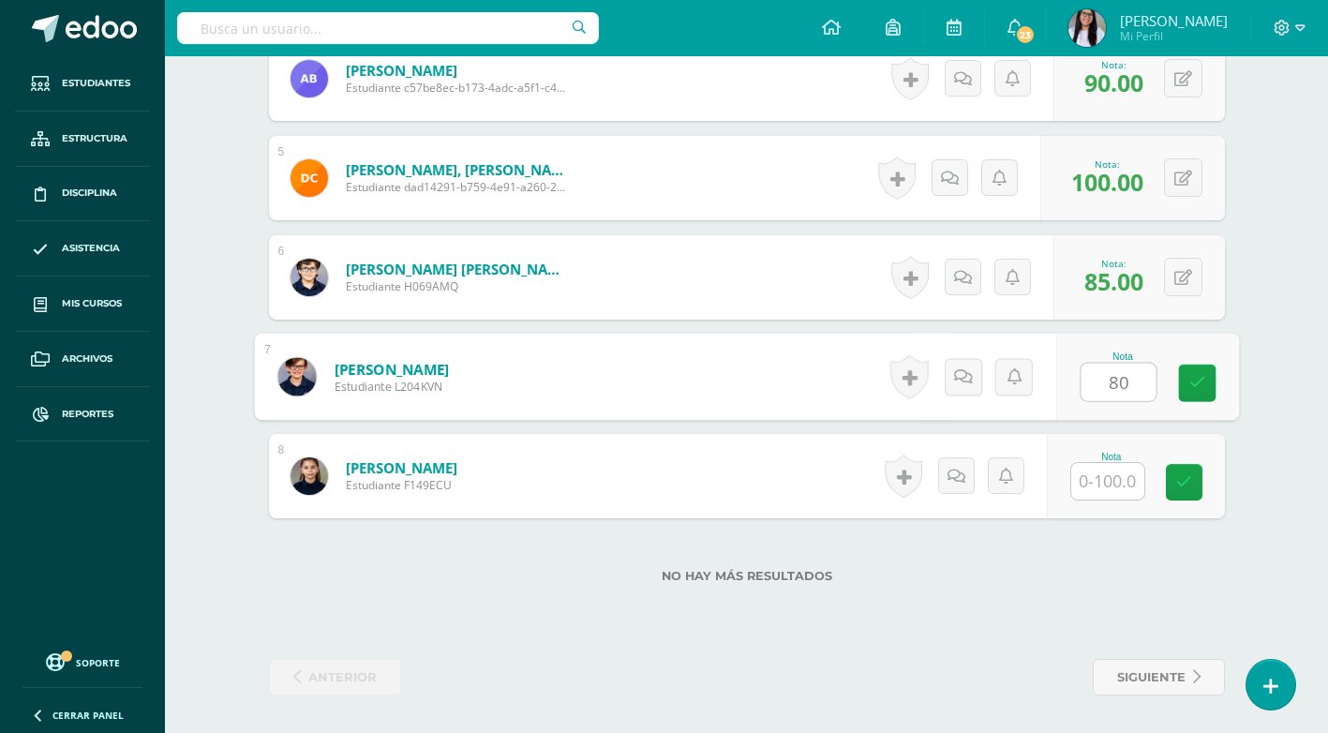
type input "80"
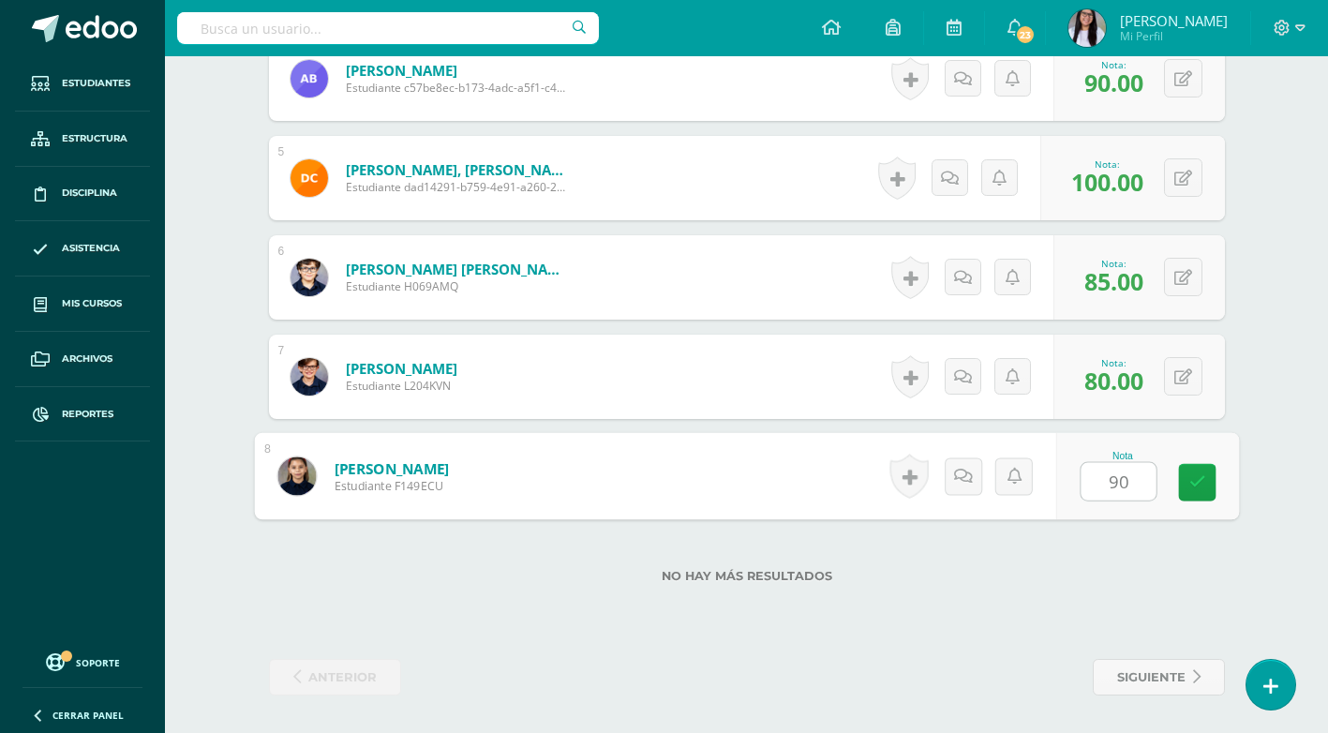
type input "90"
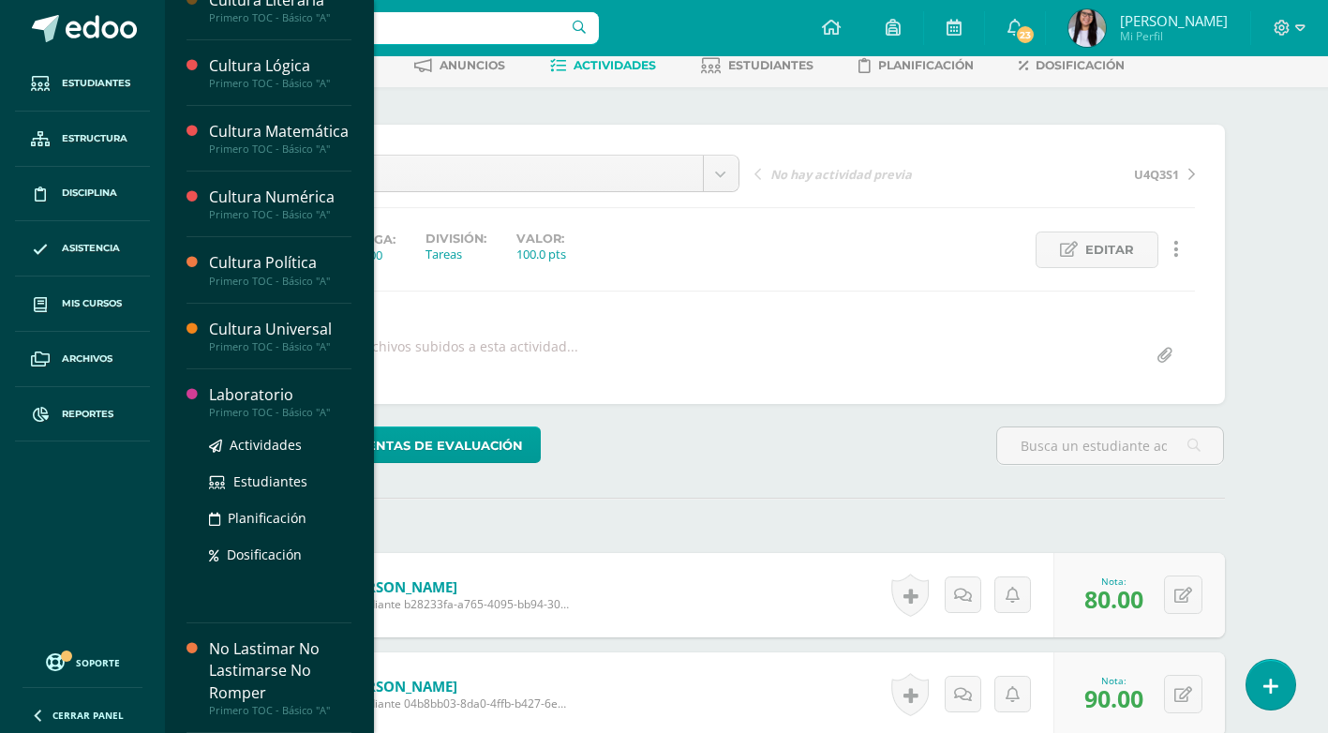
scroll to position [187, 0]
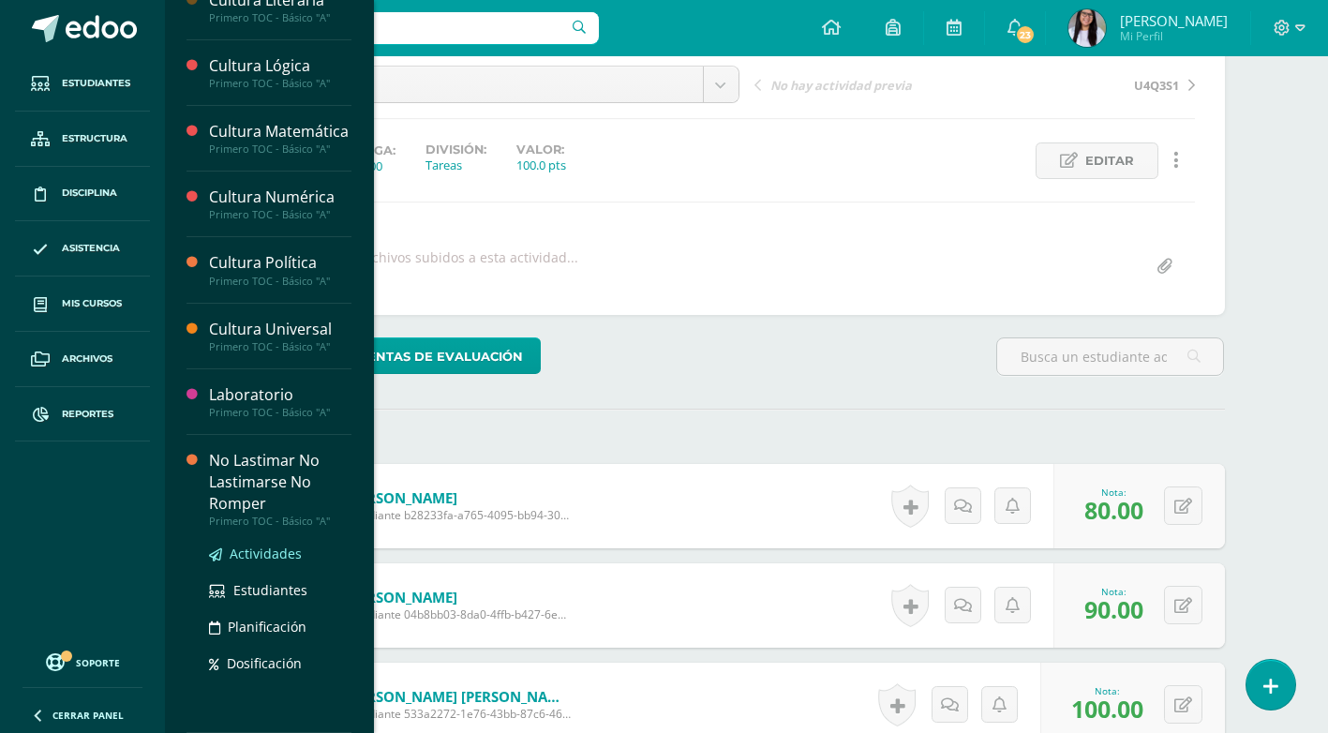
click at [260, 556] on span "Actividades" at bounding box center [266, 554] width 72 height 18
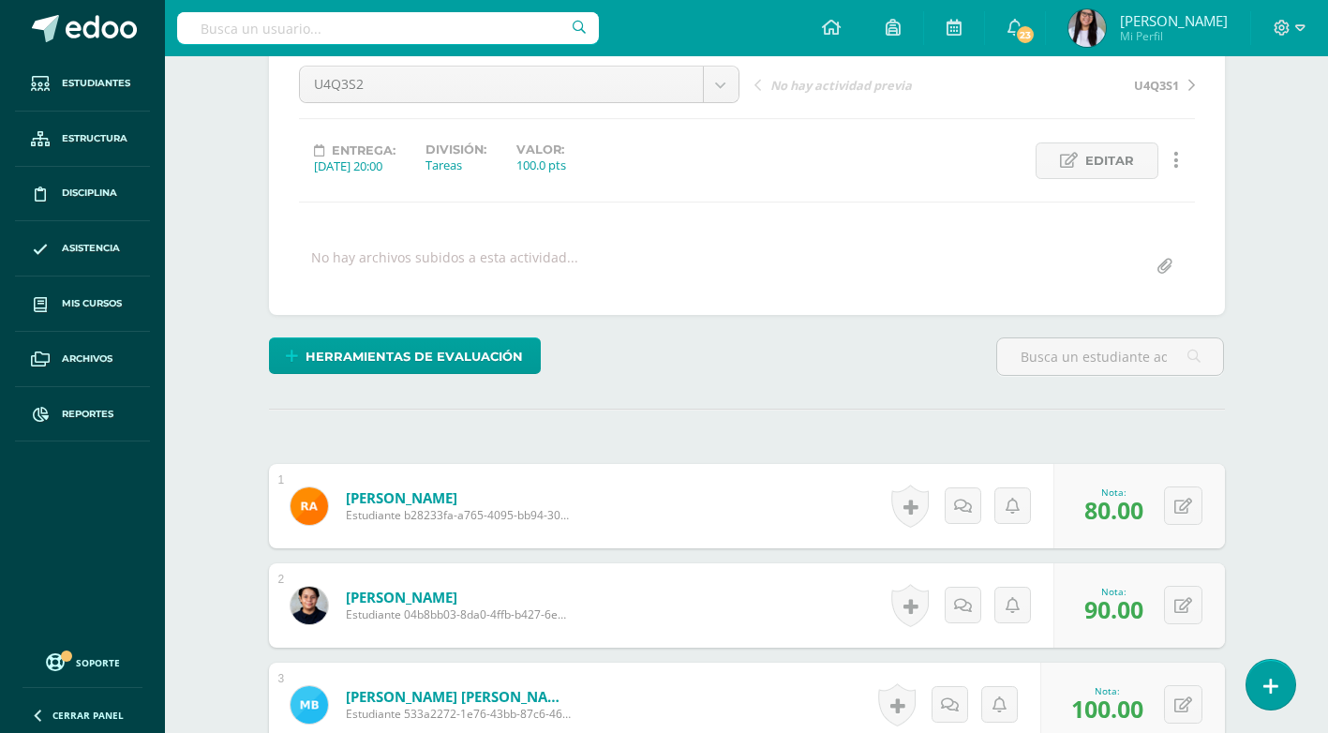
scroll to position [405, 0]
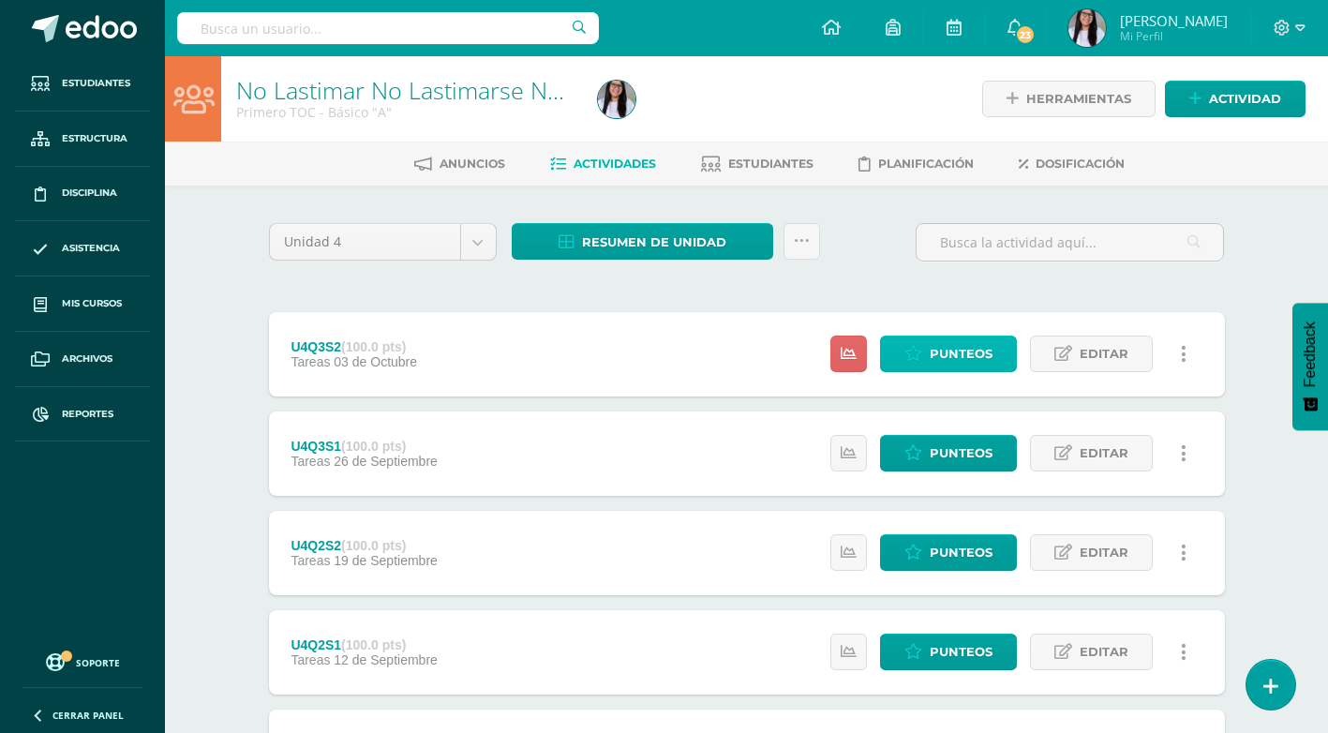
click at [966, 359] on span "Punteos" at bounding box center [961, 354] width 63 height 35
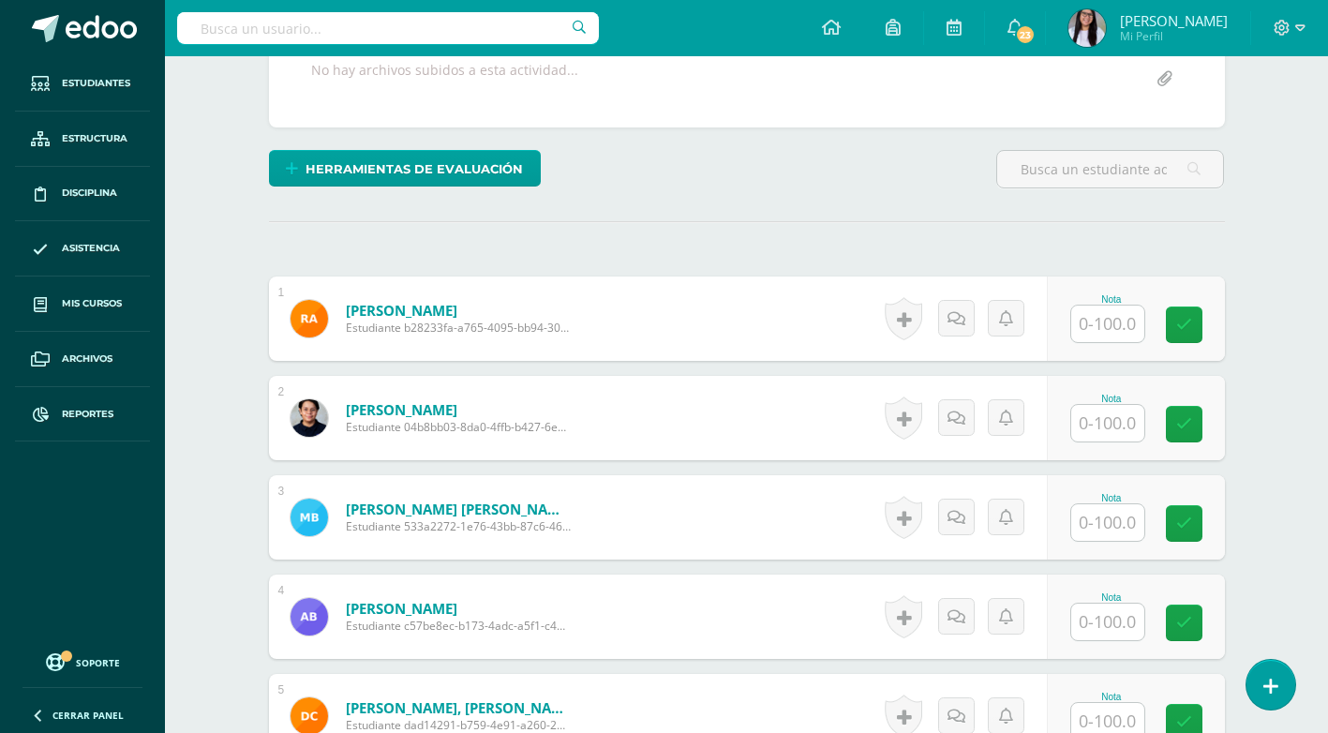
scroll to position [376, 0]
click at [1088, 324] on input "text" at bounding box center [1107, 323] width 73 height 37
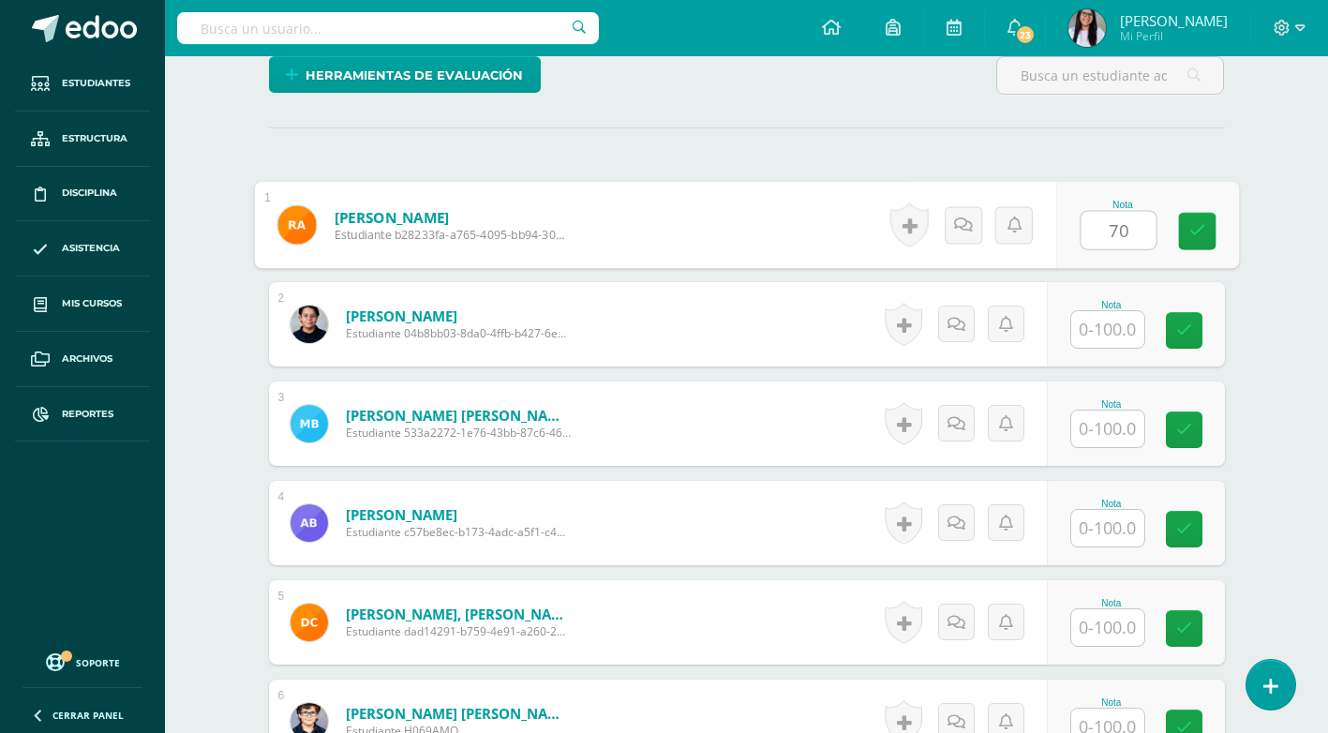
type input "70"
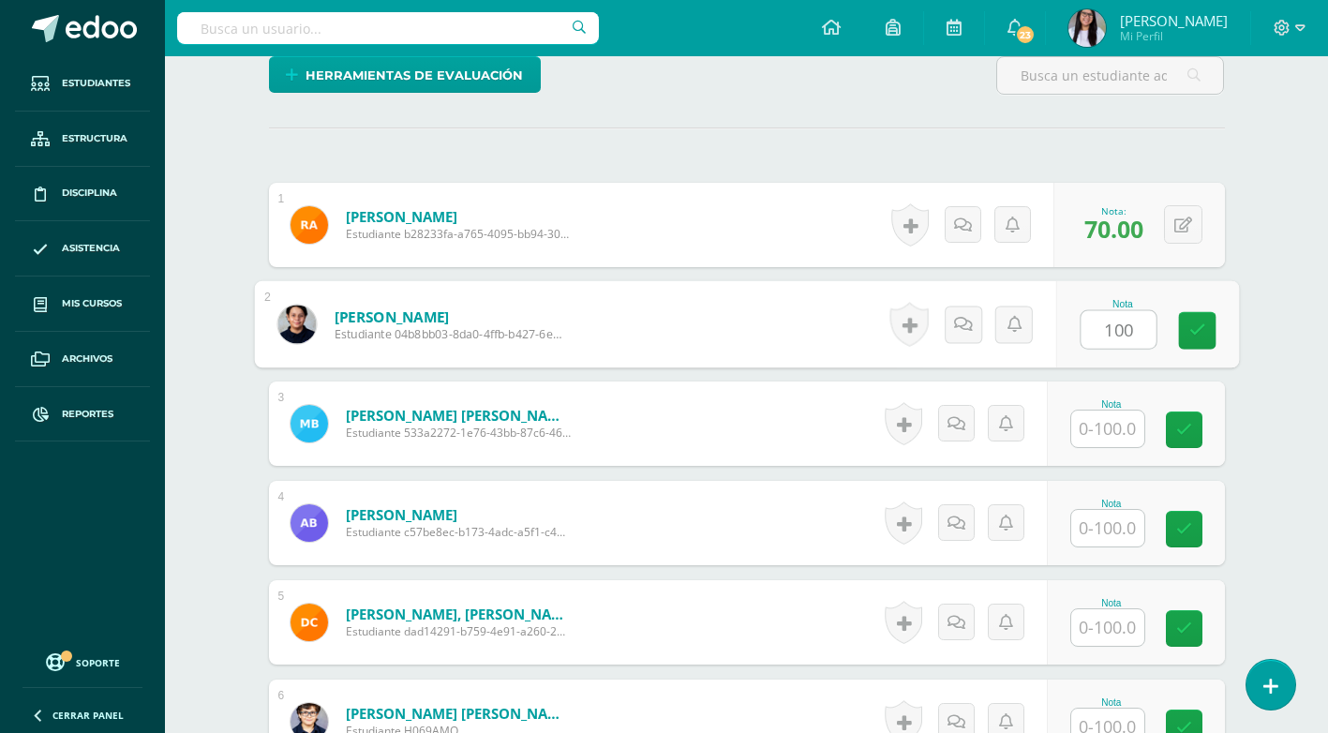
type input "100"
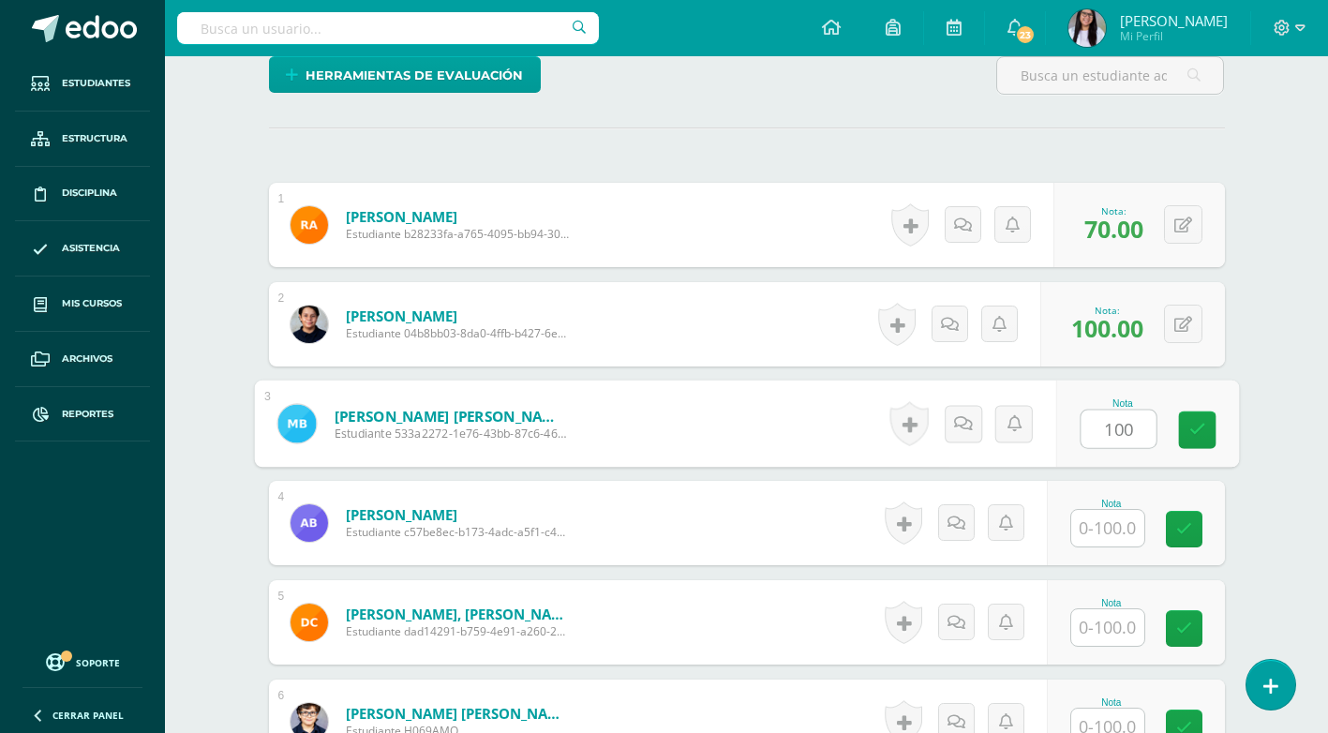
type input "100"
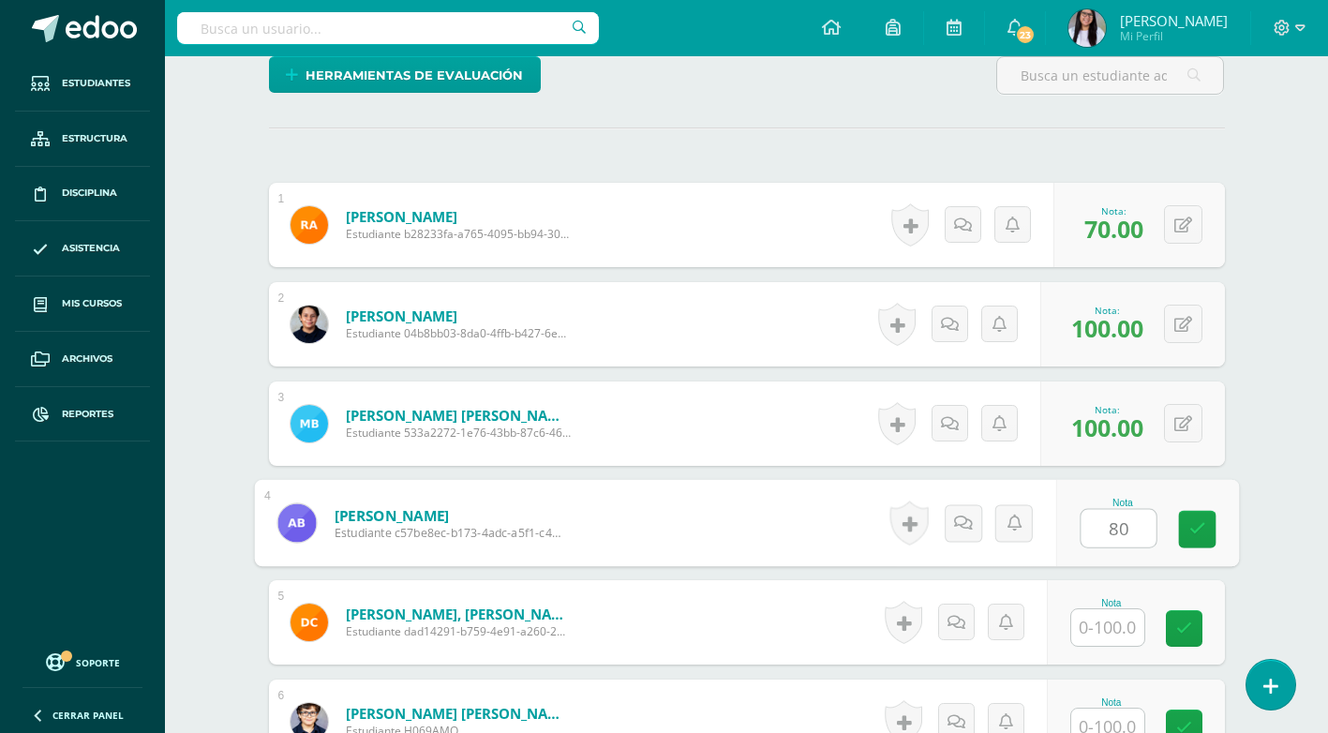
type input "80"
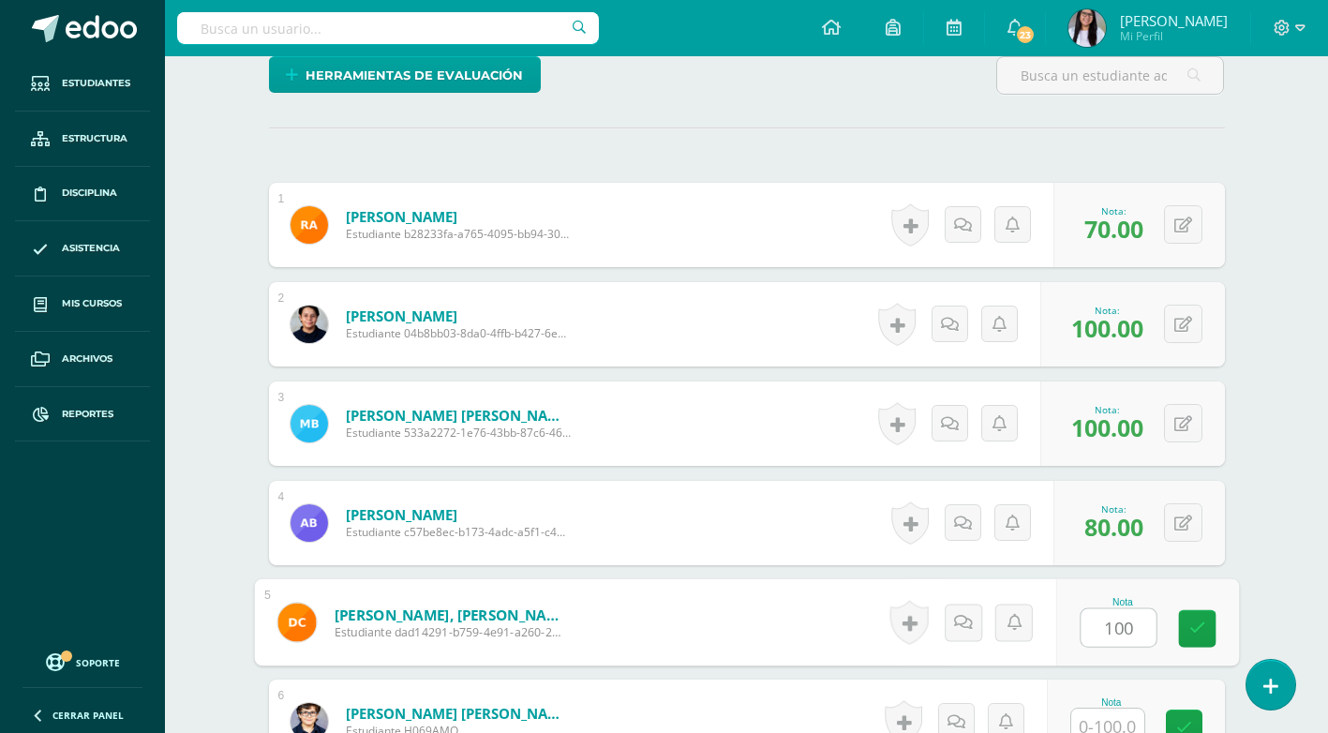
type input "100"
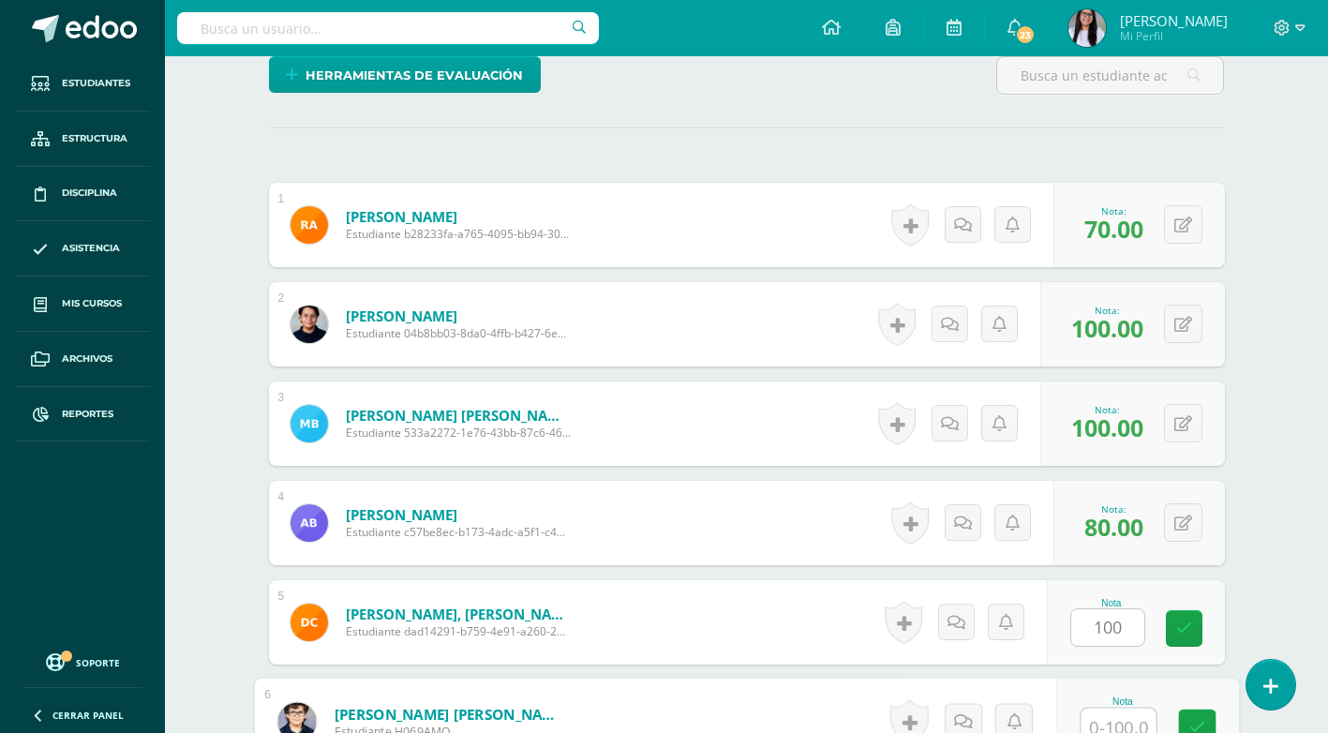
scroll to position [481, 0]
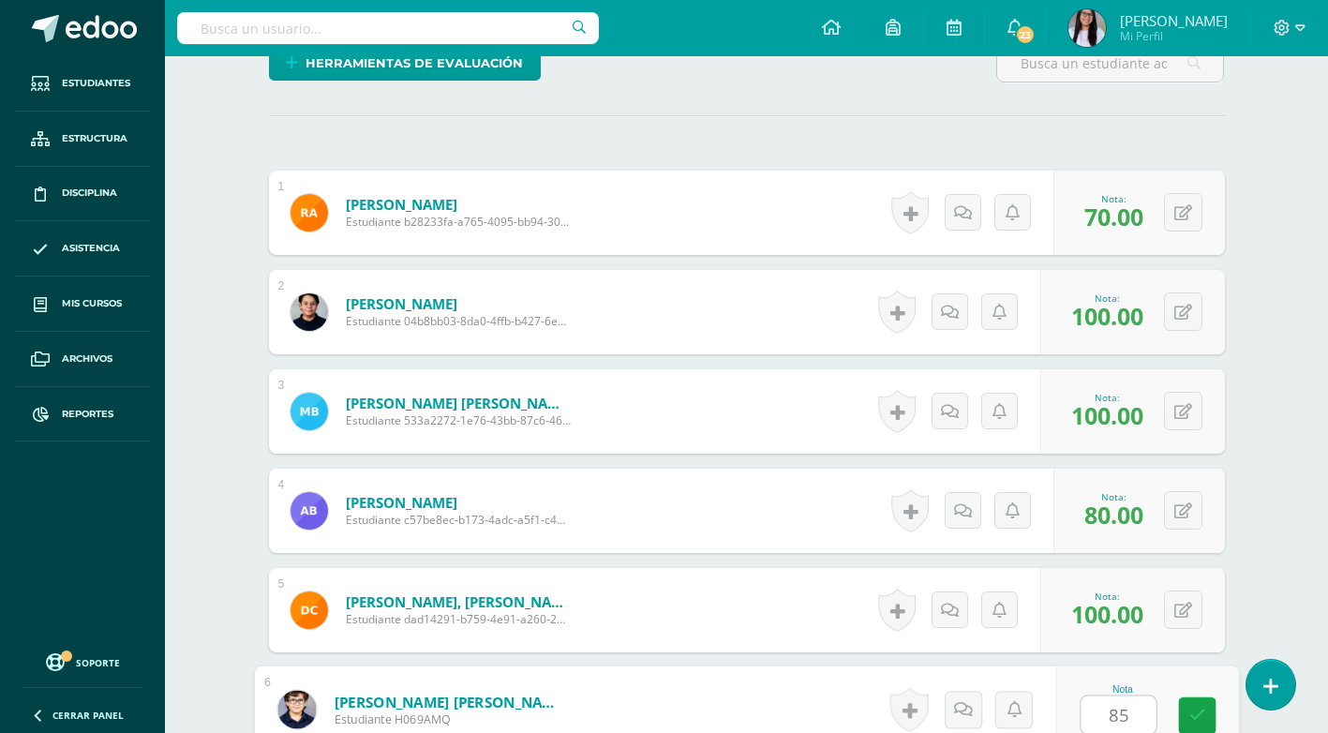
type input "85"
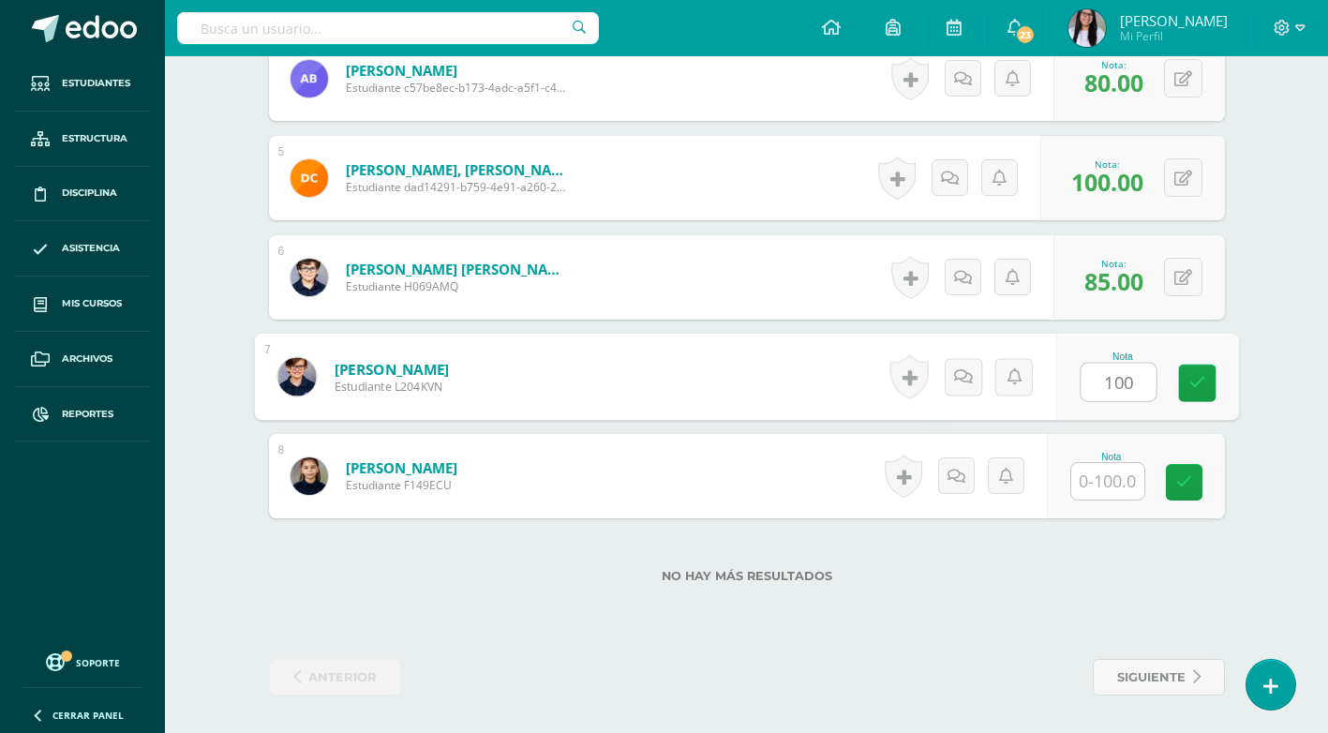
type input "100"
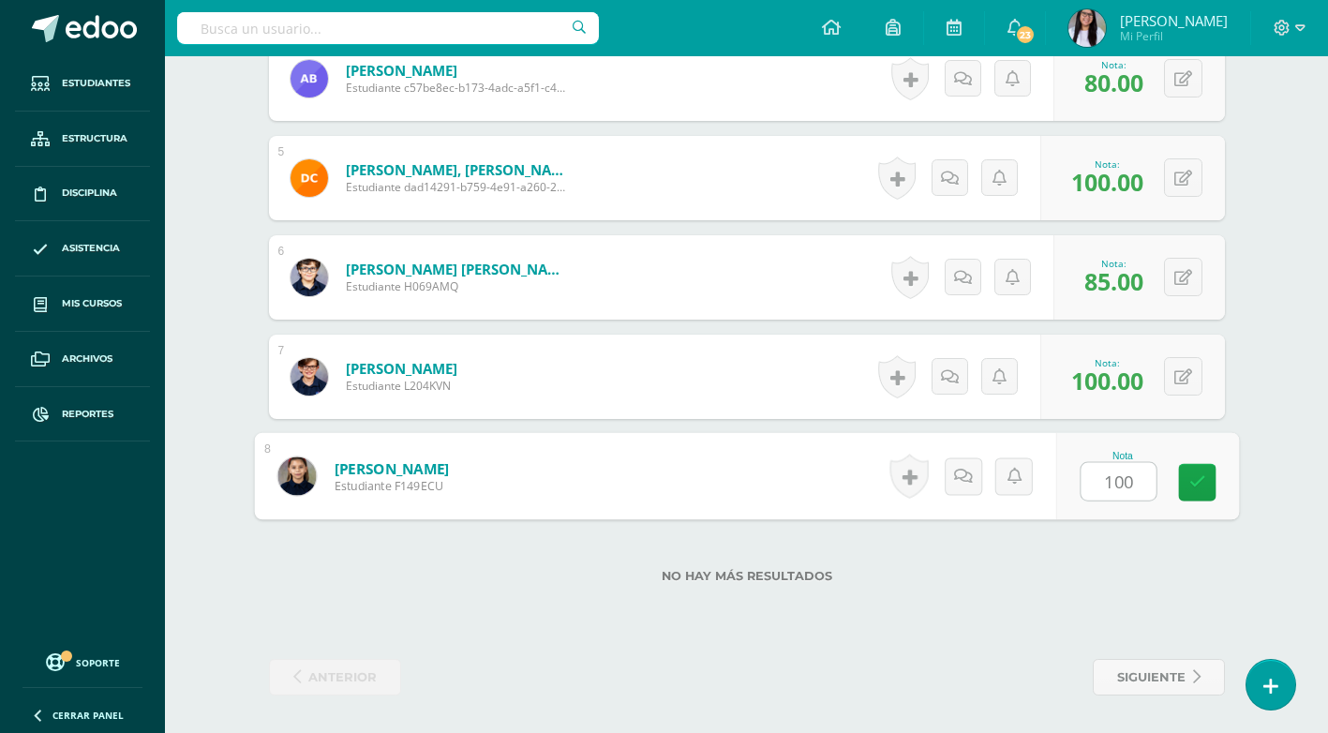
type input "100"
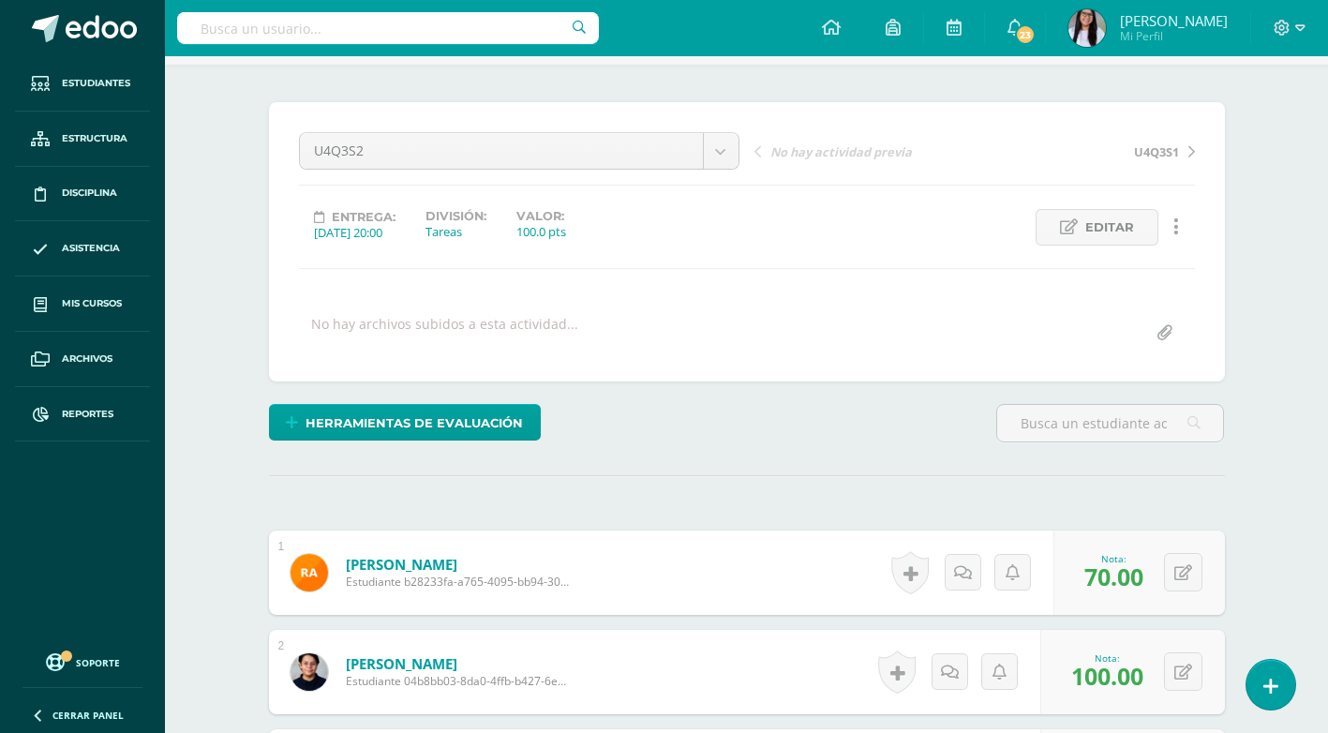
scroll to position [0, 0]
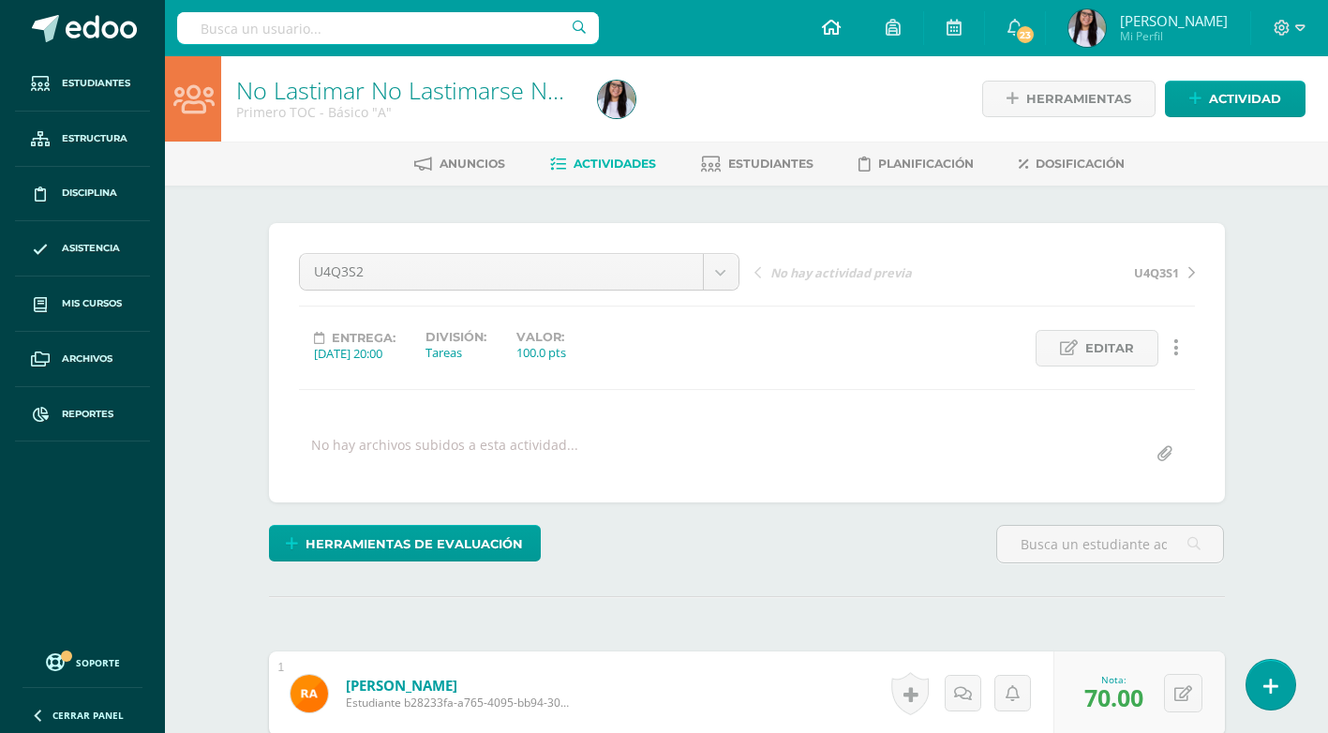
click at [841, 36] on span at bounding box center [831, 28] width 19 height 21
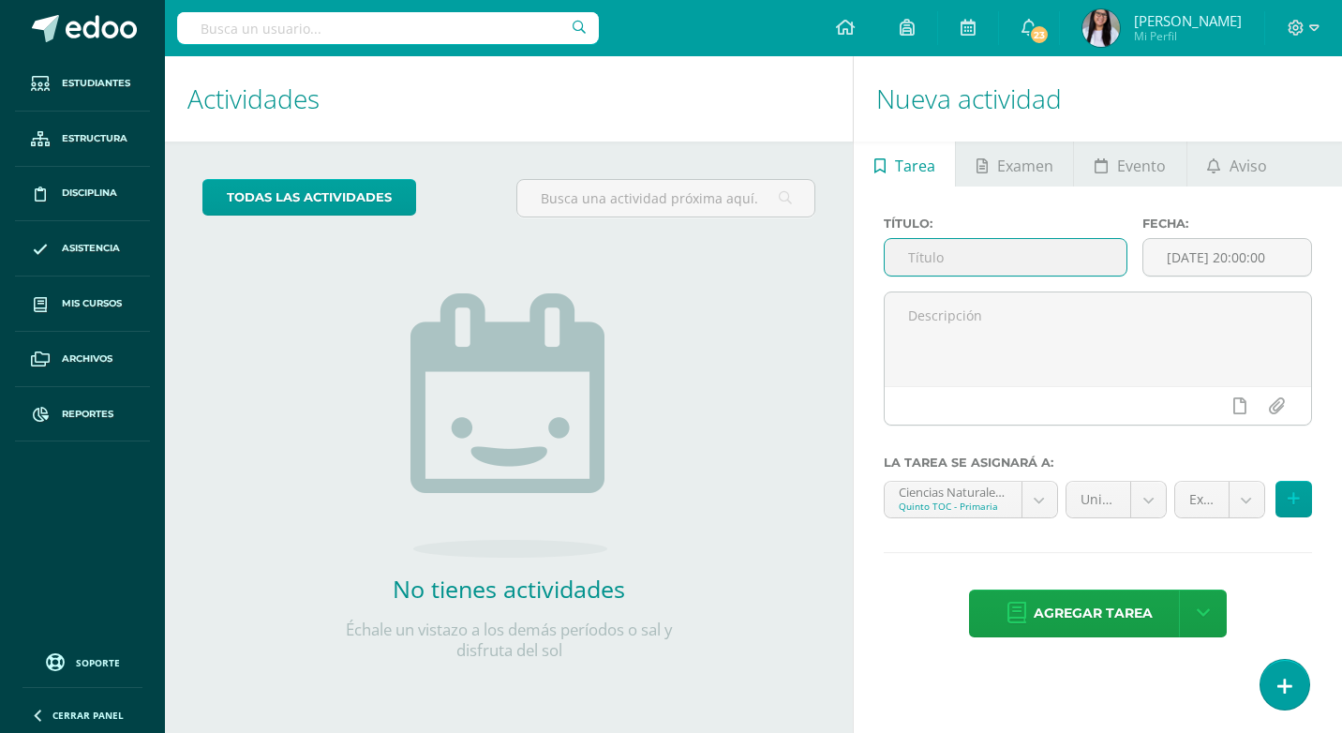
click at [929, 250] on input "text" at bounding box center [1006, 257] width 242 height 37
type input "U4Q4S1"
click at [1200, 253] on input "[DATE] 20:00:00" at bounding box center [1228, 257] width 168 height 37
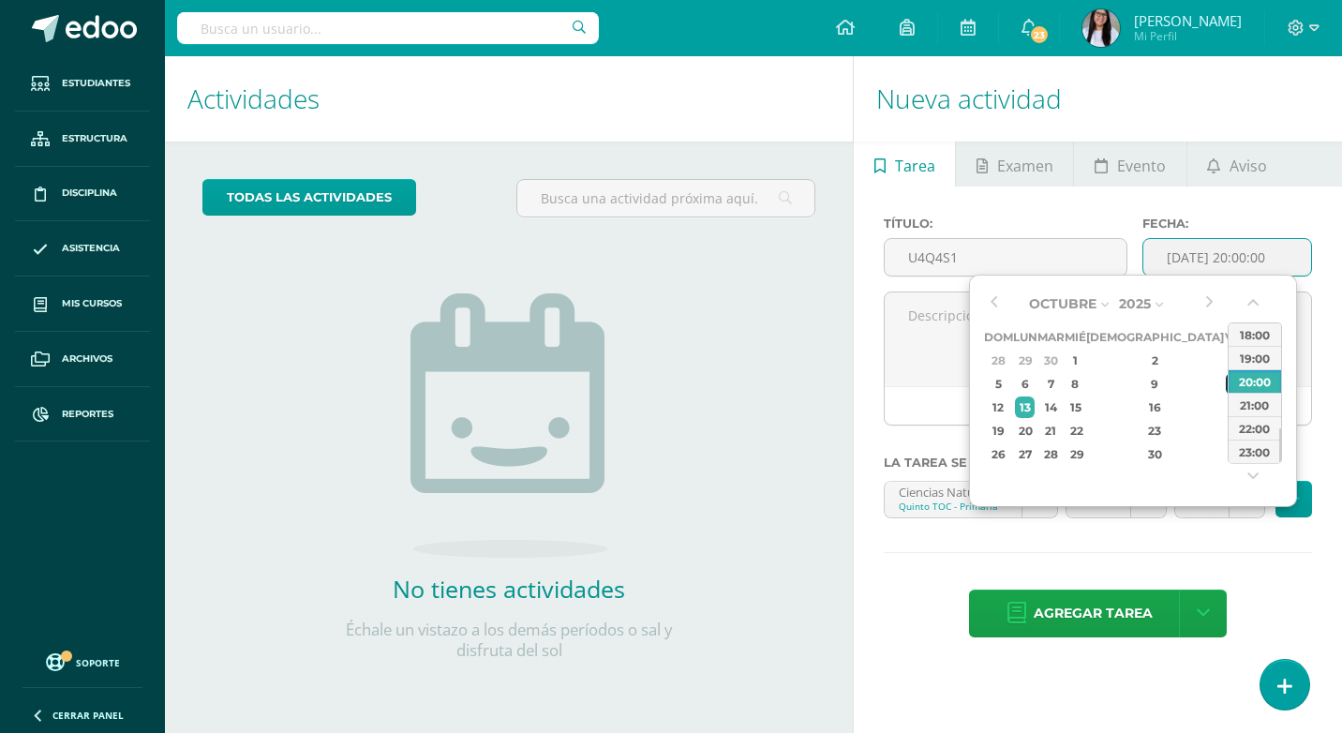
click at [1226, 381] on div "10" at bounding box center [1234, 384] width 17 height 22
type input "2025-10-10 20:00"
click at [749, 328] on div "todas las Actividades No tienes actividades Échale un vistazo a los demás perío…" at bounding box center [509, 431] width 688 height 579
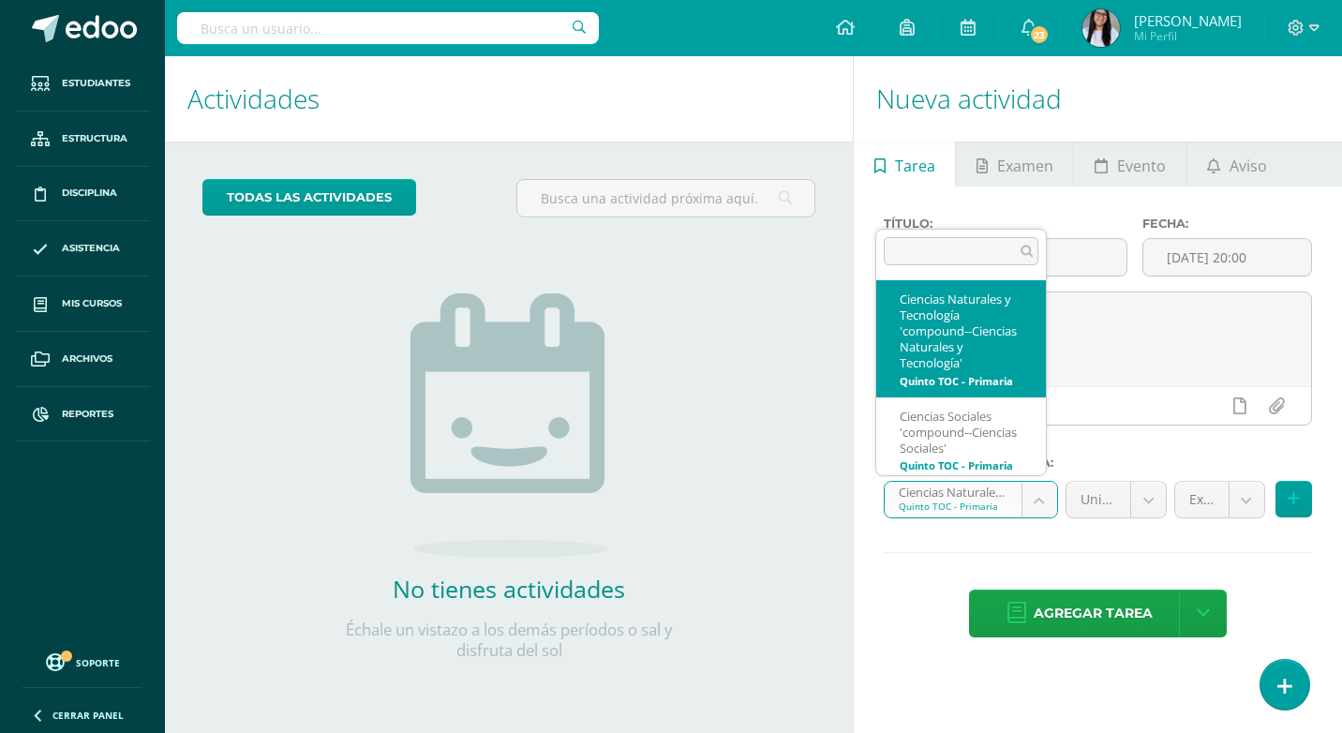
click at [1037, 501] on body "Estudiantes Estructura Disciplina Asistencia Mis cursos Archivos Reportes Sopor…" at bounding box center [671, 366] width 1342 height 733
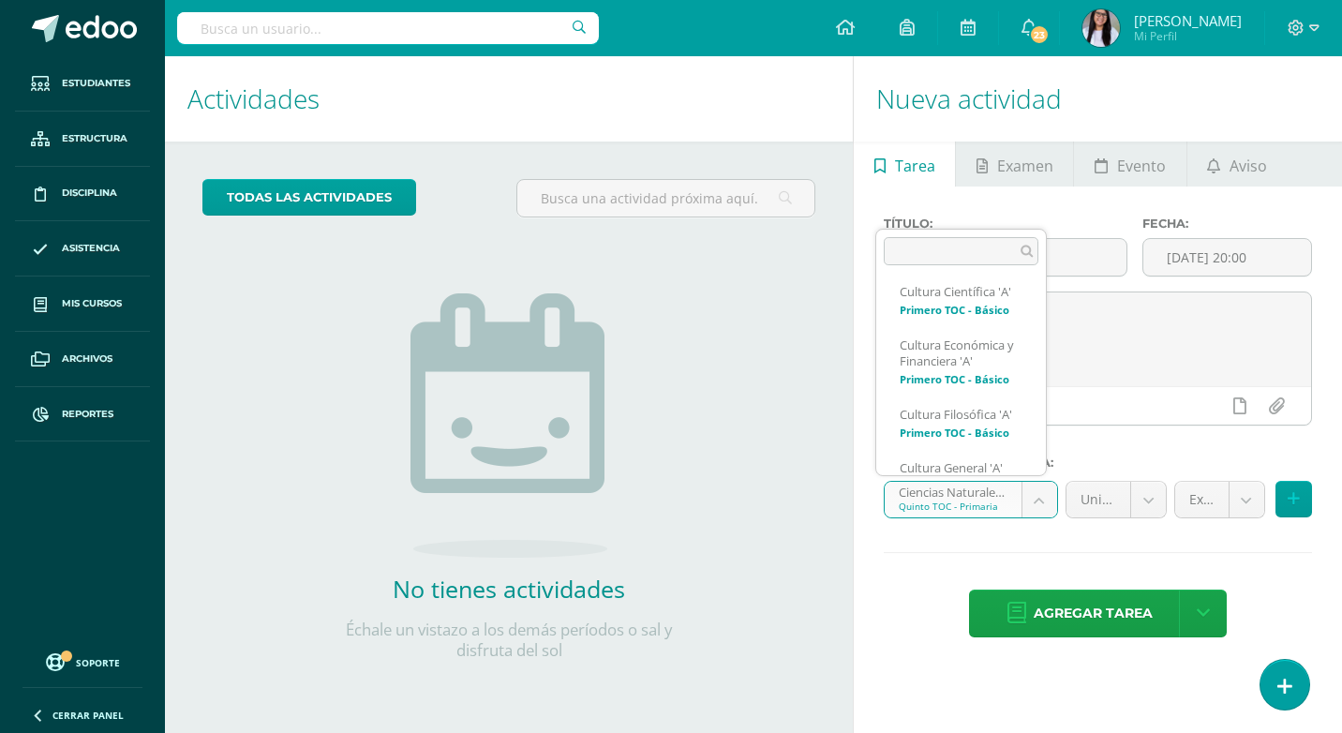
scroll to position [1059, 0]
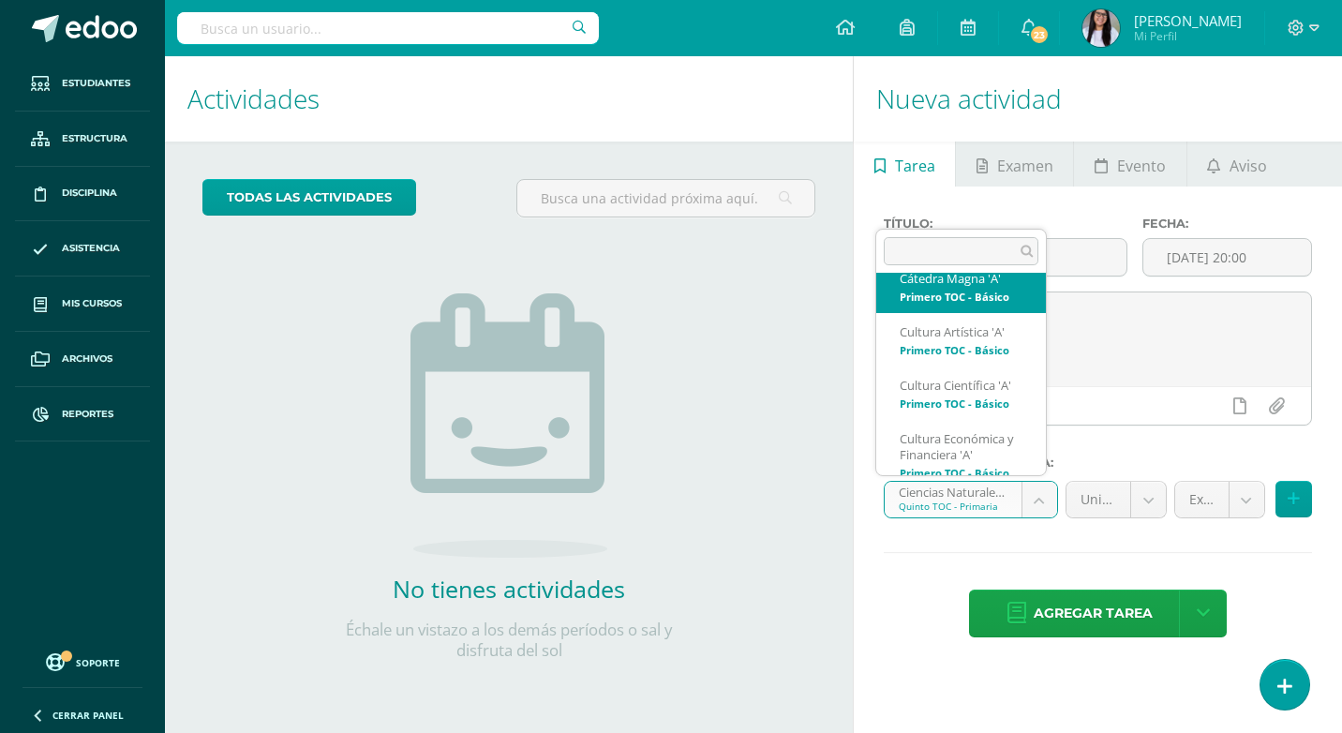
select select "140756"
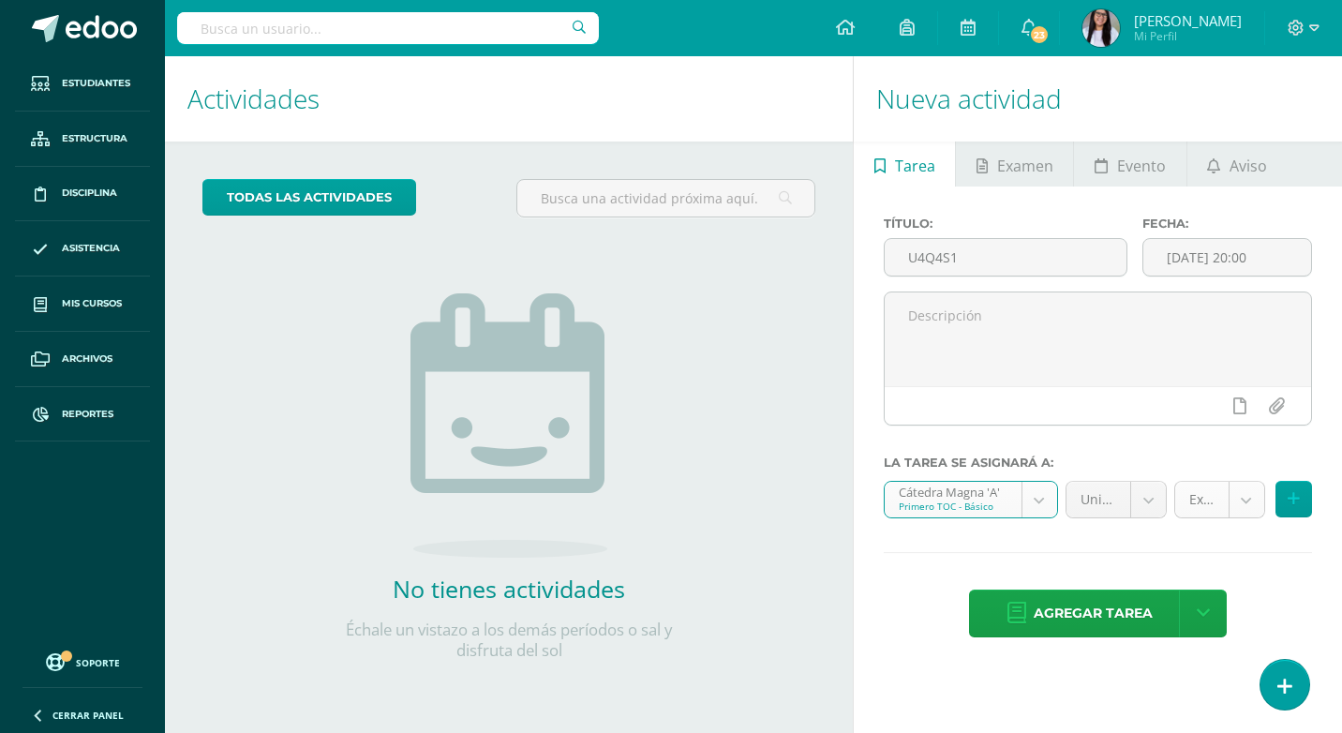
click at [1229, 497] on body "Estudiantes Estructura Disciplina Asistencia Mis cursos Archivos Reportes Sopor…" at bounding box center [671, 366] width 1342 height 733
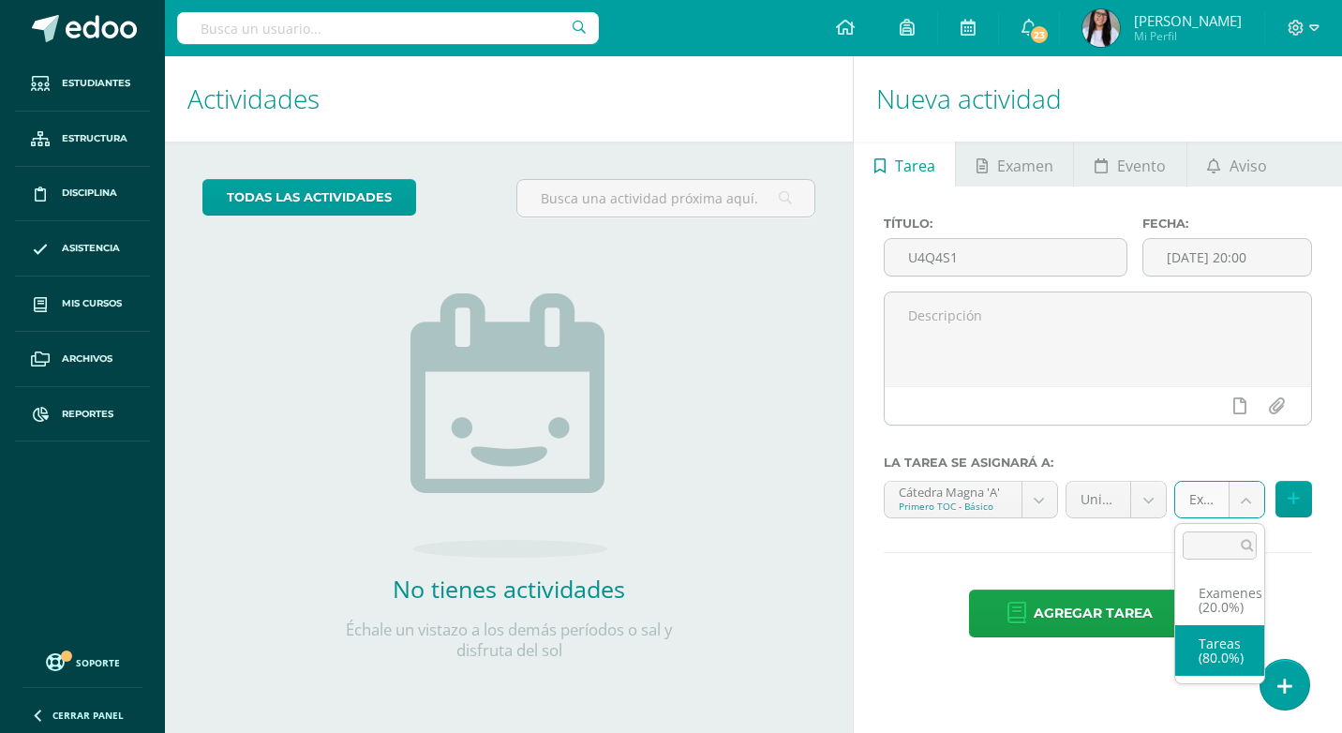
select select "140768"
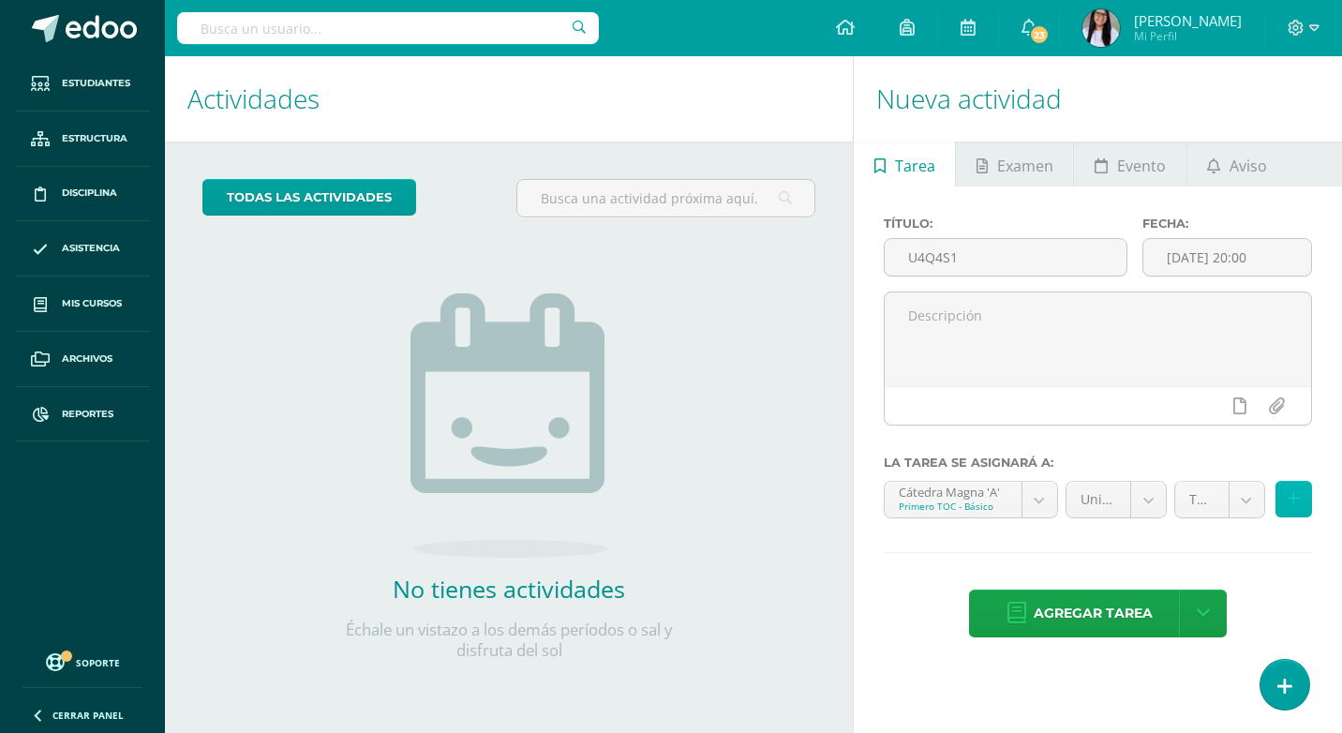
click at [1297, 502] on icon at bounding box center [1294, 499] width 12 height 16
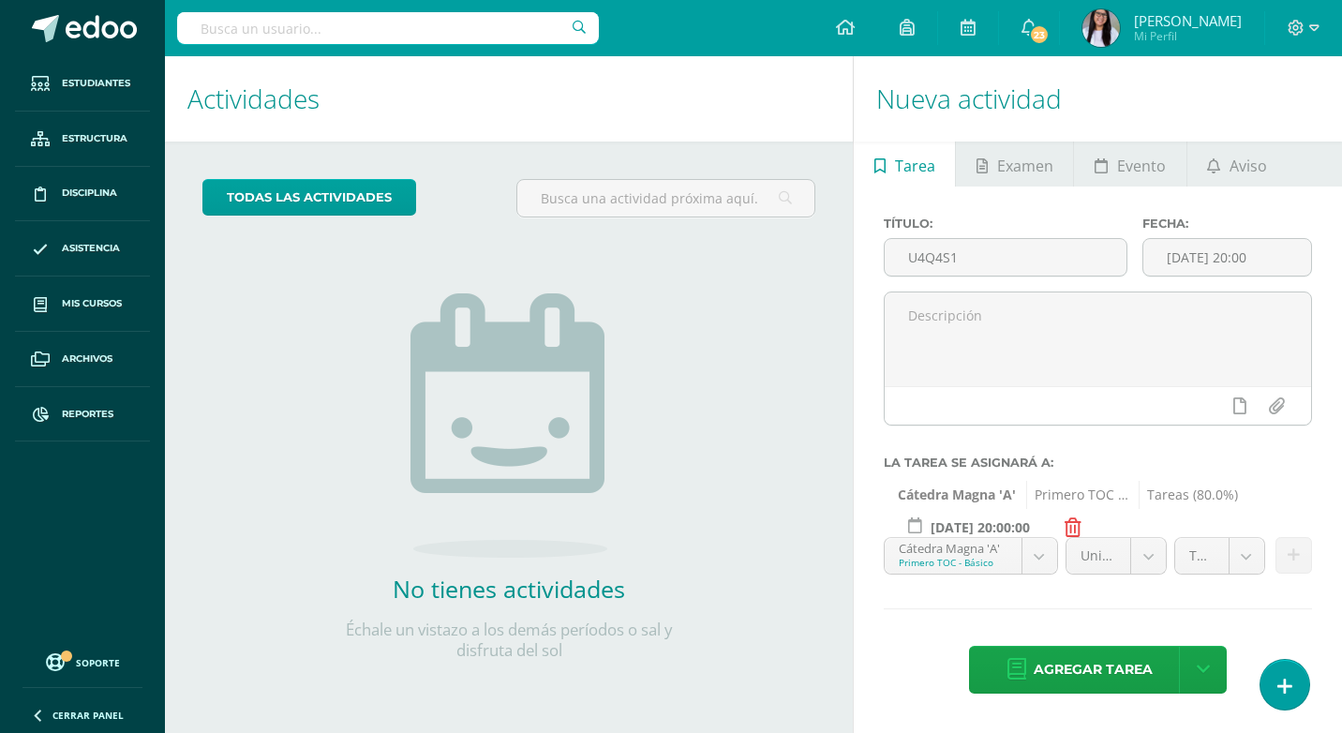
click at [717, 391] on div "todas las Actividades No tienes actividades Échale un vistazo a los demás perío…" at bounding box center [509, 431] width 688 height 579
click at [1194, 658] on link at bounding box center [1203, 670] width 48 height 48
click at [700, 651] on div "todas las Actividades No tienes actividades Échale un vistazo a los demás perío…" at bounding box center [509, 431] width 688 height 579
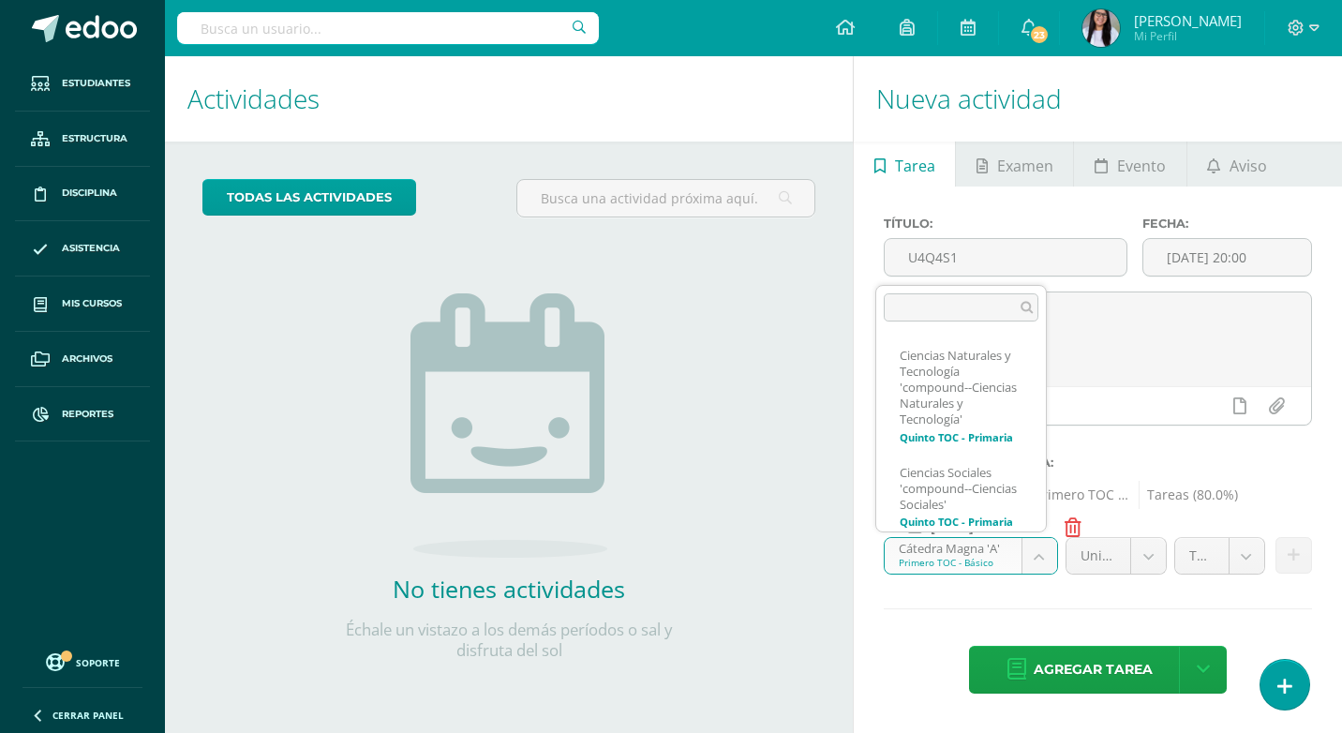
click at [1039, 554] on body "Estudiantes Estructura Disciplina Asistencia Mis cursos Archivos Reportes Sopor…" at bounding box center [671, 366] width 1342 height 733
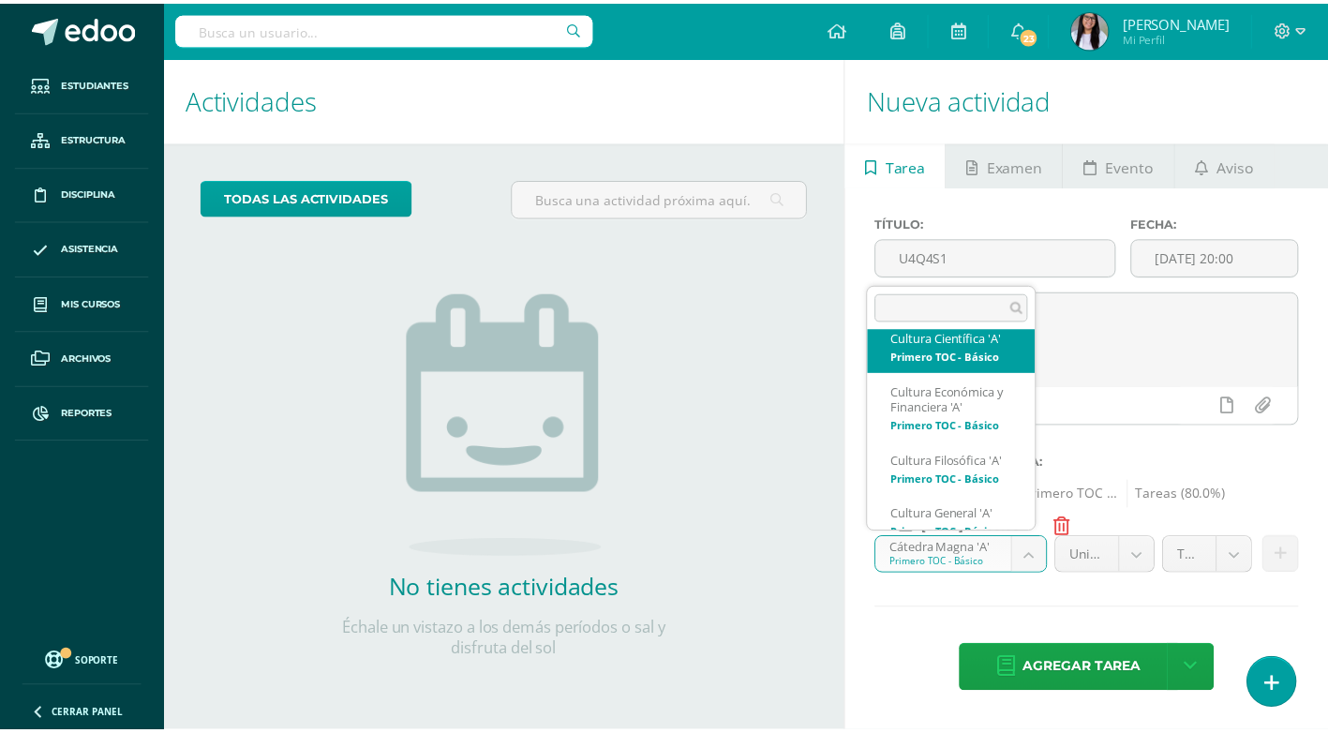
scroll to position [1173, 0]
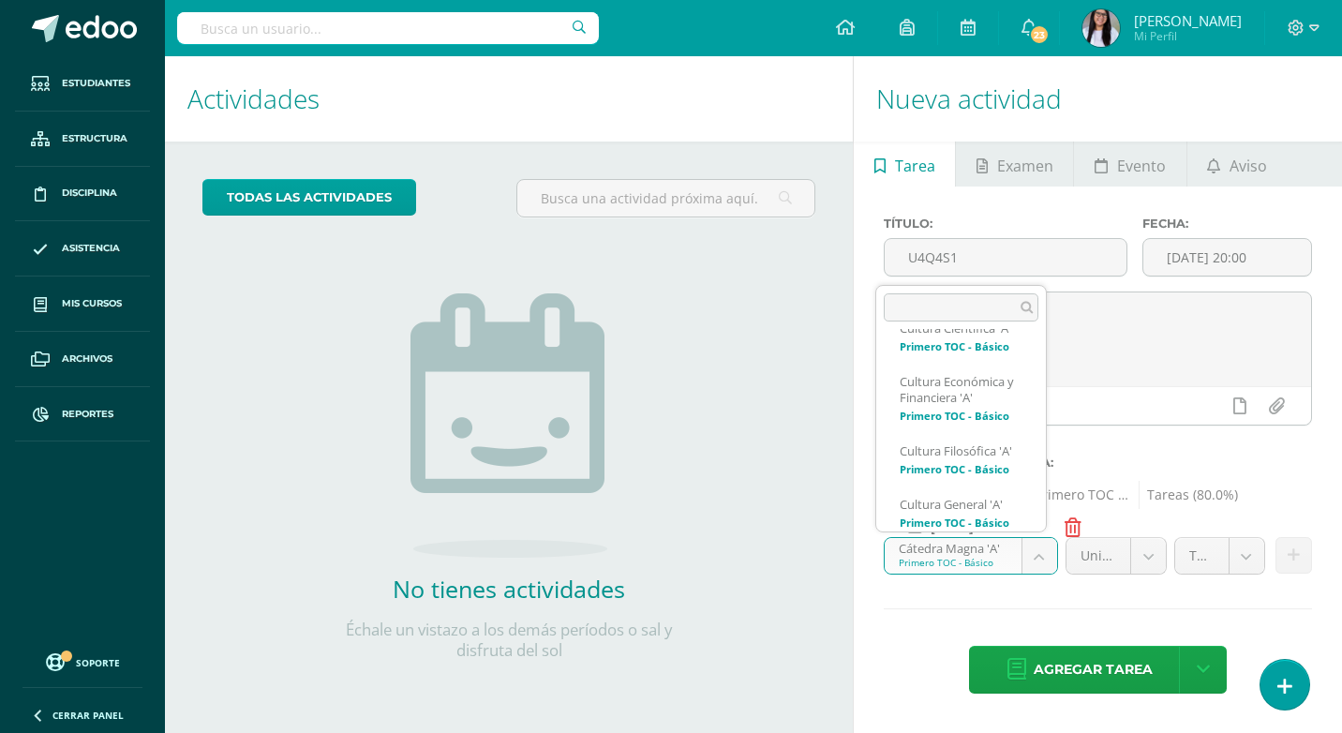
select select "140717"
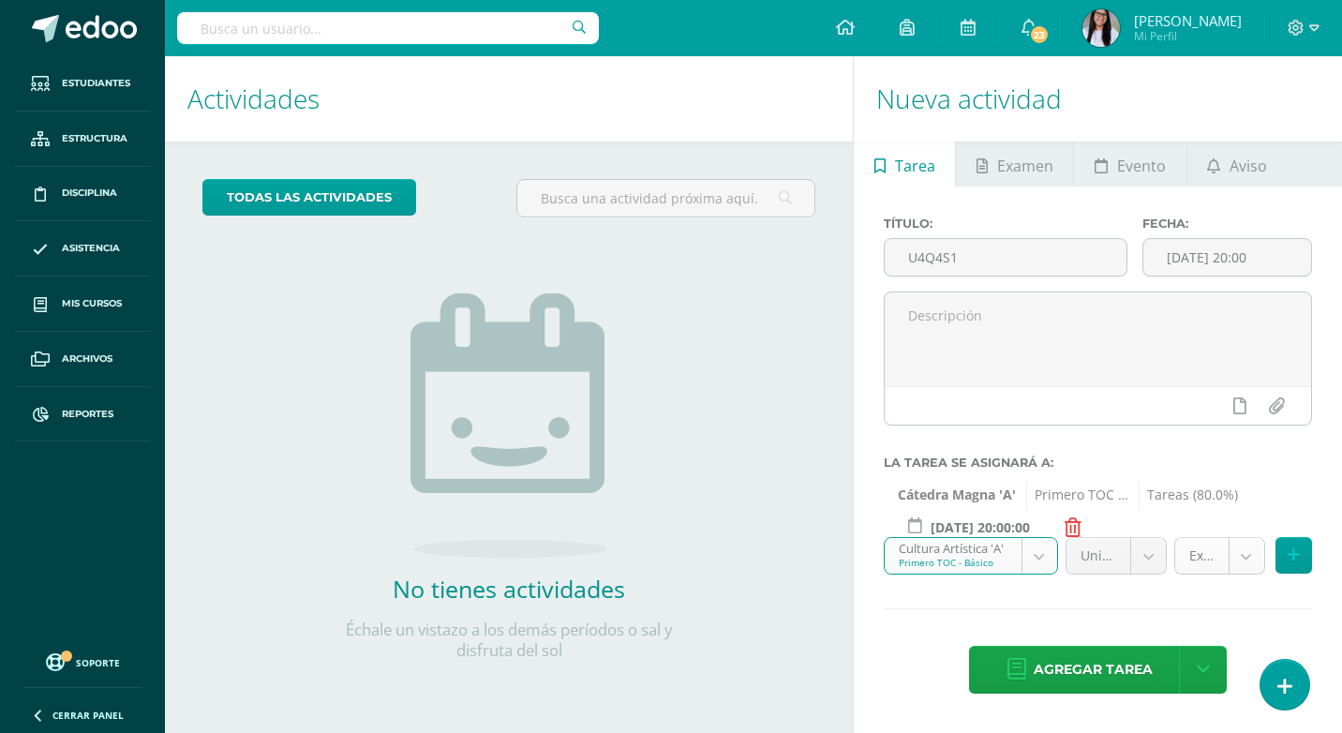
click at [1259, 560] on body "Estudiantes Estructura Disciplina Asistencia Mis cursos Archivos Reportes Sopor…" at bounding box center [671, 366] width 1342 height 733
select select "140729"
click at [1290, 555] on icon at bounding box center [1294, 555] width 12 height 16
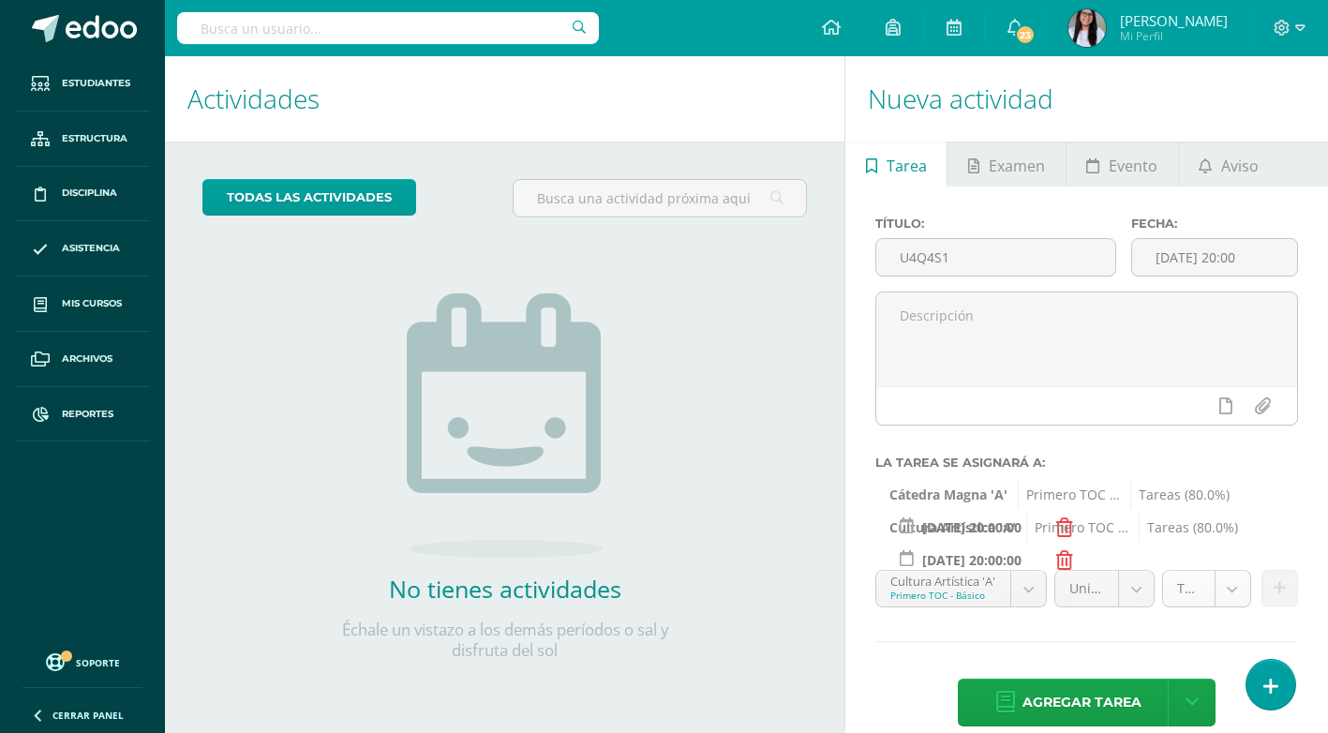
scroll to position [27, 0]
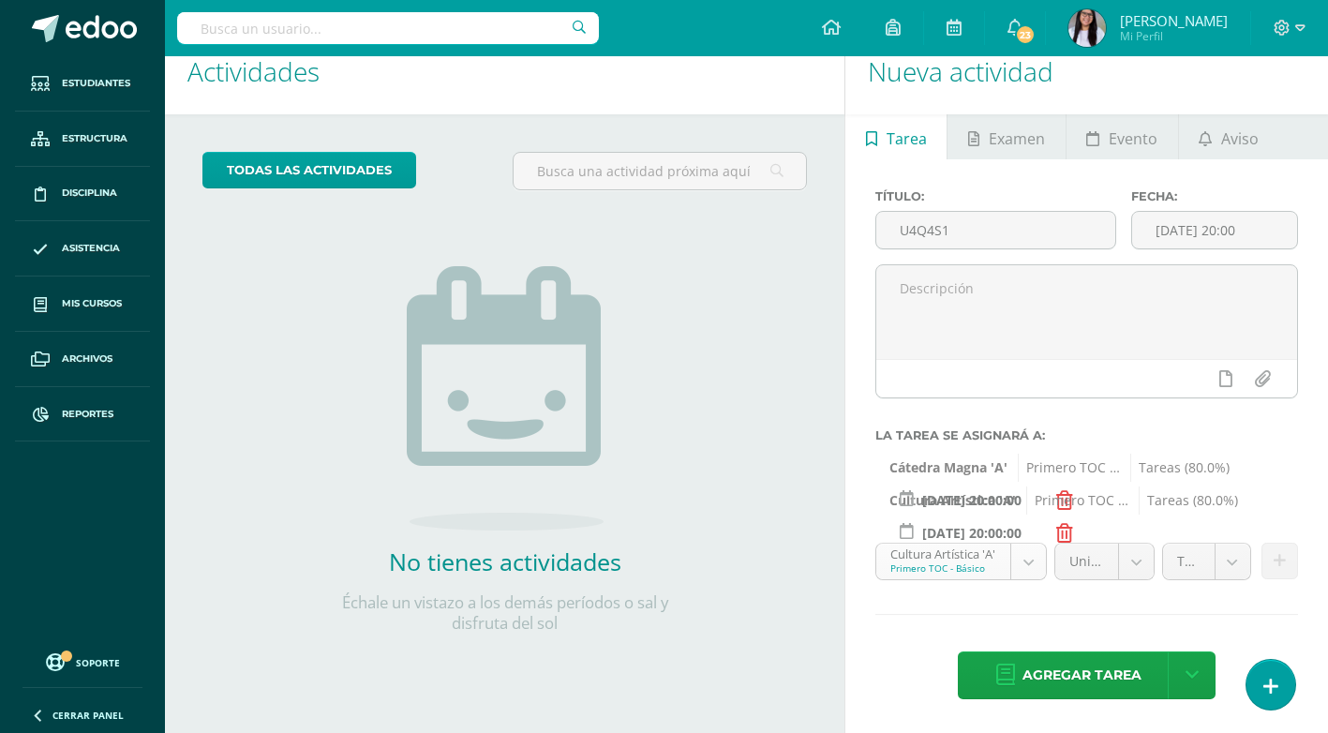
click at [1035, 564] on body "Estudiantes Estructura Disciplina Asistencia Mis cursos Archivos Reportes Sopor…" at bounding box center [664, 339] width 1328 height 733
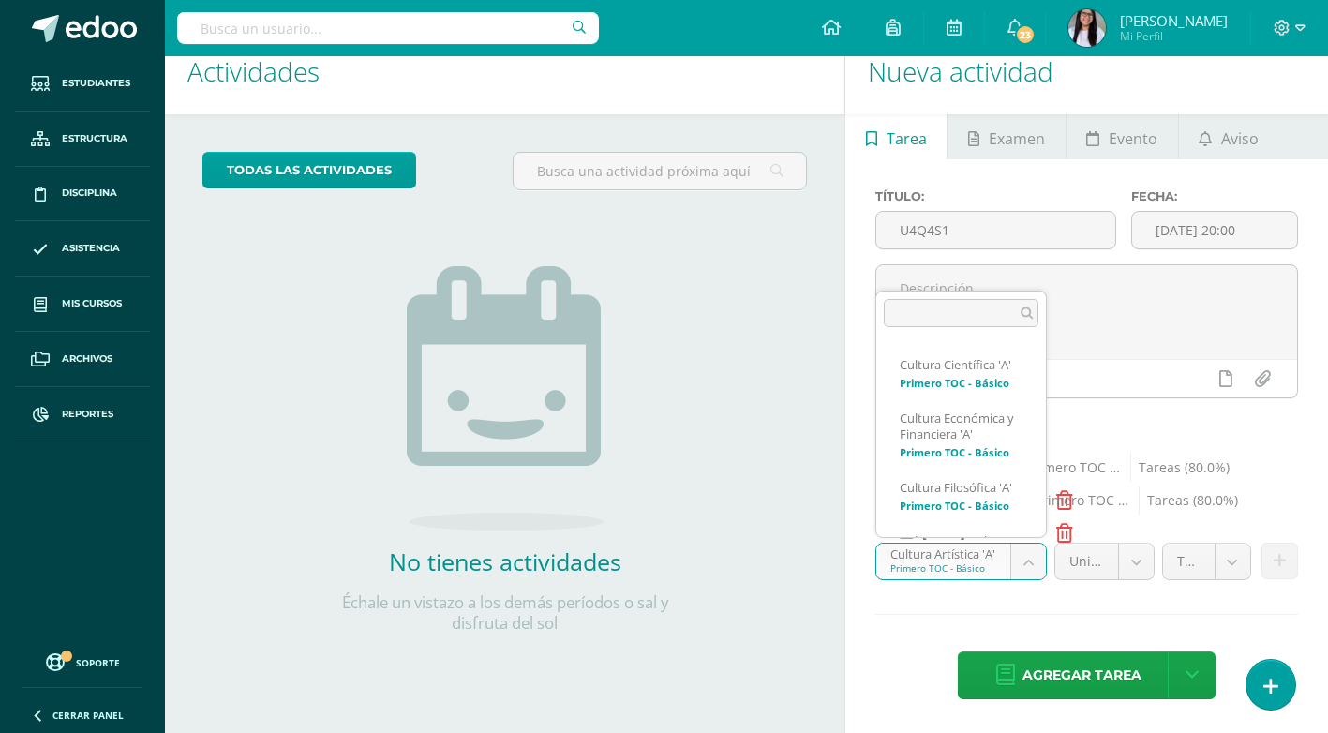
scroll to position [1178, 0]
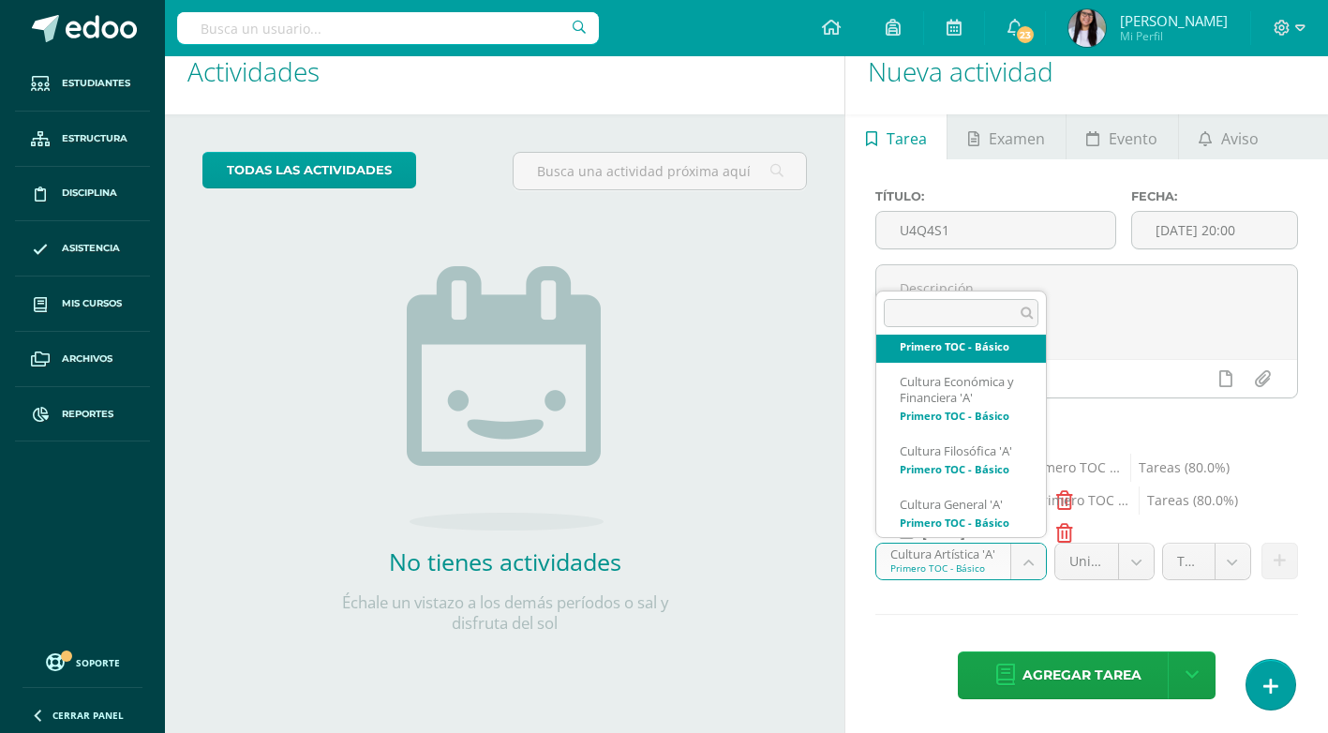
select select "140769"
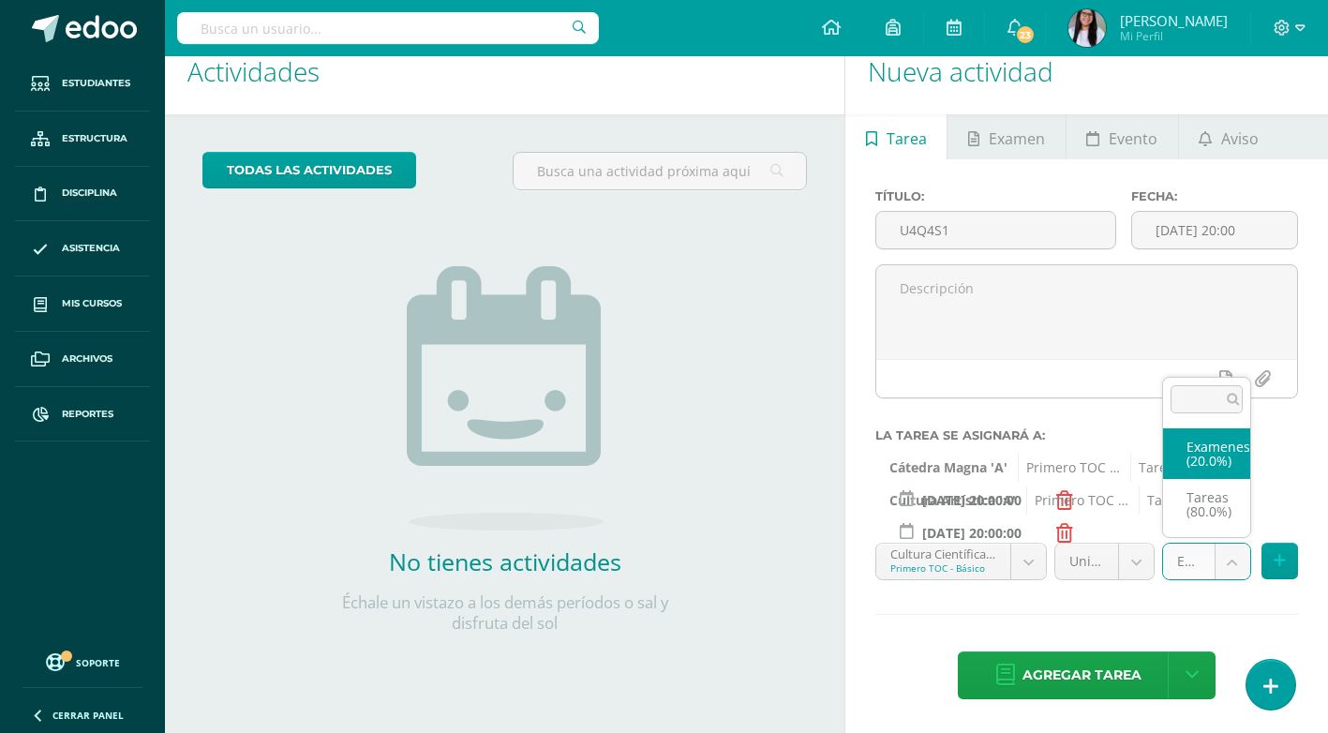
click at [1226, 564] on body "Estudiantes Estructura Disciplina Asistencia Mis cursos Archivos Reportes Sopor…" at bounding box center [664, 339] width 1328 height 733
select select "140781"
click at [1288, 554] on button at bounding box center [1280, 561] width 37 height 37
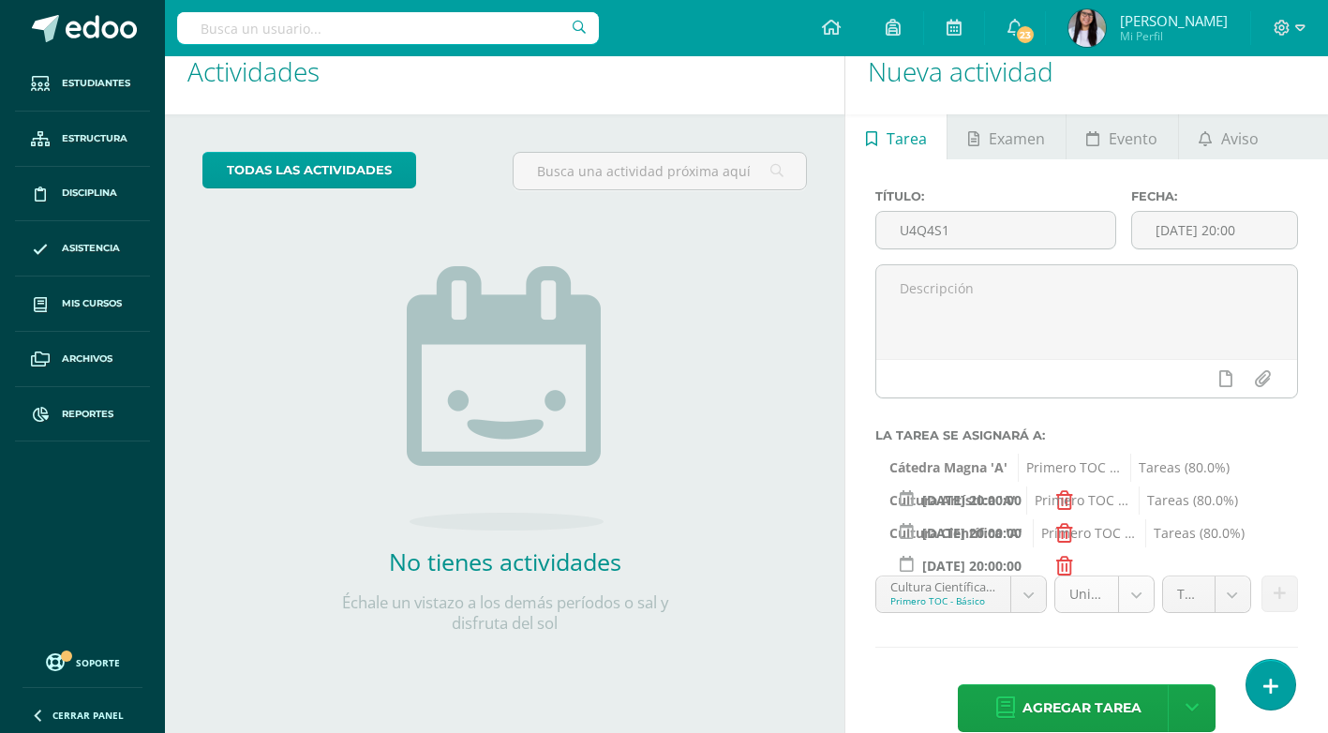
scroll to position [60, 0]
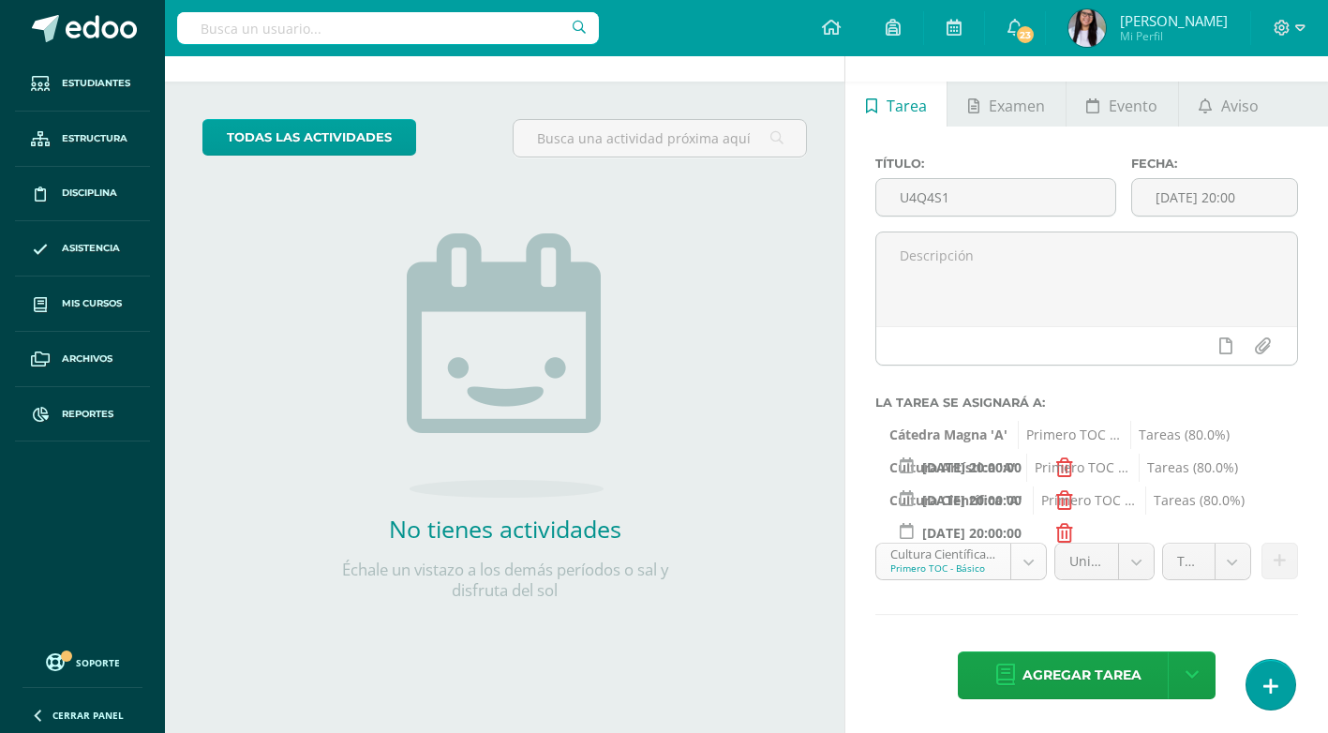
click at [1026, 554] on body "Estudiantes Estructura Disciplina Asistencia Mis cursos Archivos Reportes Sopor…" at bounding box center [664, 306] width 1328 height 733
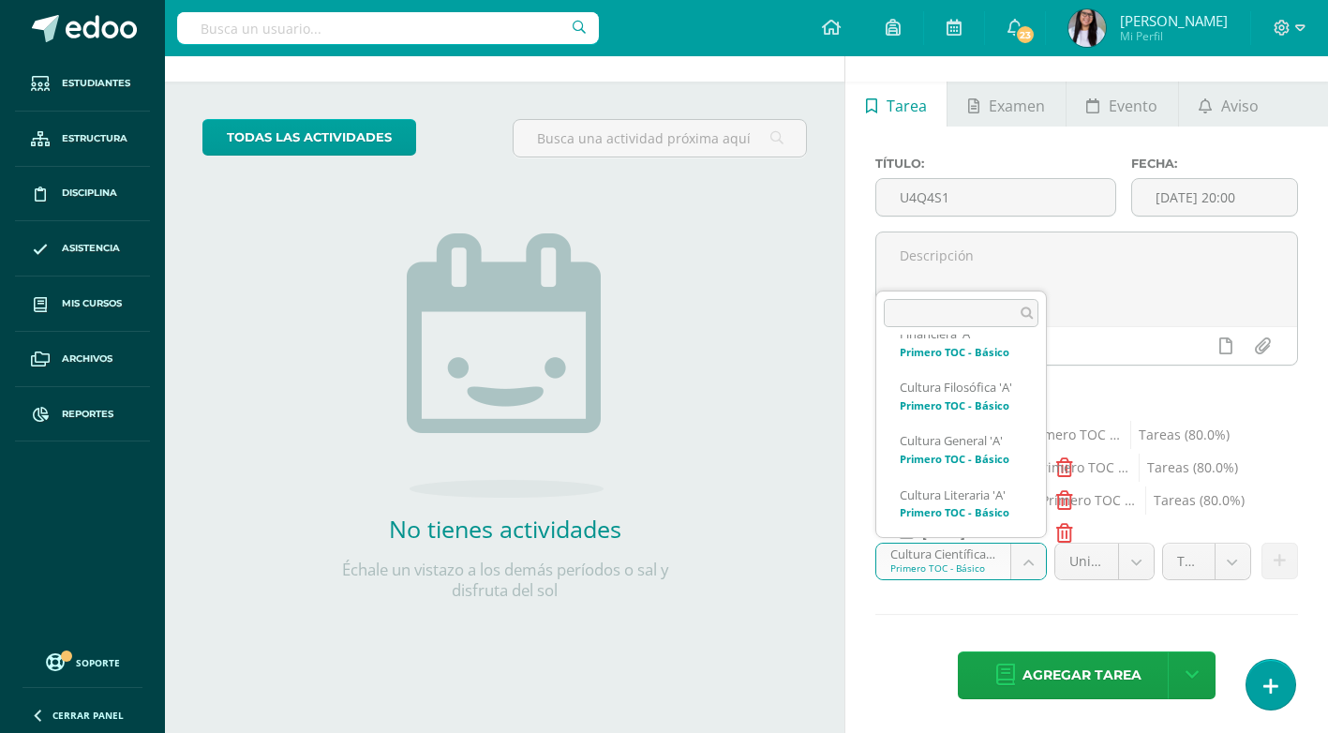
scroll to position [1248, 0]
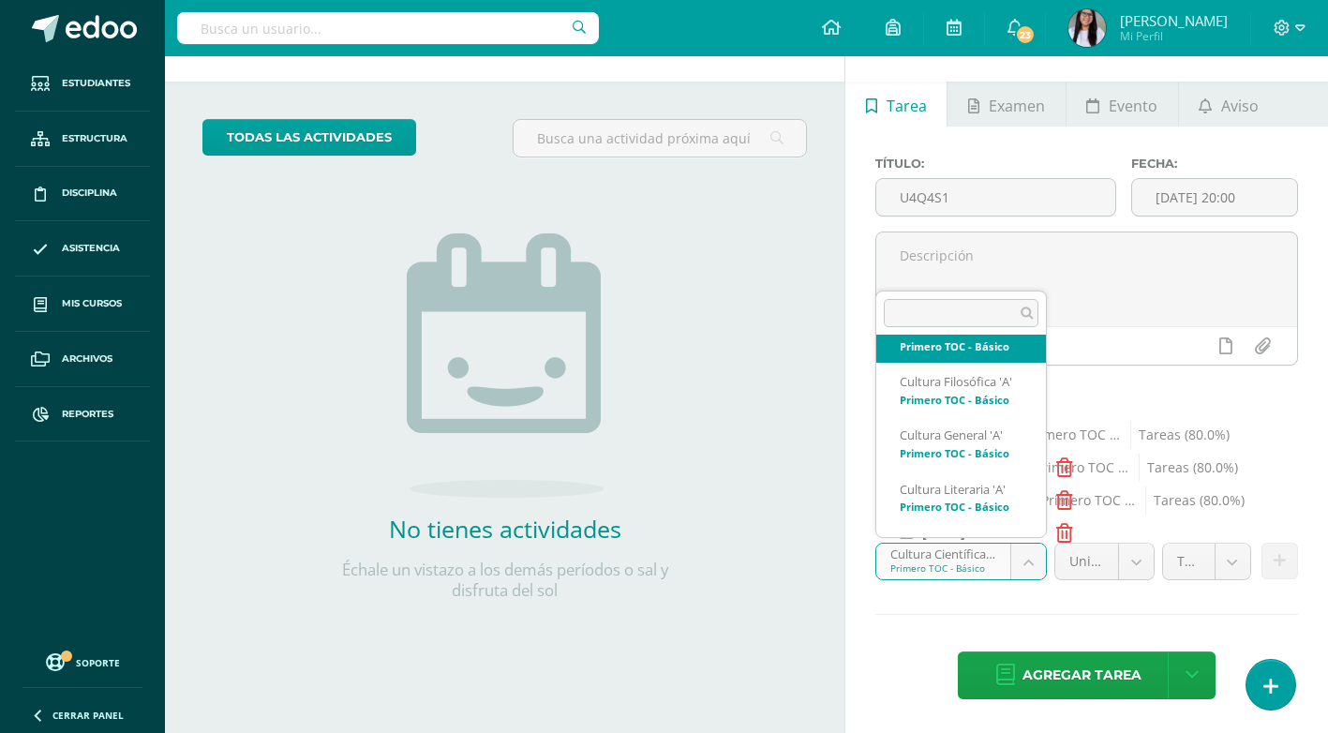
select select "140483"
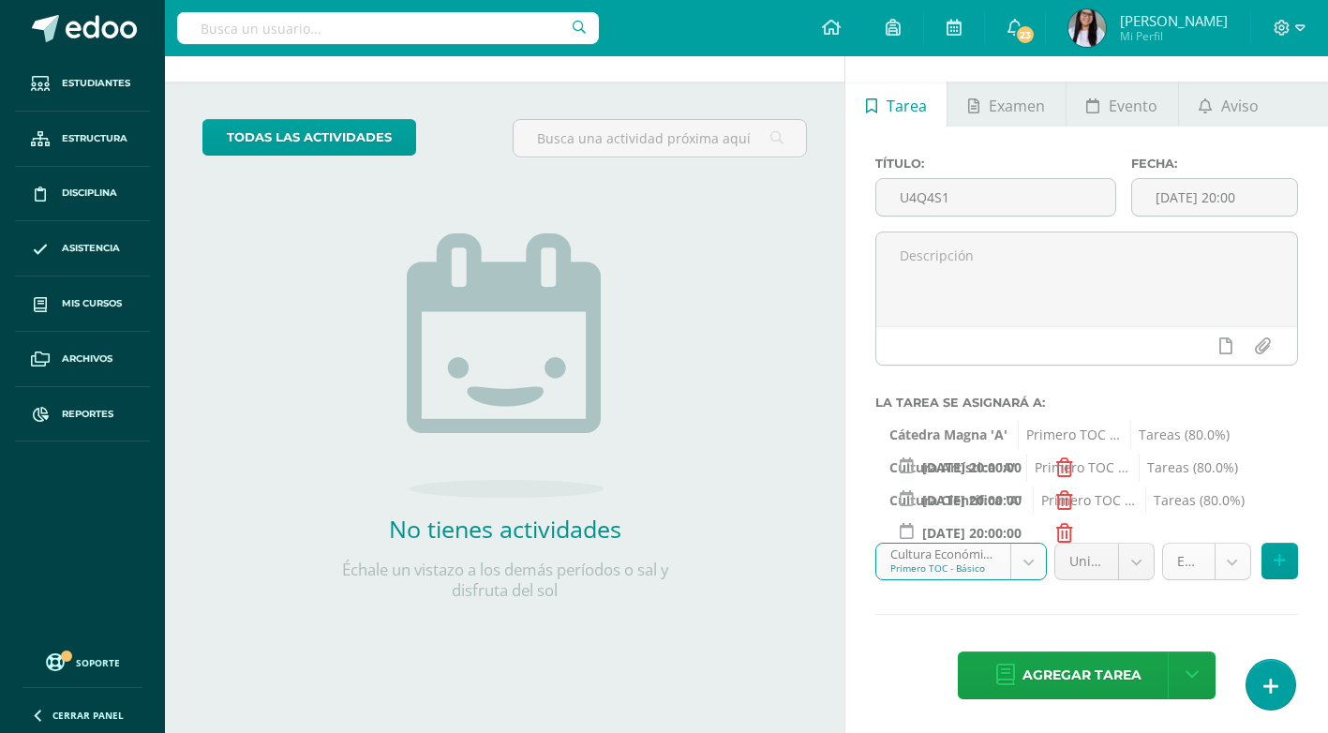
click at [1232, 553] on body "Estudiantes Estructura Disciplina Asistencia Mis cursos Archivos Reportes Sopor…" at bounding box center [664, 306] width 1328 height 733
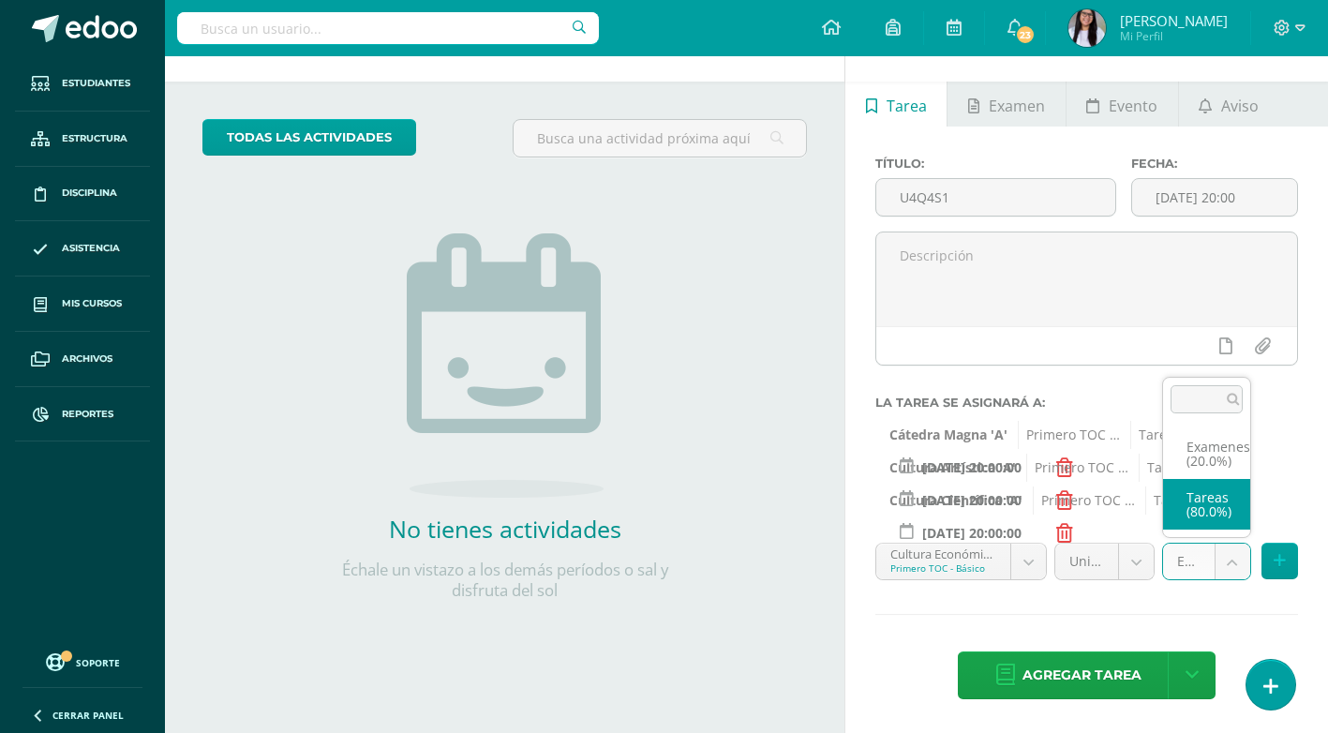
select select "140495"
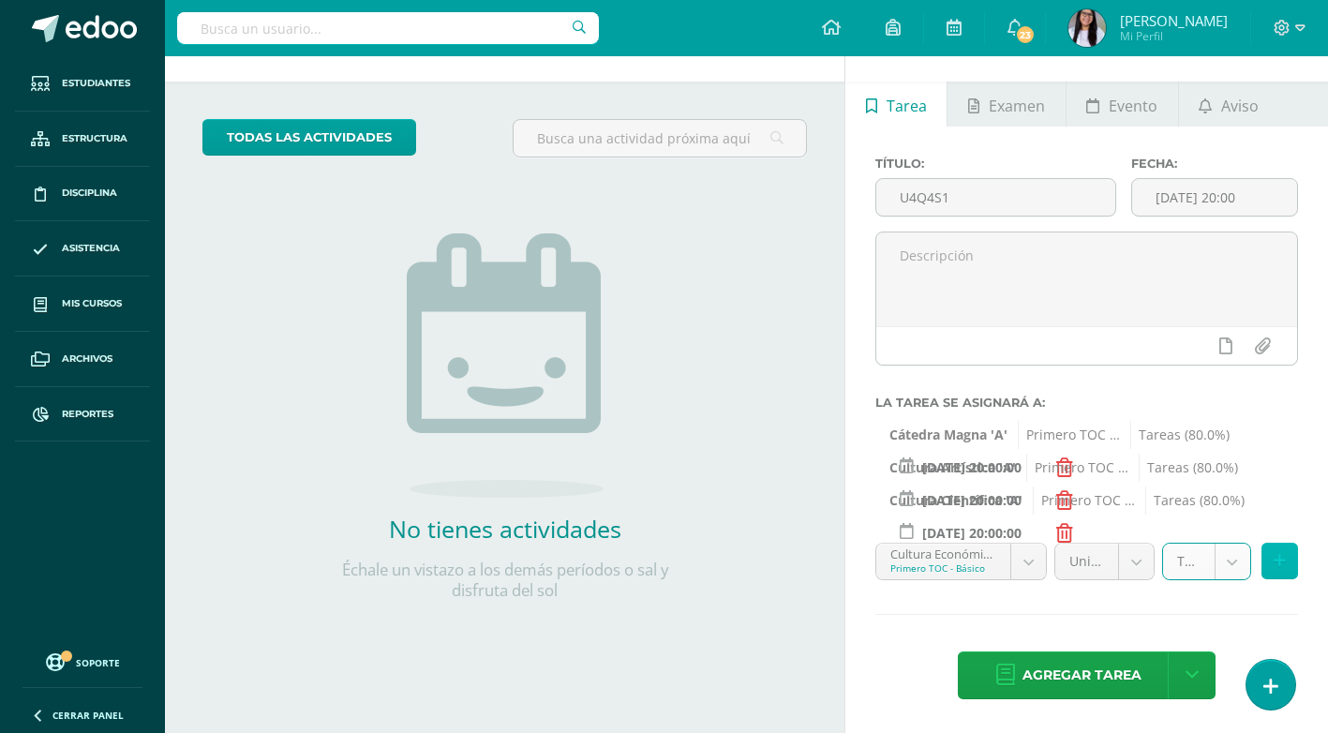
drag, startPoint x: 1283, startPoint y: 565, endPoint x: 1275, endPoint y: 570, distance: 9.7
click at [1283, 565] on icon at bounding box center [1280, 561] width 12 height 16
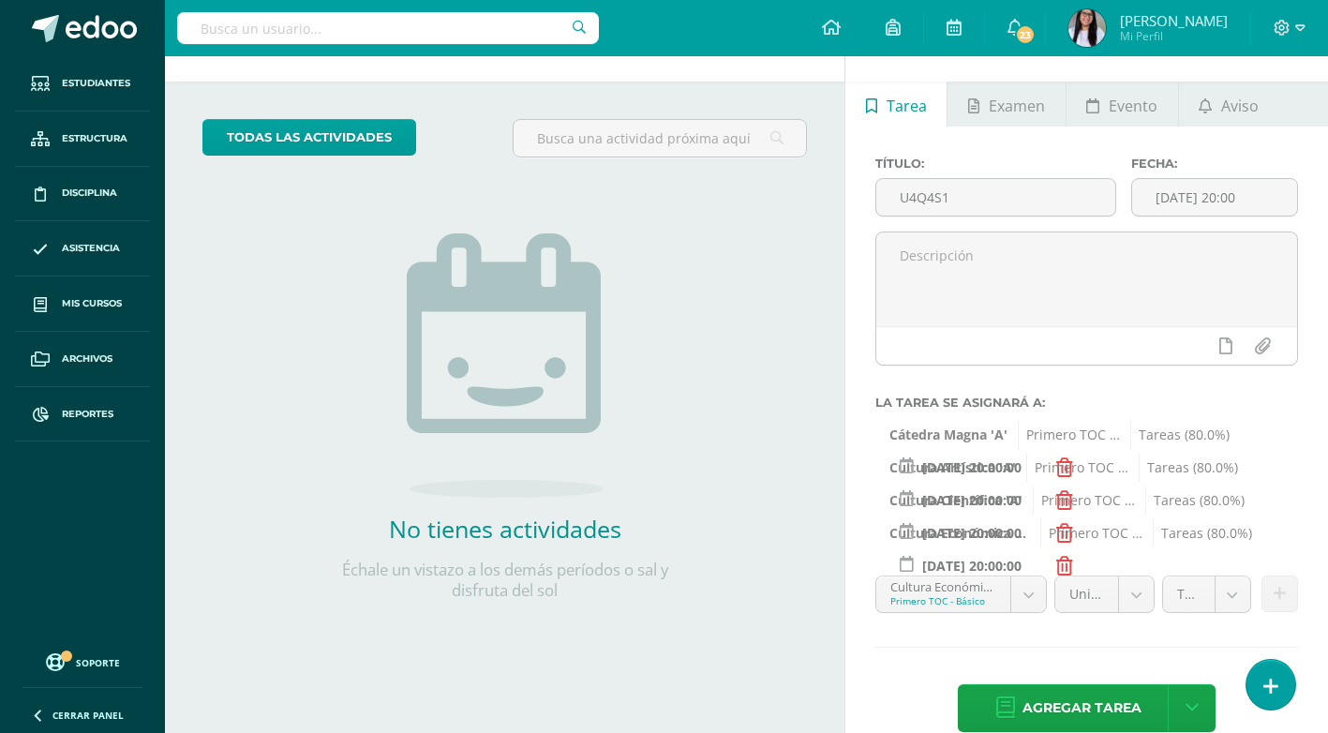
scroll to position [1242, 0]
click at [1026, 603] on body "Estudiantes Estructura Disciplina Asistencia Mis cursos Archivos Reportes Sopor…" at bounding box center [664, 306] width 1328 height 733
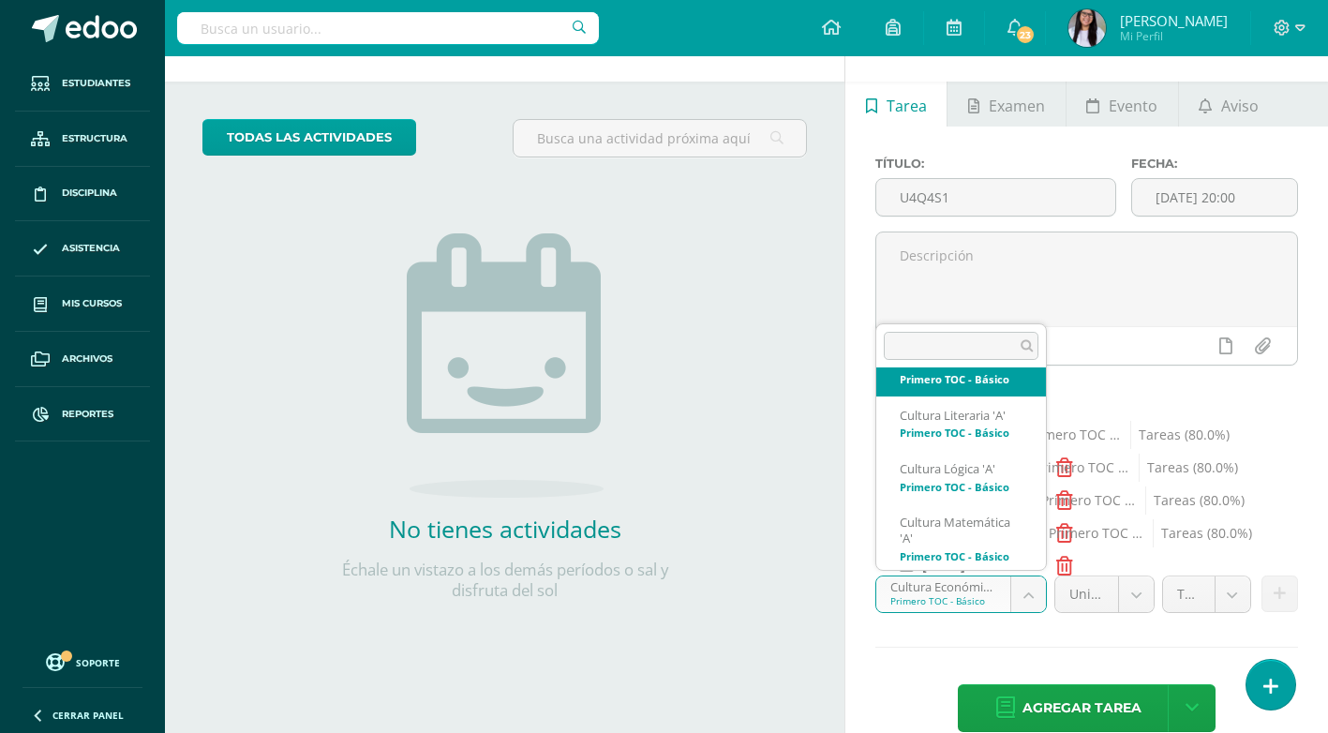
scroll to position [1365, 0]
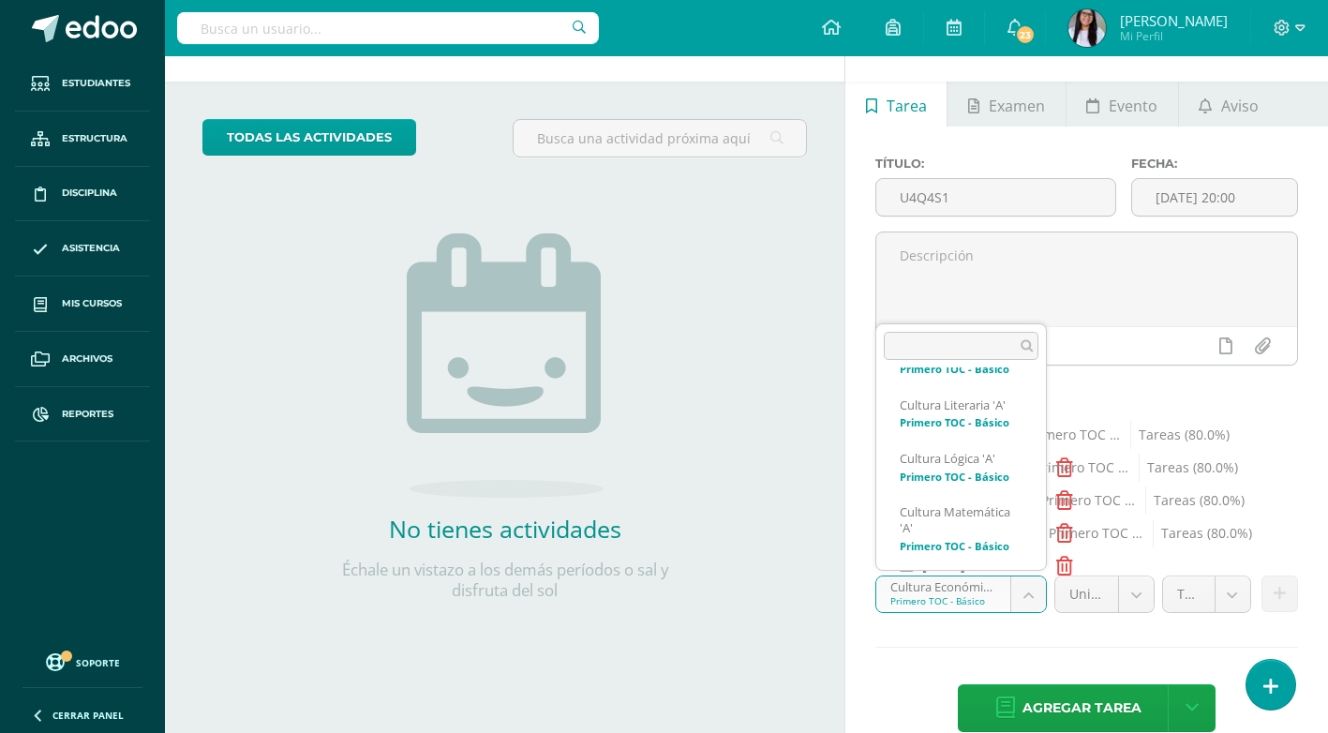
select select "140431"
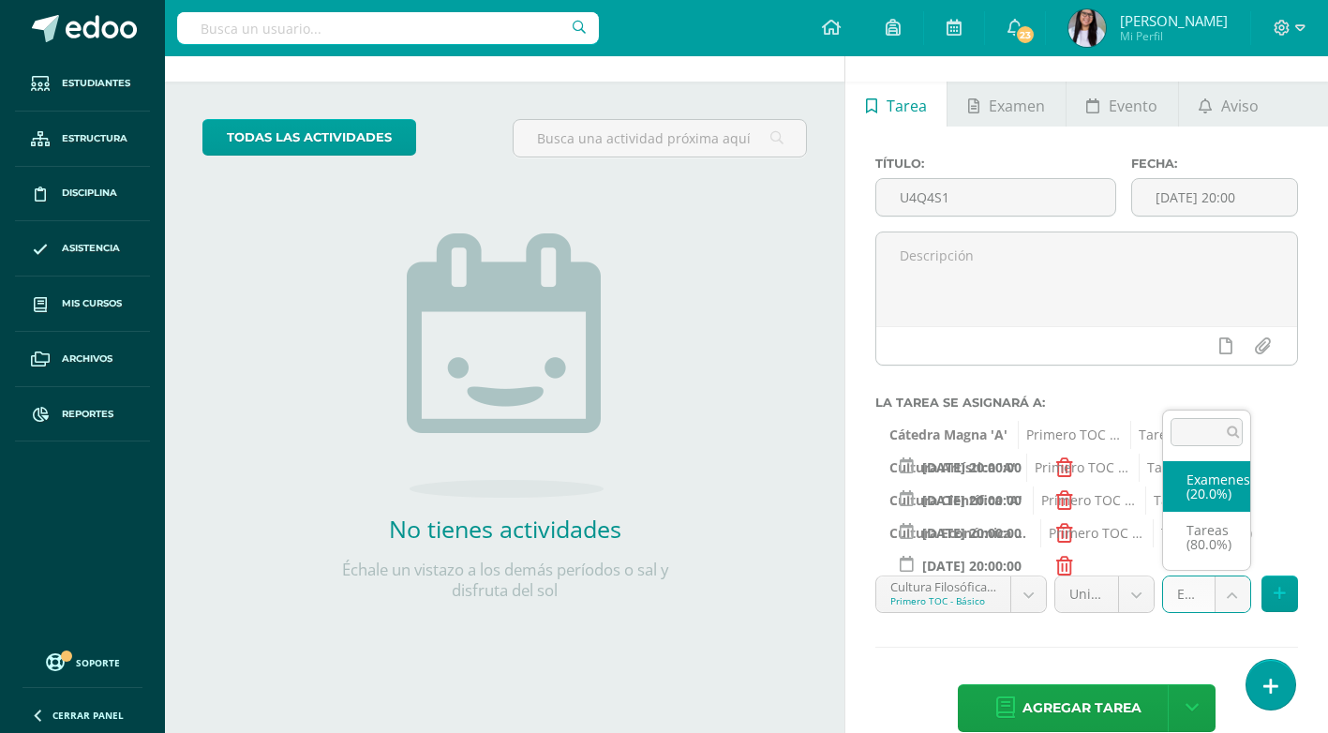
click at [1230, 596] on body "Estudiantes Estructura Disciplina Asistencia Mis cursos Archivos Reportes Sopor…" at bounding box center [664, 306] width 1328 height 733
select select "140443"
click at [1273, 592] on button at bounding box center [1280, 594] width 37 height 37
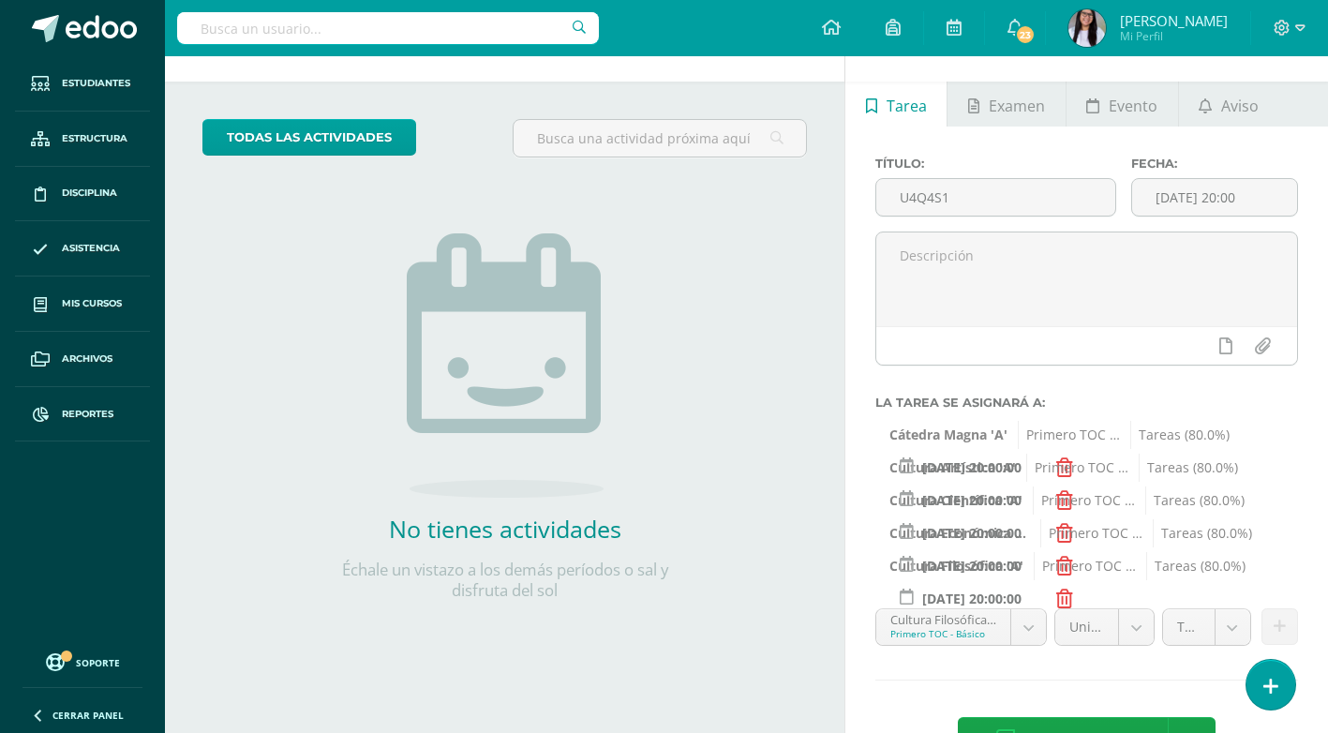
scroll to position [126, 0]
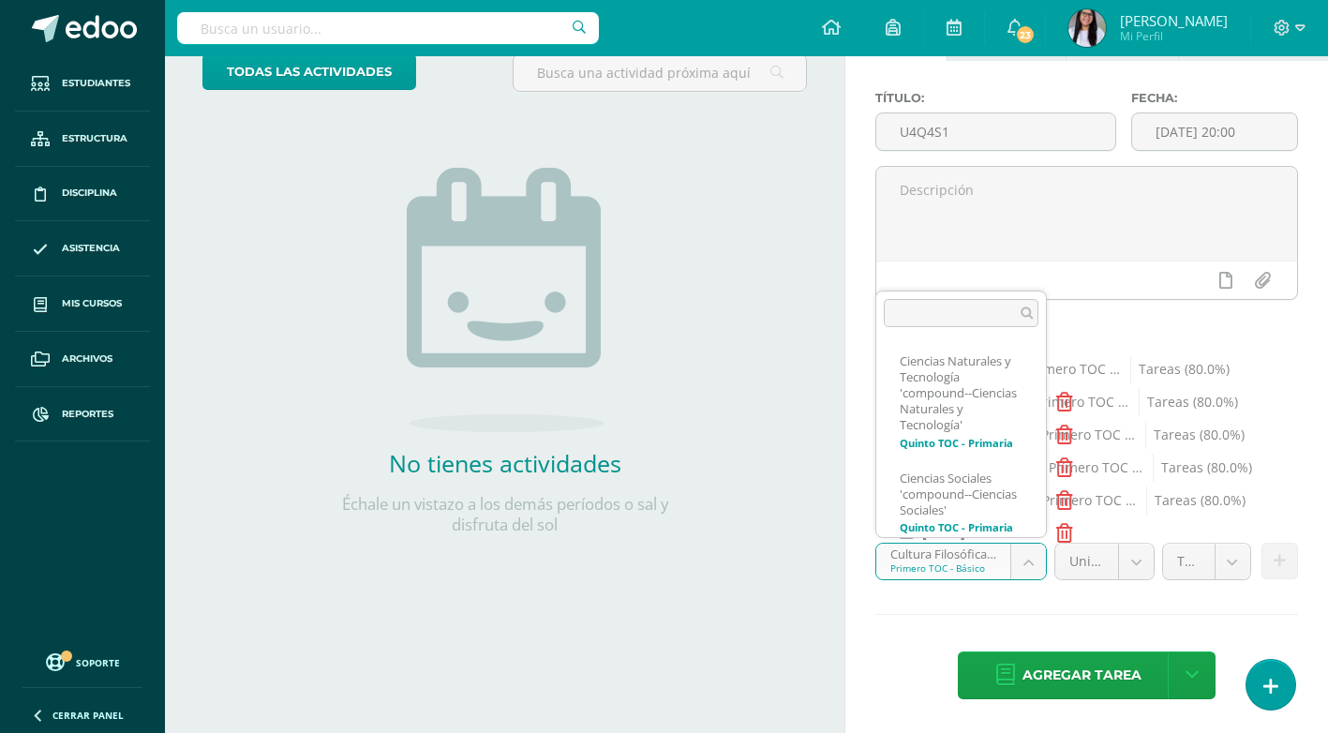
click at [1011, 567] on body "Estudiantes Estructura Disciplina Asistencia Mis cursos Archivos Reportes Sopor…" at bounding box center [664, 240] width 1328 height 733
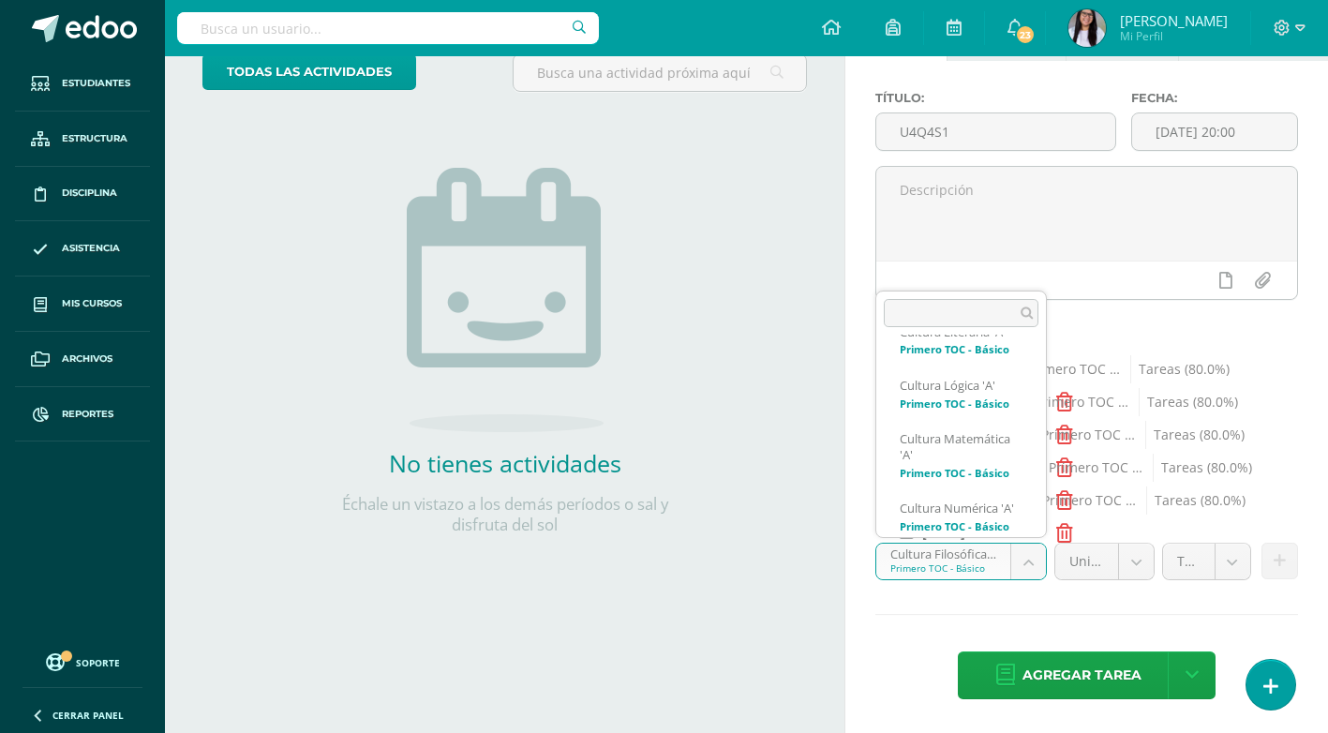
scroll to position [1424, 0]
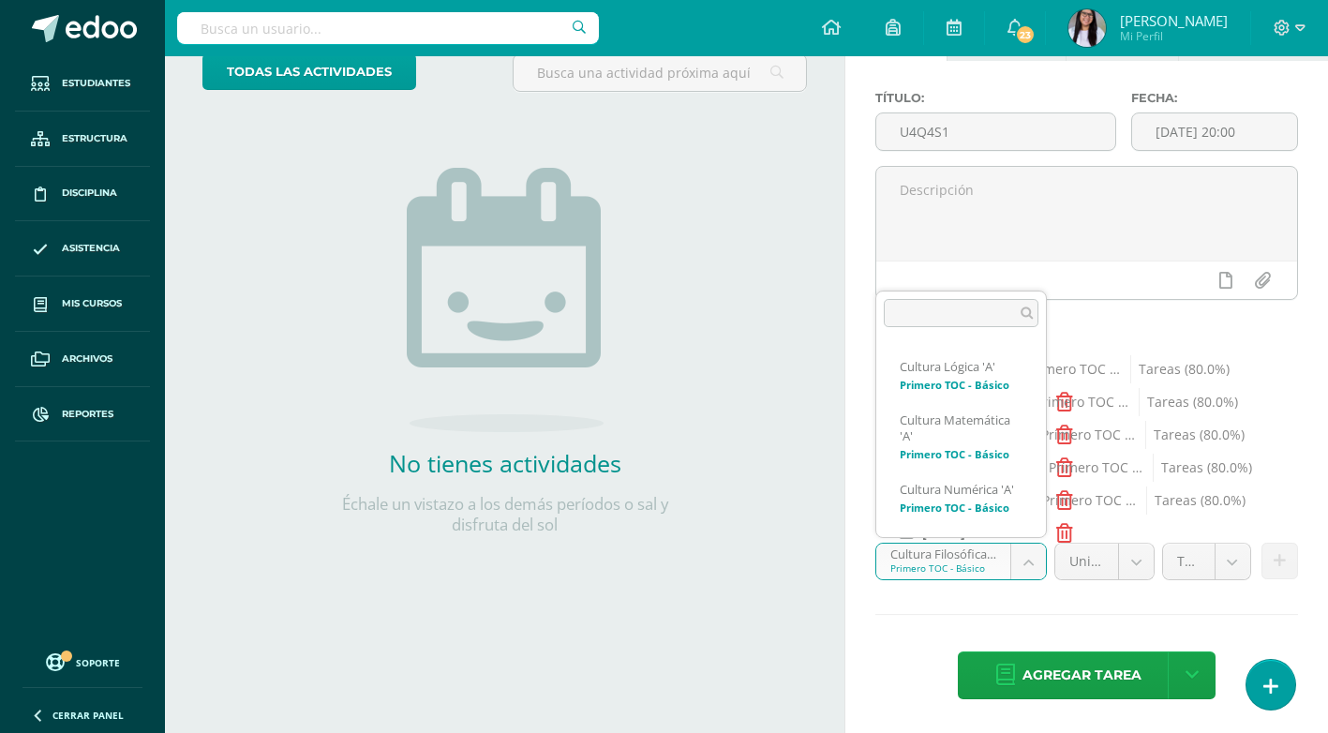
select select "140730"
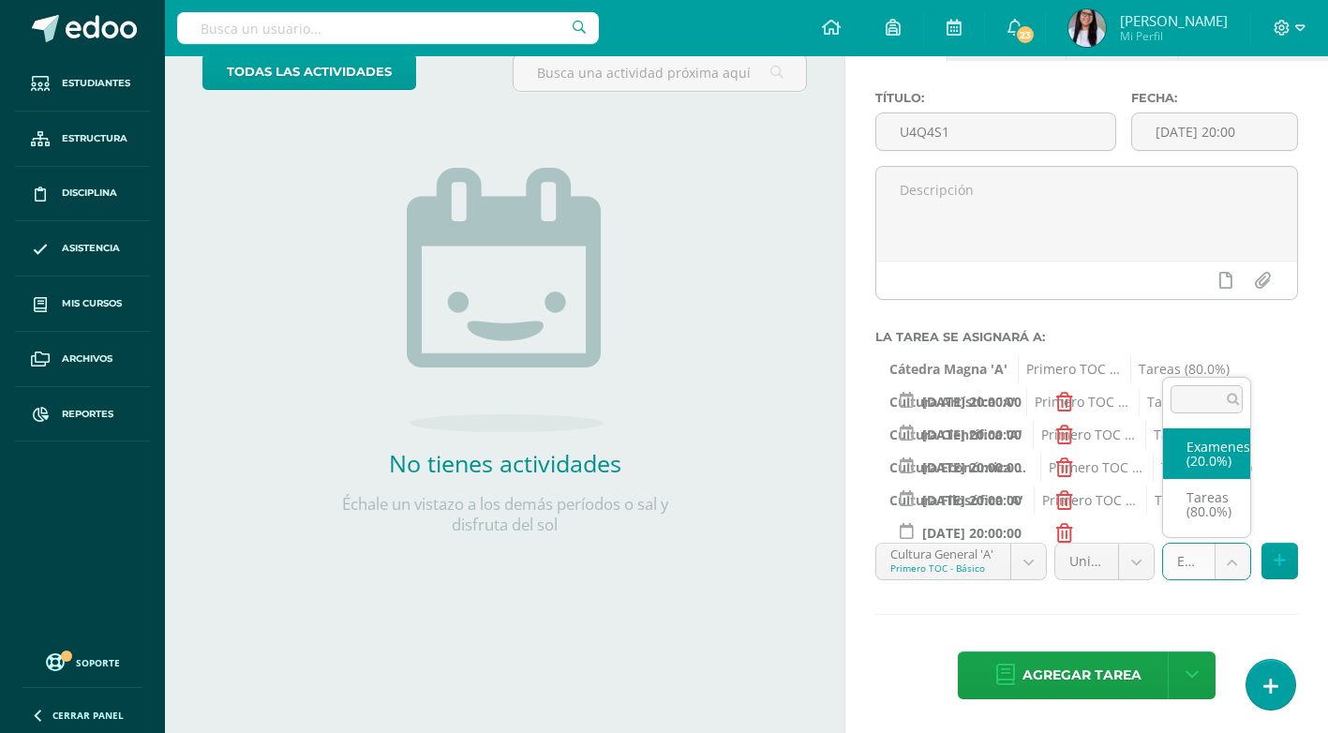
click at [1226, 562] on body "Estudiantes Estructura Disciplina Asistencia Mis cursos Archivos Reportes Sopor…" at bounding box center [664, 240] width 1328 height 733
select select "140742"
click at [1274, 556] on icon at bounding box center [1280, 561] width 12 height 16
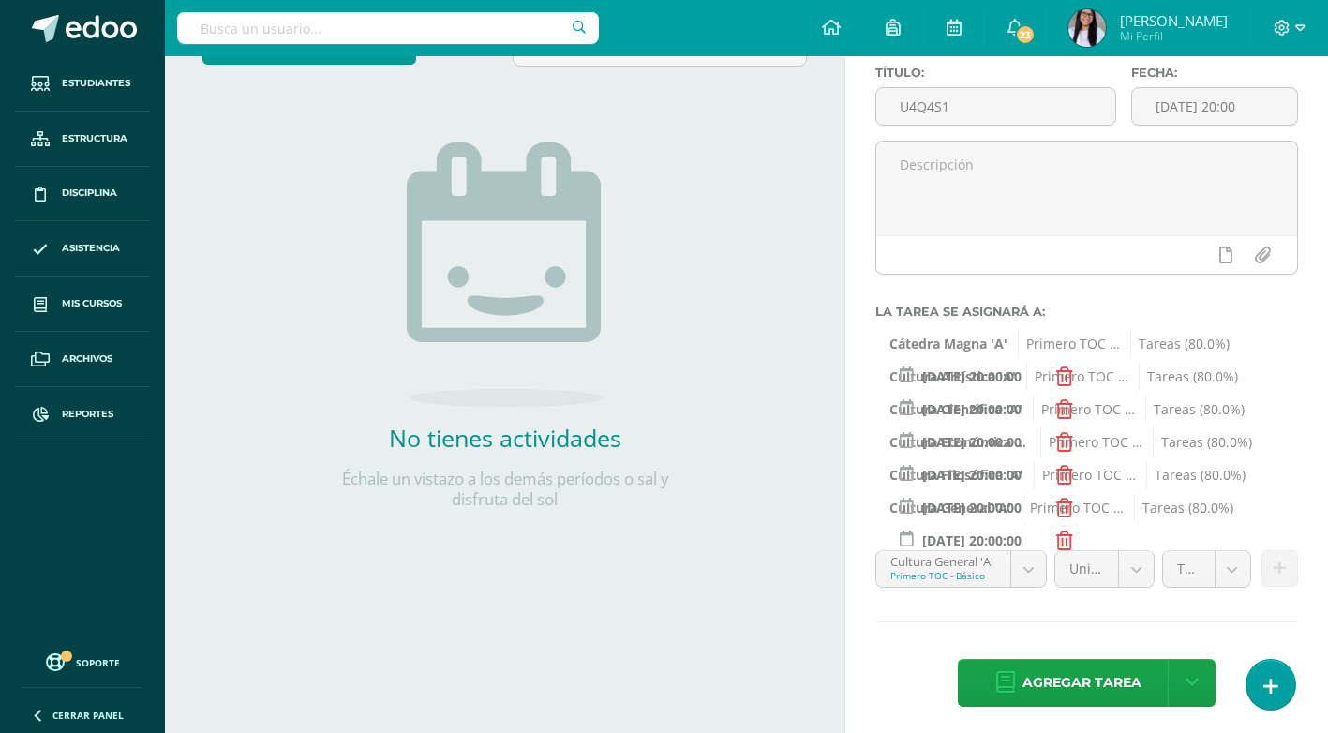
scroll to position [158, 0]
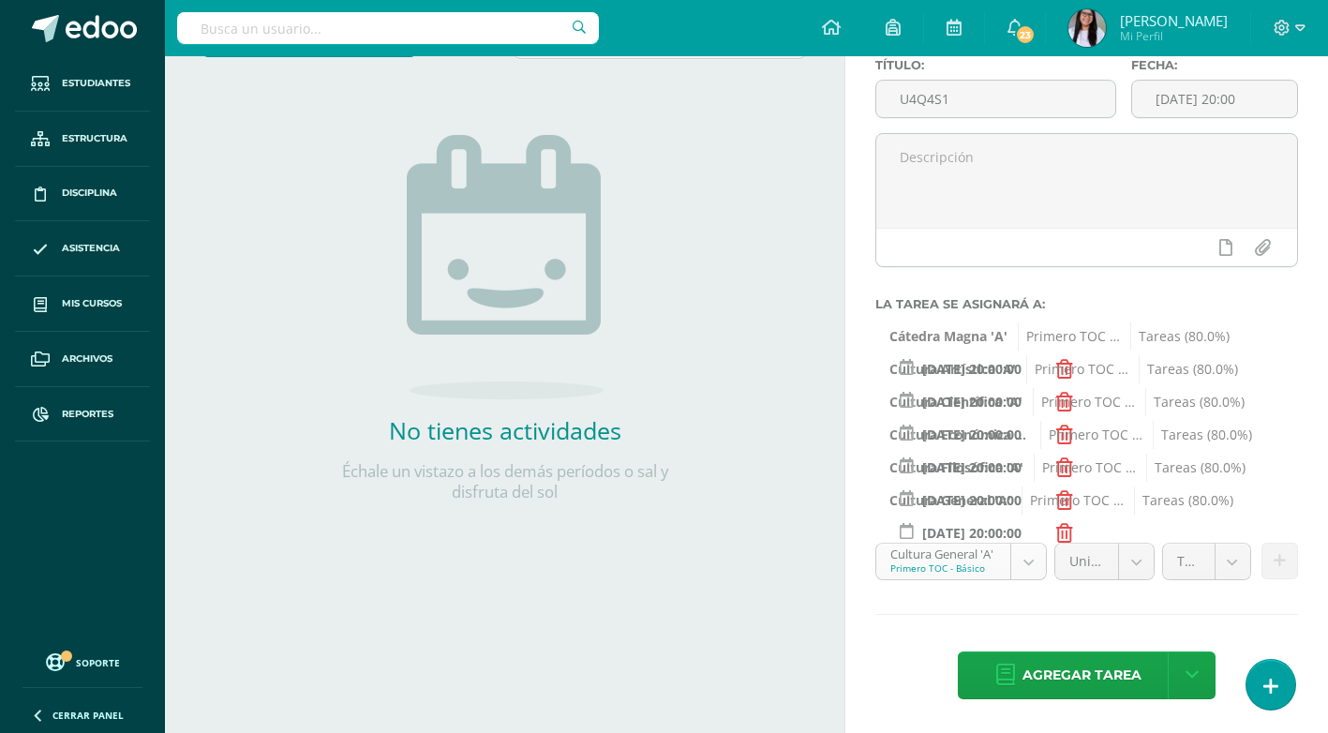
click at [1022, 564] on body "Estudiantes Estructura Disciplina Asistencia Mis cursos Archivos Reportes Sopor…" at bounding box center [664, 208] width 1328 height 733
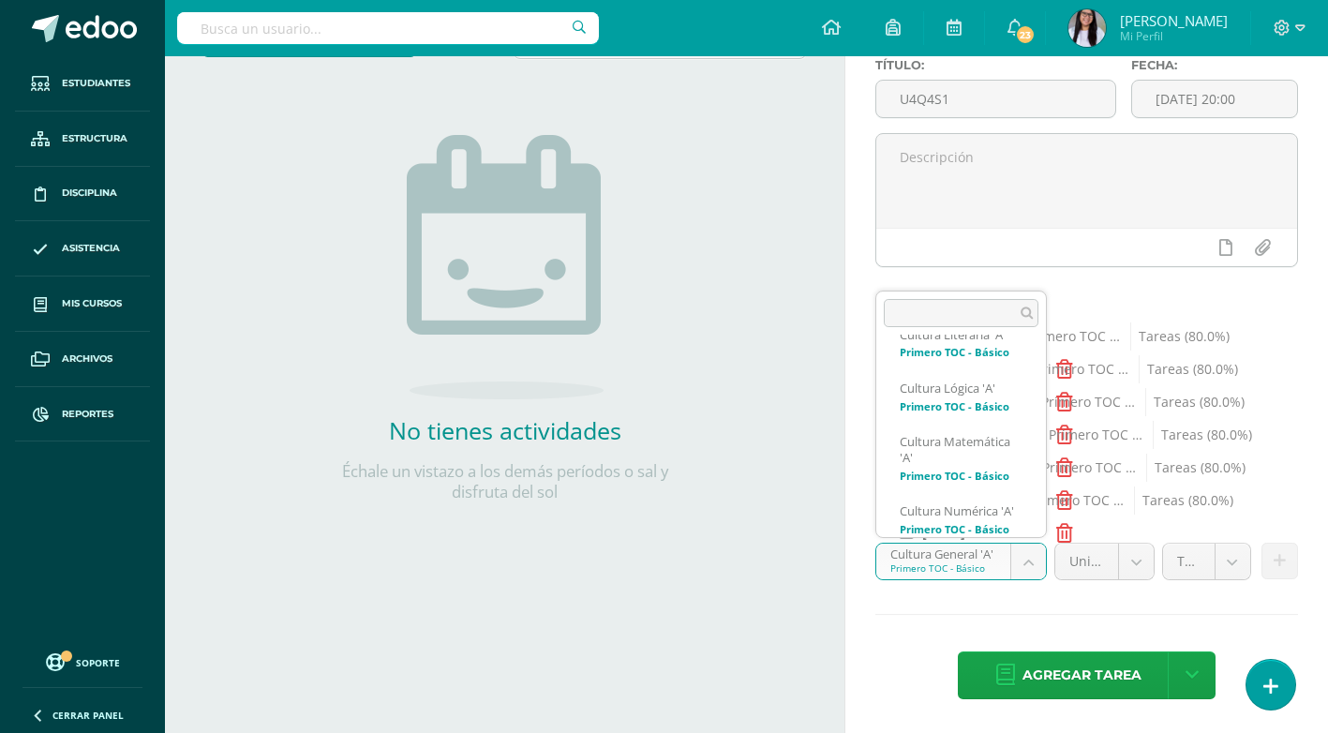
scroll to position [1418, 0]
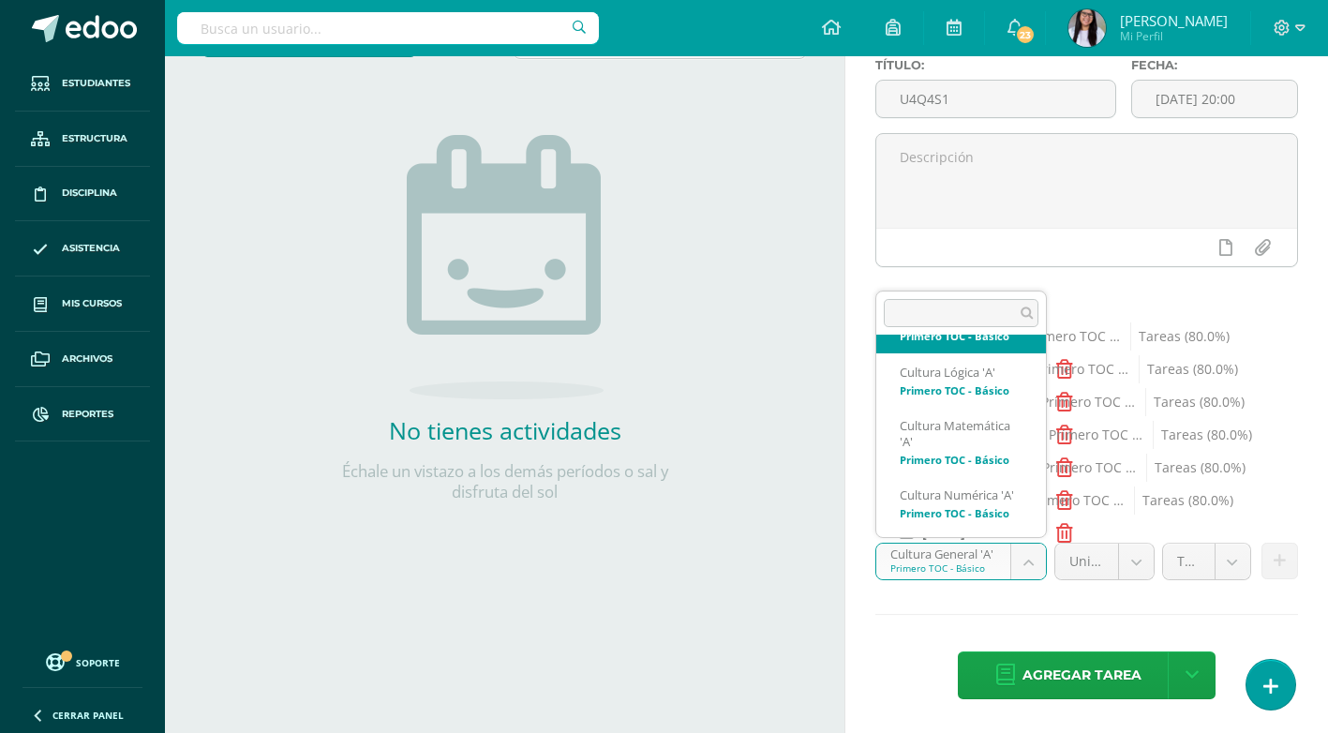
select select "140743"
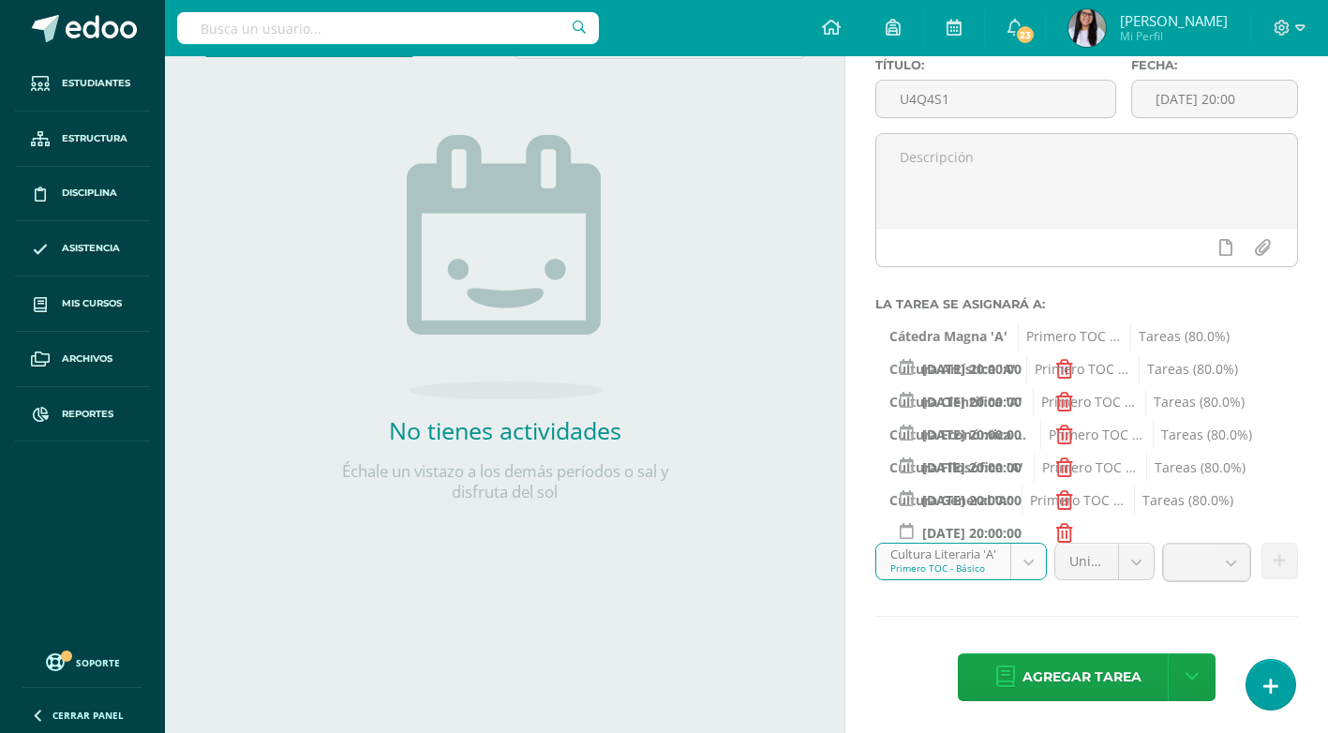
click at [1237, 567] on body "Estudiantes Estructura Disciplina Asistencia Mis cursos Archivos Reportes Sopor…" at bounding box center [664, 208] width 1328 height 733
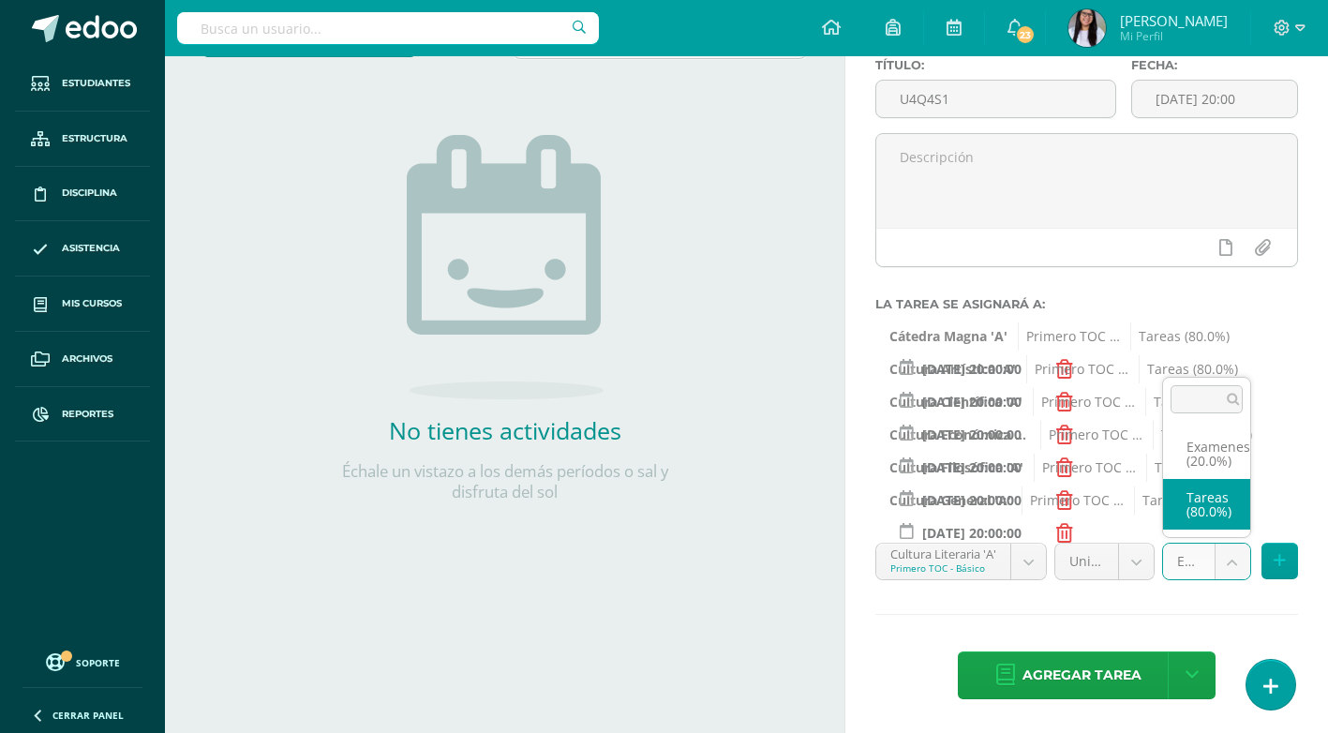
select select "140755"
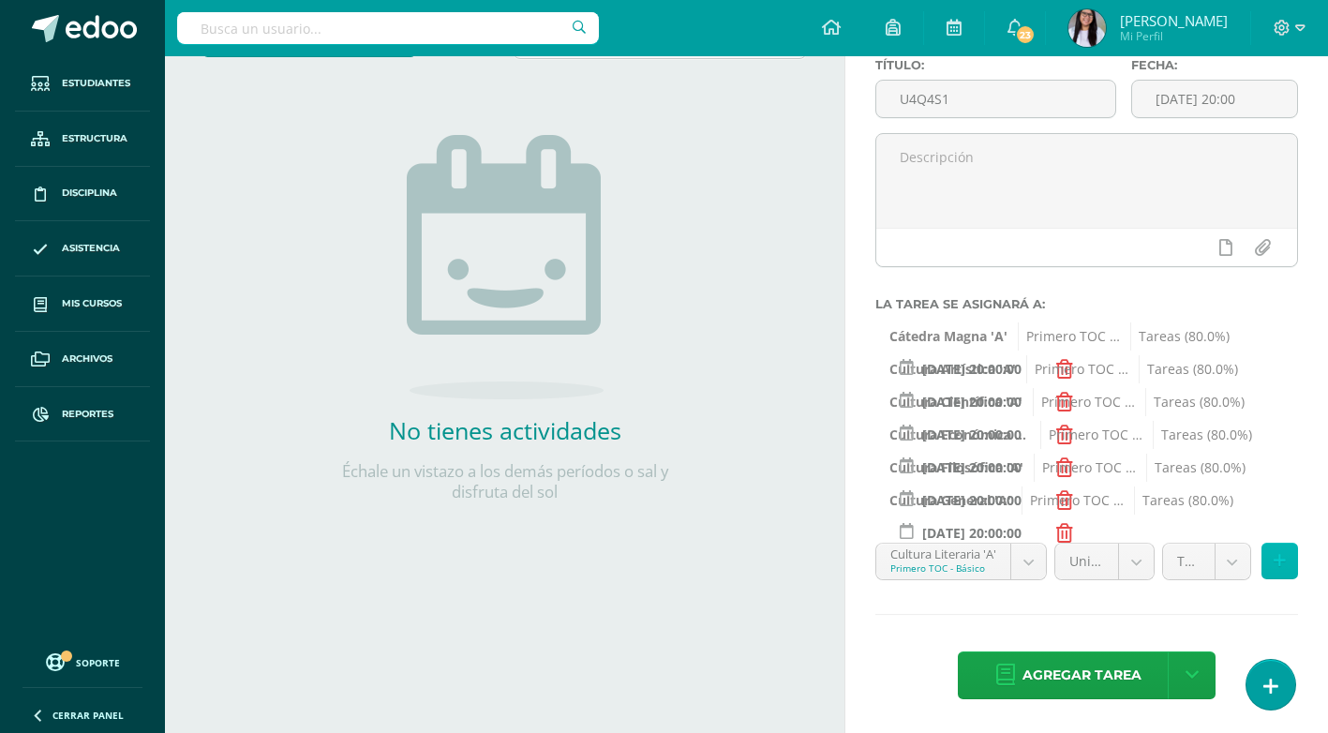
click at [1276, 562] on icon at bounding box center [1280, 561] width 12 height 16
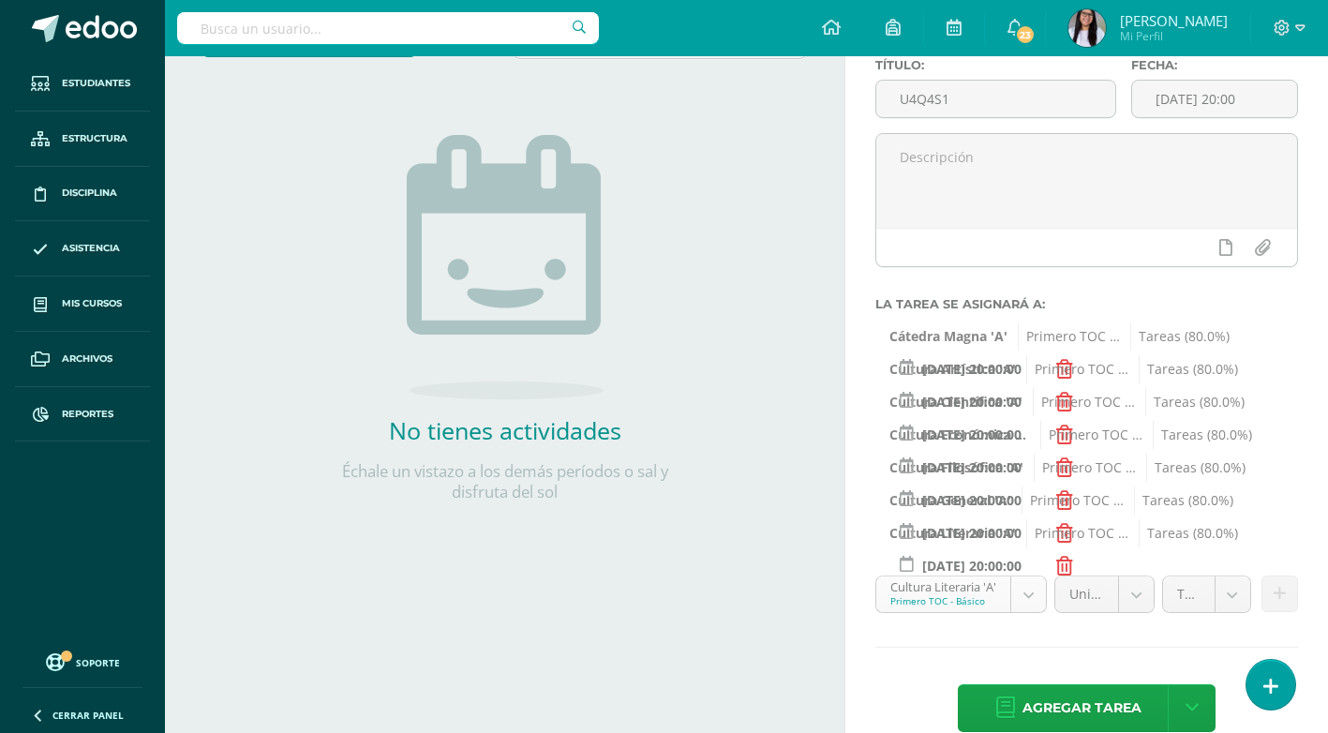
click at [1026, 575] on body "Estudiantes Estructura Disciplina Asistencia Mis cursos Archivos Reportes Sopor…" at bounding box center [664, 208] width 1328 height 733
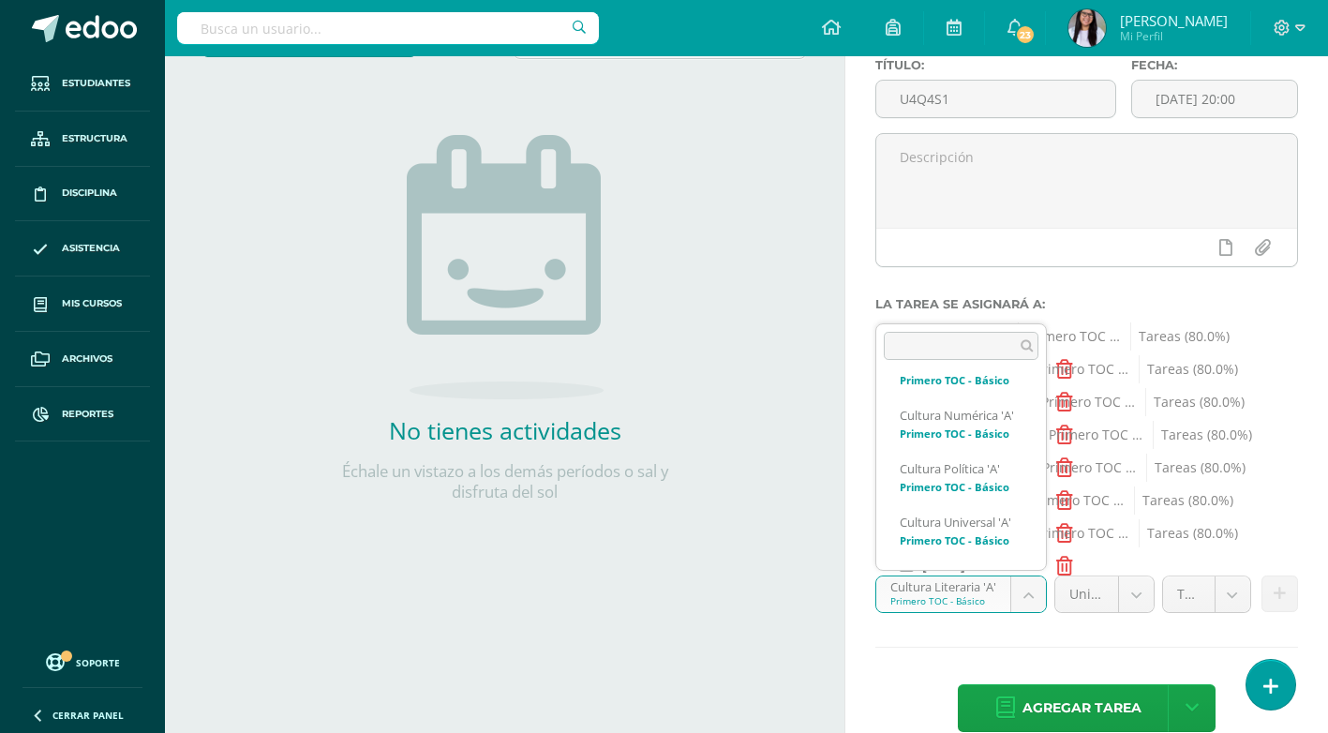
scroll to position [1541, 0]
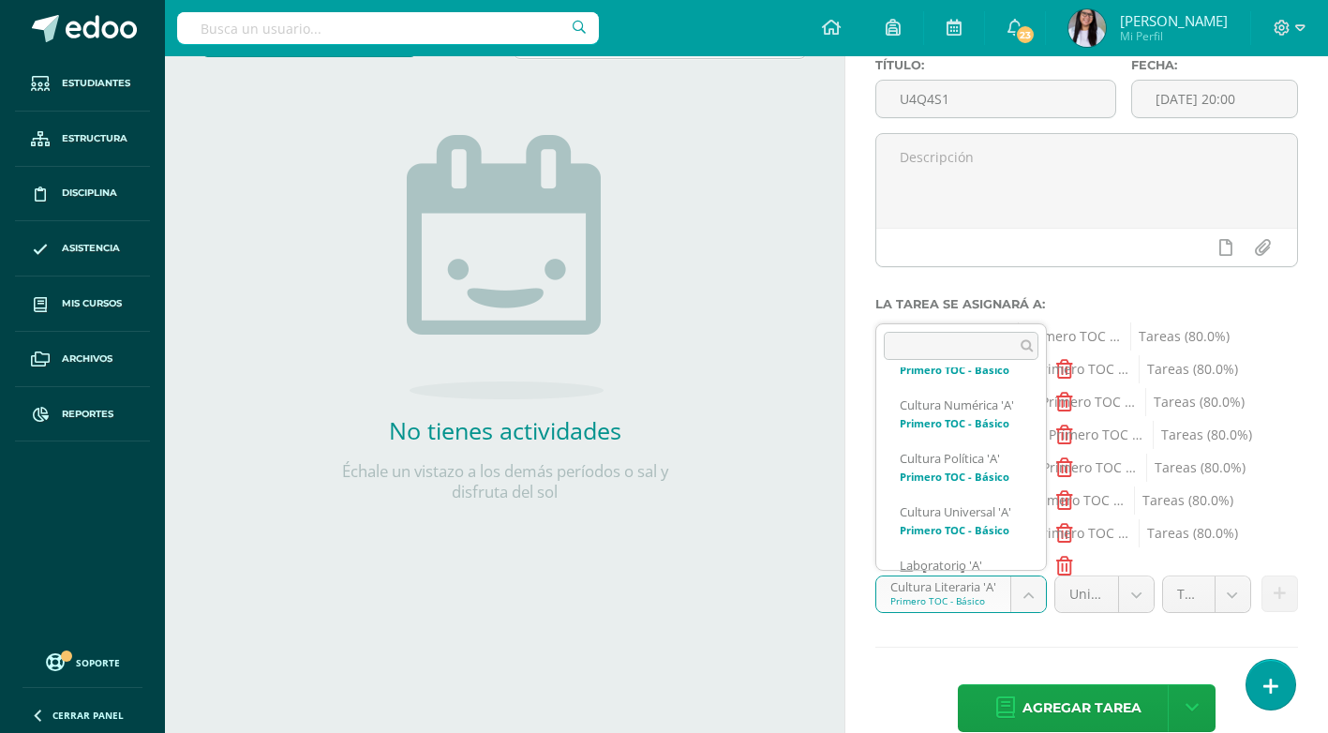
select select "140535"
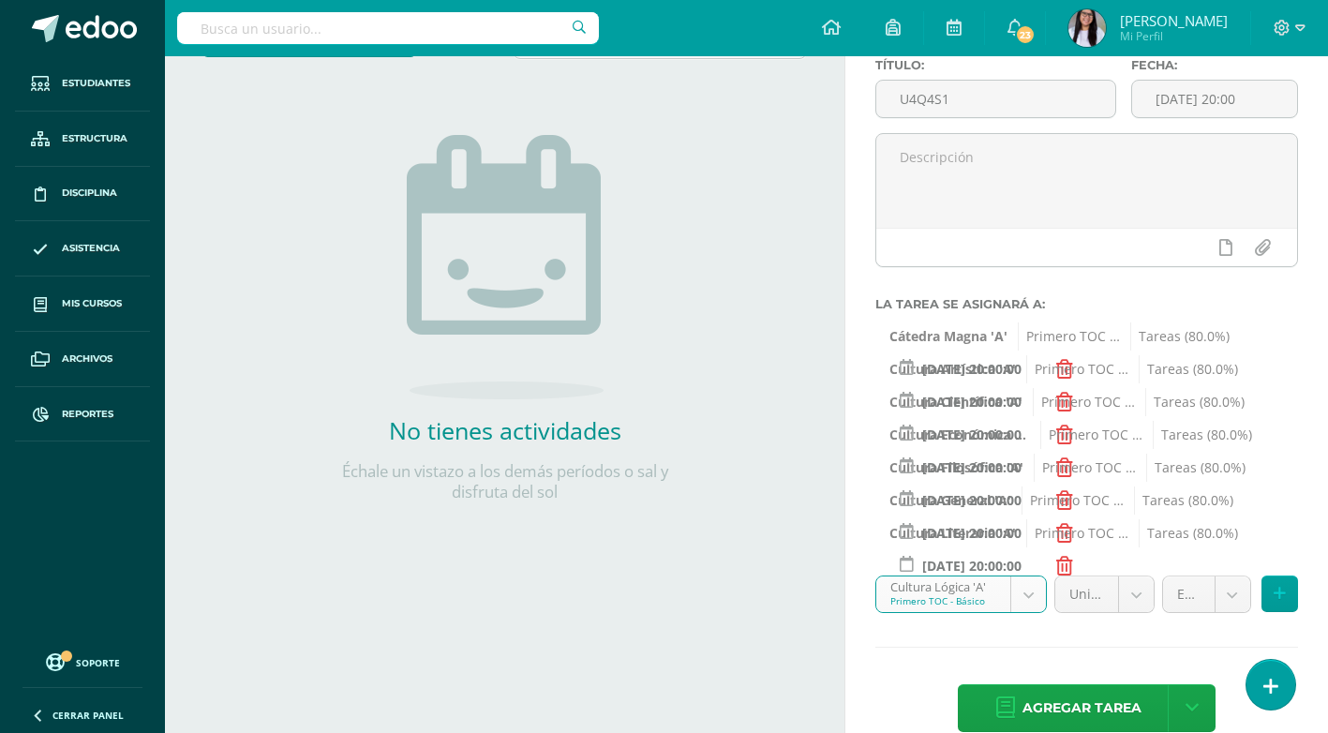
click at [1237, 575] on body "Estudiantes Estructura Disciplina Asistencia Mis cursos Archivos Reportes Sopor…" at bounding box center [664, 208] width 1328 height 733
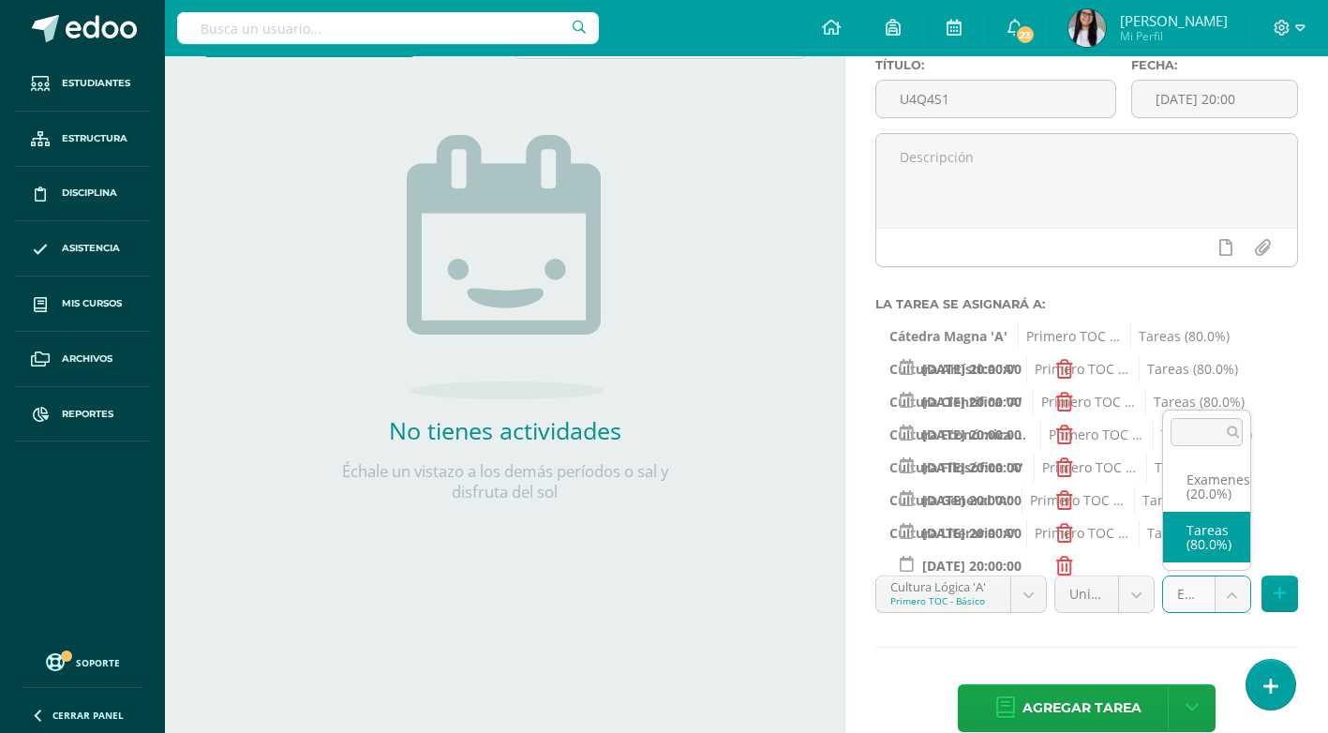
select select "140547"
click at [1273, 598] on button at bounding box center [1280, 594] width 37 height 37
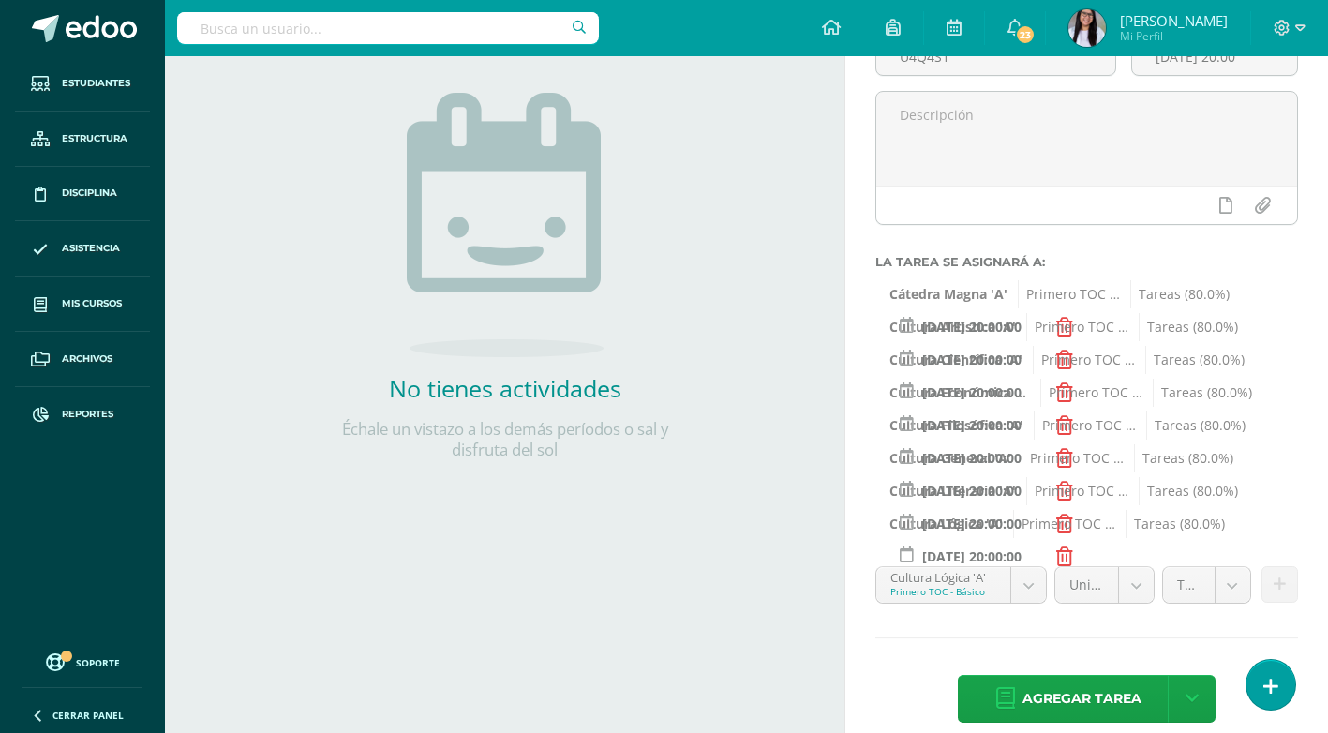
scroll to position [224, 0]
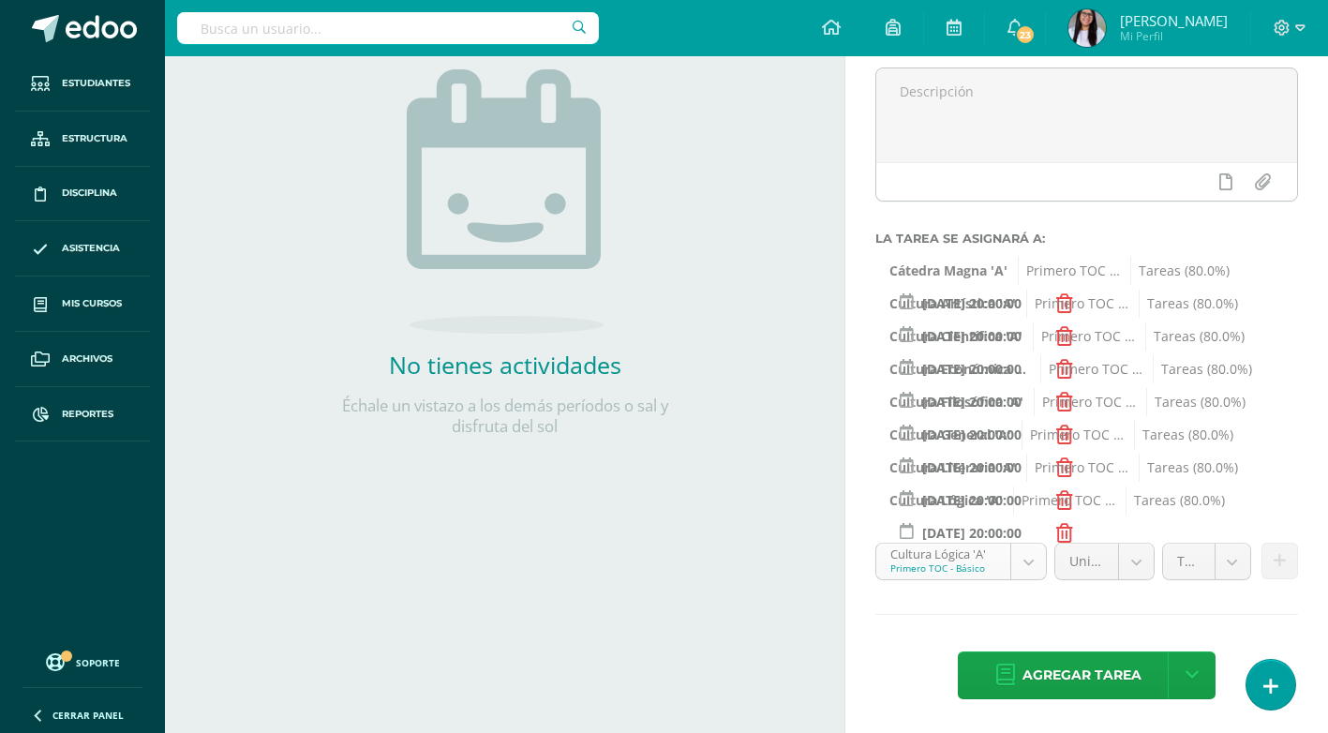
click at [1026, 509] on body "Estudiantes Estructura Disciplina Asistencia Mis cursos Archivos Reportes Sopor…" at bounding box center [664, 142] width 1328 height 733
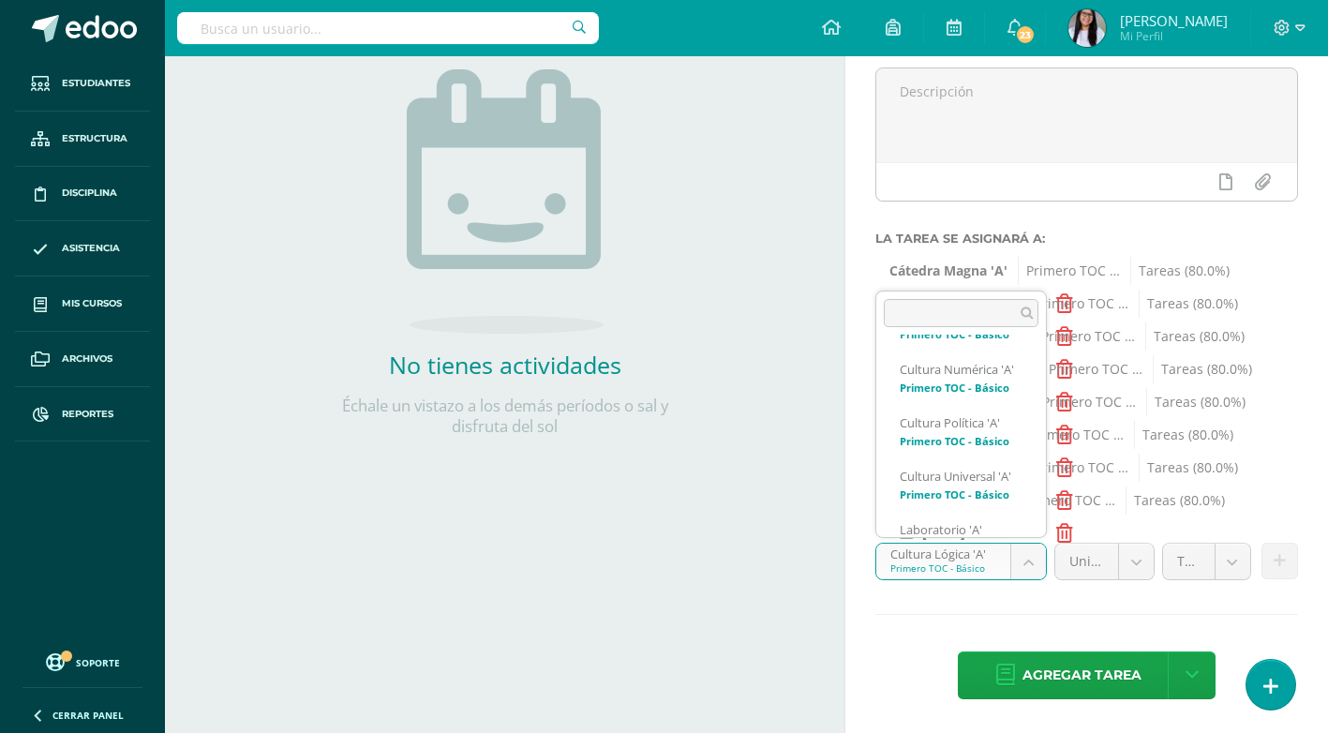
scroll to position [1547, 0]
select select "140600"
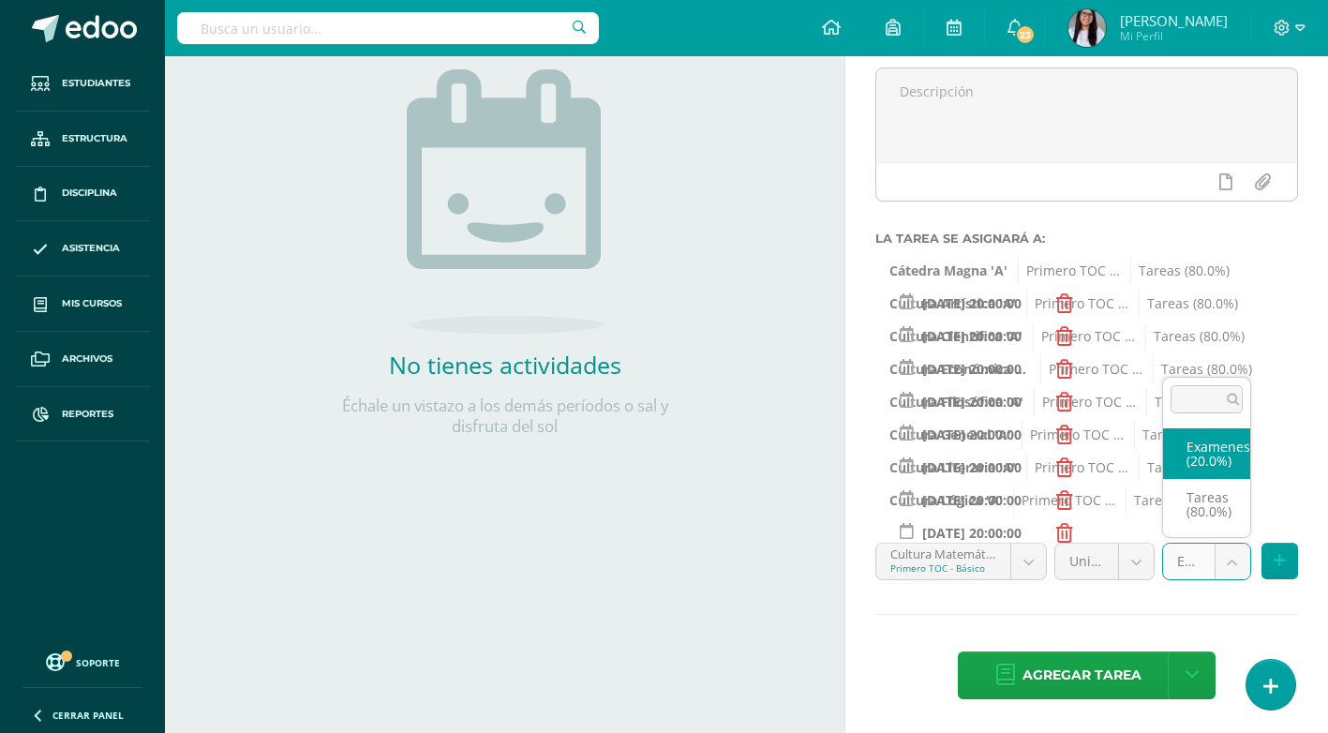
click at [1230, 509] on body "Estudiantes Estructura Disciplina Asistencia Mis cursos Archivos Reportes Sopor…" at bounding box center [664, 142] width 1328 height 733
select select "140612"
click at [1270, 554] on button at bounding box center [1280, 561] width 37 height 37
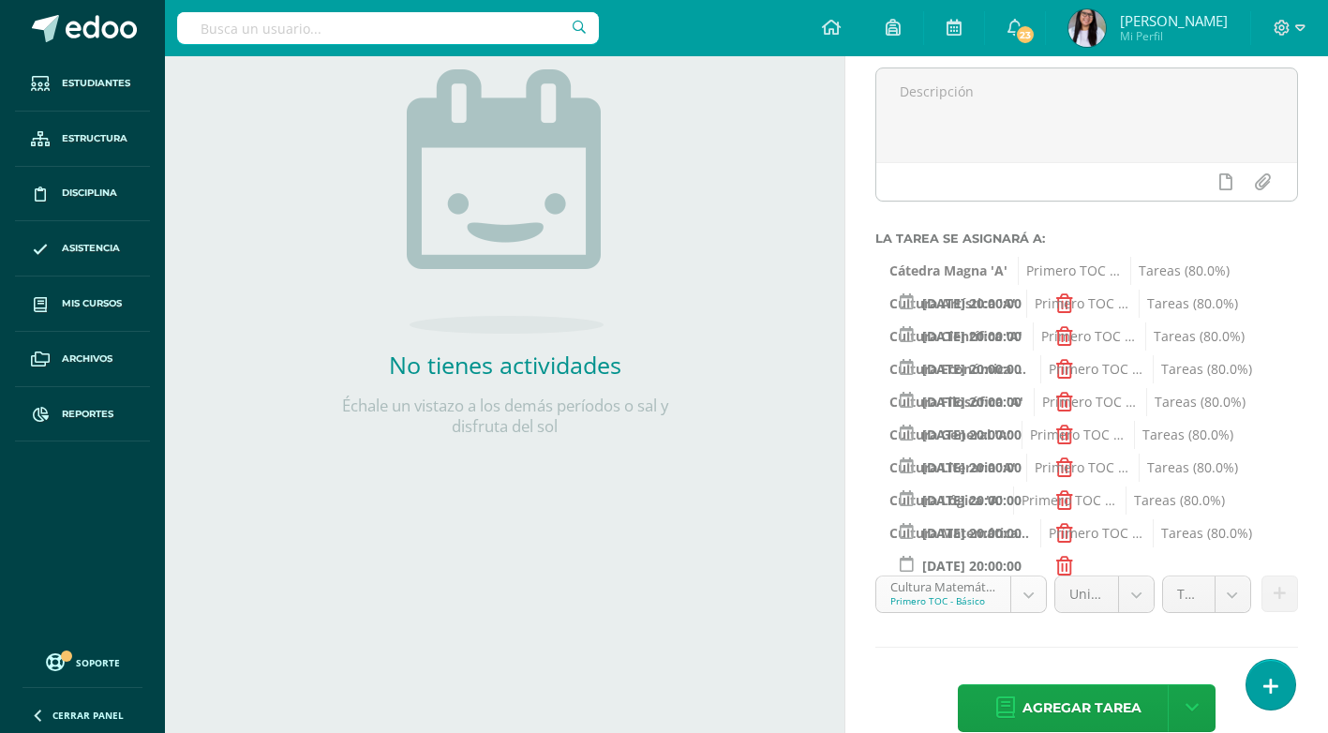
click at [1030, 509] on body "Estudiantes Estructura Disciplina Asistencia Mis cursos Archivos Reportes Sopor…" at bounding box center [664, 142] width 1328 height 733
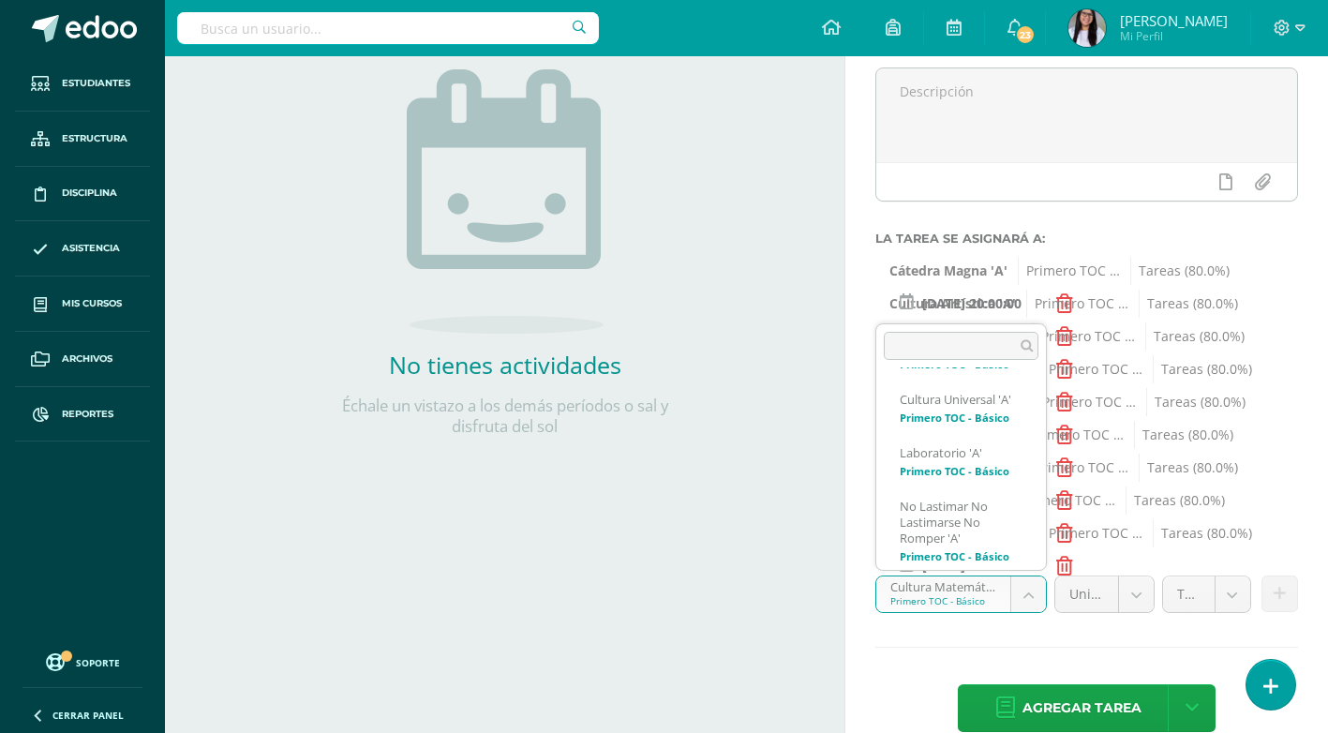
scroll to position [1664, 0]
select select "140548"
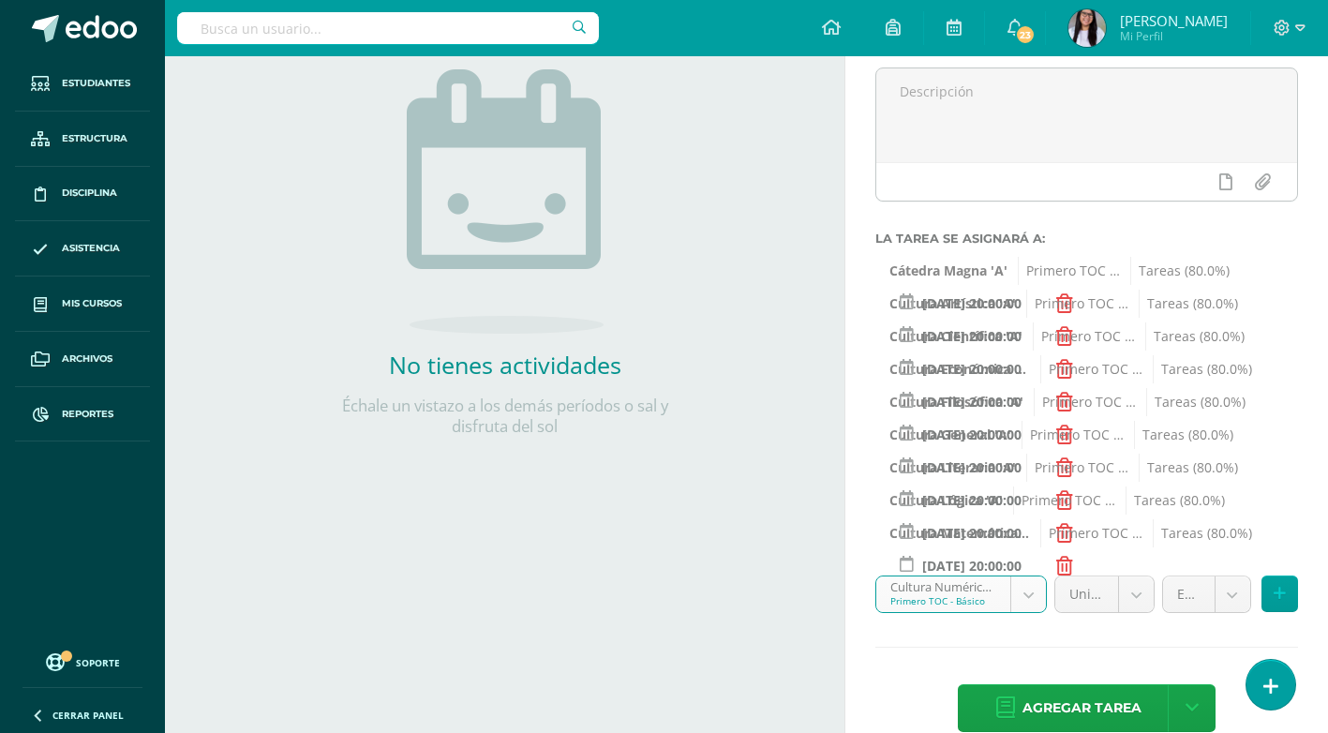
click at [1227, 509] on body "Estudiantes Estructura Disciplina Asistencia Mis cursos Archivos Reportes Sopor…" at bounding box center [664, 142] width 1328 height 733
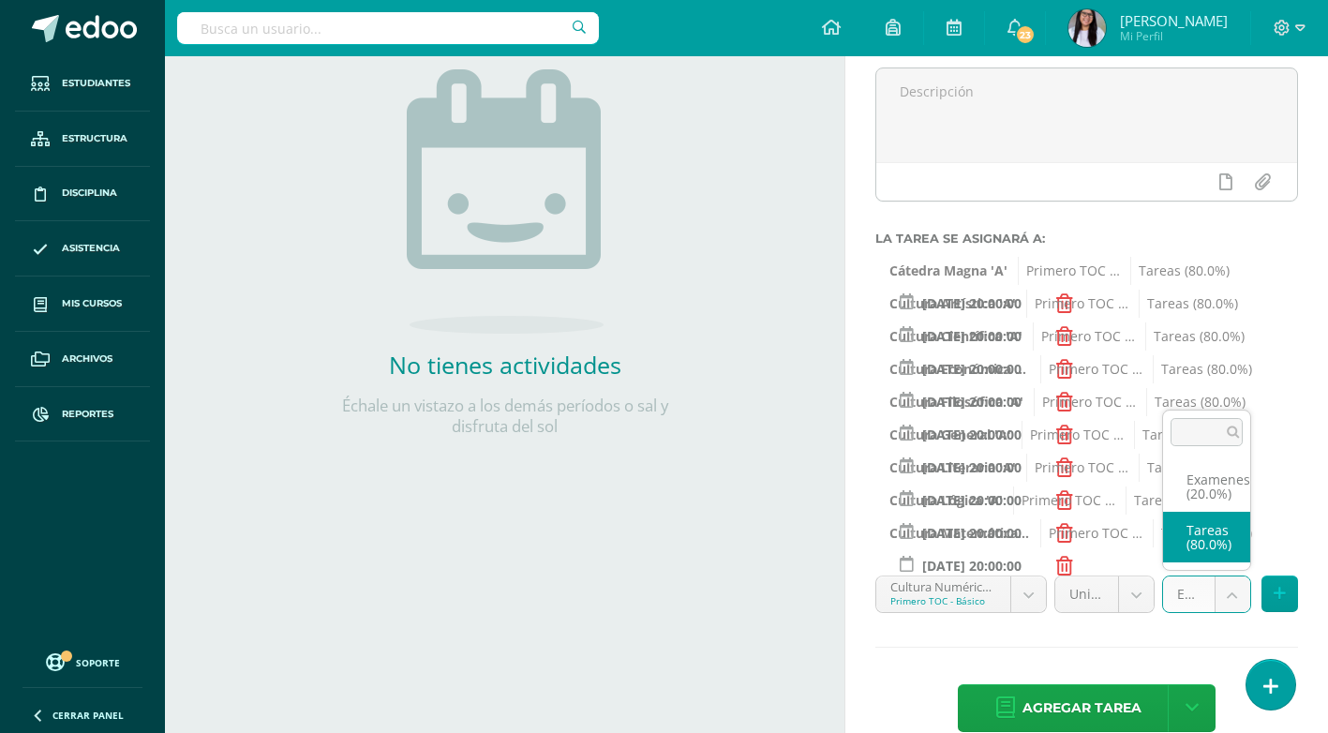
select select "140560"
click at [1291, 605] on button at bounding box center [1280, 594] width 37 height 37
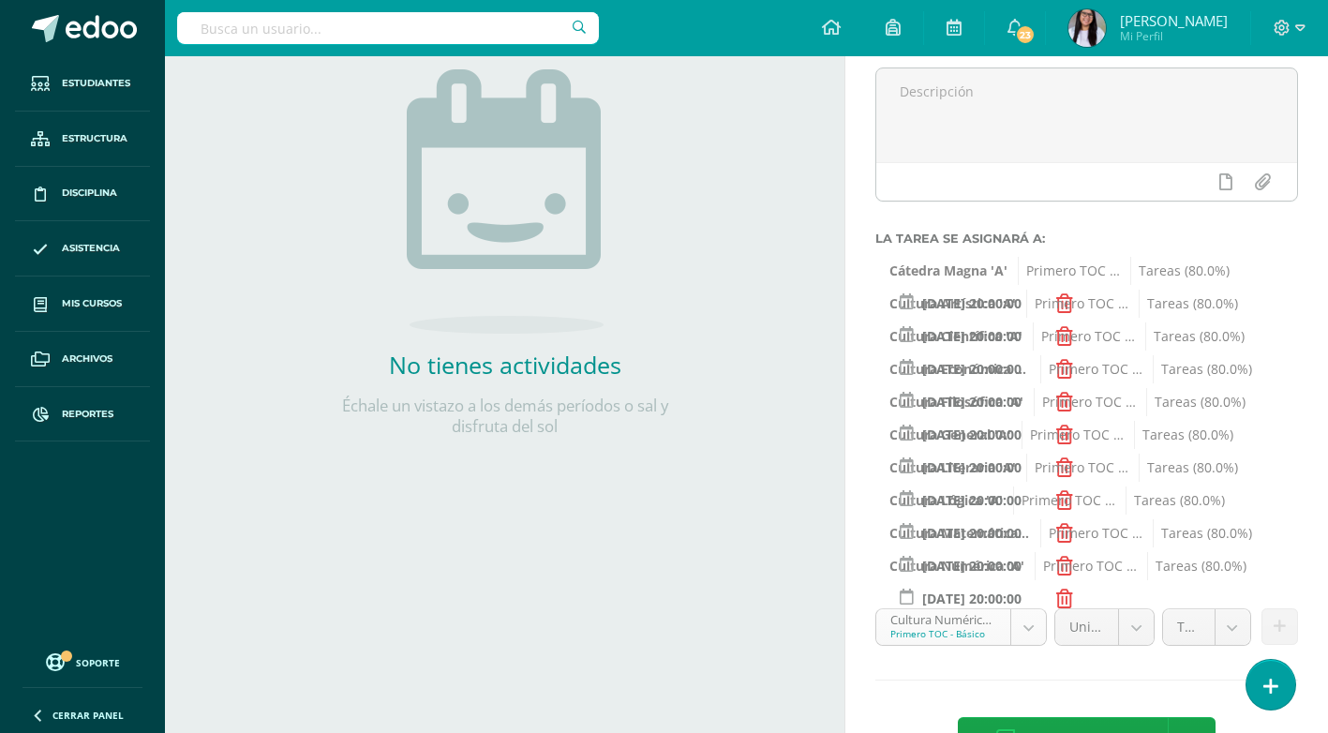
scroll to position [1610, 0]
click at [1042, 509] on body "Estudiantes Estructura Disciplina Asistencia Mis cursos Archivos Reportes Sopor…" at bounding box center [664, 142] width 1328 height 733
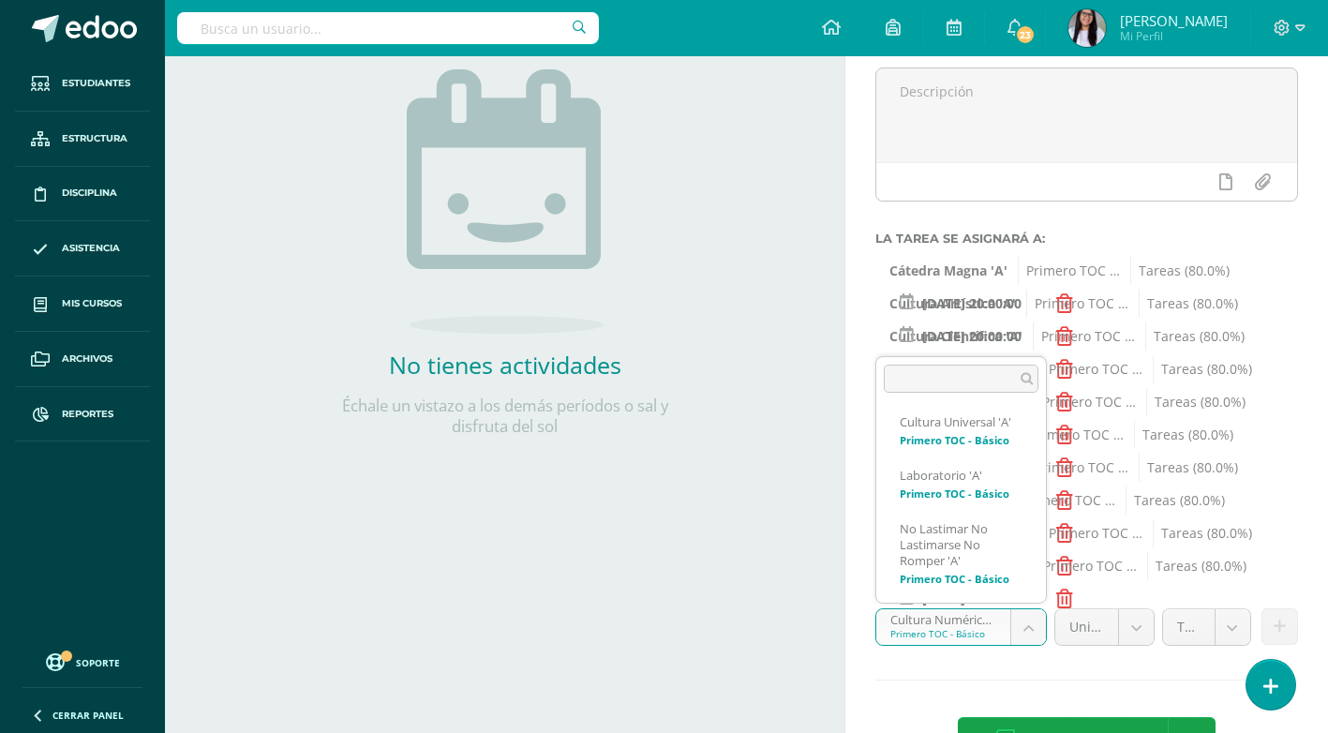
scroll to position [1733, 0]
select select "140821"
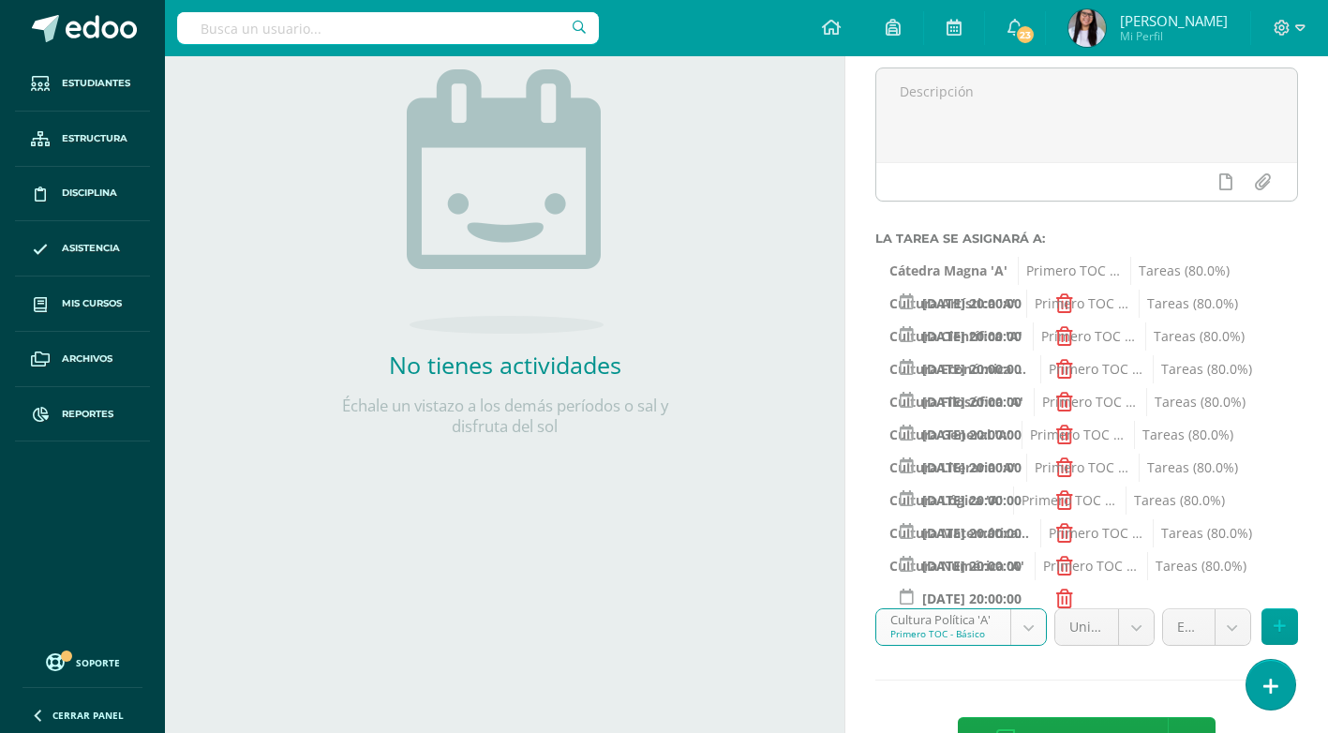
click at [1225, 509] on body "Estudiantes Estructura Disciplina Asistencia Mis cursos Archivos Reportes Sopor…" at bounding box center [664, 142] width 1328 height 733
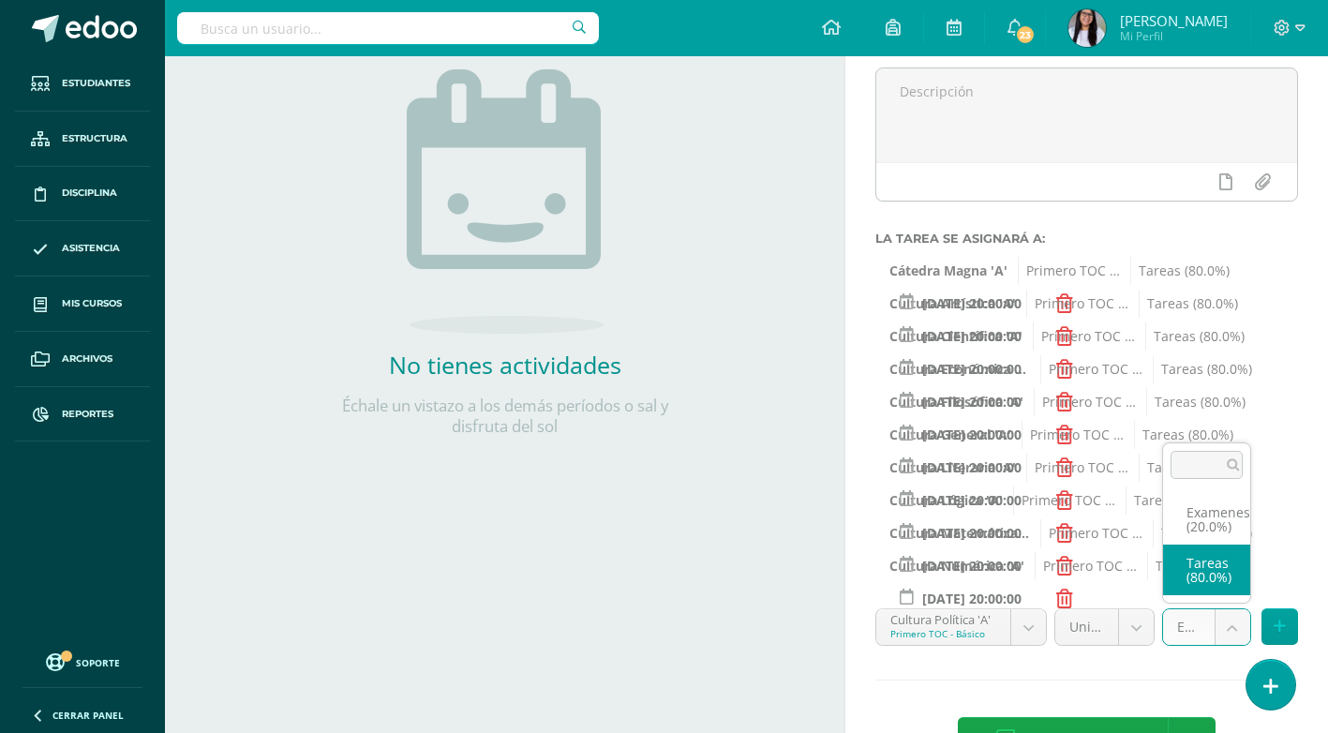
select select "140833"
click at [1293, 628] on button at bounding box center [1280, 626] width 37 height 37
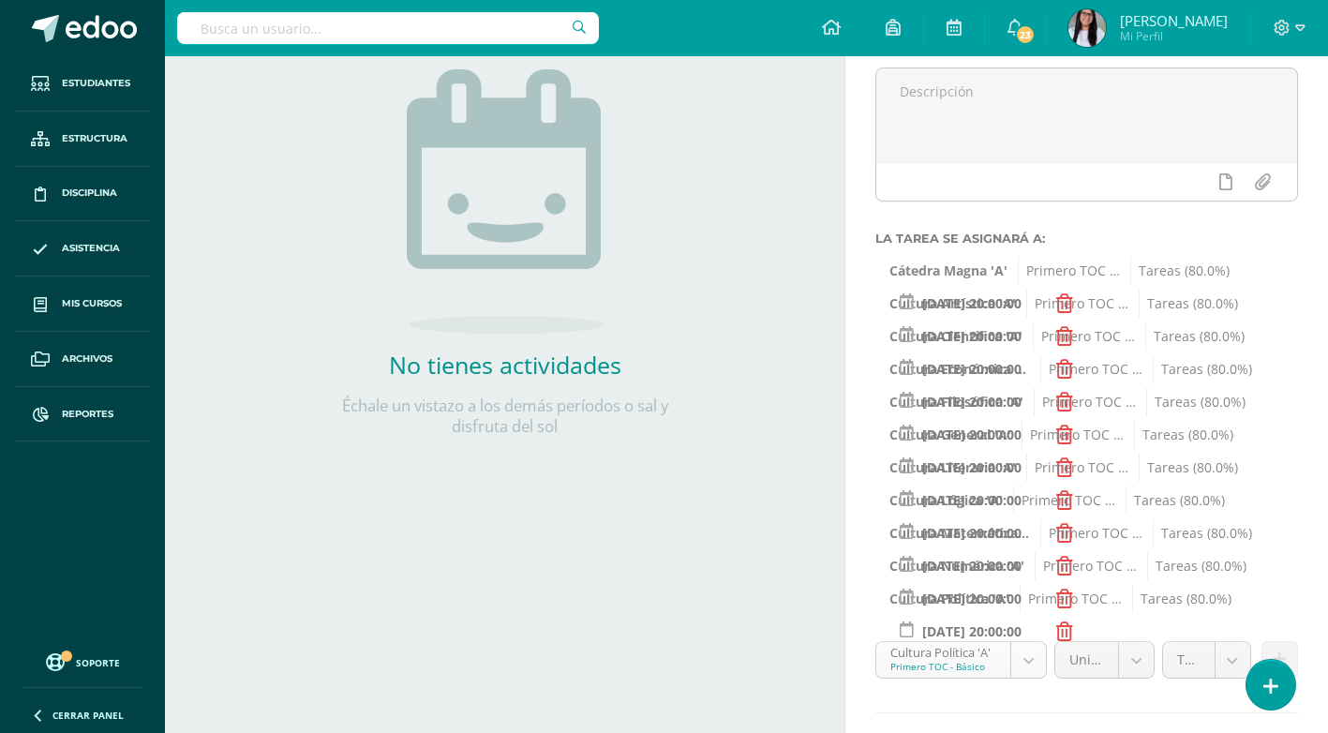
scroll to position [322, 0]
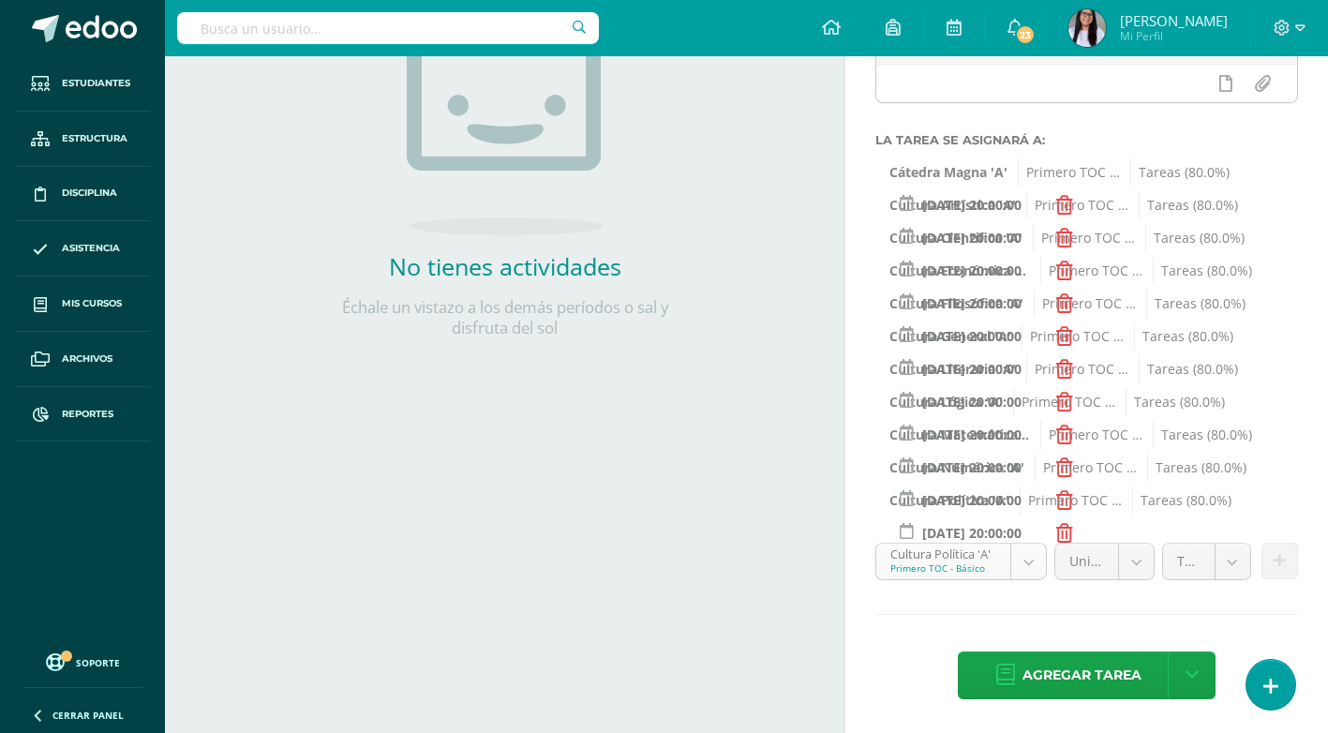
click at [1025, 411] on body "Estudiantes Estructura Disciplina Asistencia Mis cursos Archivos Reportes Sopor…" at bounding box center [664, 44] width 1328 height 733
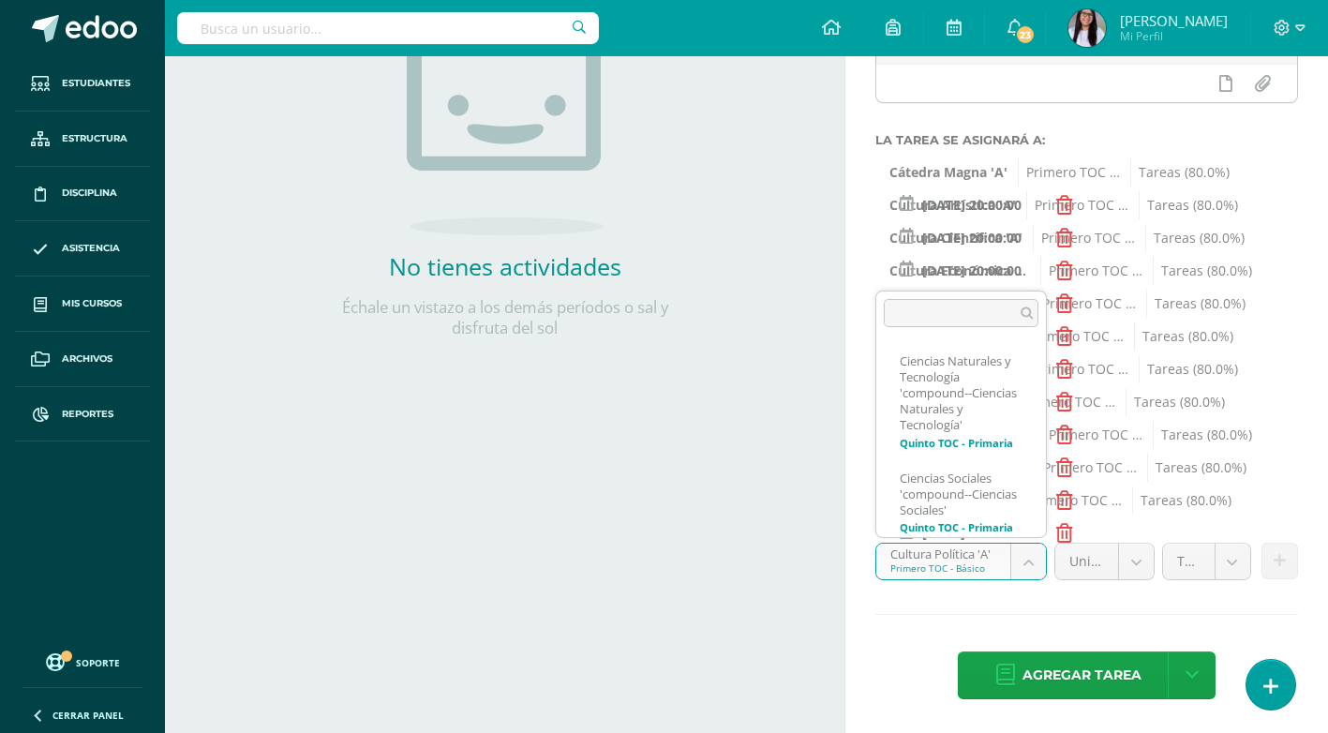
scroll to position [1664, 0]
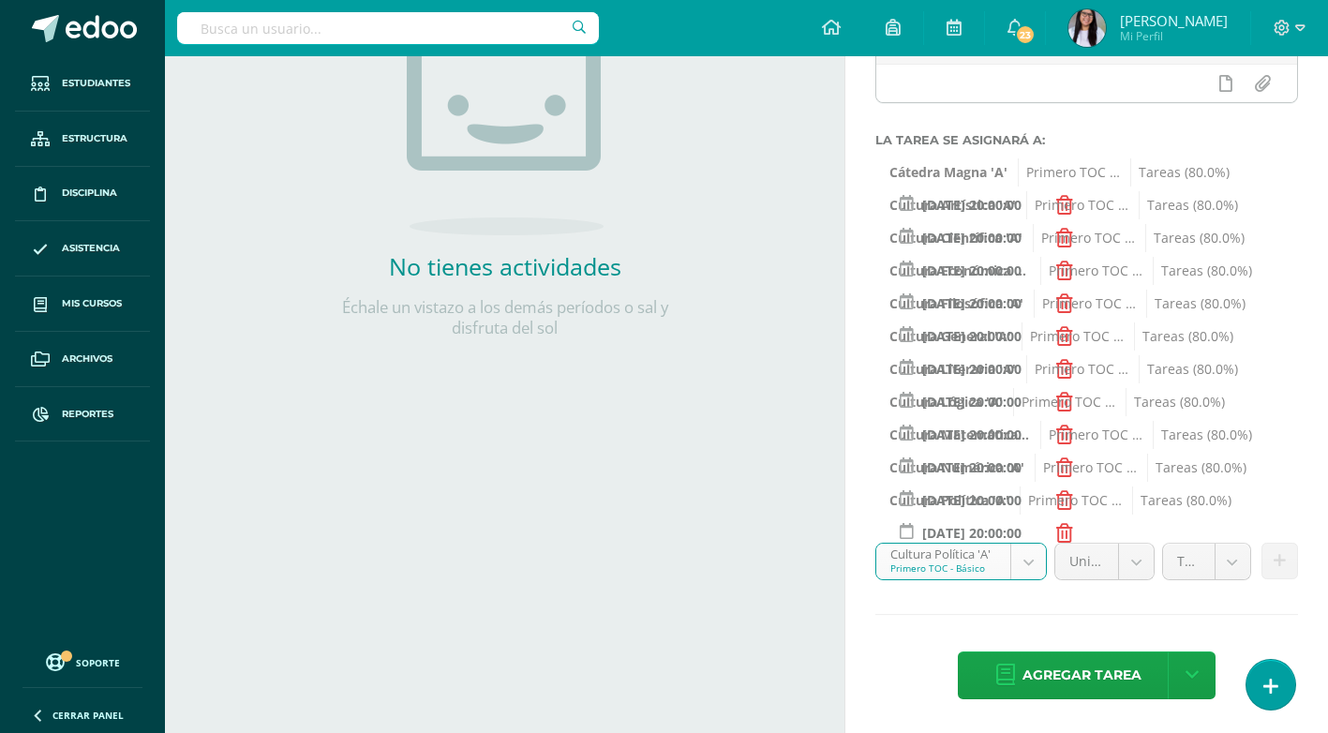
click at [1031, 520] on input "2025-10-10 20:00:00" at bounding box center [972, 533] width 164 height 37
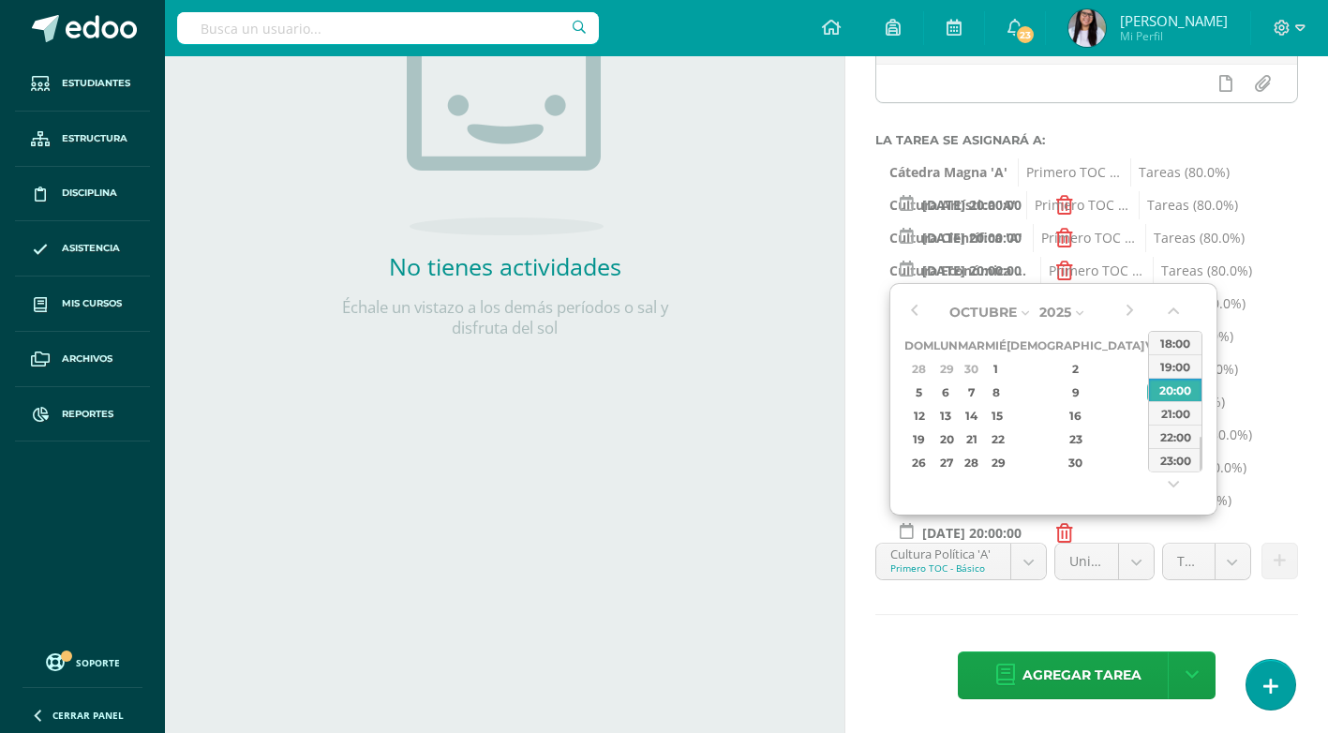
type input "2025-10-10 20:00:00"
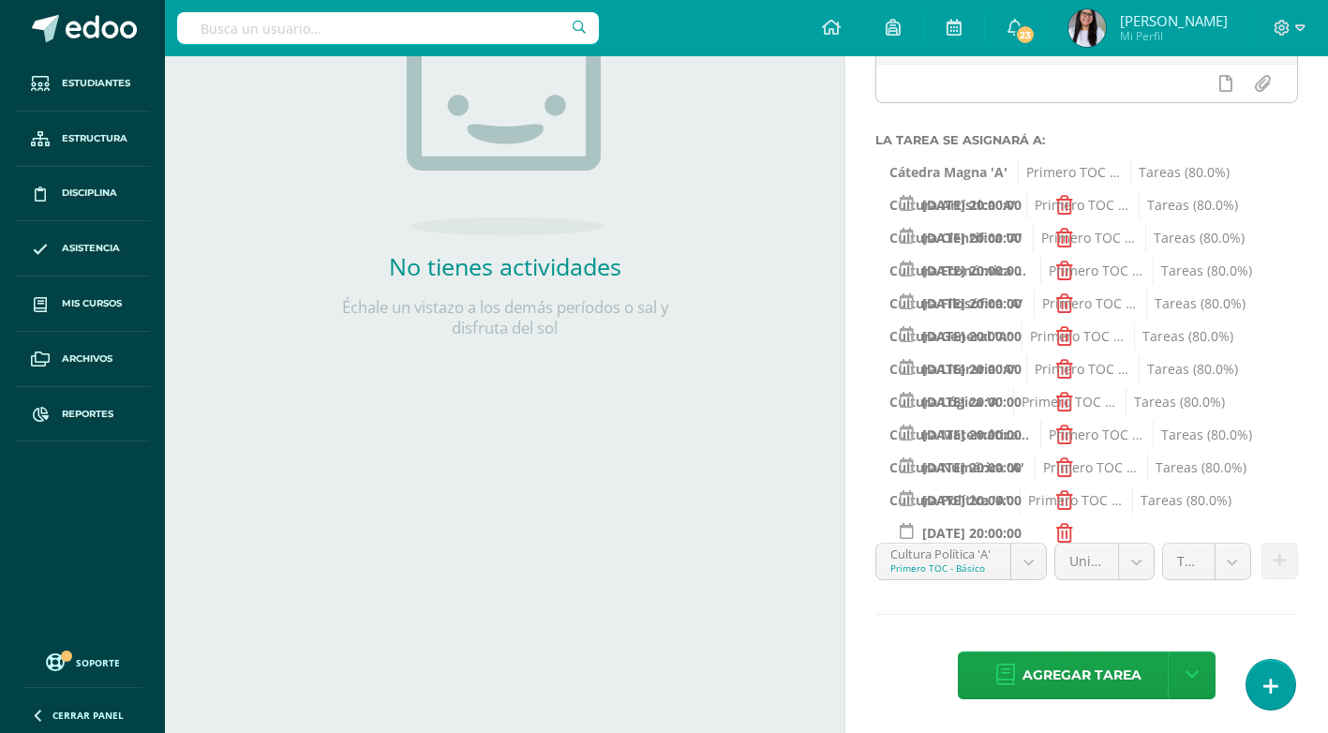
click at [1000, 611] on div "Título: U4Q4S1 Fecha: 2025-10-10 20:00 La tarea se asignará a: Cátedra Magna 'A…" at bounding box center [1087, 298] width 483 height 869
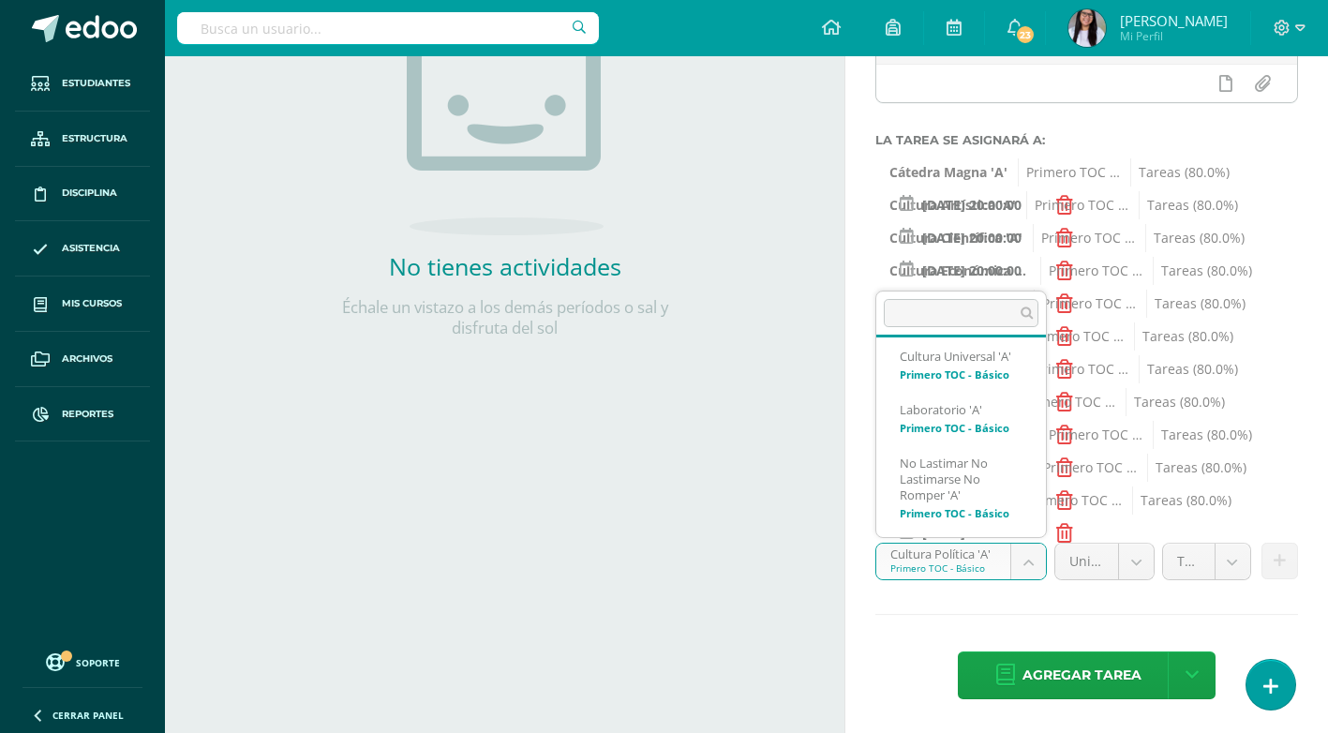
click at [1023, 411] on body "Estudiantes Estructura Disciplina Asistencia Mis cursos Archivos Reportes Sopor…" at bounding box center [664, 44] width 1328 height 733
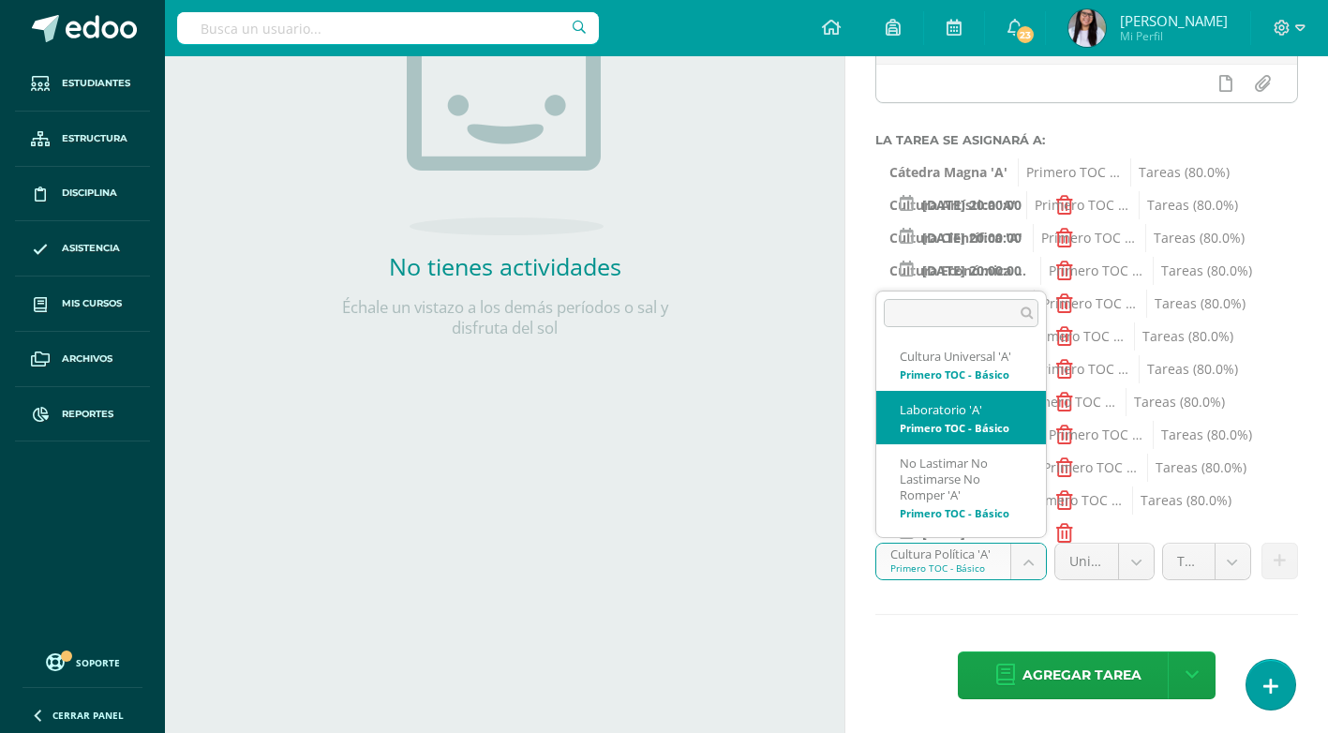
scroll to position [1866, 0]
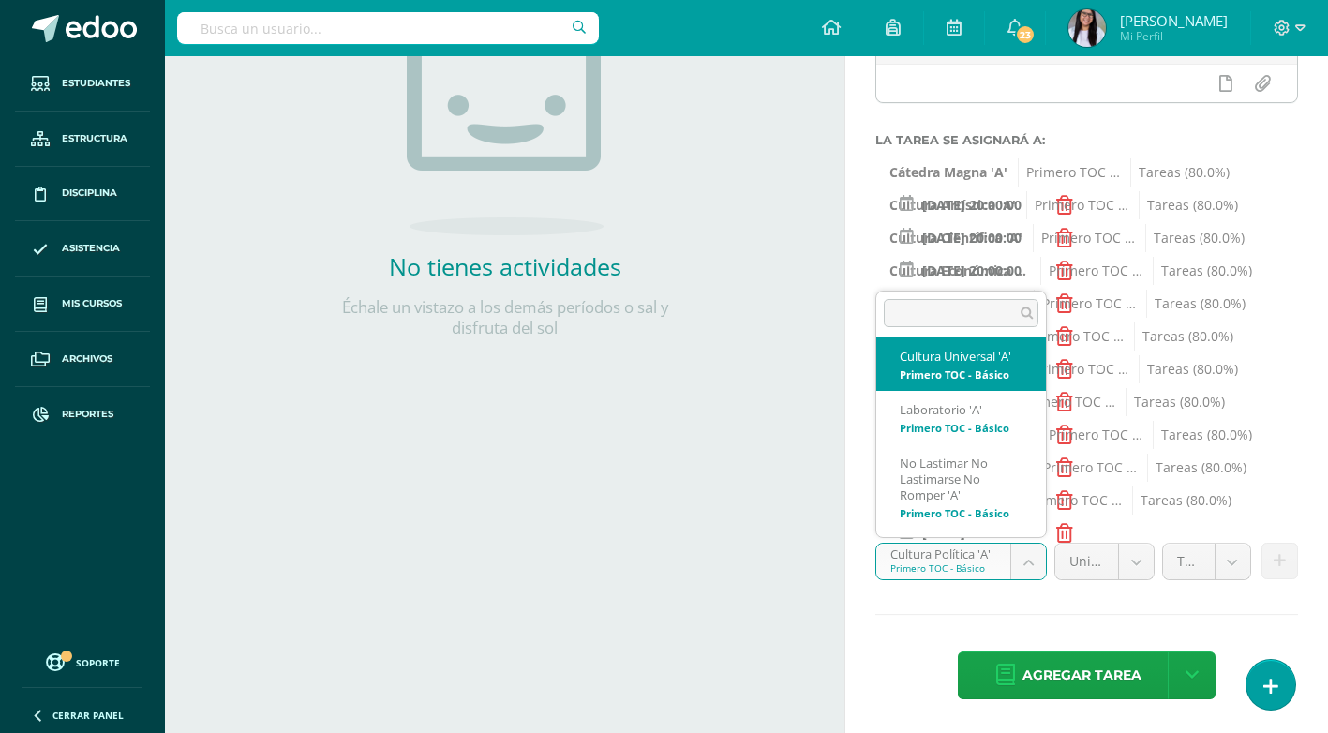
select select "140704"
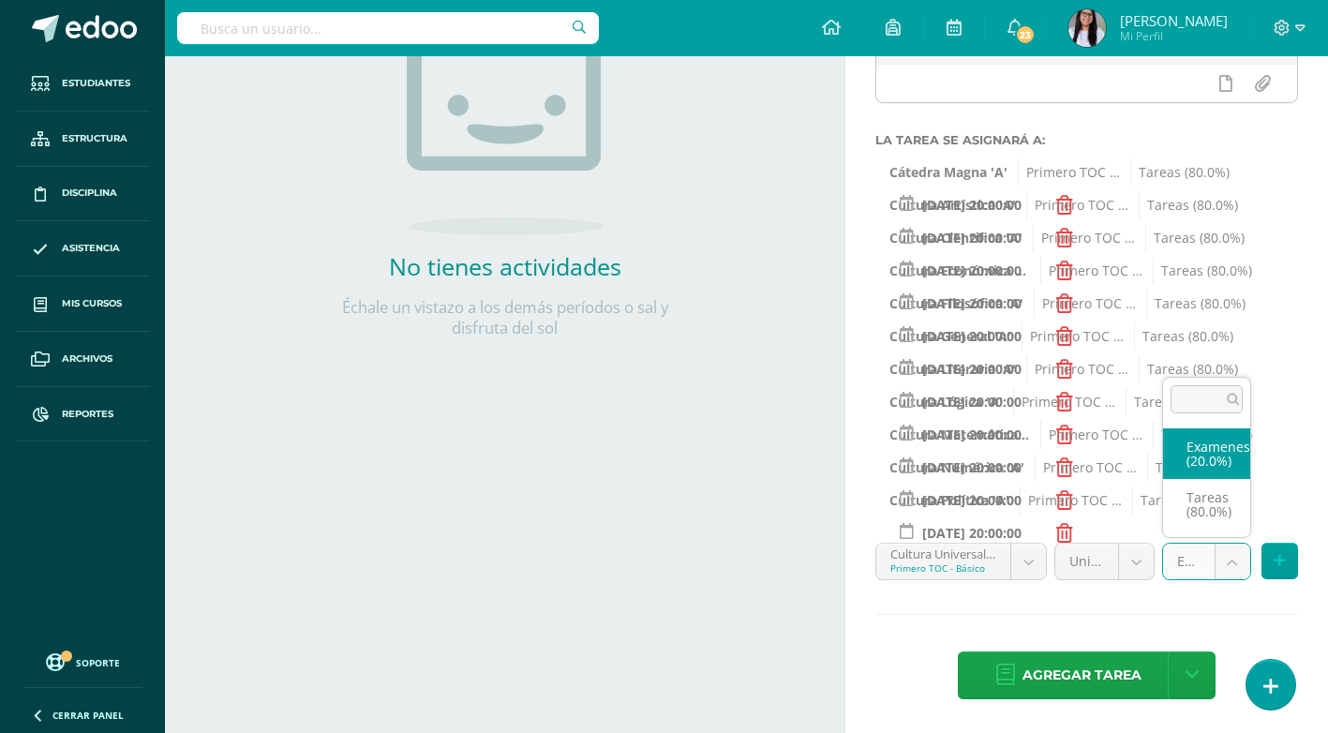
click at [1223, 411] on body "Estudiantes Estructura Disciplina Asistencia Mis cursos Archivos Reportes Sopor…" at bounding box center [664, 44] width 1328 height 733
select select "140716"
click at [1292, 565] on button at bounding box center [1280, 561] width 37 height 37
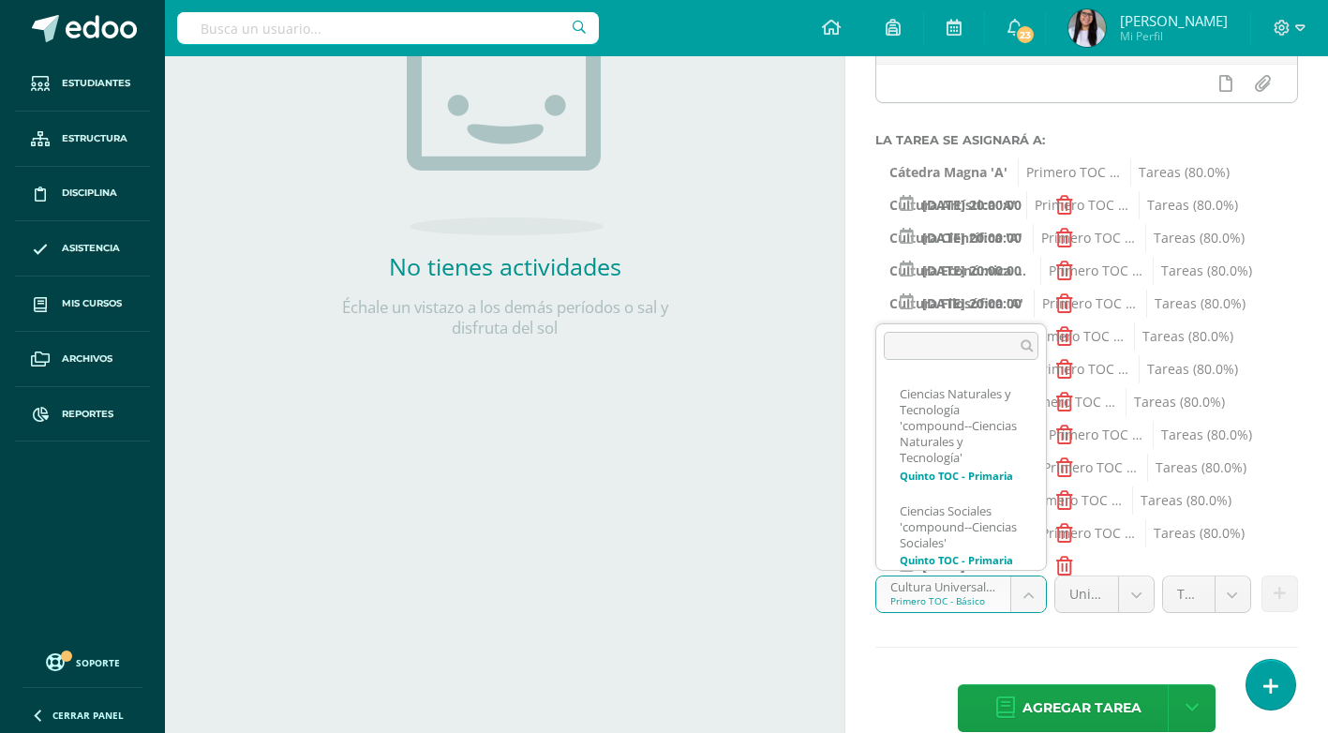
click at [1015, 411] on body "Estudiantes Estructura Disciplina Asistencia Mis cursos Archivos Reportes Sopor…" at bounding box center [664, 44] width 1328 height 733
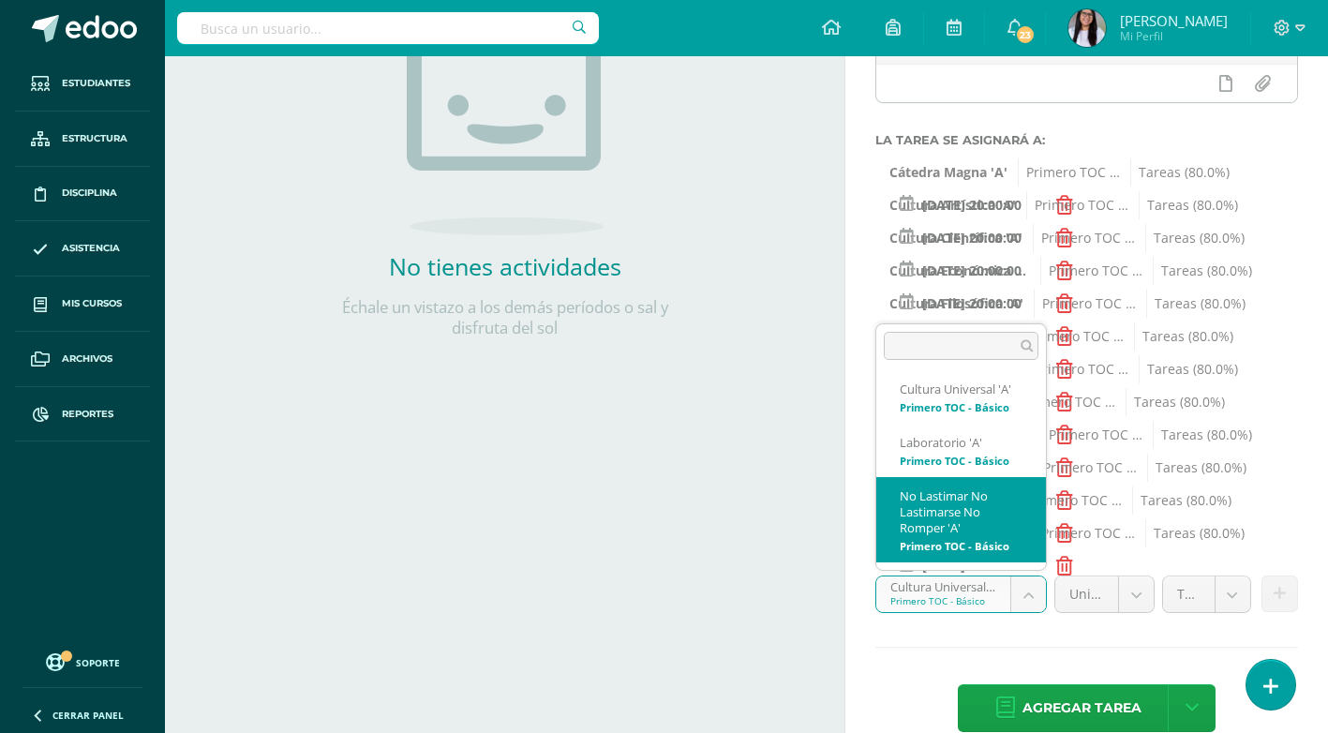
select select "140457"
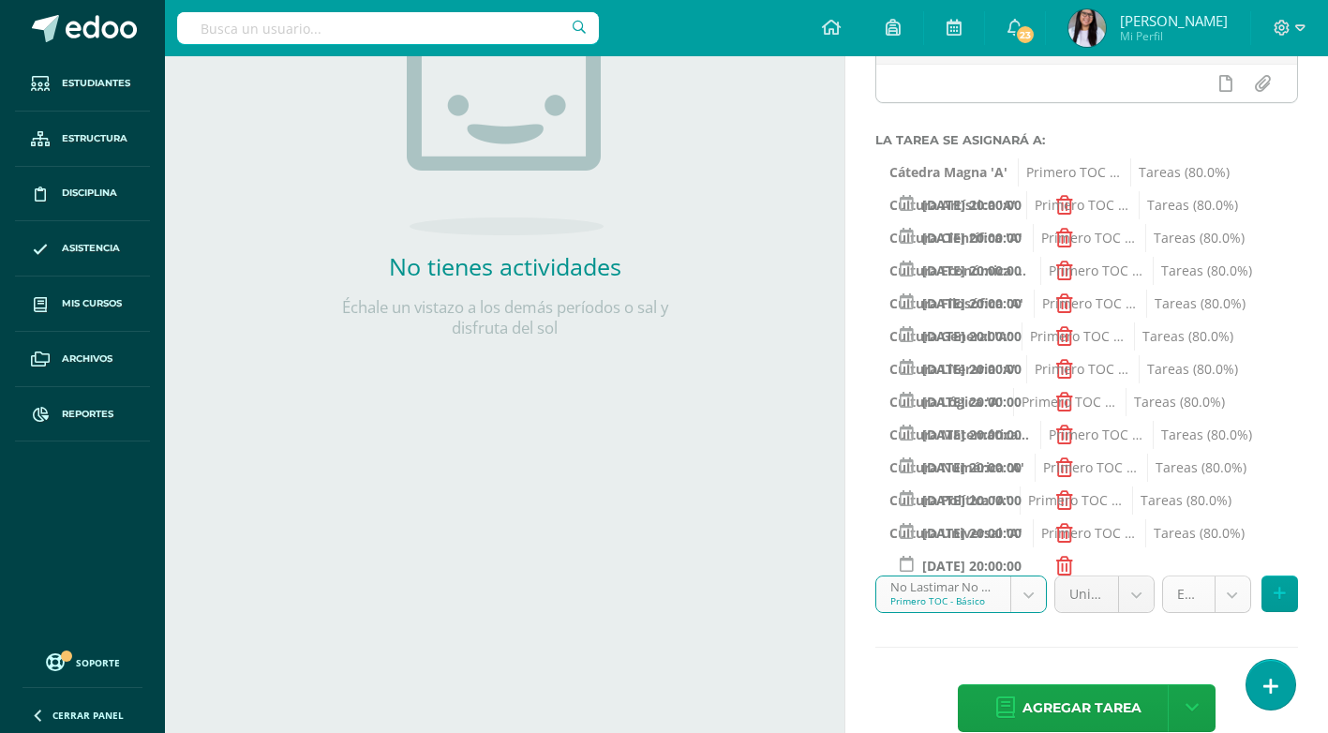
click at [1234, 411] on body "Estudiantes Estructura Disciplina Asistencia Mis cursos Archivos Reportes Sopor…" at bounding box center [664, 44] width 1328 height 733
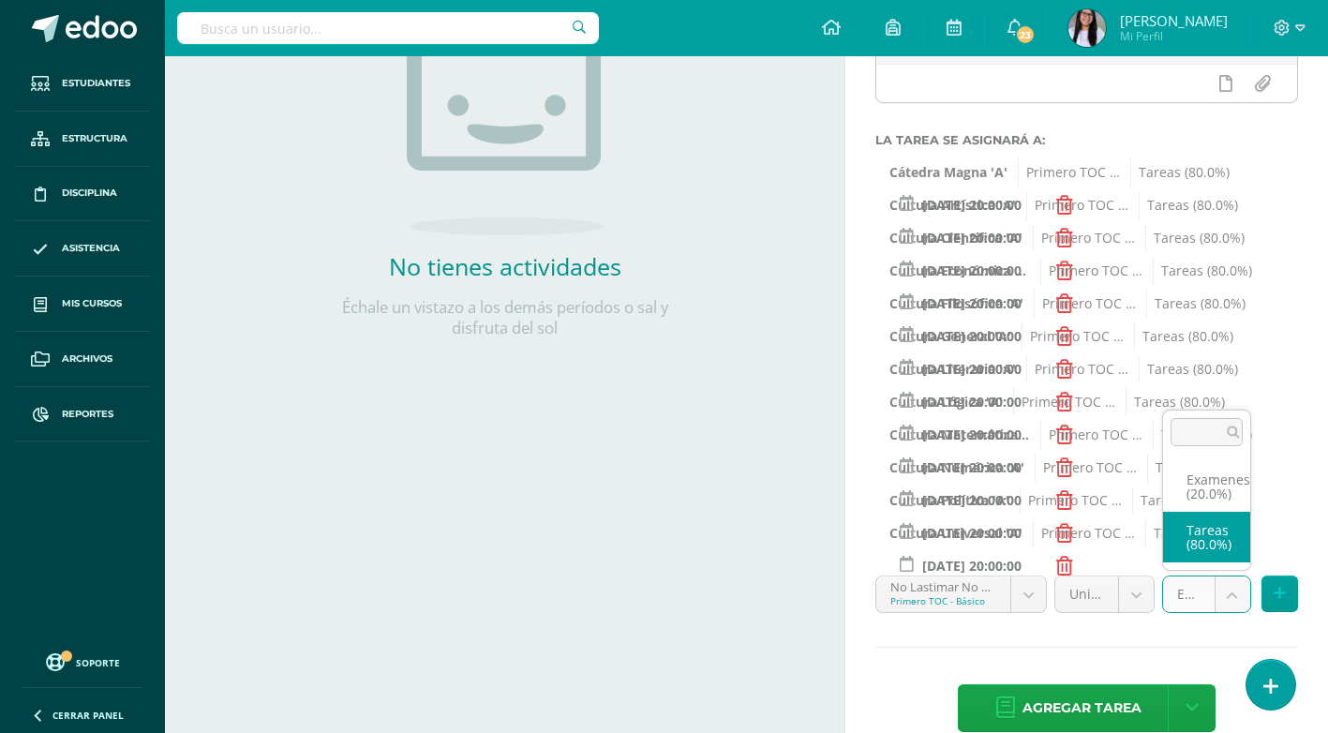
select select "140469"
click at [1281, 596] on icon at bounding box center [1280, 594] width 12 height 16
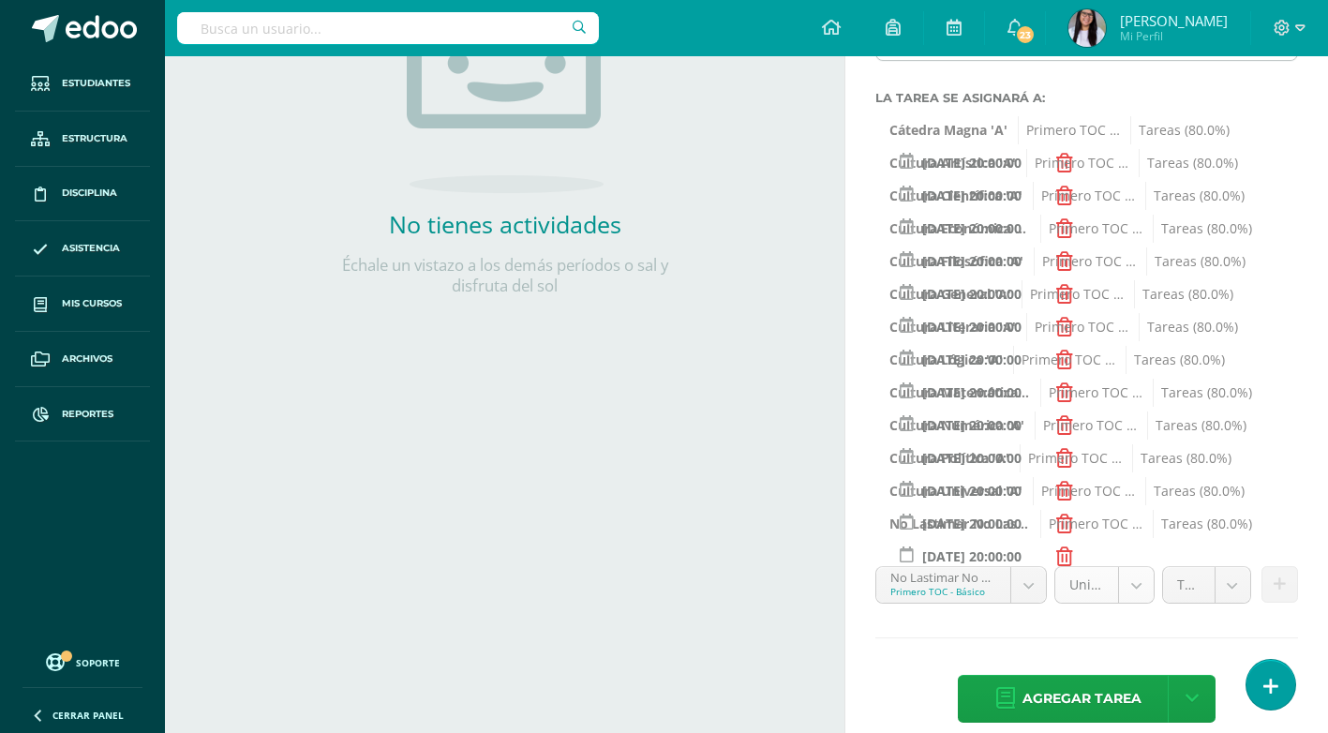
scroll to position [388, 0]
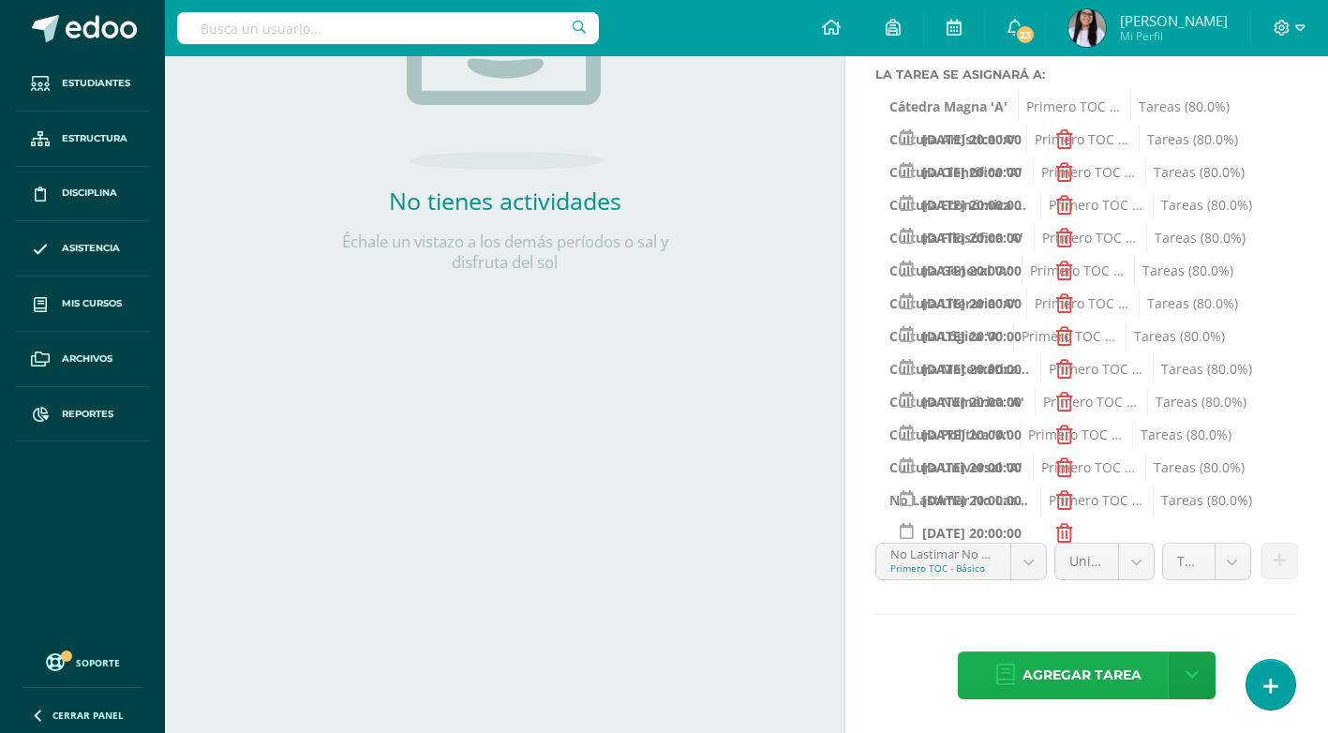
click at [1078, 687] on span "Agregar tarea" at bounding box center [1082, 675] width 119 height 46
